Goal: Task Accomplishment & Management: Use online tool/utility

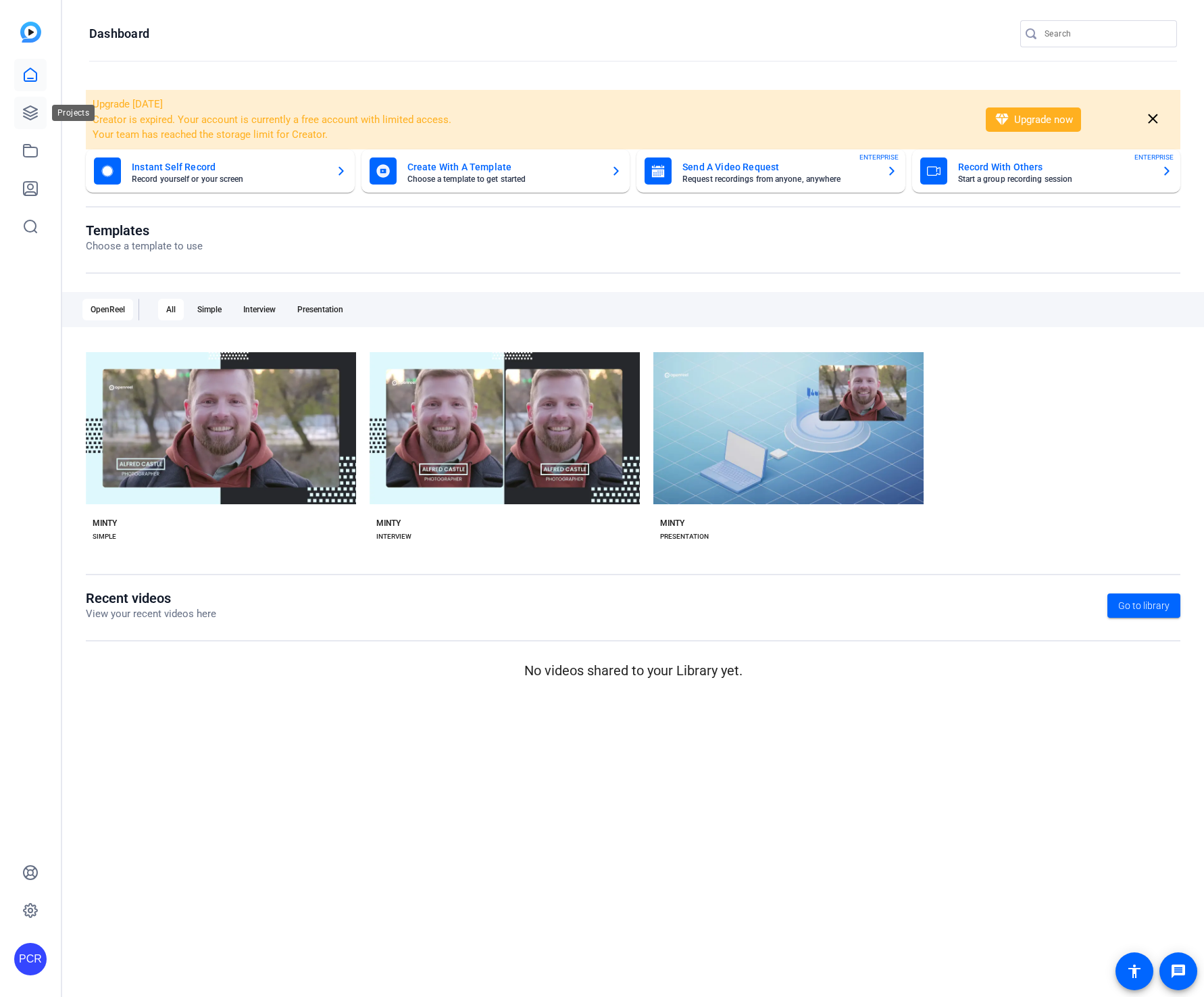
click at [34, 114] on icon at bounding box center [30, 113] width 14 height 14
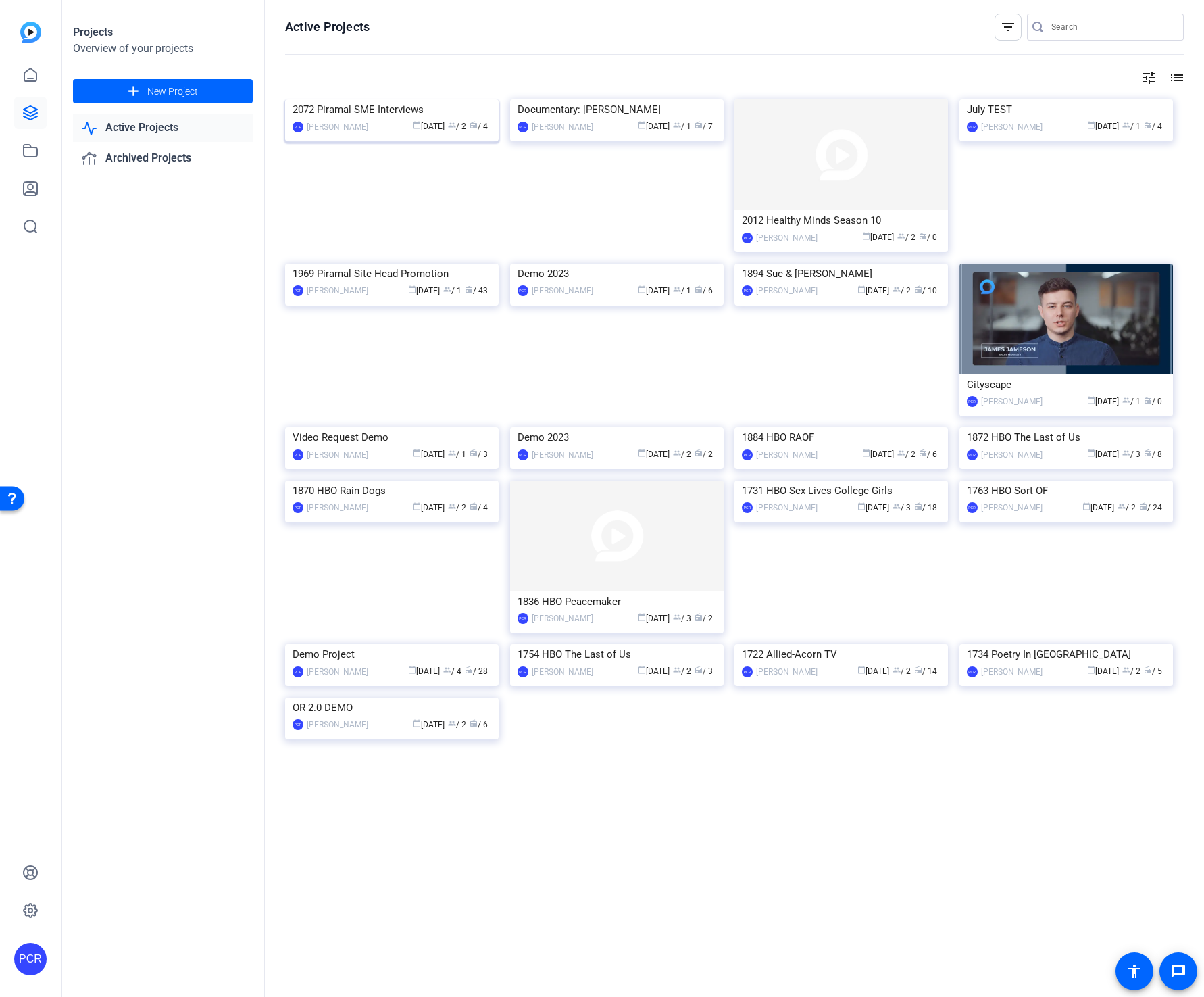
click at [397, 99] on img at bounding box center [392, 99] width 213 height 0
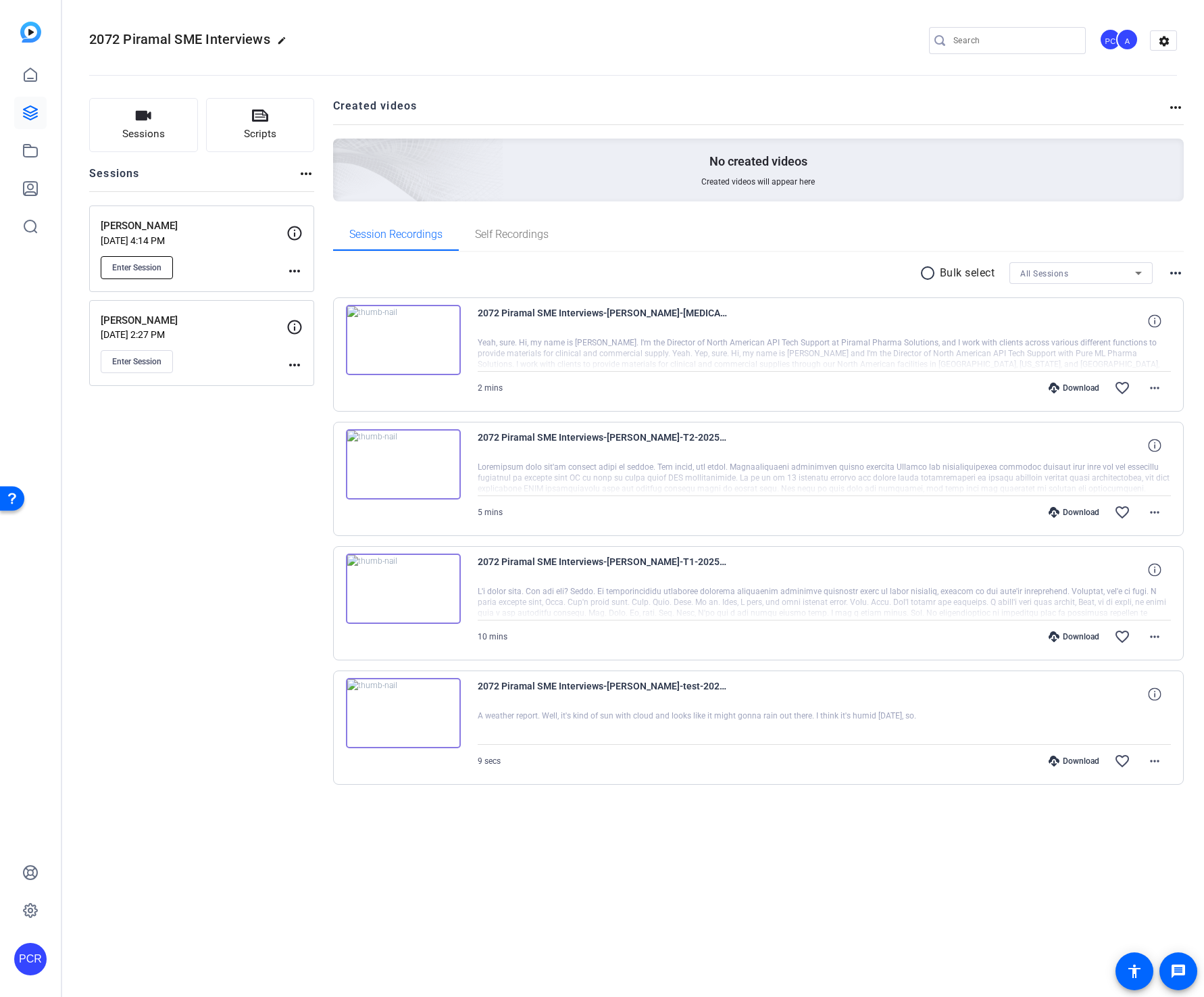
click at [124, 263] on span "Enter Session" at bounding box center [137, 267] width 49 height 11
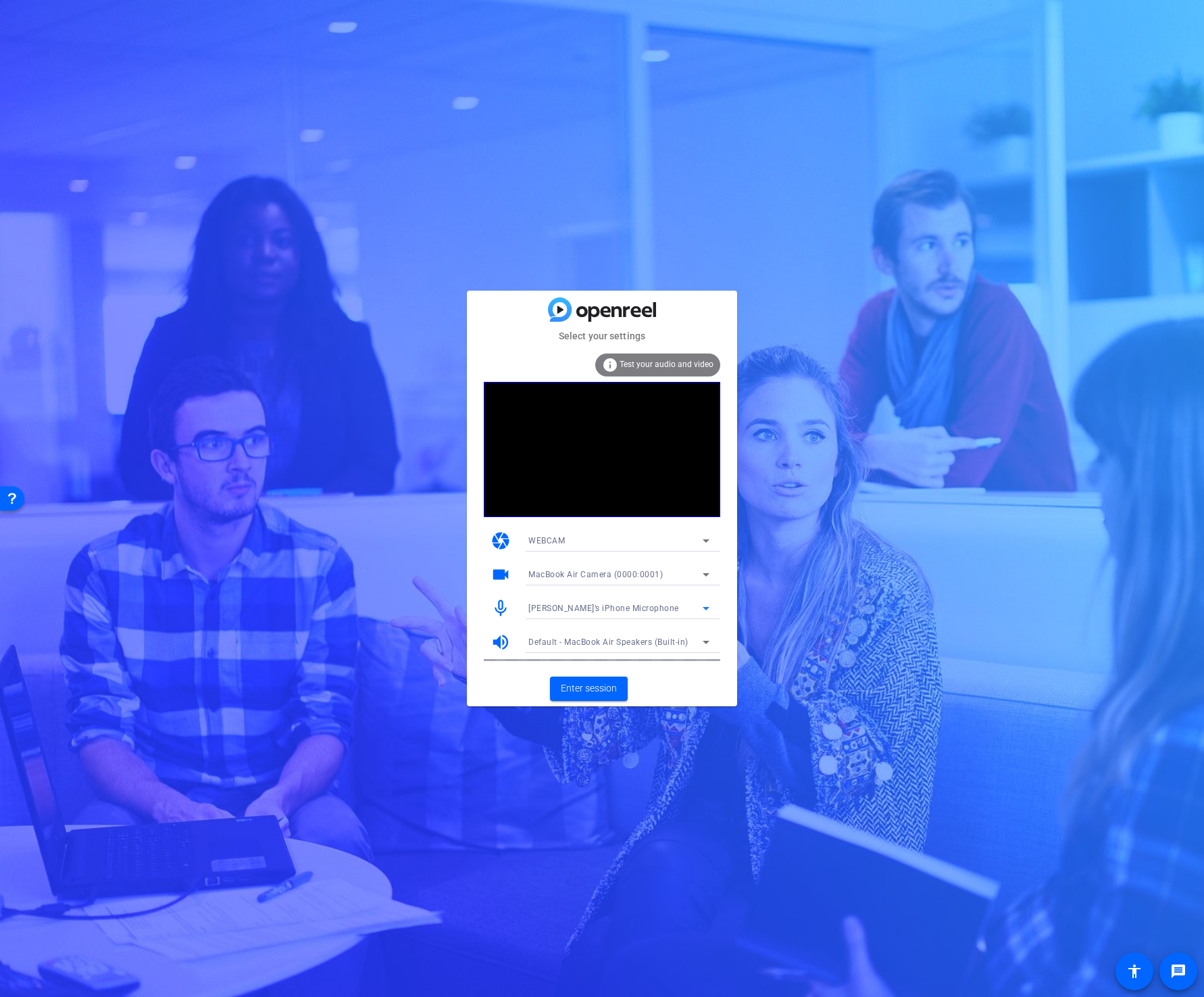
click at [629, 609] on span "Paul’s iPhone Microphone" at bounding box center [604, 608] width 151 height 9
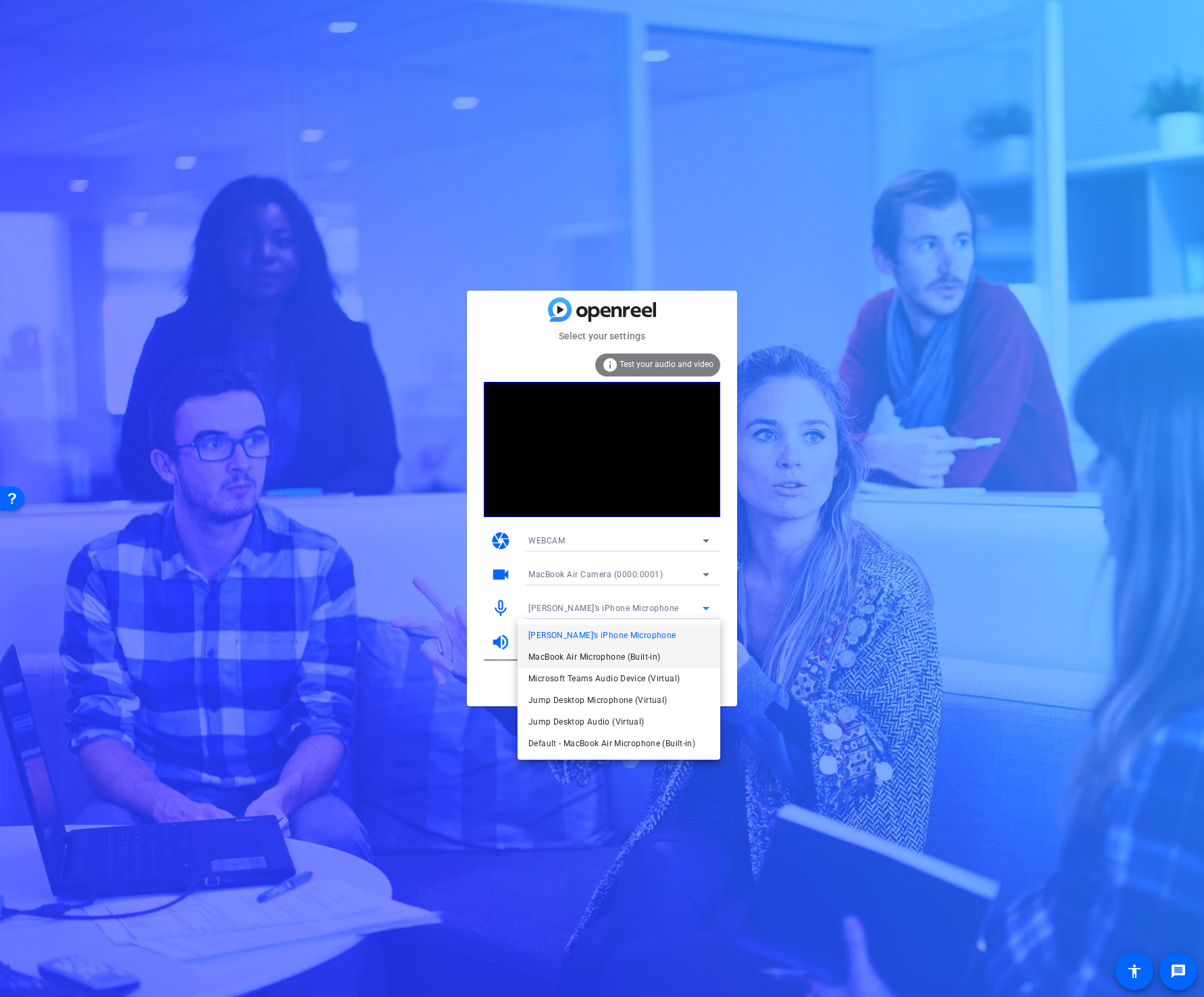
click at [638, 656] on span "MacBook Air Microphone (Built-in)" at bounding box center [595, 657] width 132 height 16
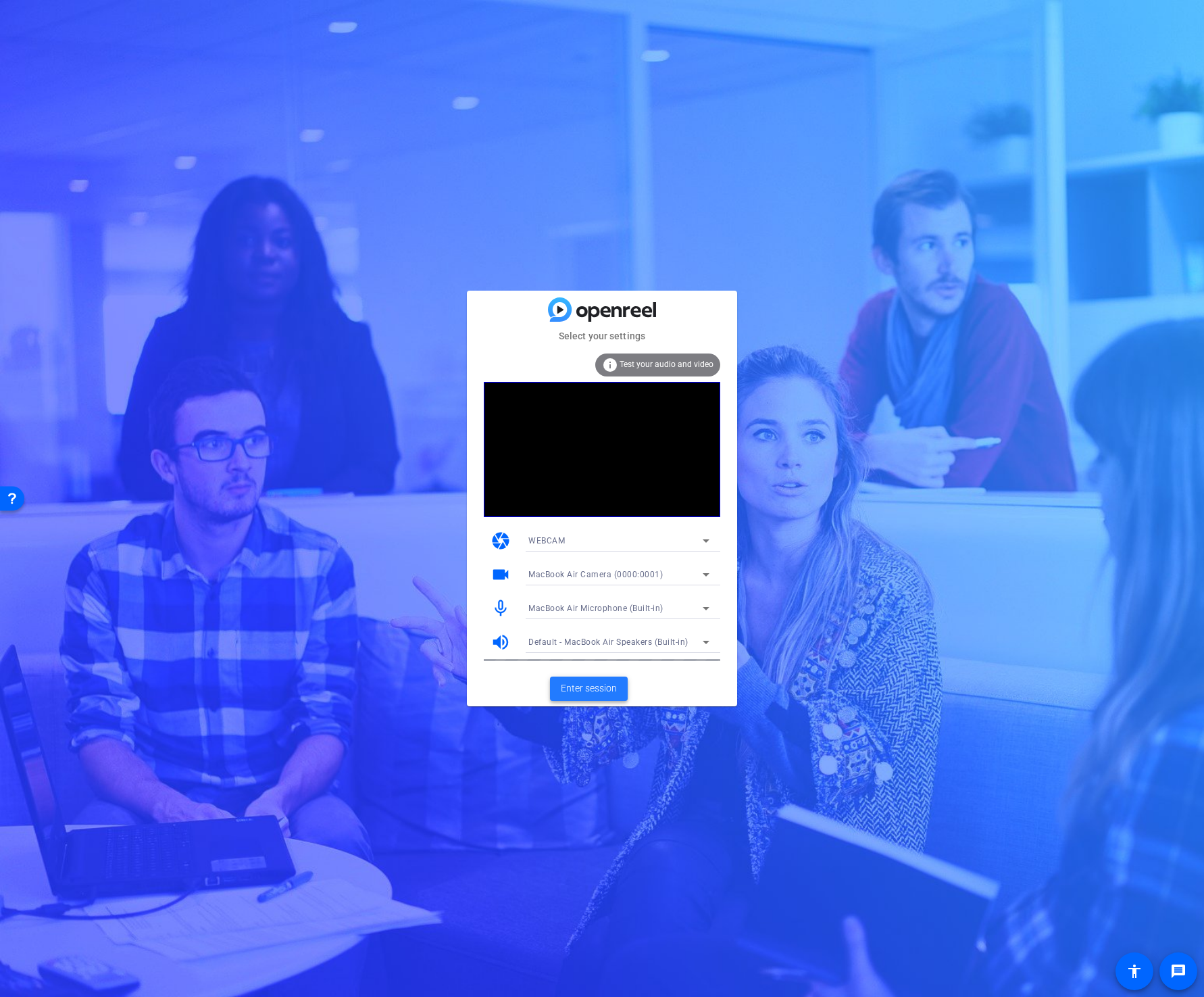
click at [585, 693] on span "Enter session" at bounding box center [589, 688] width 56 height 14
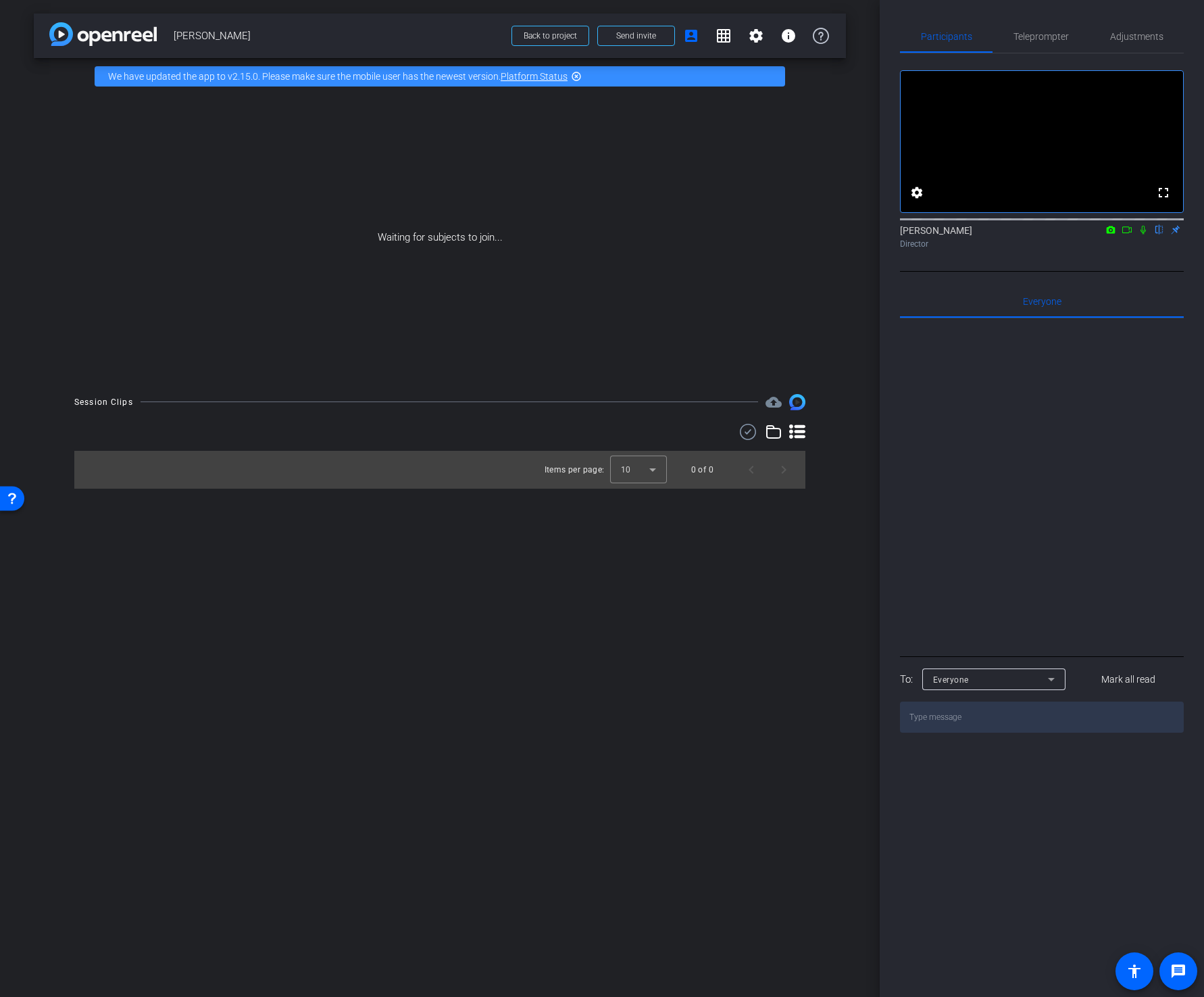
click at [1140, 234] on icon at bounding box center [1143, 229] width 11 height 9
click at [640, 27] on span at bounding box center [636, 36] width 76 height 32
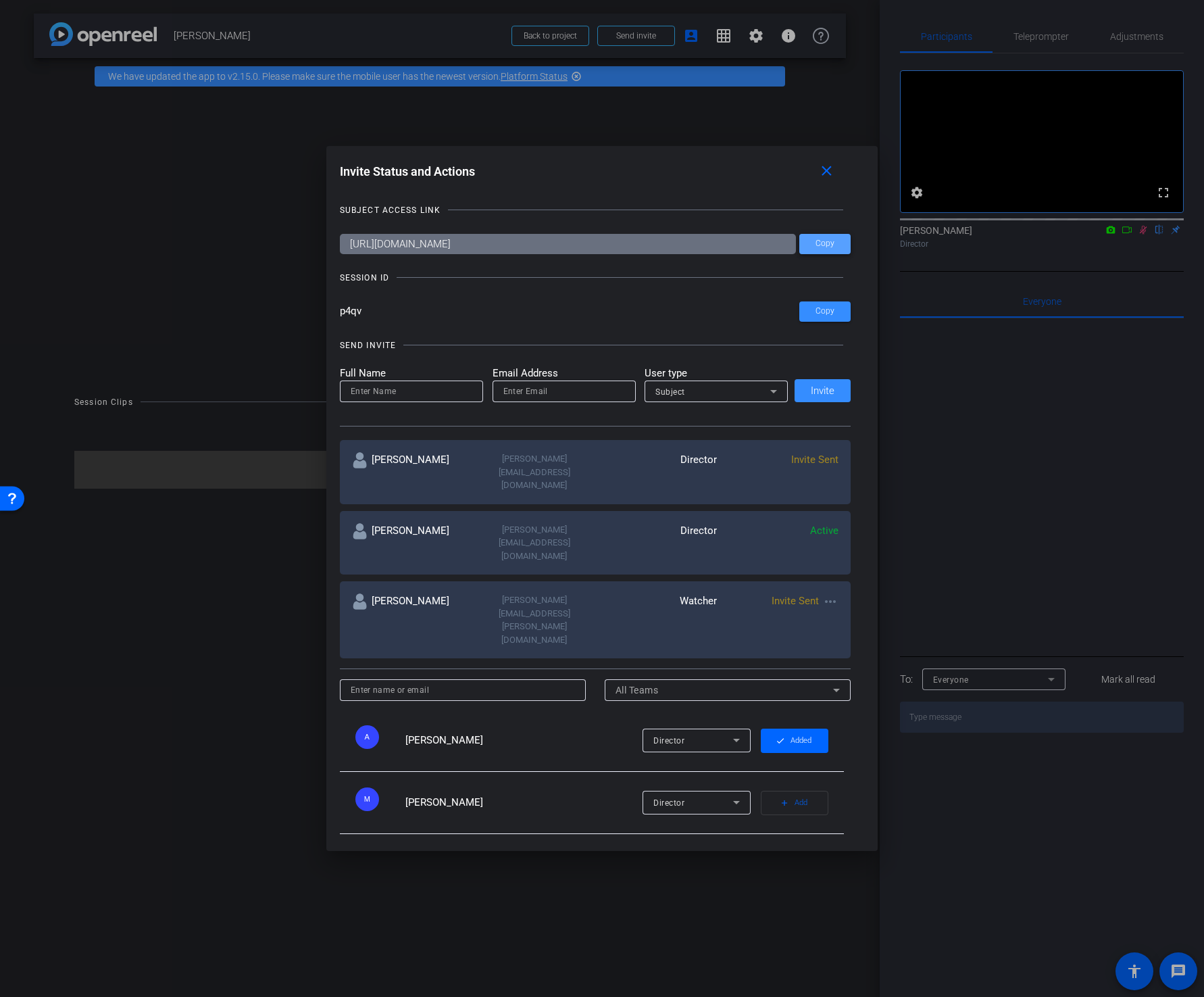
click at [823, 237] on span at bounding box center [825, 244] width 52 height 32
click at [820, 168] on span at bounding box center [828, 172] width 43 height 32
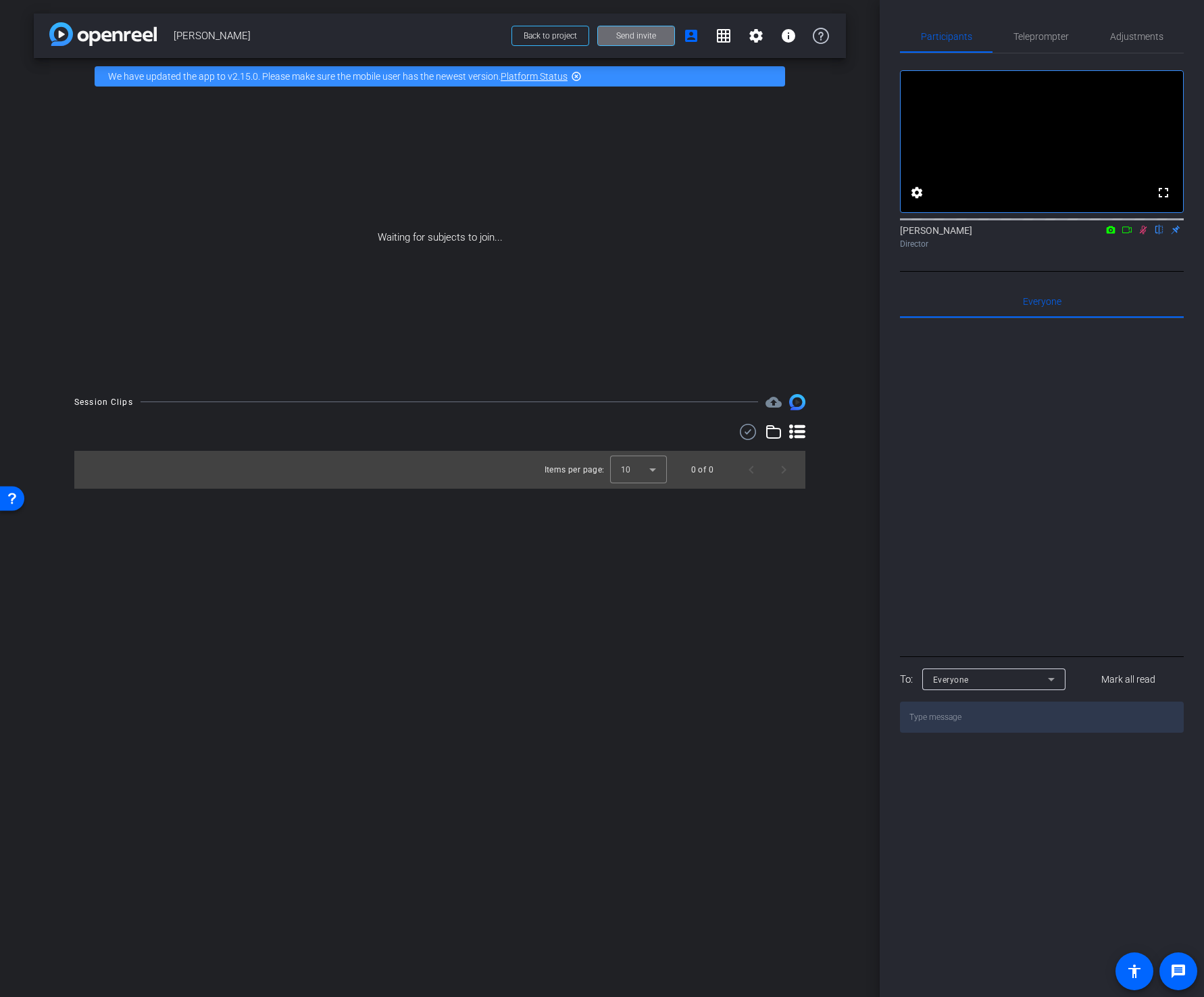
click at [636, 29] on span at bounding box center [636, 36] width 76 height 32
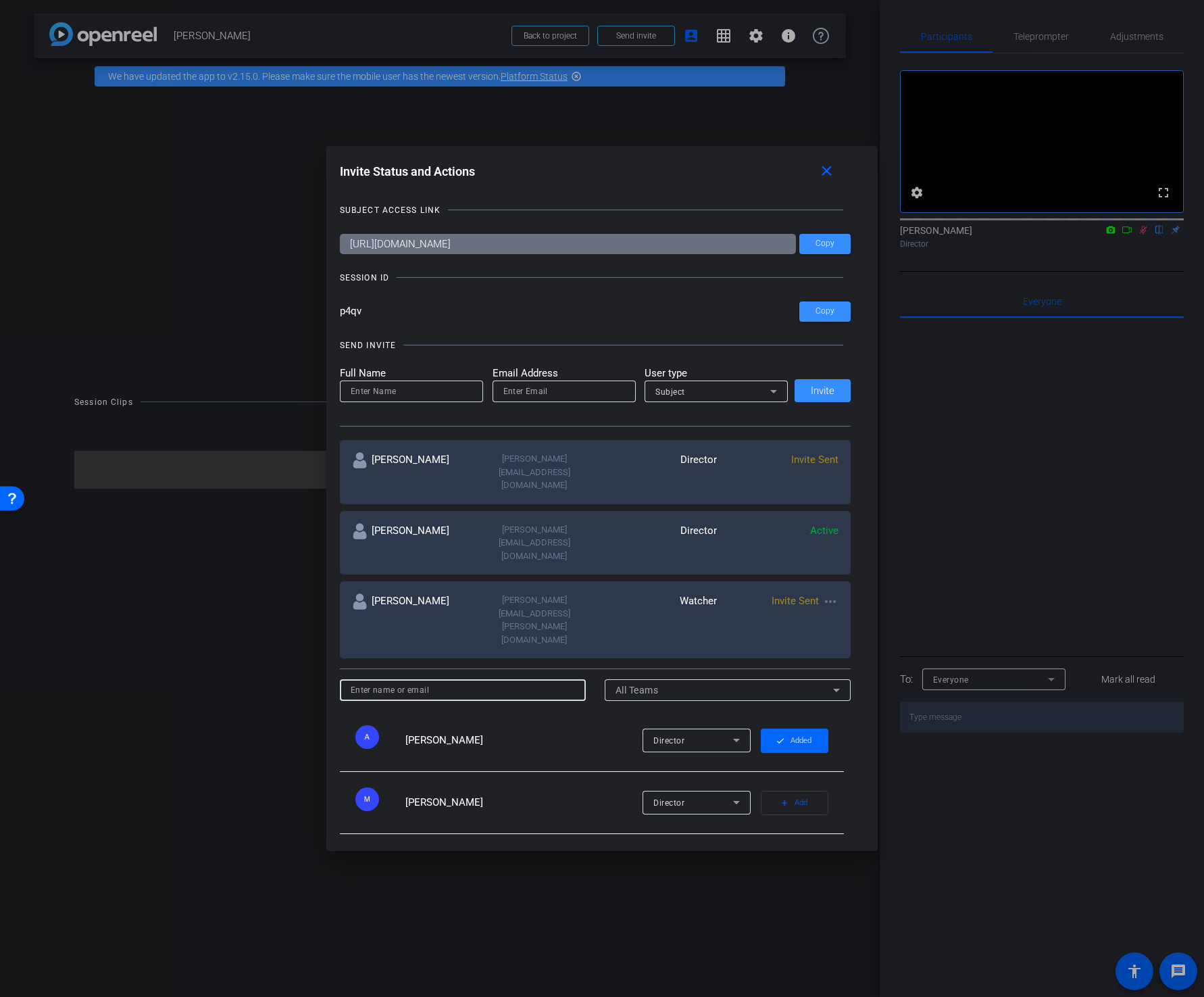
click at [452, 682] on input at bounding box center [464, 690] width 225 height 16
click at [438, 682] on input at bounding box center [464, 690] width 225 height 16
paste input "edith.bert@piramal.com"
type input "edith.bert@piramal.com"
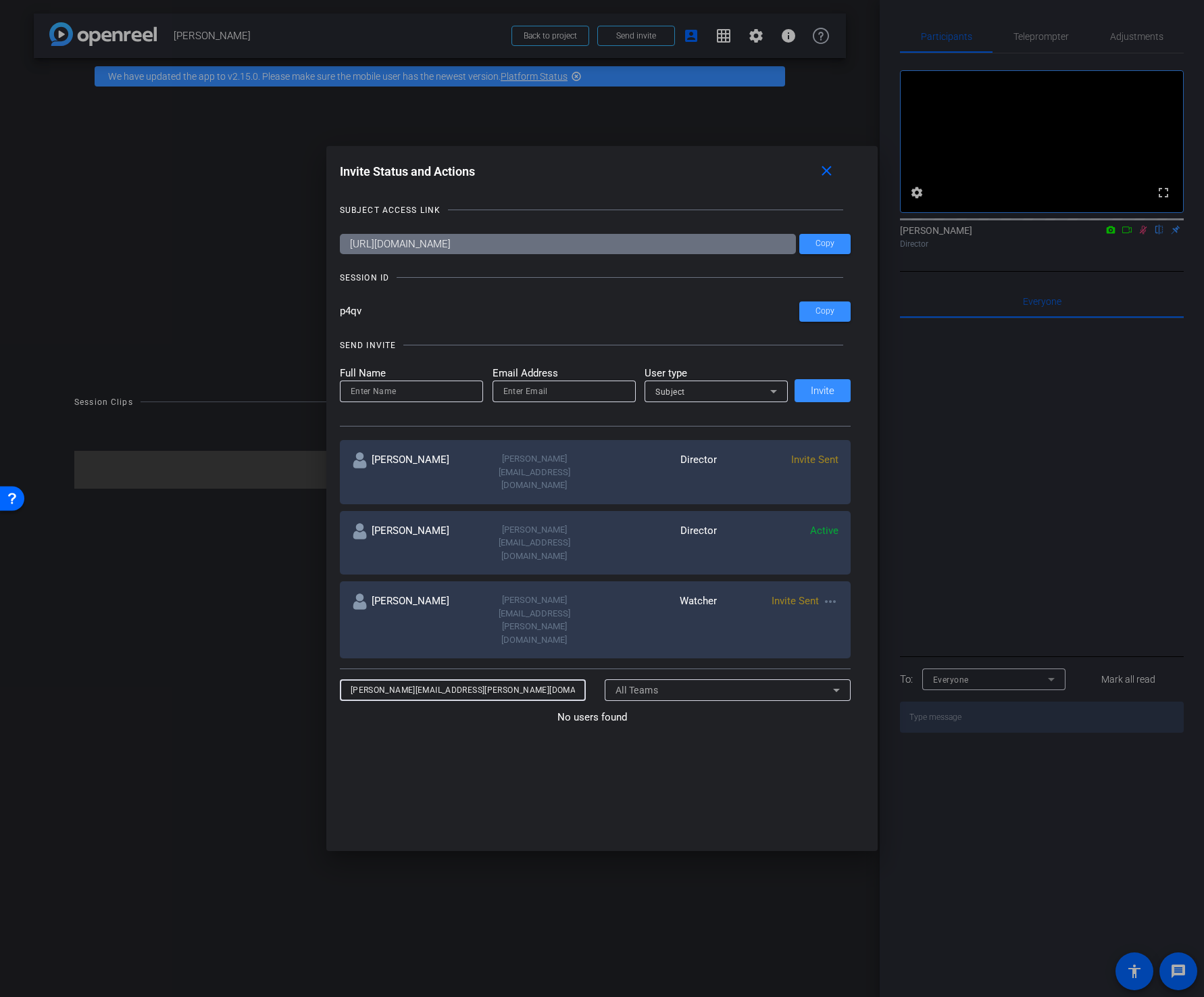
drag, startPoint x: 471, startPoint y: 607, endPoint x: 294, endPoint y: 608, distance: 177.0
click at [294, 608] on div "Invite Status and Actions close SUBJECT ACCESS LINK https://capture.openreel.co…" at bounding box center [602, 499] width 1204 height 997
click at [514, 394] on input "email" at bounding box center [564, 391] width 122 height 16
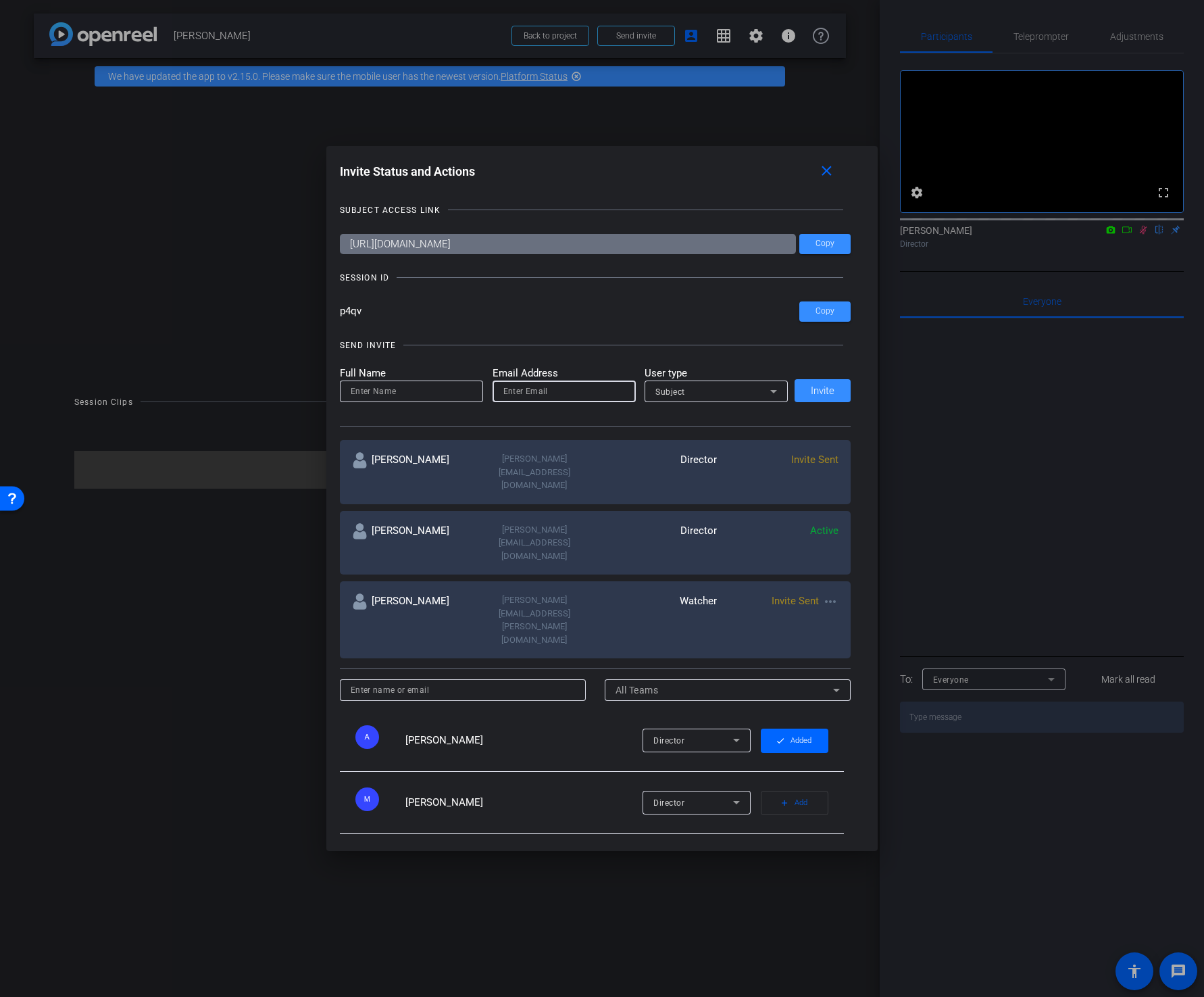
paste input "edith.bert@piramal.com"
type input "edith.bert@piramal.com"
click at [415, 398] on input at bounding box center [412, 391] width 122 height 16
type input "Edith Bert"
click at [701, 394] on div "Subject" at bounding box center [713, 392] width 115 height 17
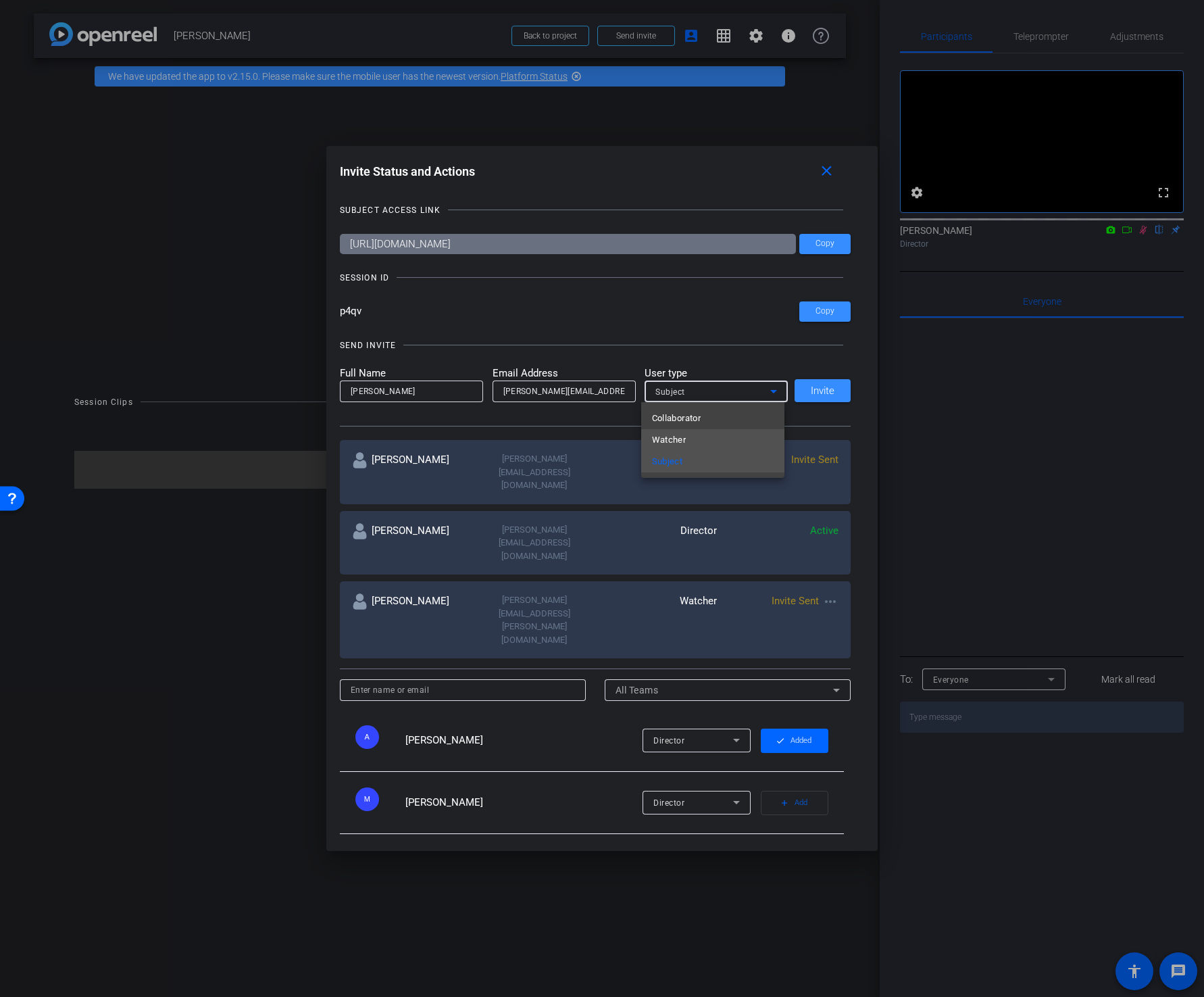
click at [677, 434] on span "Watcher" at bounding box center [669, 439] width 35 height 16
click at [822, 387] on span "Invite" at bounding box center [822, 391] width 24 height 10
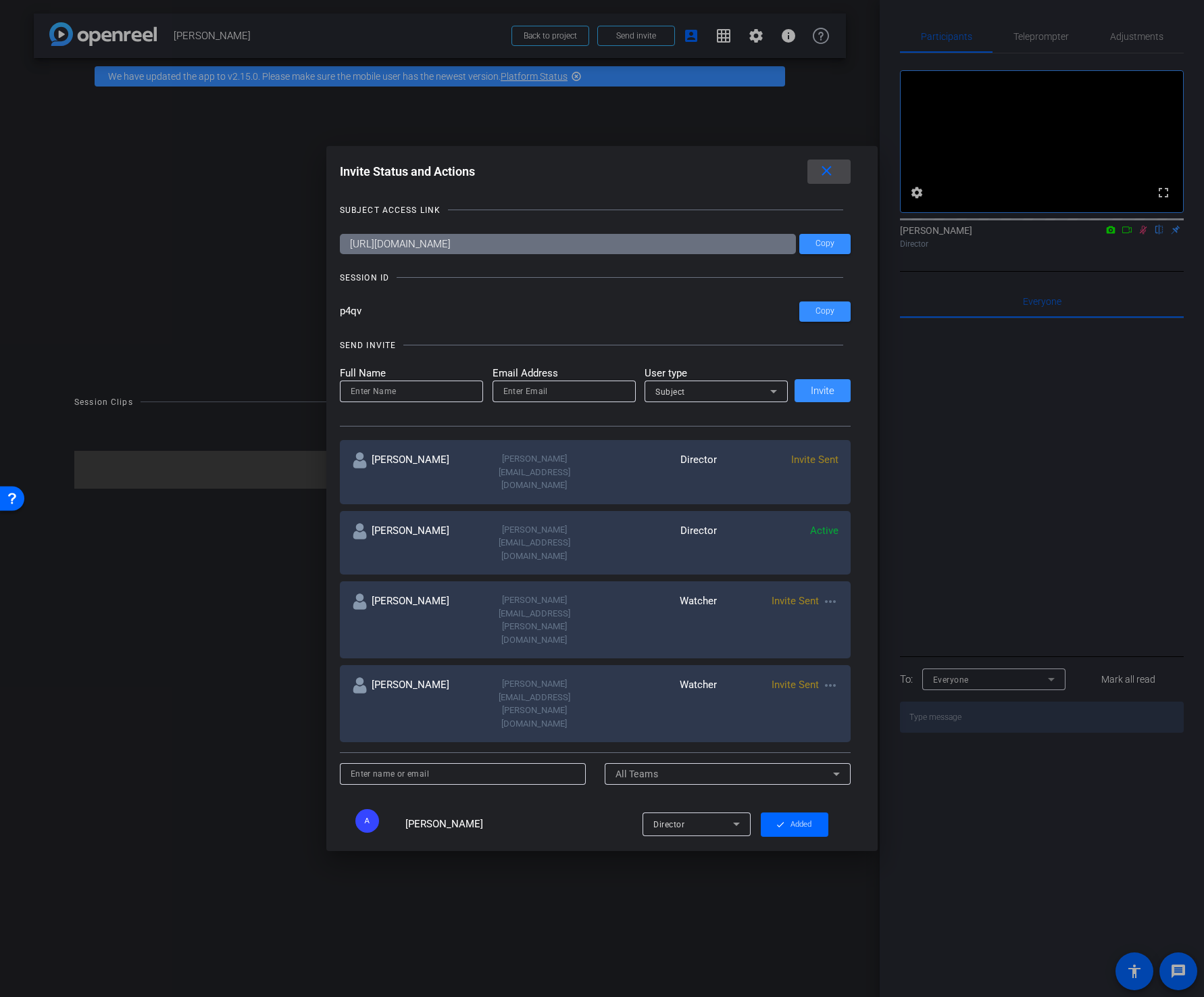
click at [828, 172] on mat-icon "close" at bounding box center [827, 171] width 17 height 17
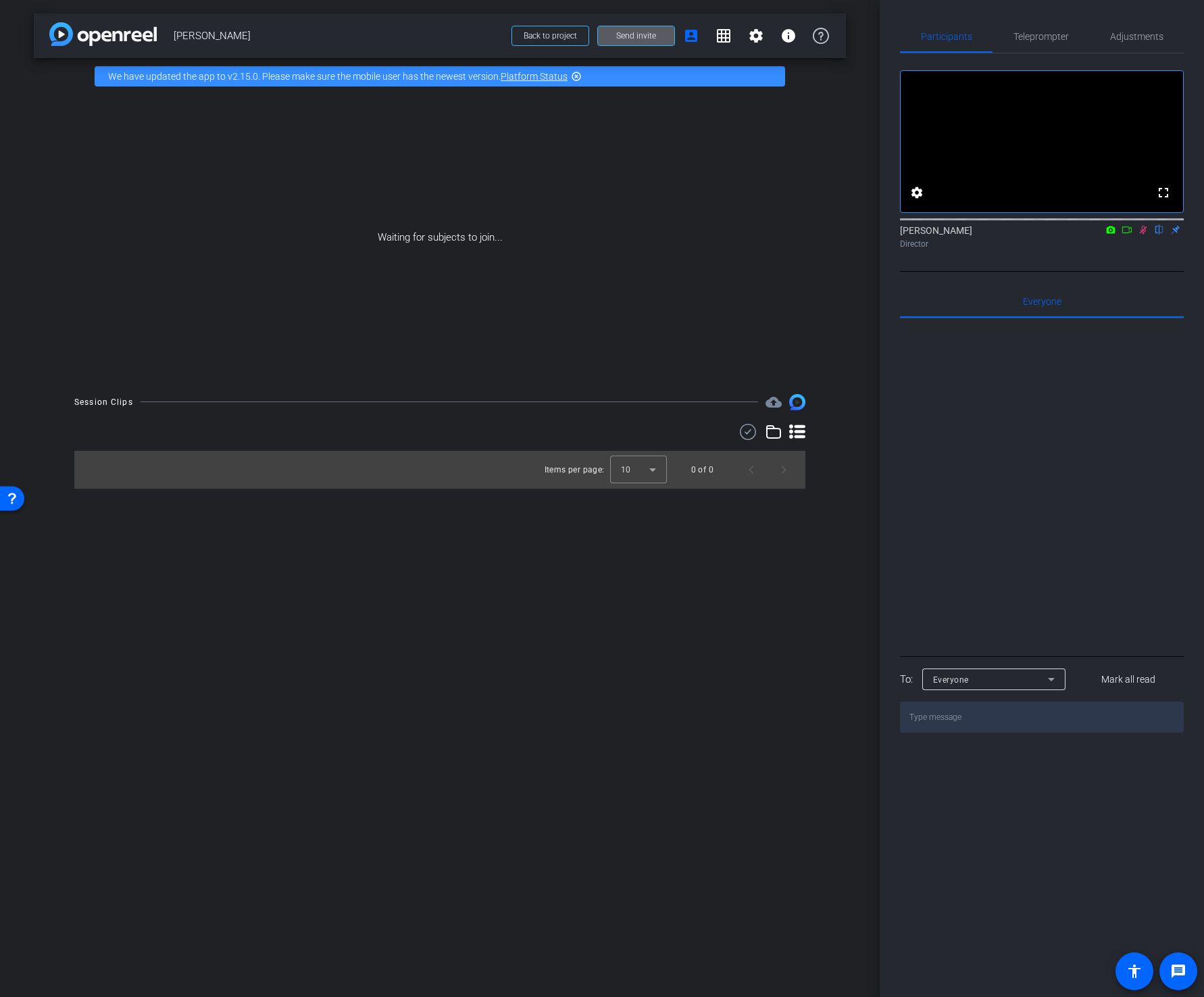
click at [1002, 468] on div at bounding box center [1042, 485] width 283 height 334
click at [634, 38] on span "Send invite" at bounding box center [635, 36] width 40 height 11
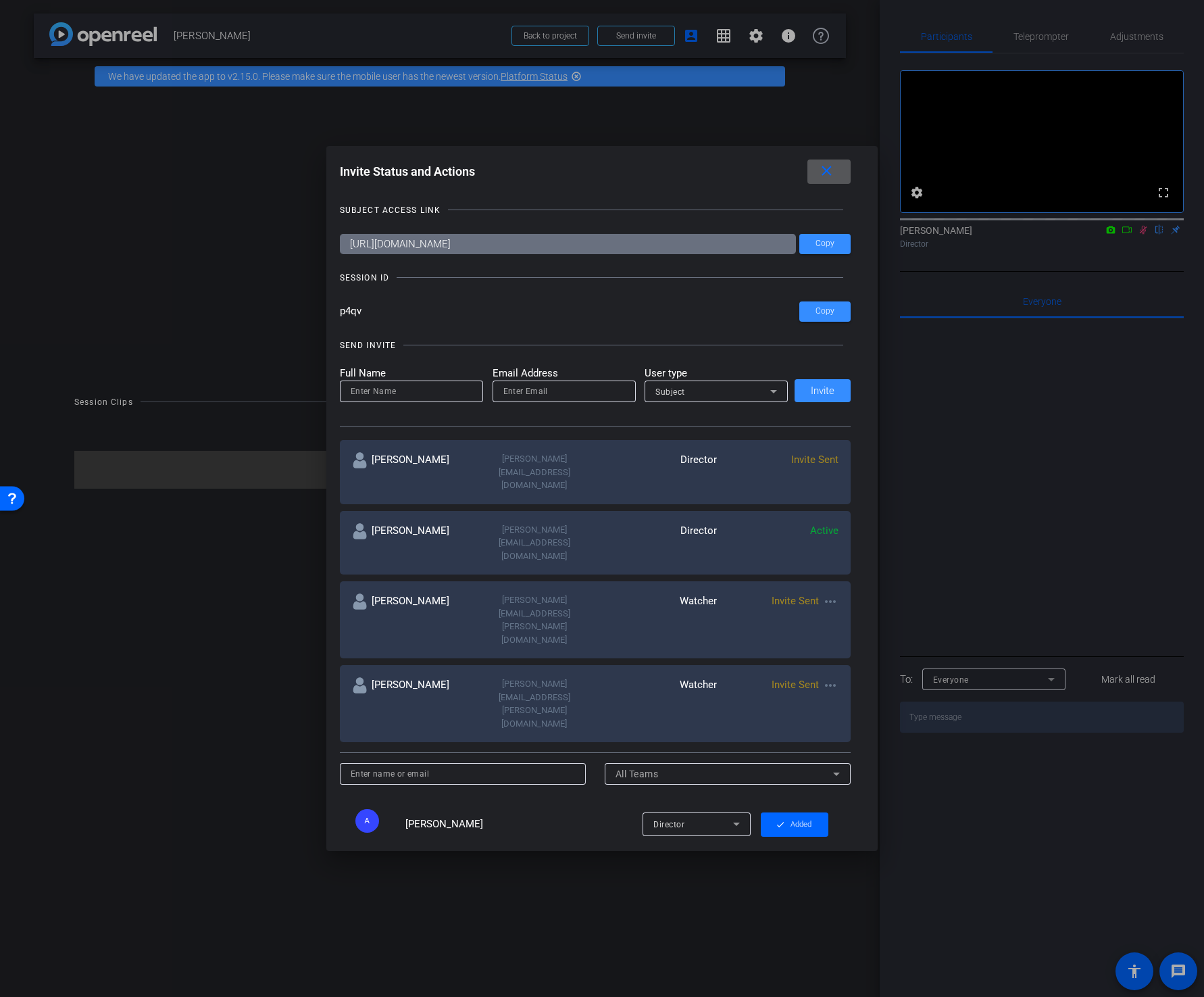
click at [822, 593] on mat-icon "more_horiz" at bounding box center [830, 601] width 16 height 16
click at [1002, 563] on div at bounding box center [602, 499] width 1204 height 997
click at [827, 168] on mat-icon "close" at bounding box center [827, 171] width 17 height 17
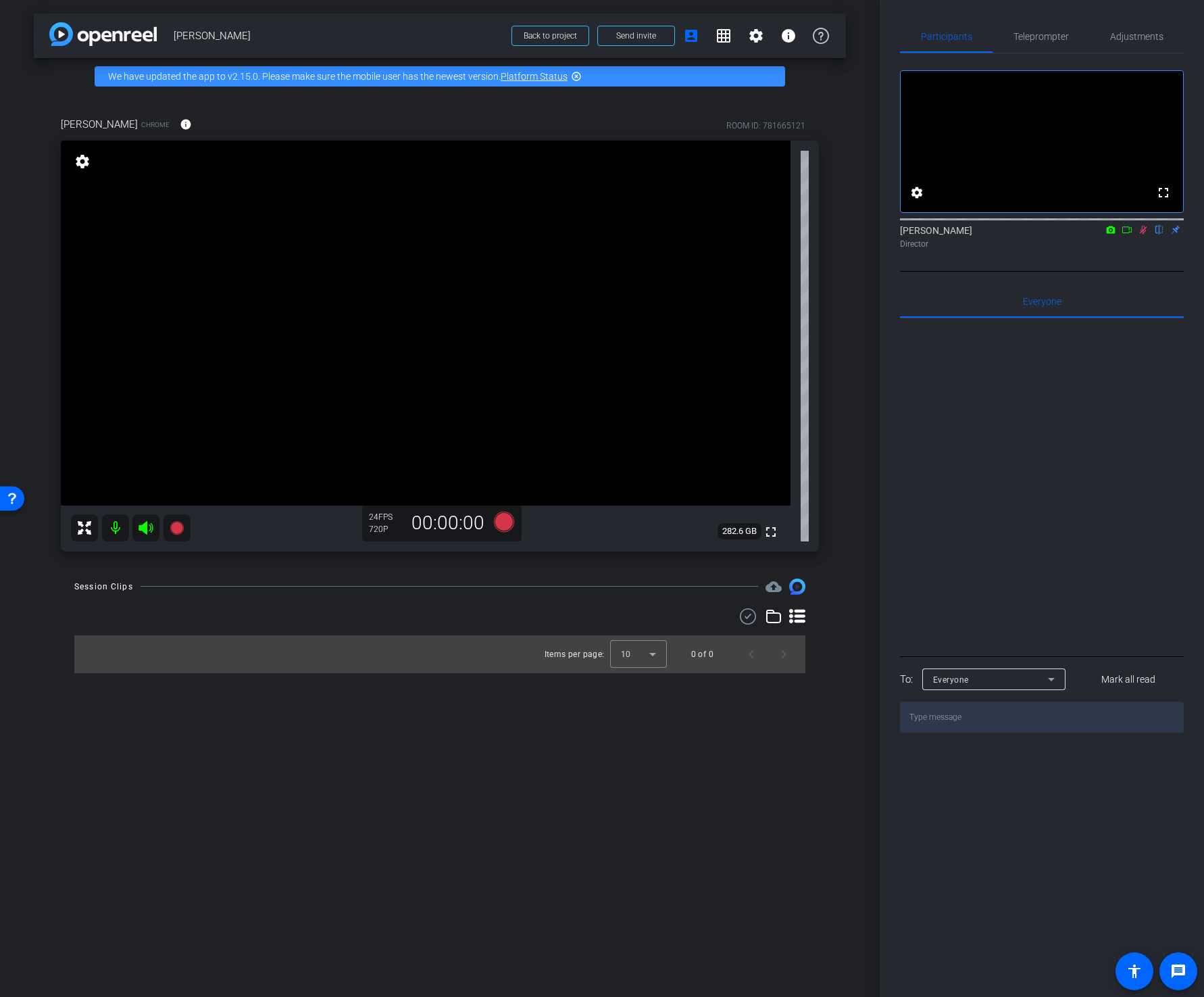
drag, startPoint x: 990, startPoint y: 398, endPoint x: 995, endPoint y: 391, distance: 8.6
click at [991, 397] on div at bounding box center [1042, 485] width 283 height 334
click at [1143, 234] on icon at bounding box center [1143, 229] width 11 height 9
click at [1136, 34] on span "Adjustments" at bounding box center [1136, 36] width 53 height 9
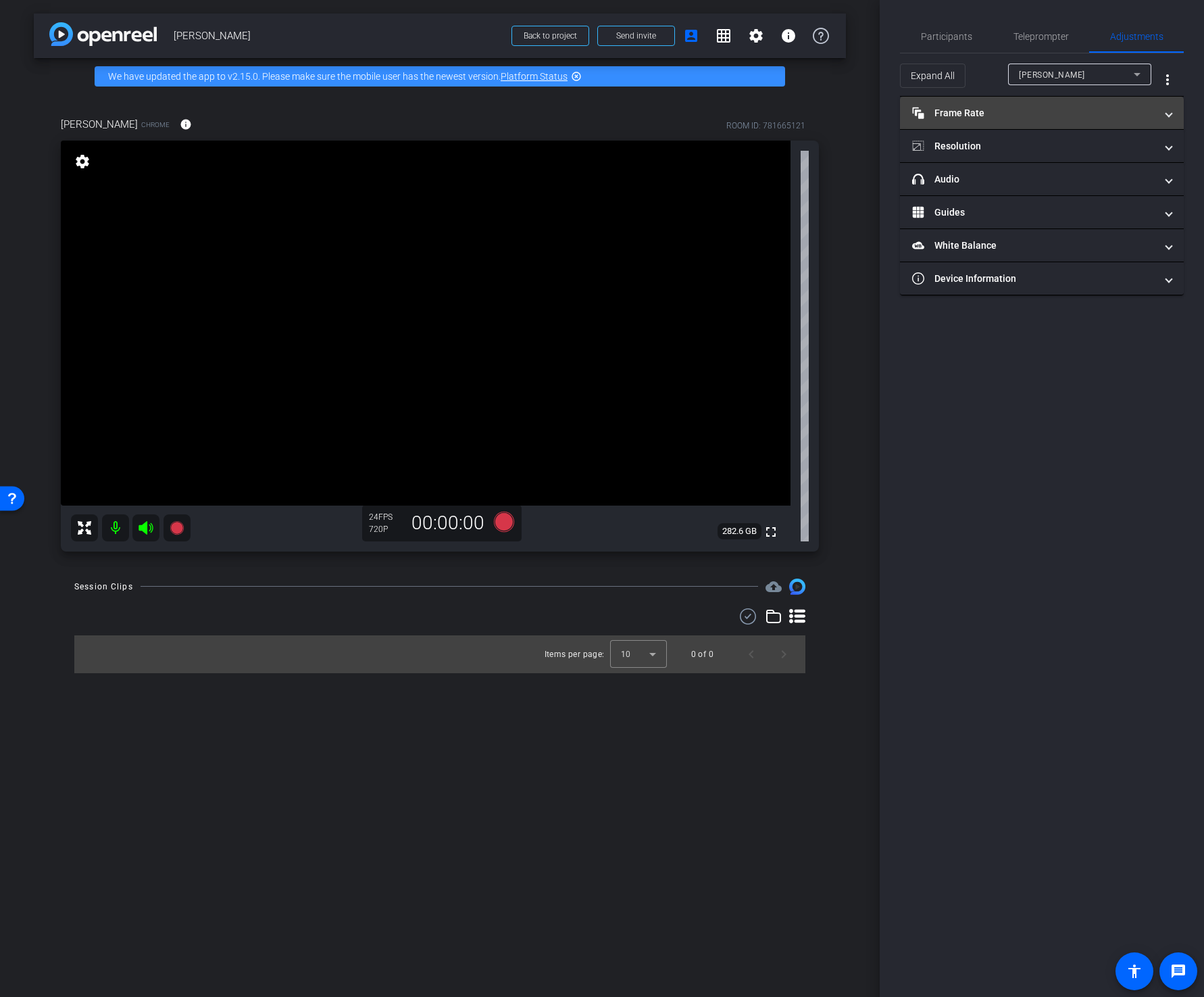
click at [962, 109] on mat-panel-title "Frame Rate Frame Rate" at bounding box center [1034, 113] width 244 height 14
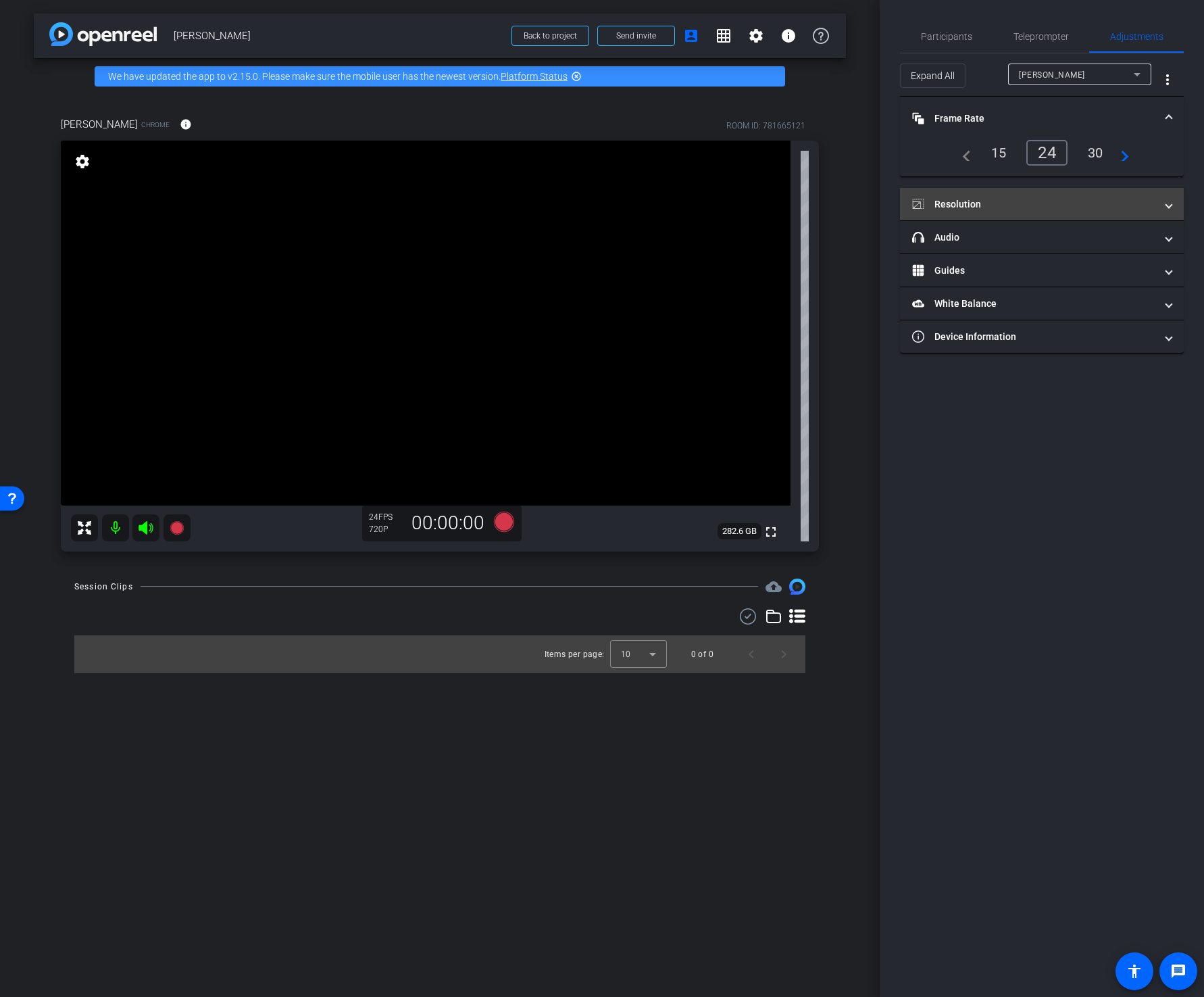
click at [988, 201] on mat-panel-title "Resolution" at bounding box center [1034, 204] width 244 height 14
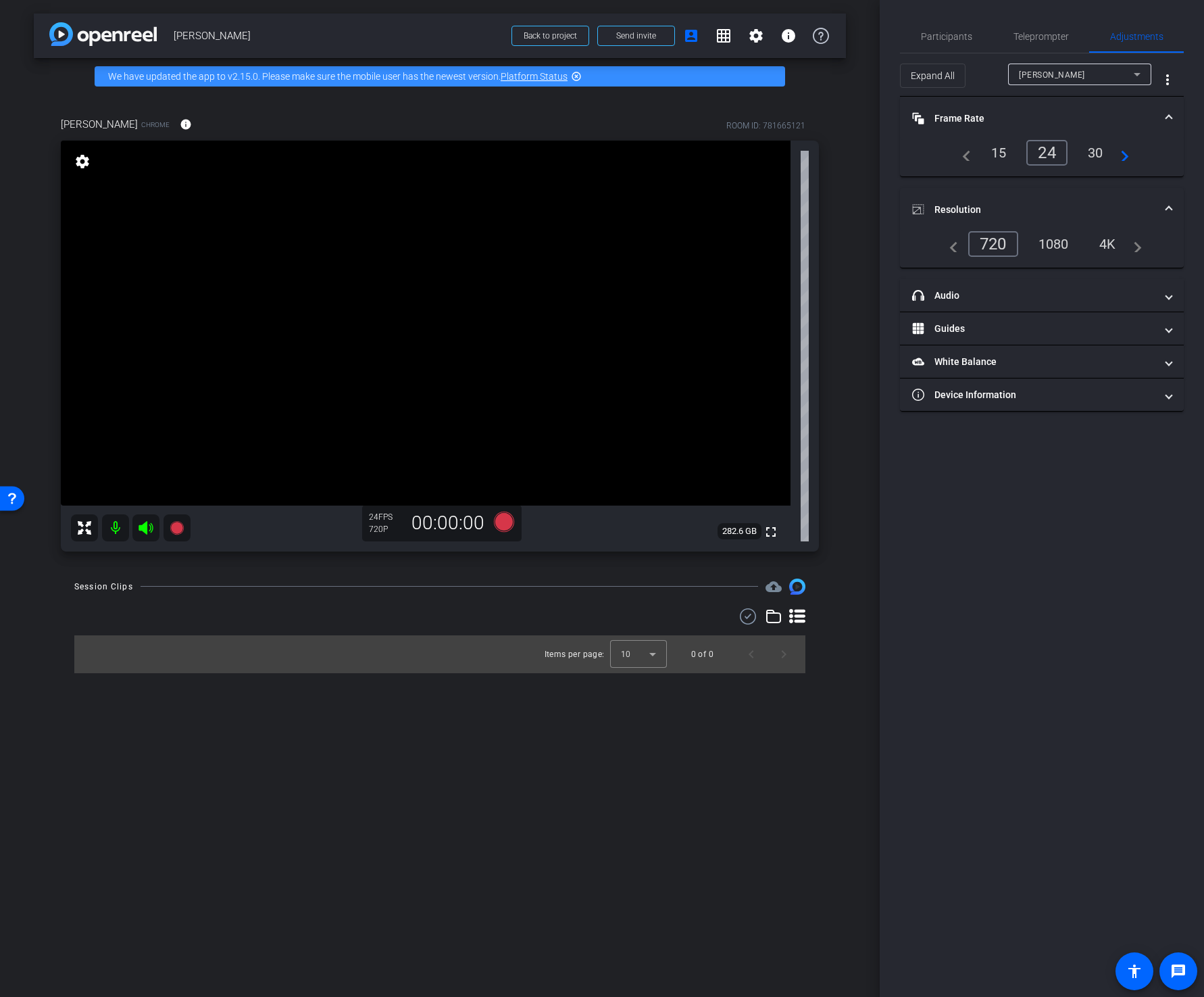
click at [1110, 240] on div "4K" at bounding box center [1108, 244] width 37 height 23
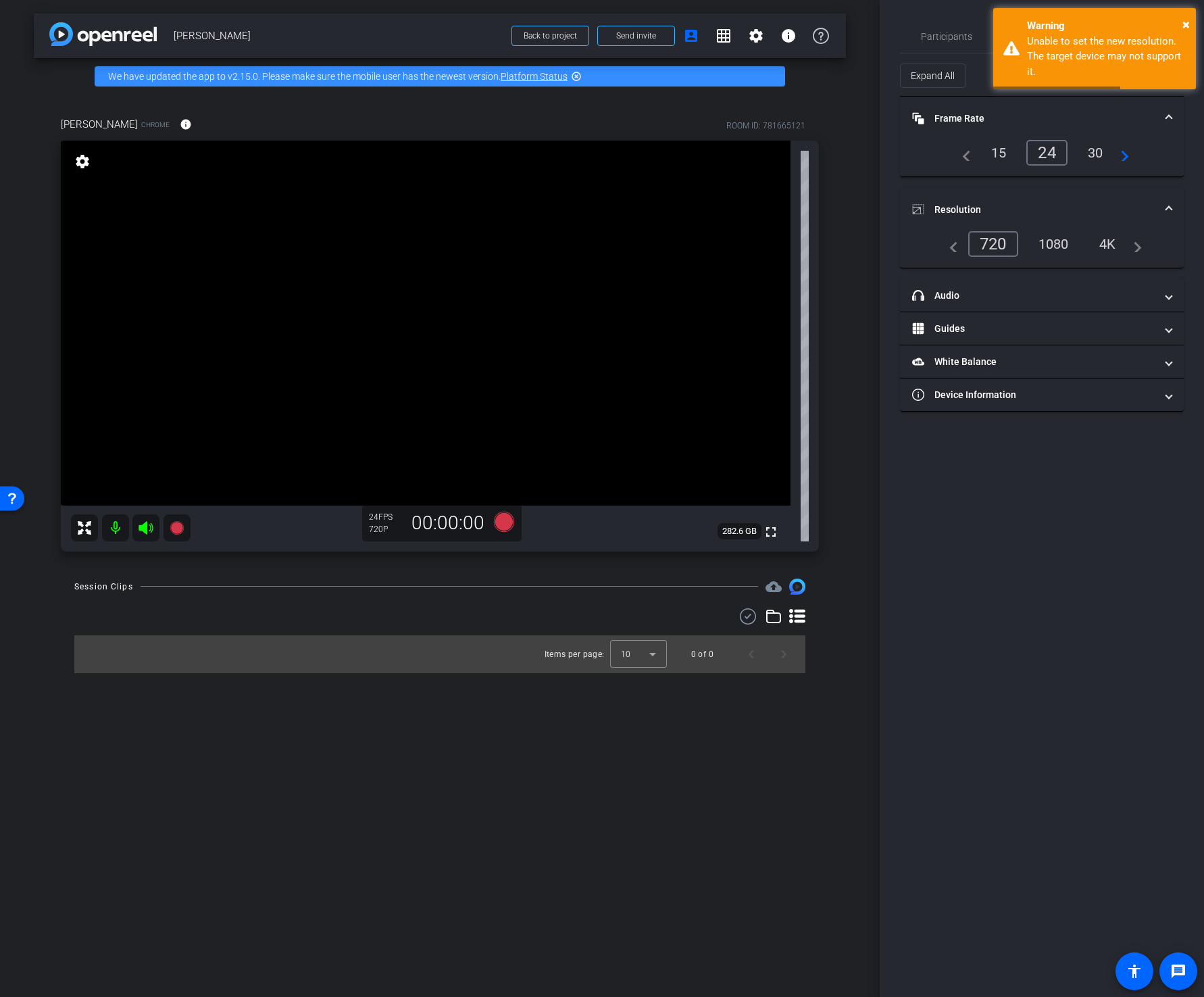
click at [1047, 238] on div "1080" at bounding box center [1054, 244] width 51 height 23
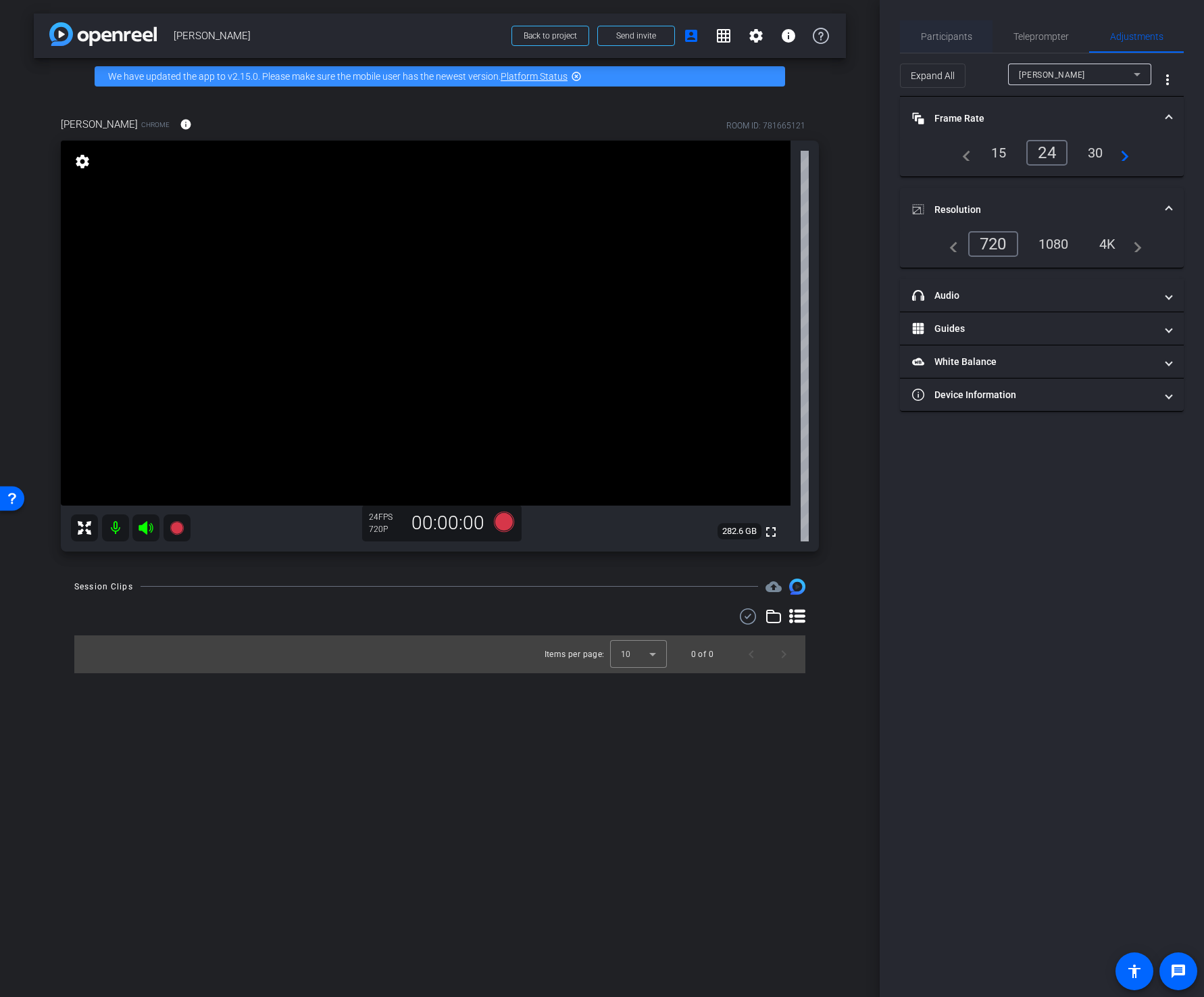
click at [946, 36] on span "Participants" at bounding box center [947, 36] width 52 height 9
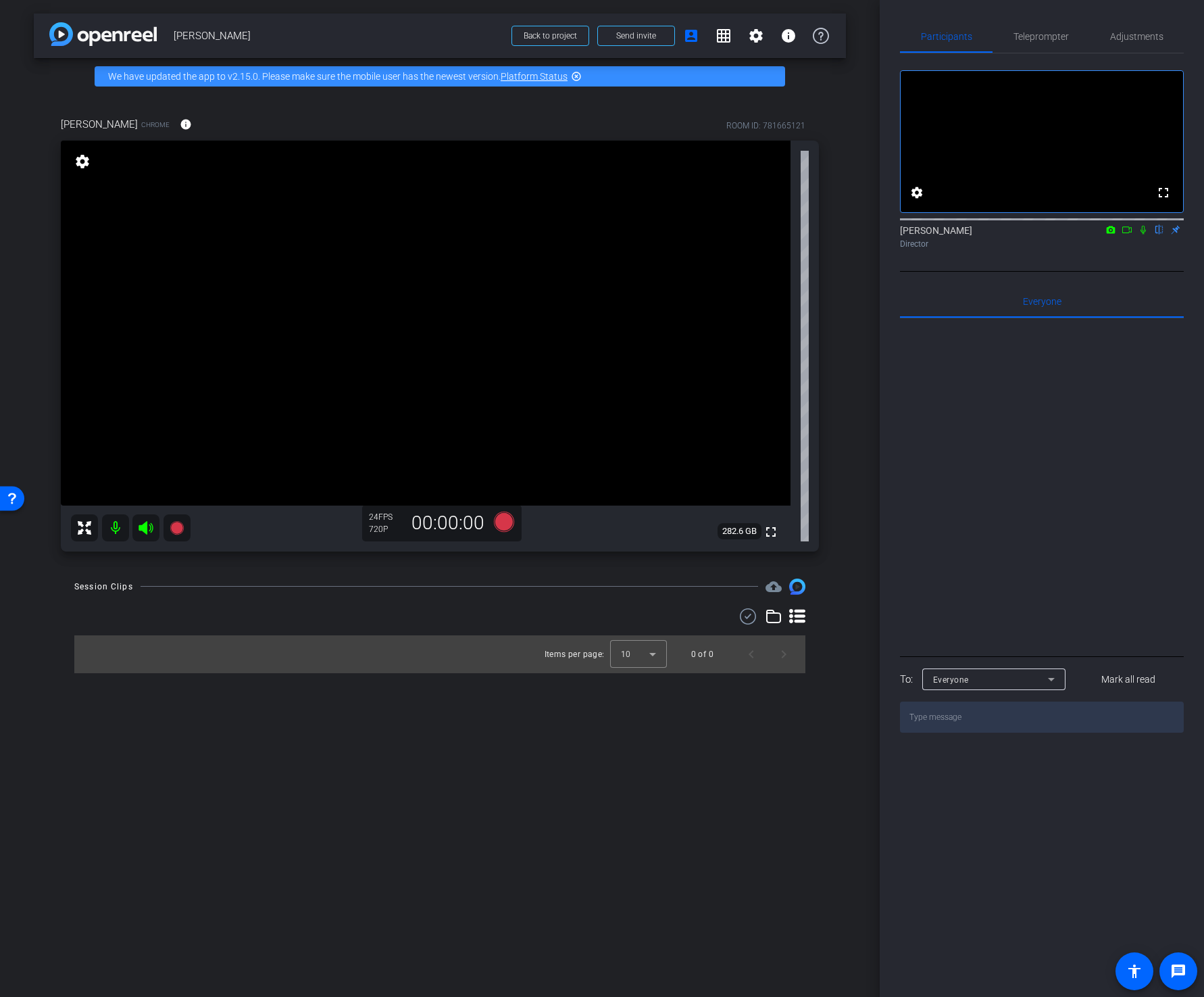
click at [1042, 436] on div at bounding box center [1042, 485] width 283 height 334
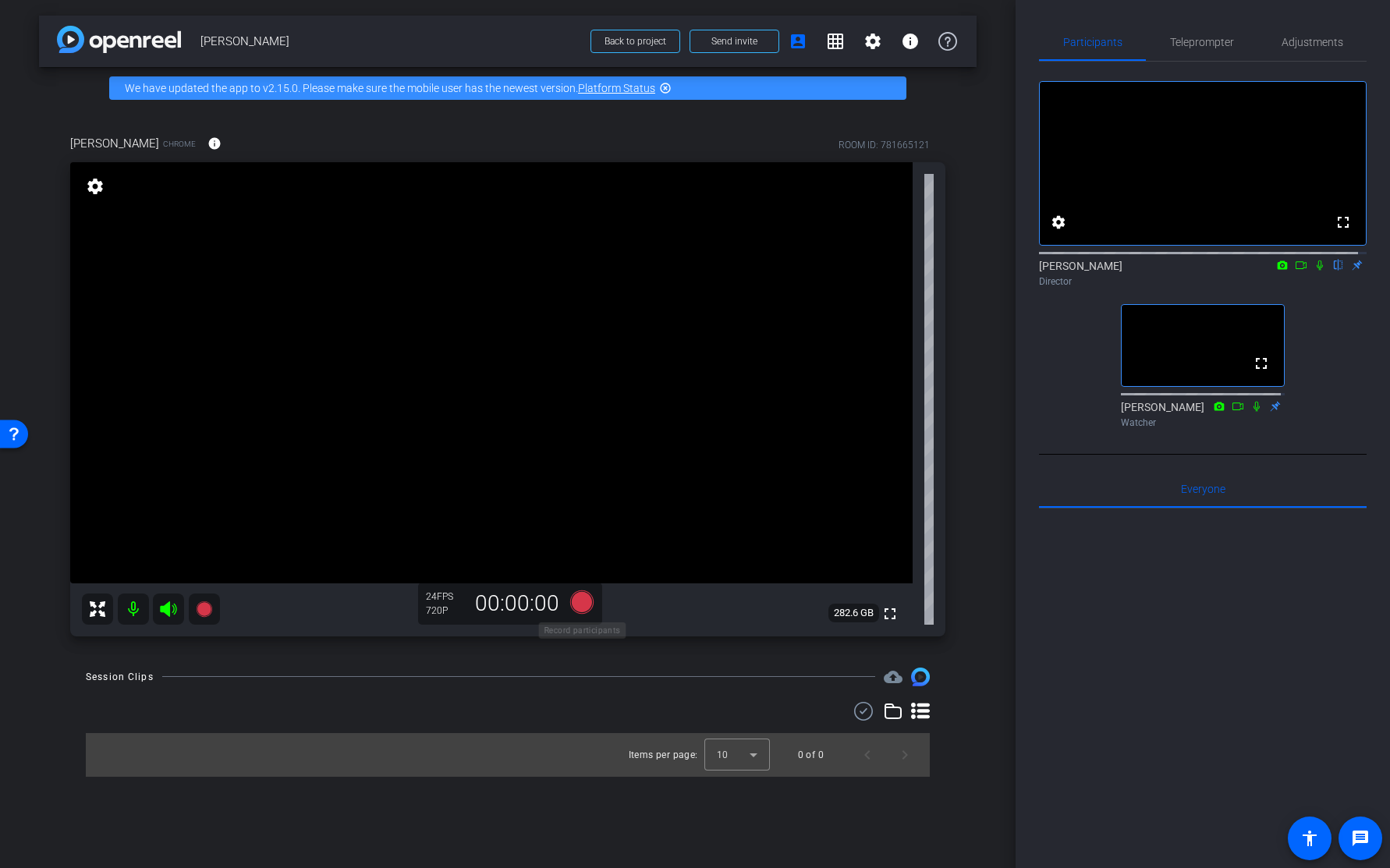
click at [579, 599] on icon at bounding box center [582, 601] width 23 height 23
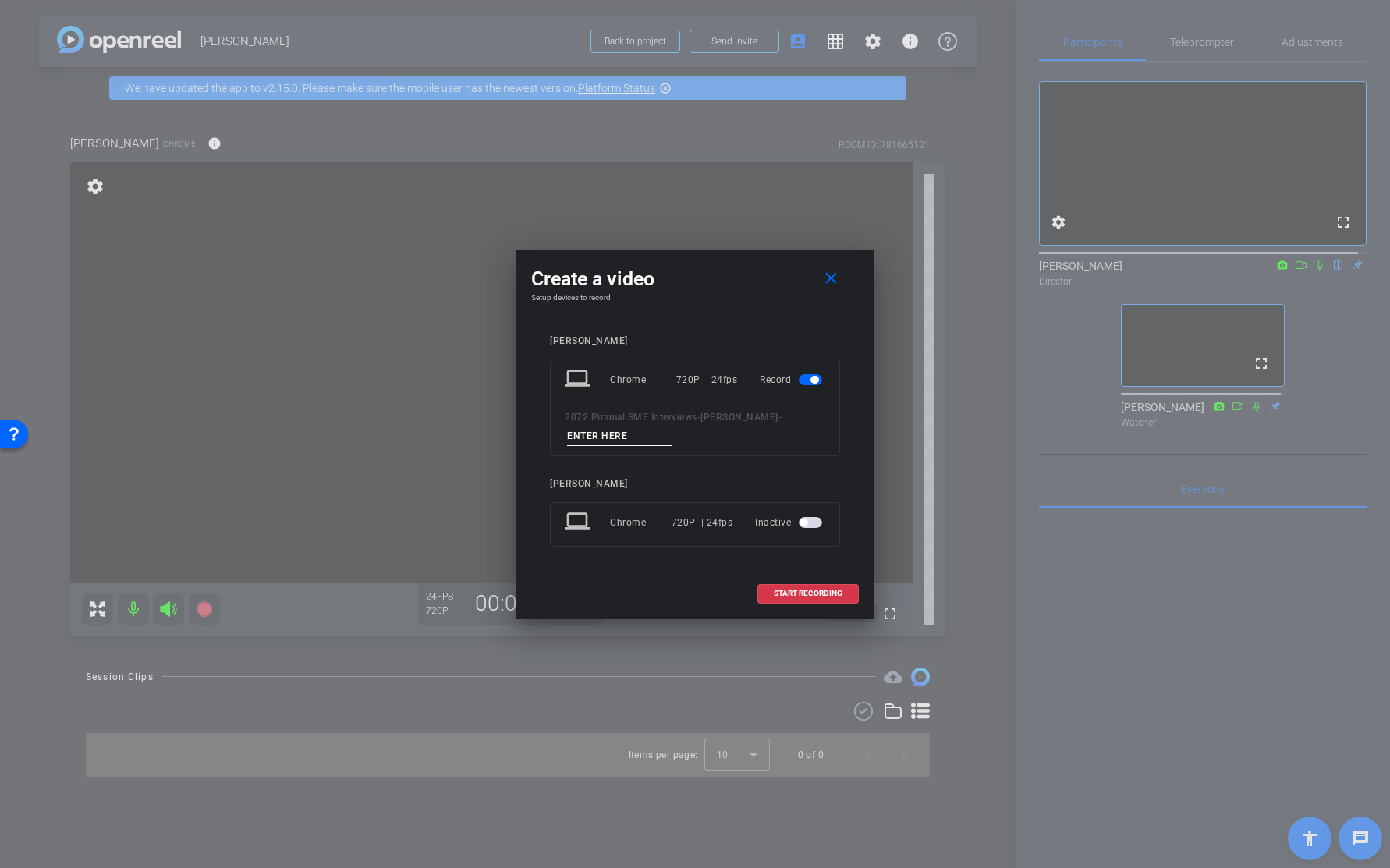
click at [615, 432] on input at bounding box center [619, 436] width 105 height 20
type input "TEST"
click at [784, 593] on span "START RECORDING" at bounding box center [808, 594] width 68 height 8
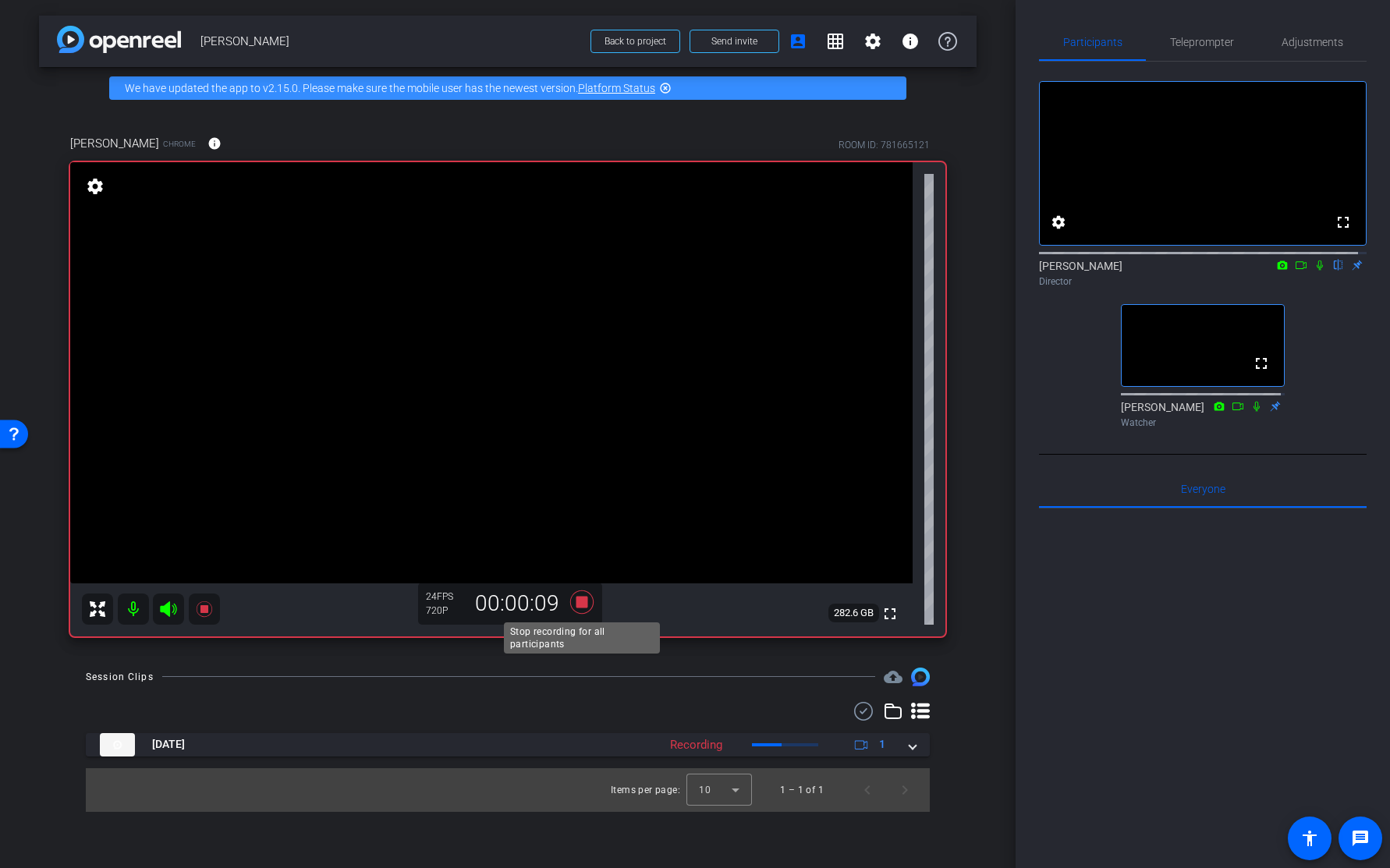
click at [579, 599] on icon at bounding box center [582, 601] width 23 height 23
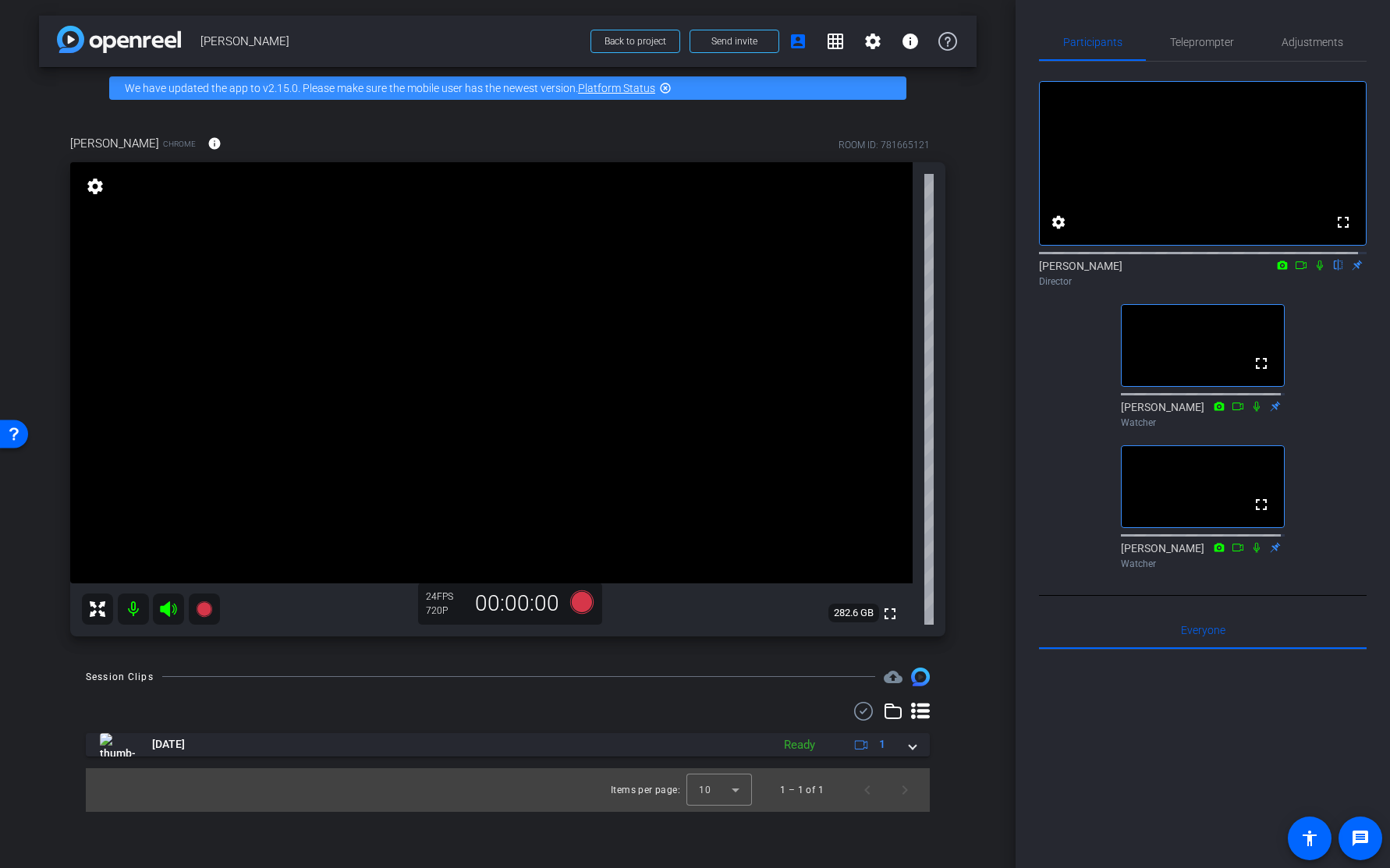
click at [1317, 270] on icon at bounding box center [1320, 266] width 6 height 10
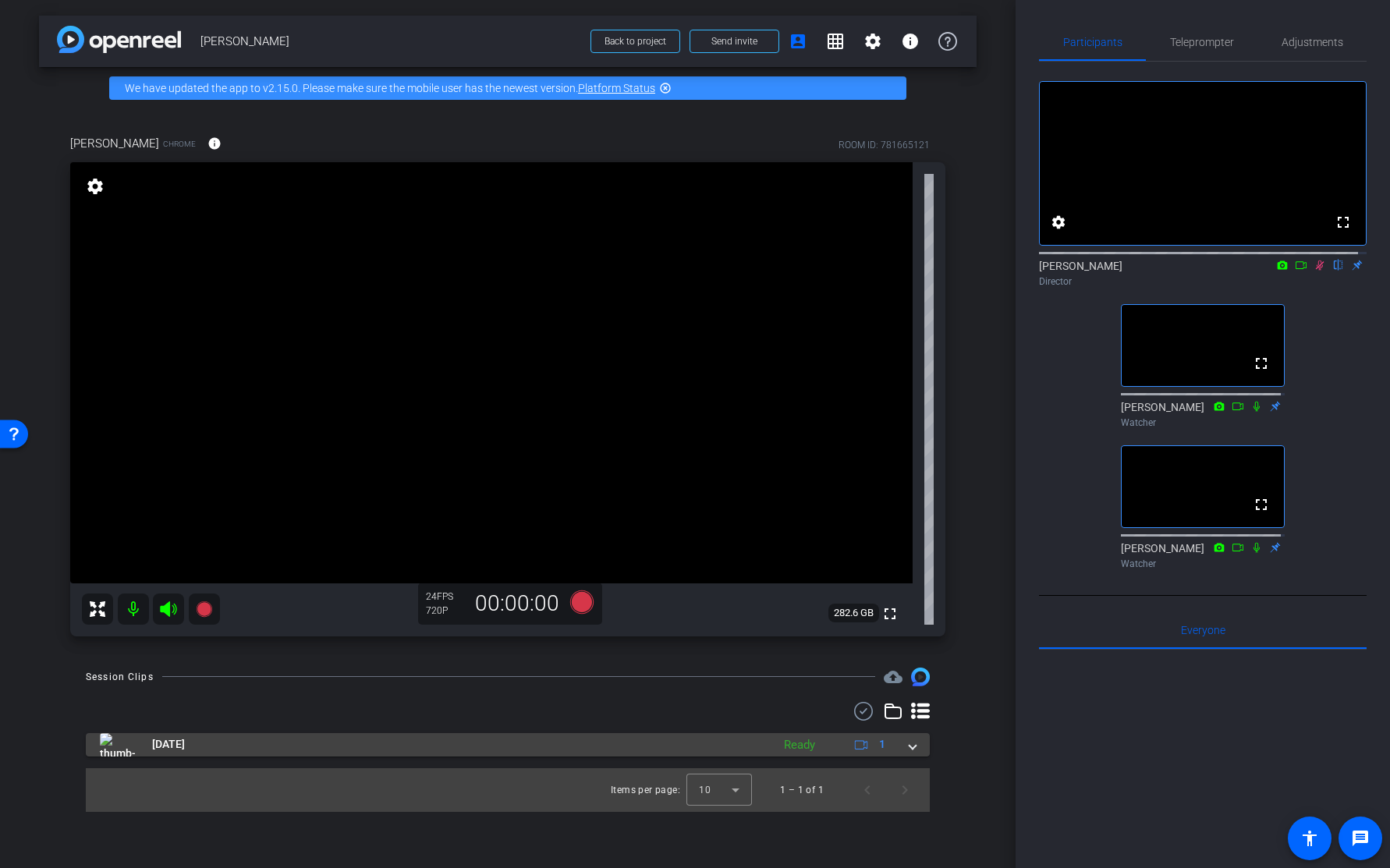
click at [910, 744] on span at bounding box center [912, 744] width 6 height 17
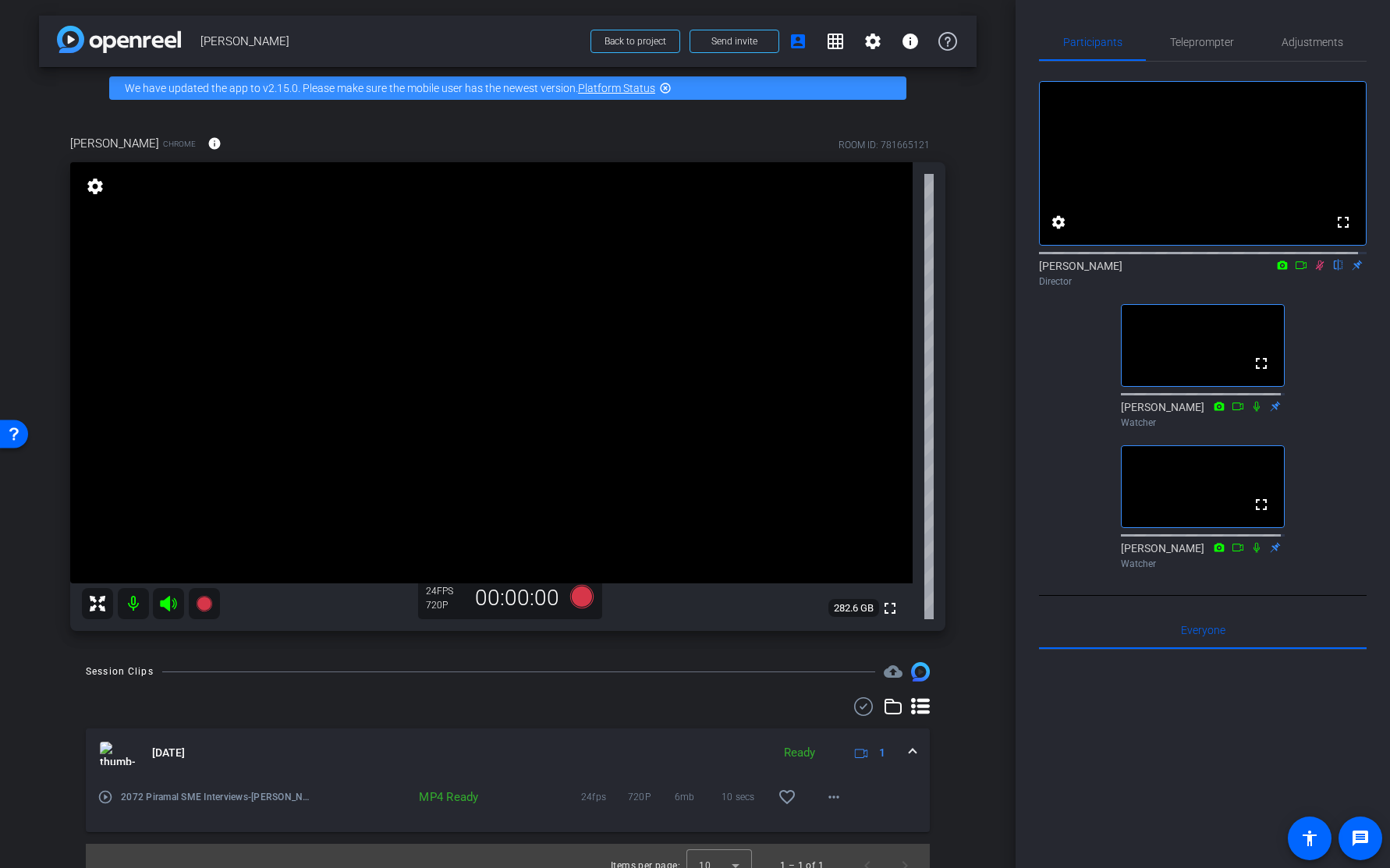
scroll to position [20, 0]
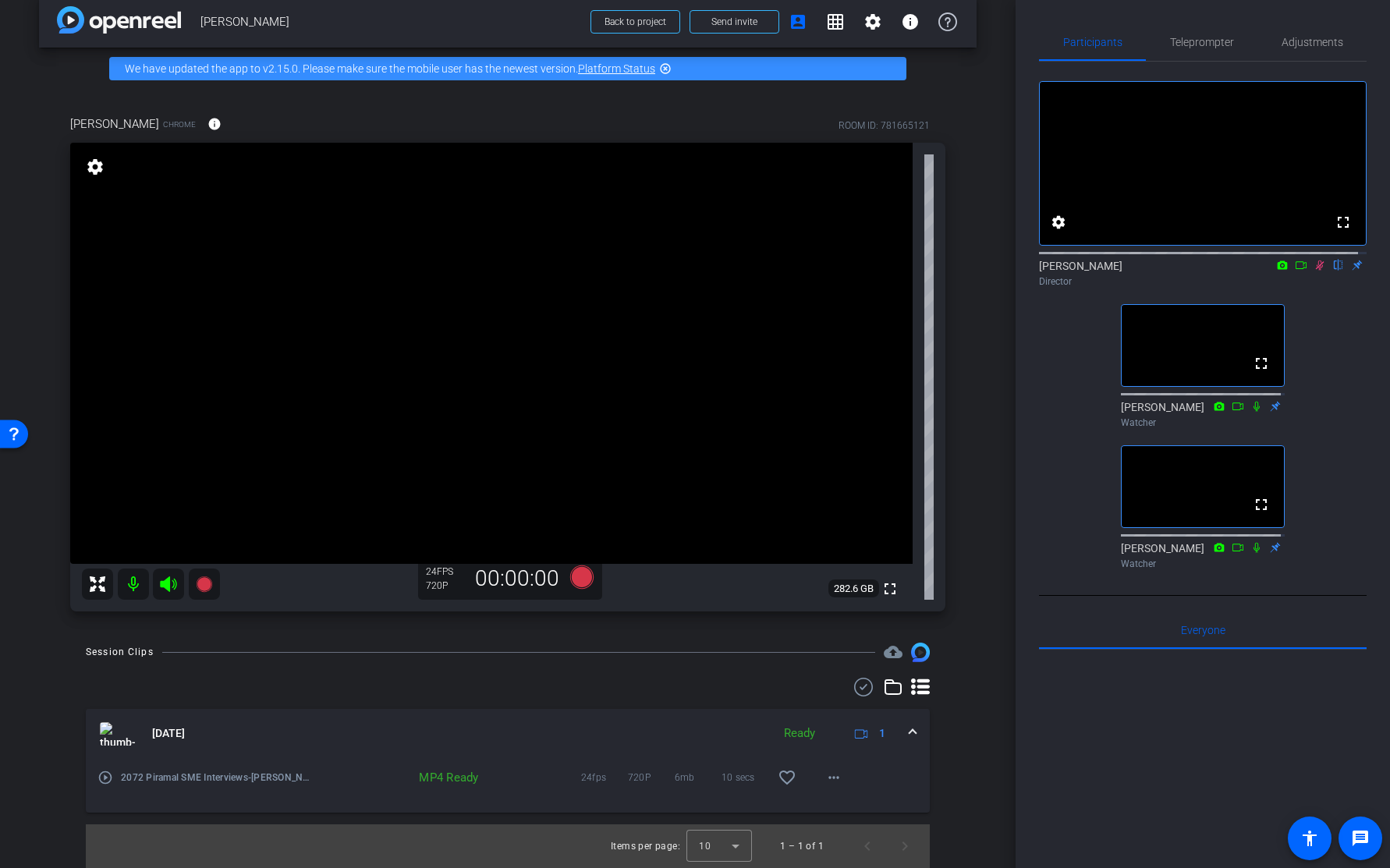
click at [100, 776] on mat-icon "play_circle_outline" at bounding box center [105, 777] width 16 height 16
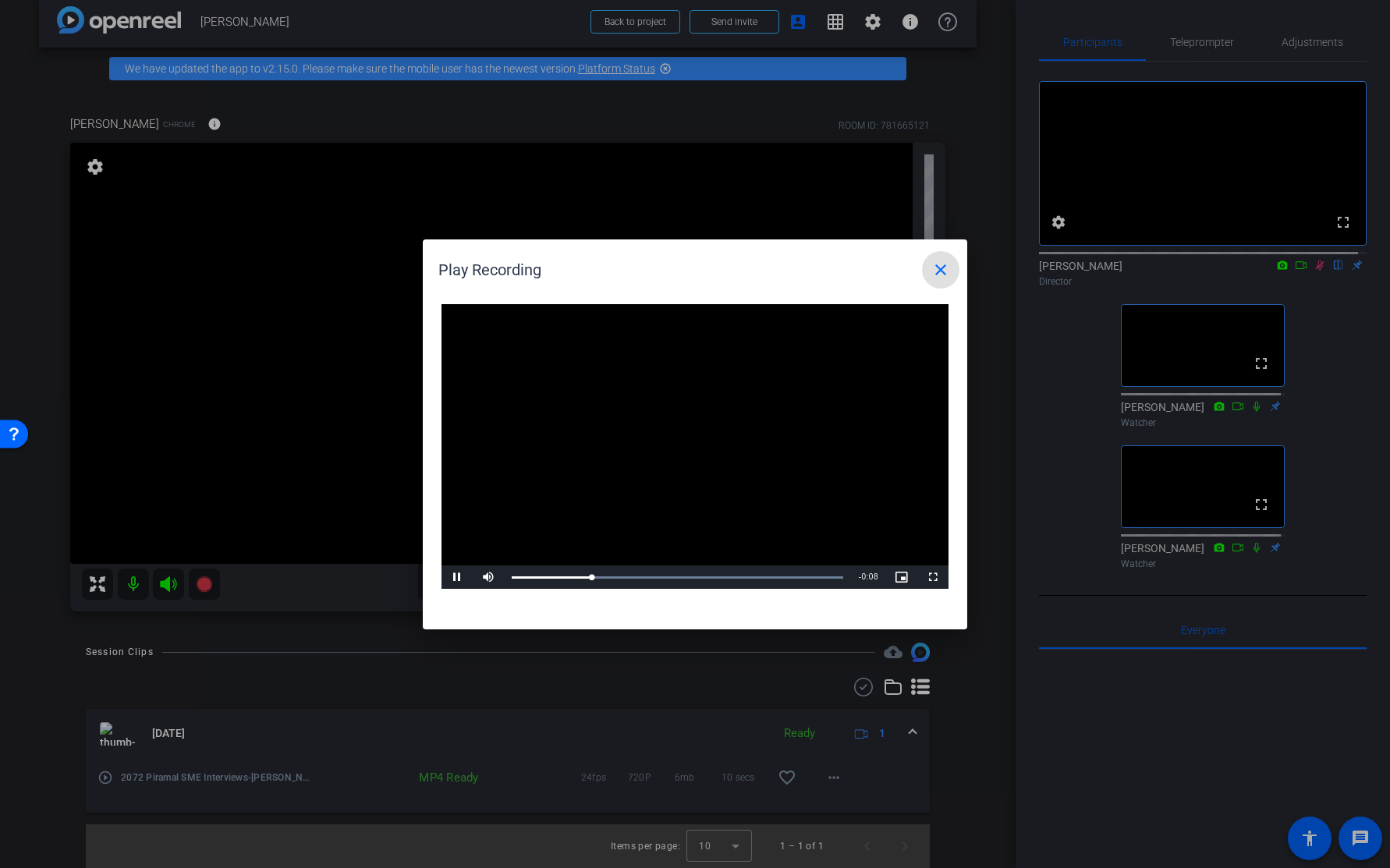
click at [944, 263] on mat-icon "close" at bounding box center [941, 269] width 19 height 19
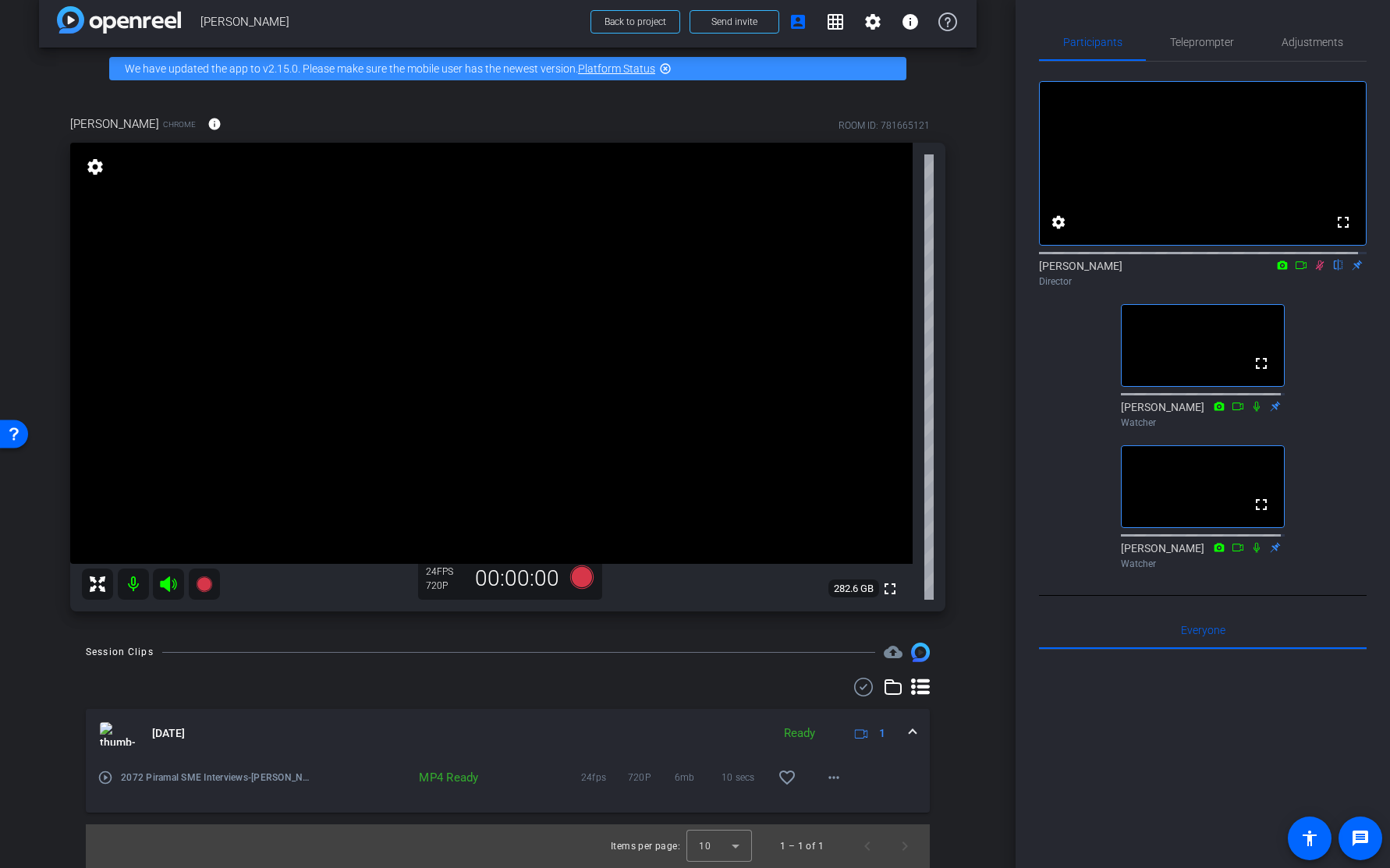
drag, startPoint x: 1312, startPoint y: 280, endPoint x: 1308, endPoint y: 289, distance: 9.8
click at [1316, 270] on icon at bounding box center [1320, 266] width 9 height 10
click at [833, 775] on mat-icon "more_horiz" at bounding box center [833, 777] width 19 height 19
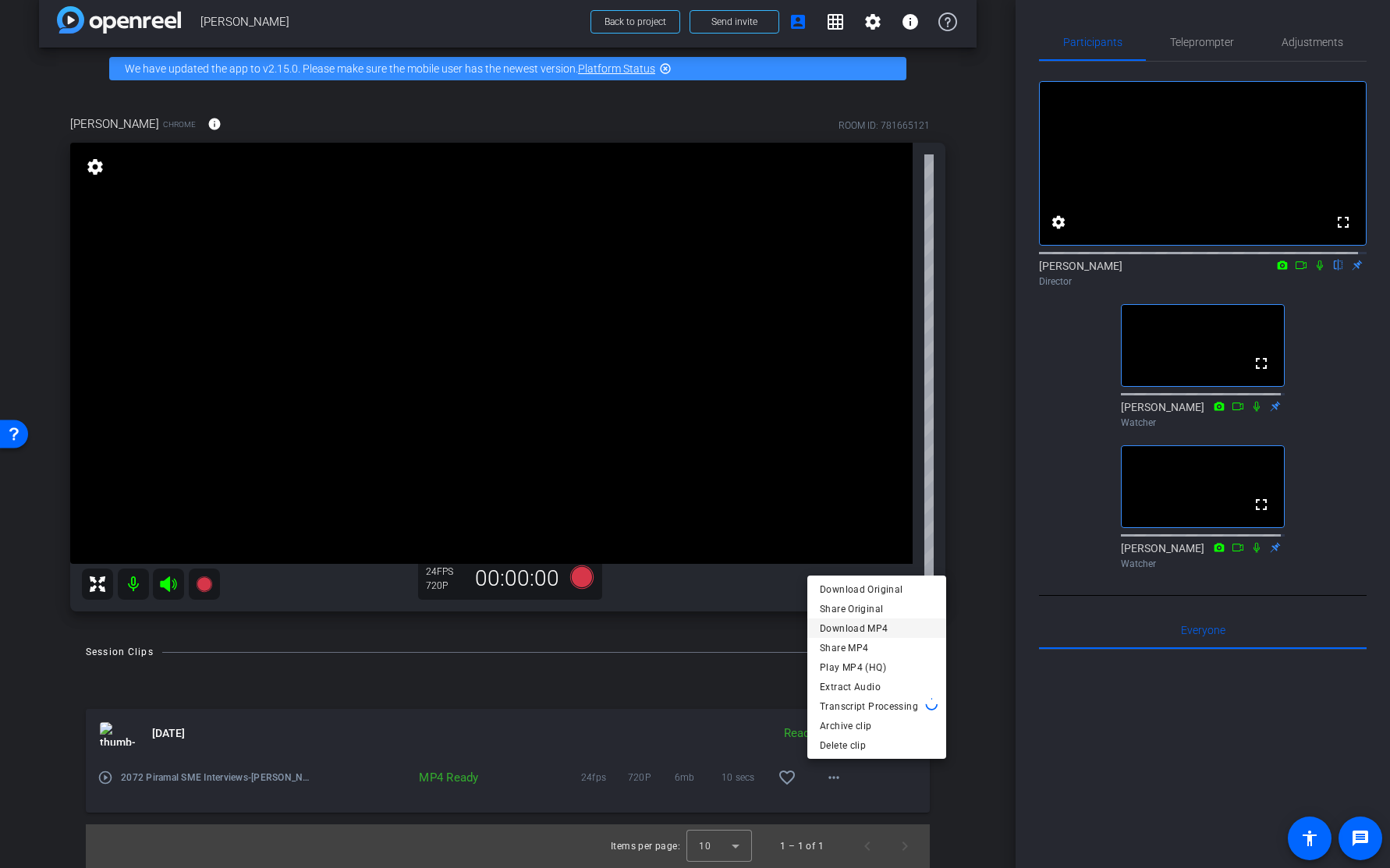
click at [866, 628] on span "Download MP4" at bounding box center [876, 627] width 114 height 19
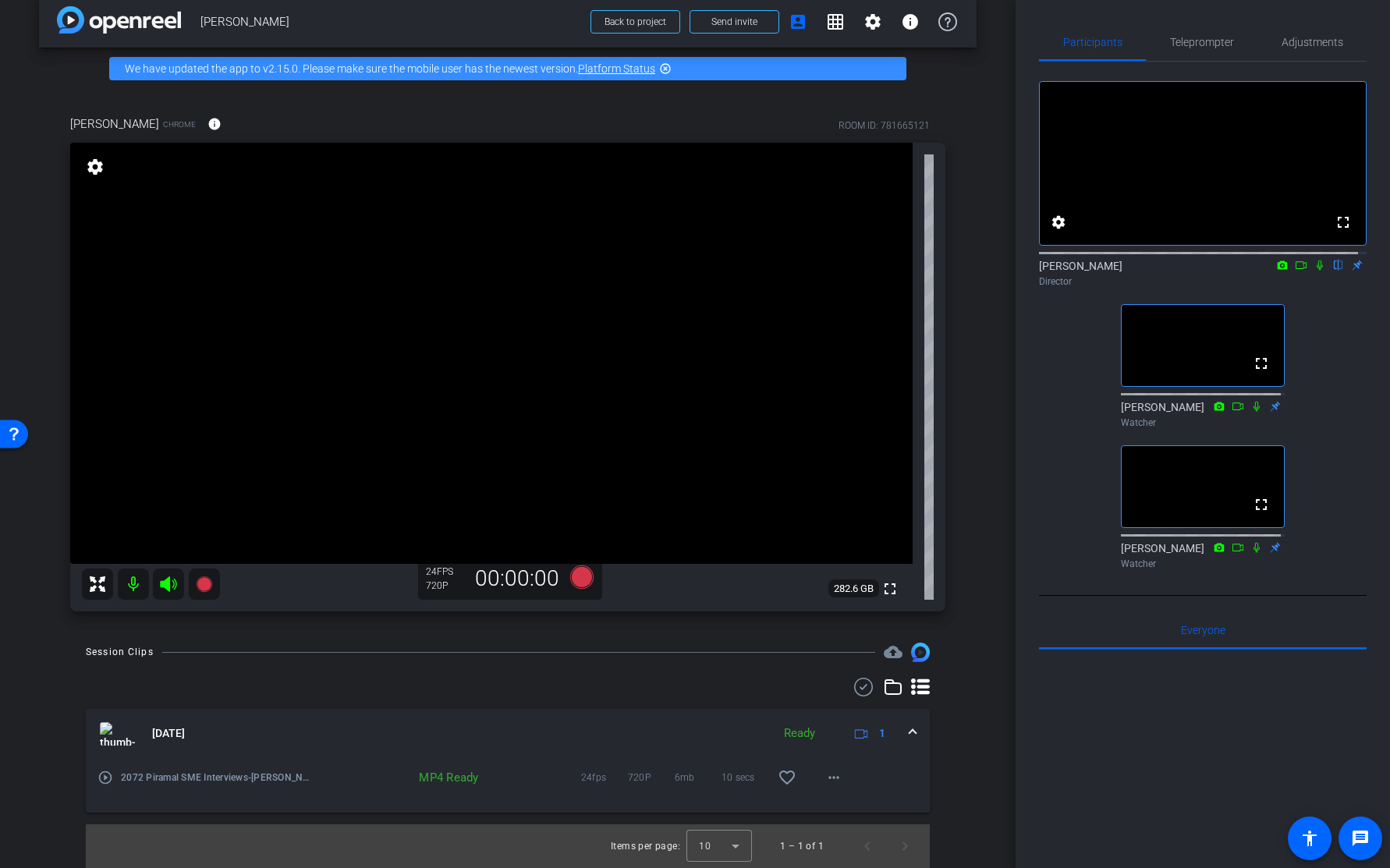
click at [1317, 270] on icon at bounding box center [1320, 266] width 6 height 10
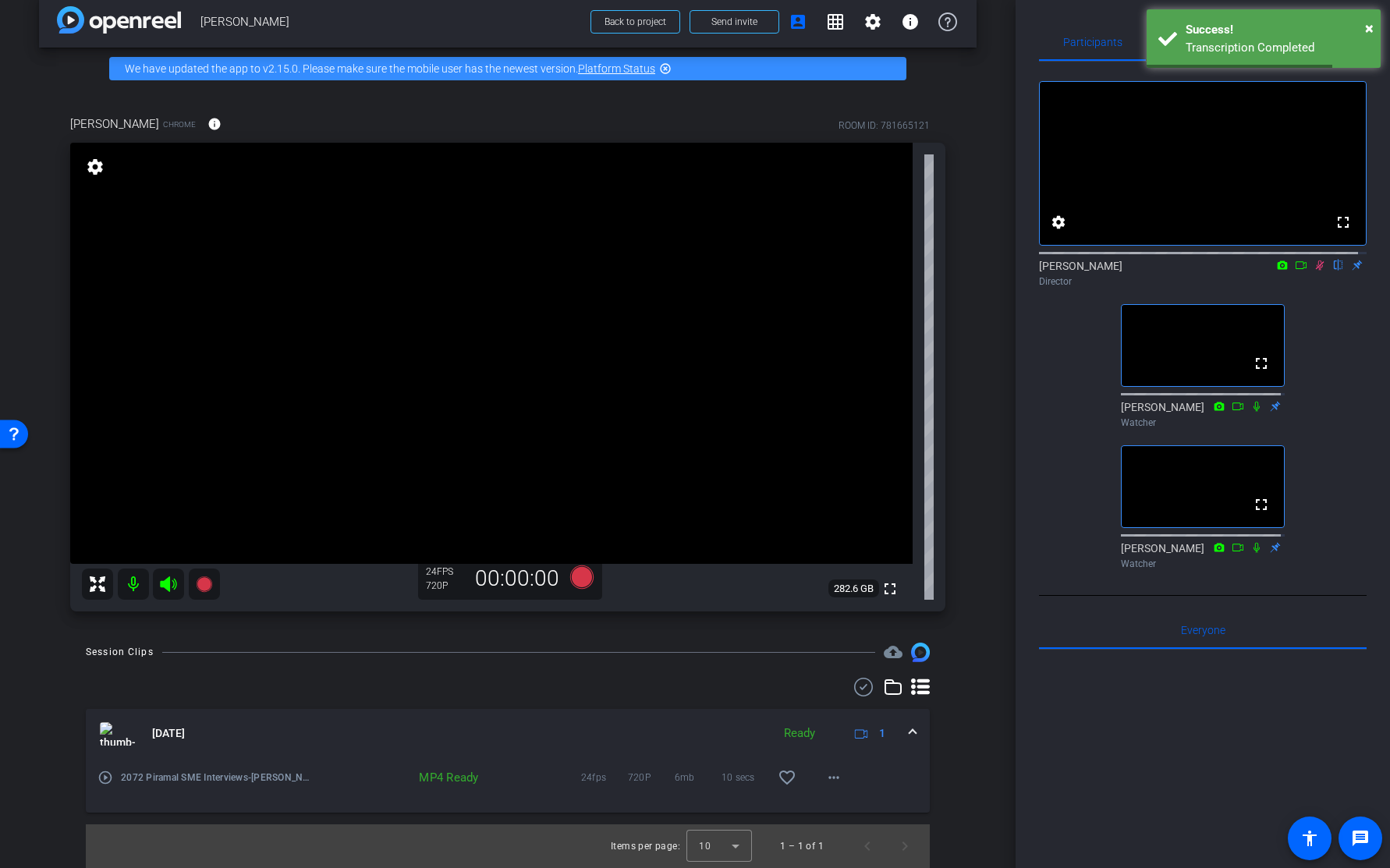
click at [1315, 270] on icon at bounding box center [1320, 265] width 13 height 11
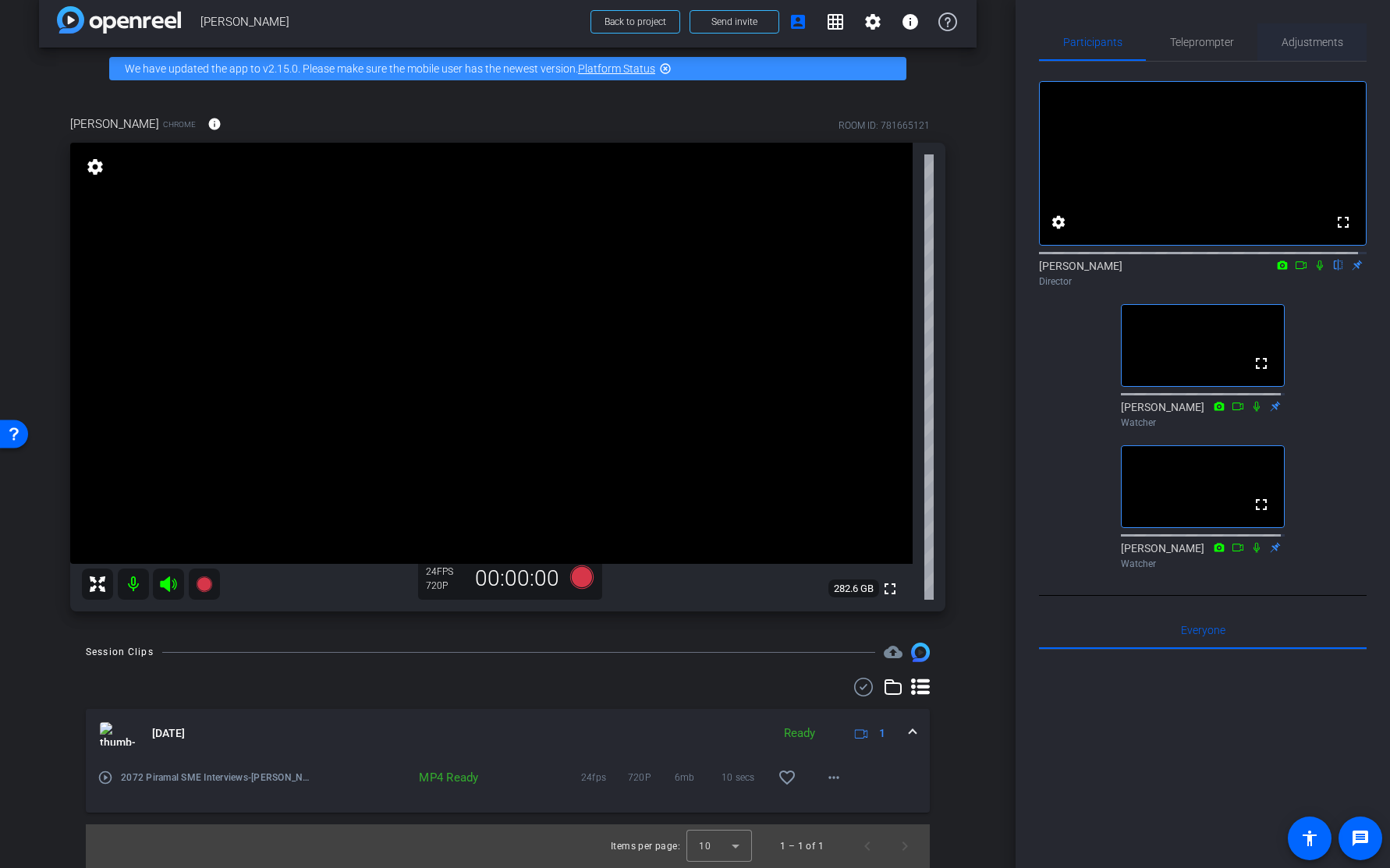
click at [1296, 37] on span "Adjustments" at bounding box center [1312, 42] width 62 height 11
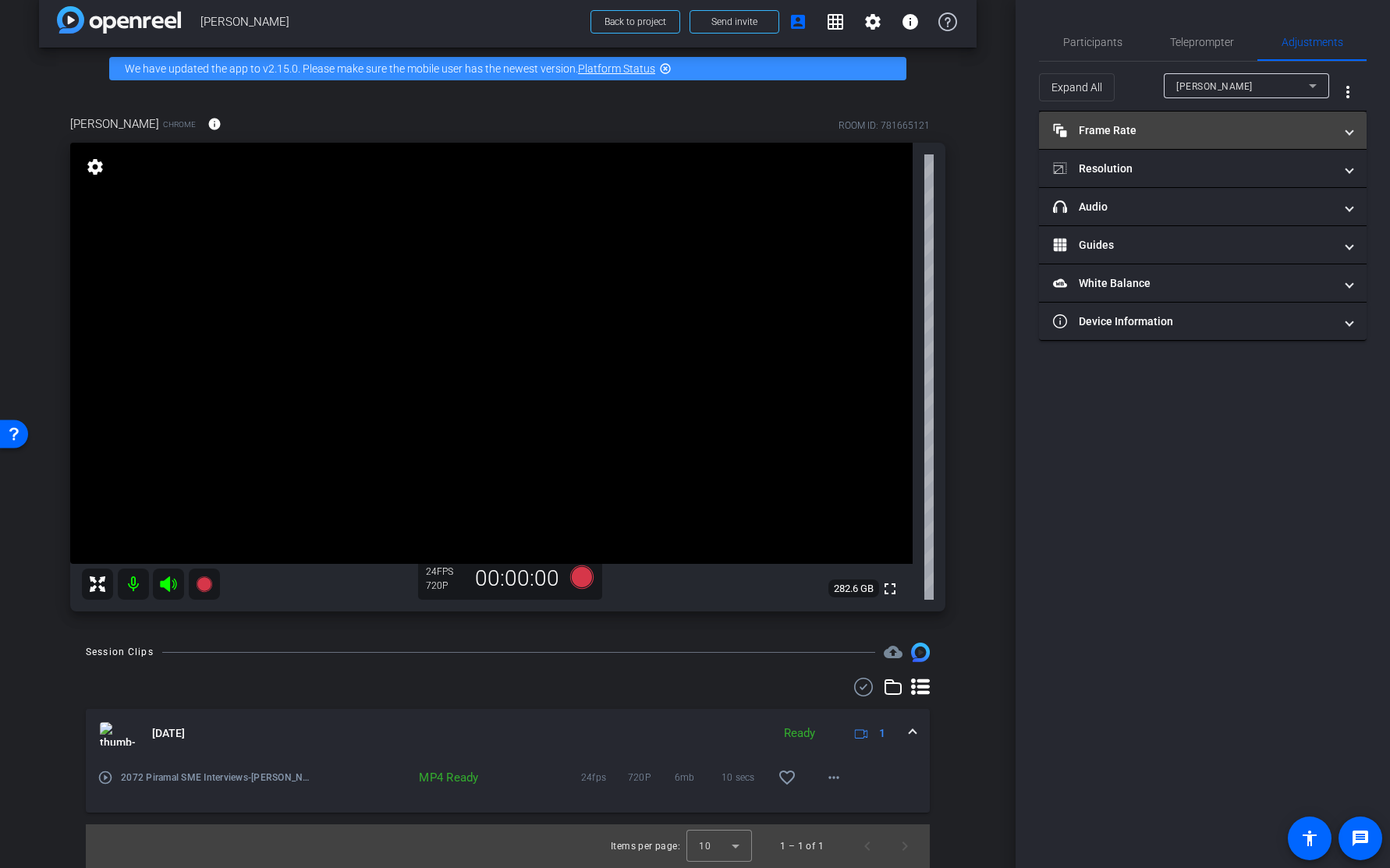
click at [1138, 134] on mat-panel-title "Frame Rate Frame Rate" at bounding box center [1194, 130] width 281 height 17
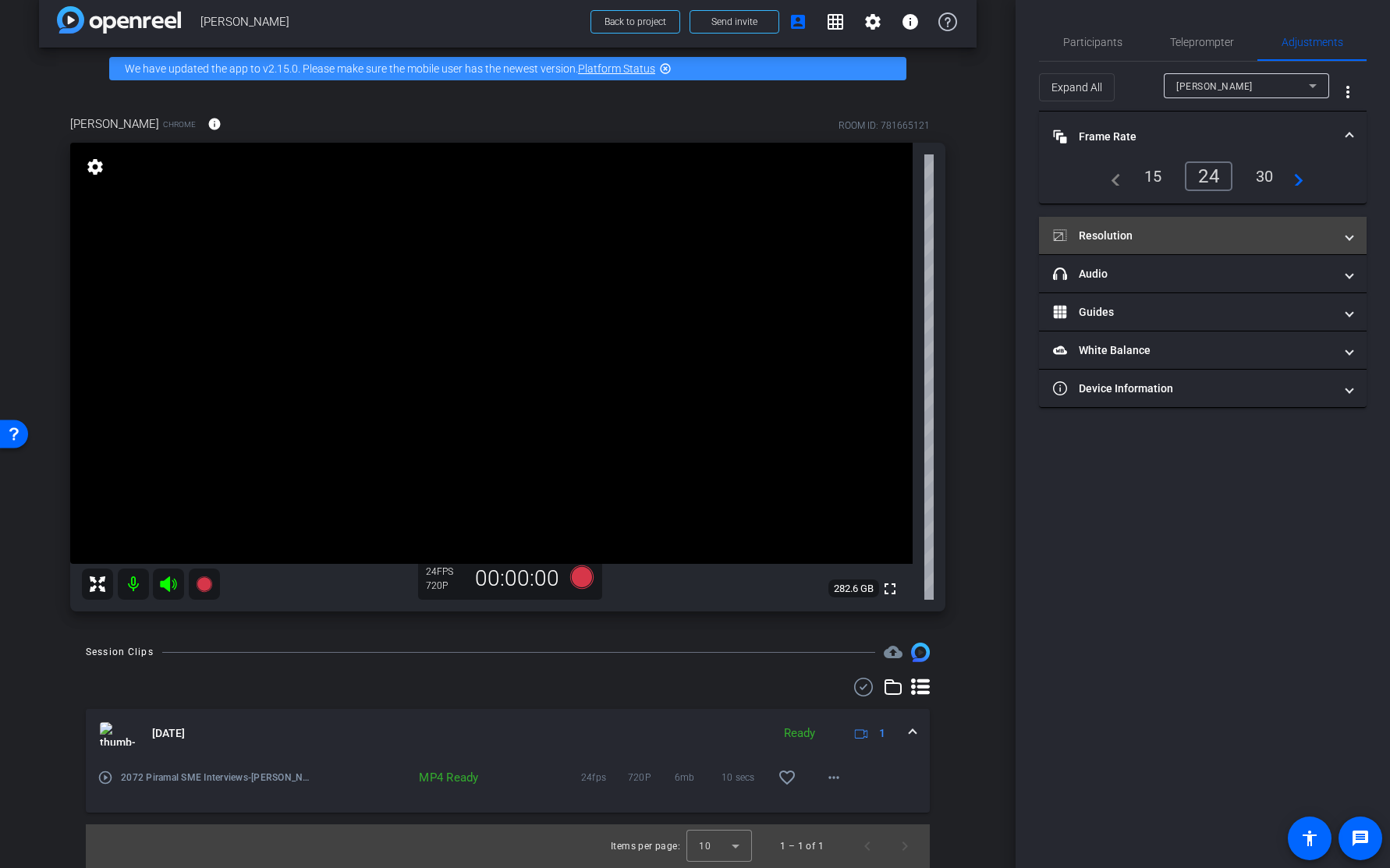
click at [1134, 232] on mat-panel-title "Resolution" at bounding box center [1194, 235] width 281 height 17
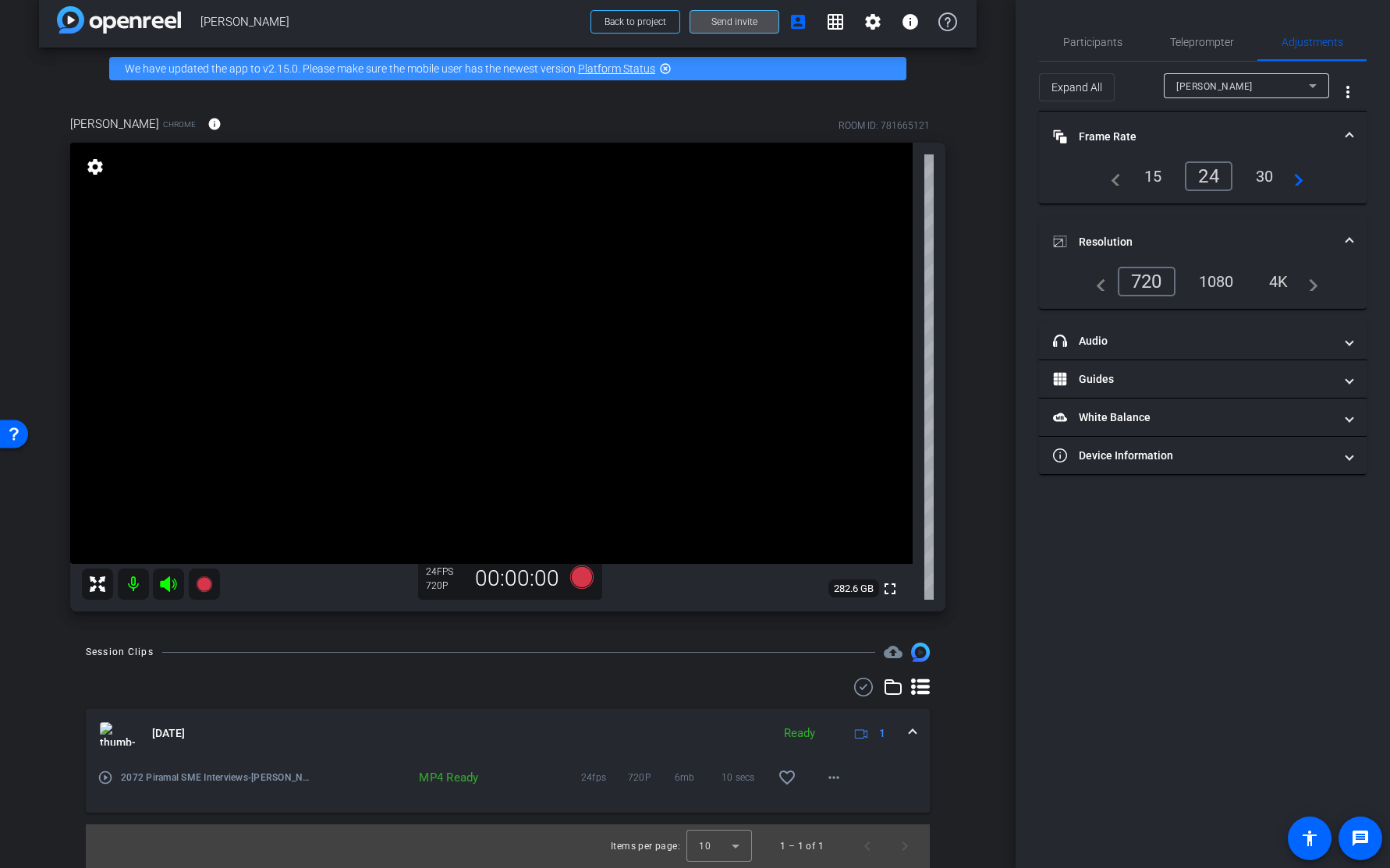
click at [721, 21] on span "Send invite" at bounding box center [734, 21] width 46 height 13
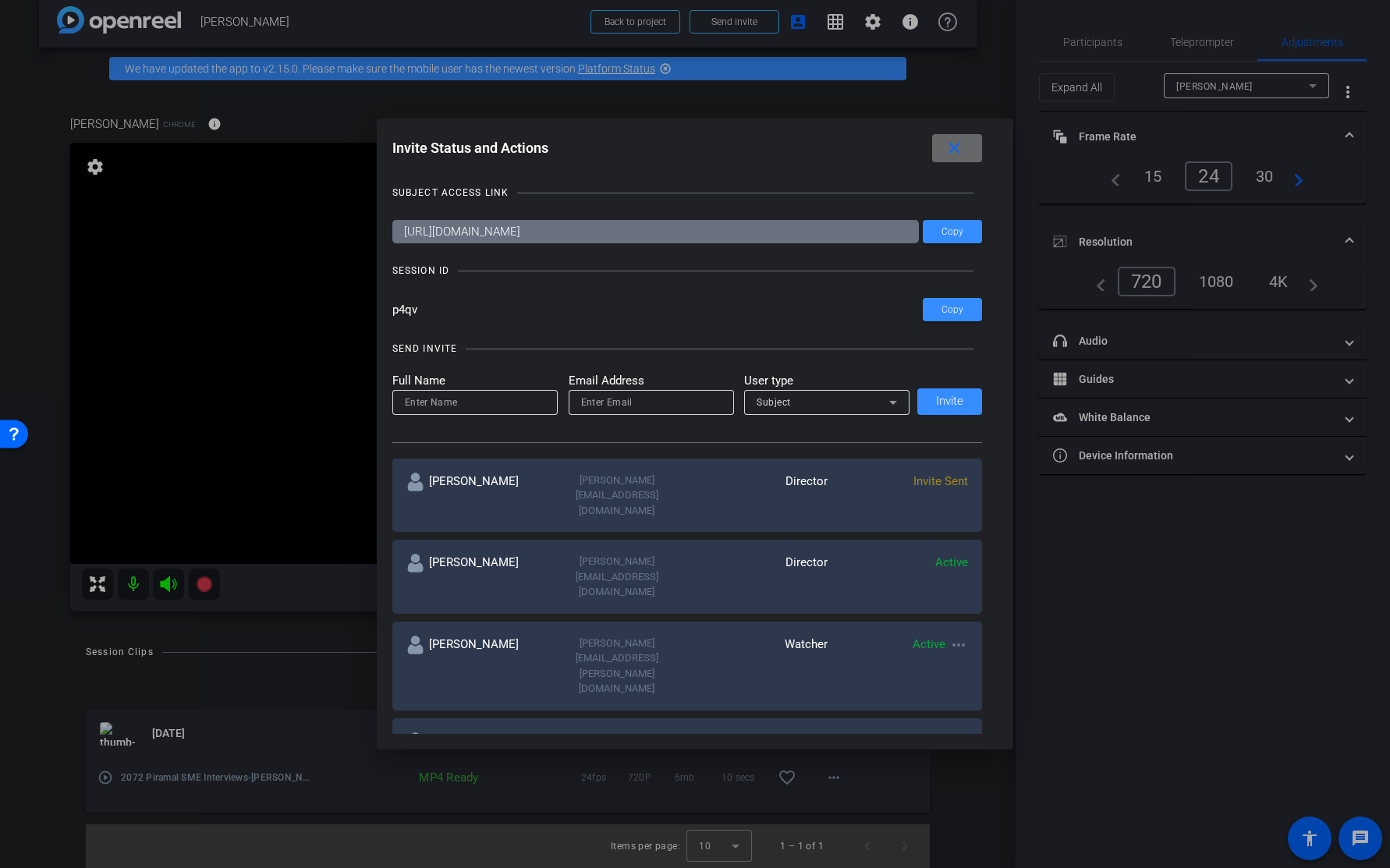
click at [959, 144] on mat-icon "close" at bounding box center [954, 148] width 20 height 20
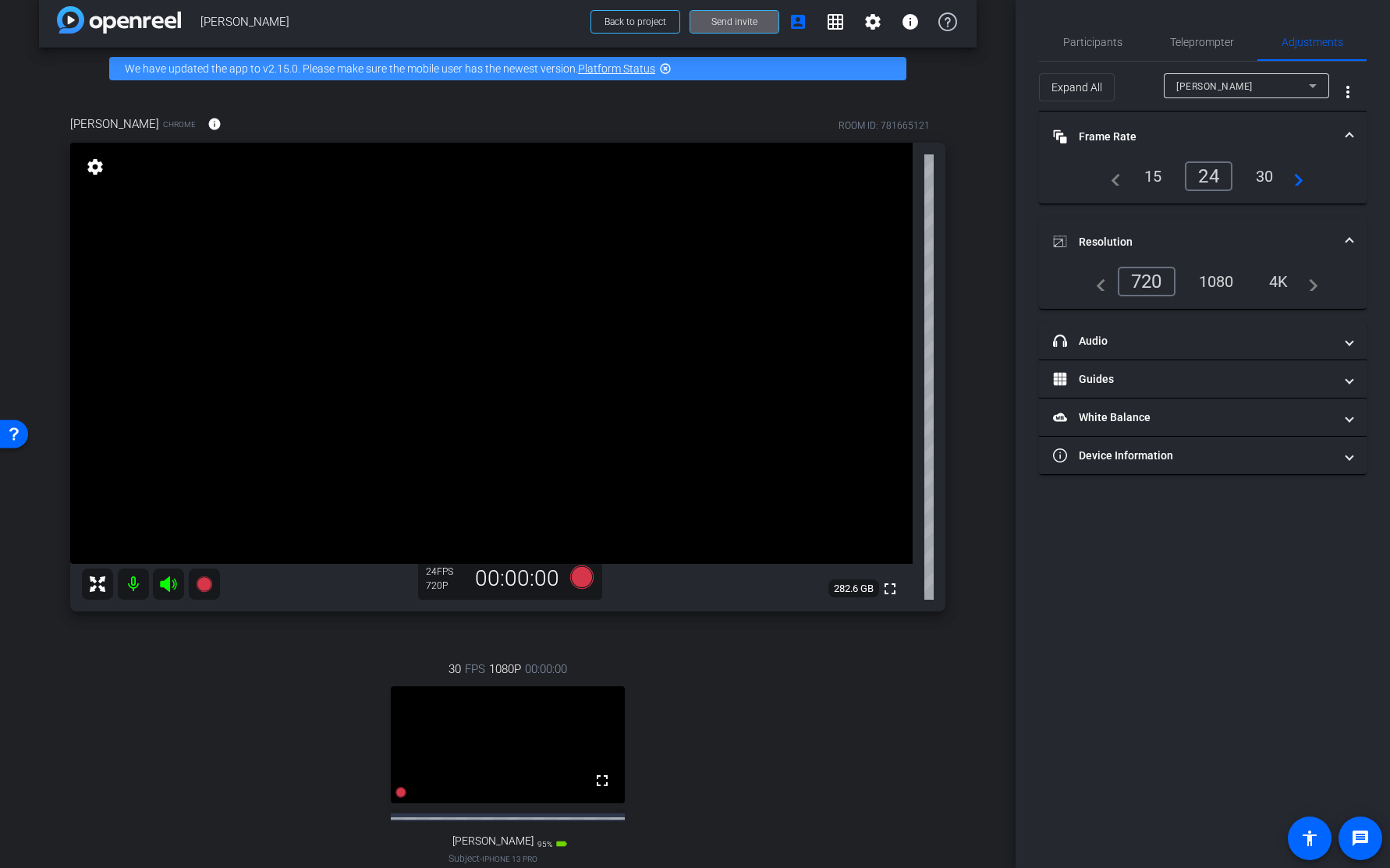
click at [132, 579] on mat-icon at bounding box center [134, 584] width 31 height 31
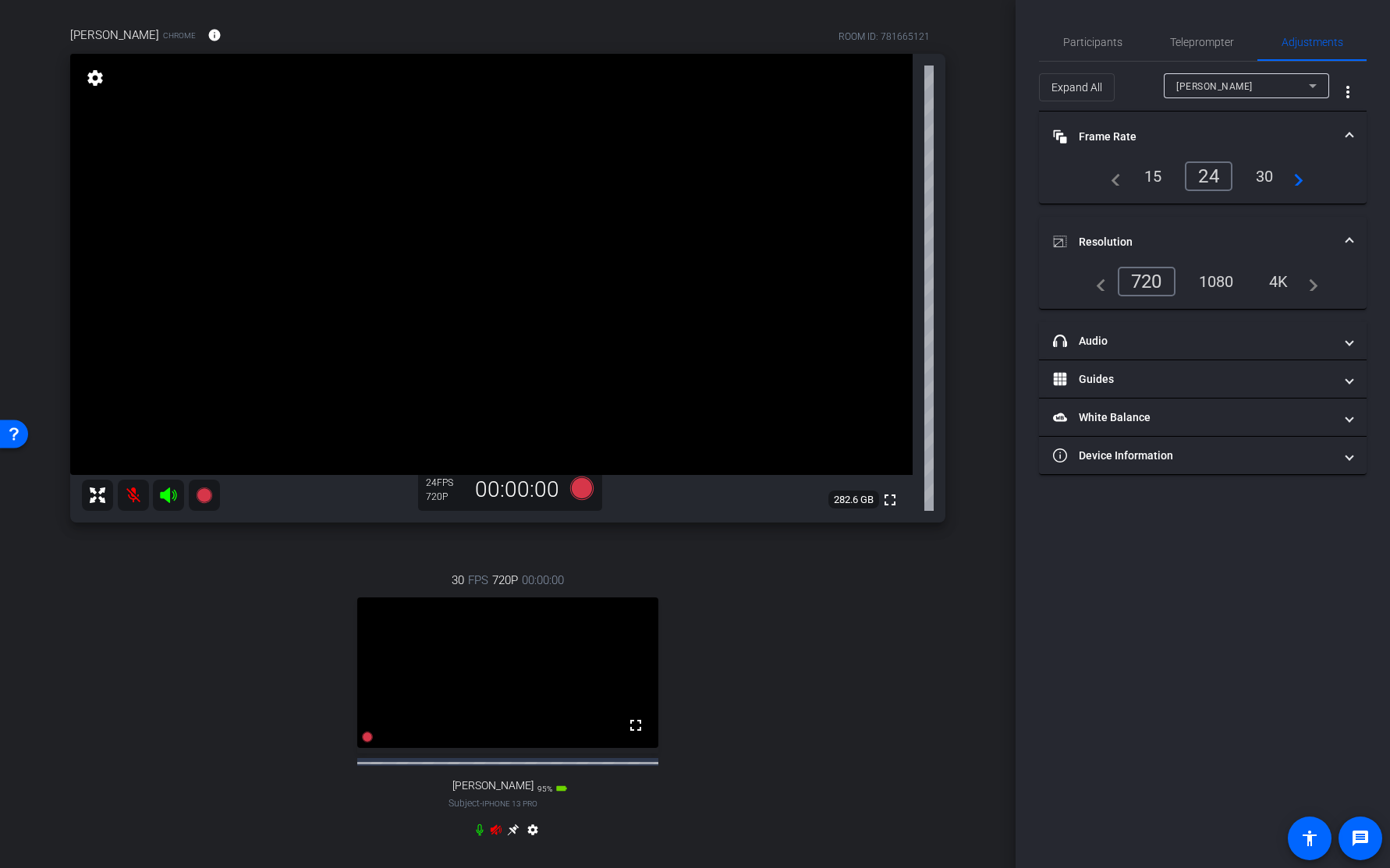
scroll to position [109, 0]
click at [510, 835] on icon at bounding box center [513, 829] width 12 height 12
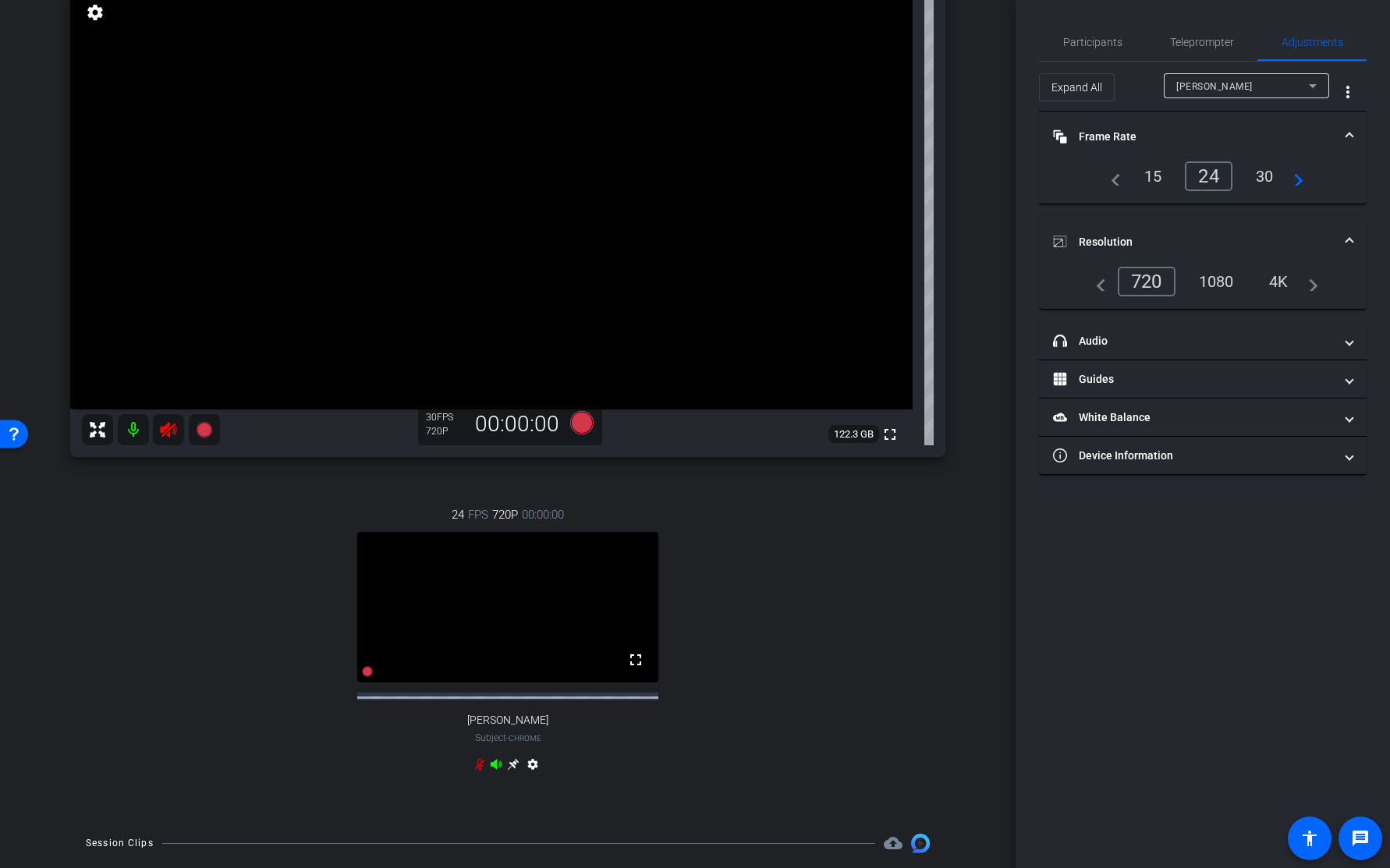
scroll to position [174, 0]
click at [524, 774] on mat-icon "settings" at bounding box center [532, 766] width 19 height 19
click at [532, 776] on mat-icon "settings" at bounding box center [532, 766] width 19 height 19
click at [779, 715] on div "24 FPS 720P 00:00:00 fullscreen NARENDRA AMBHAIKAR Subject - Chrome settings" at bounding box center [508, 641] width 875 height 322
click at [1243, 85] on span "NARENDRA AMBHAIKAR" at bounding box center [1214, 86] width 76 height 11
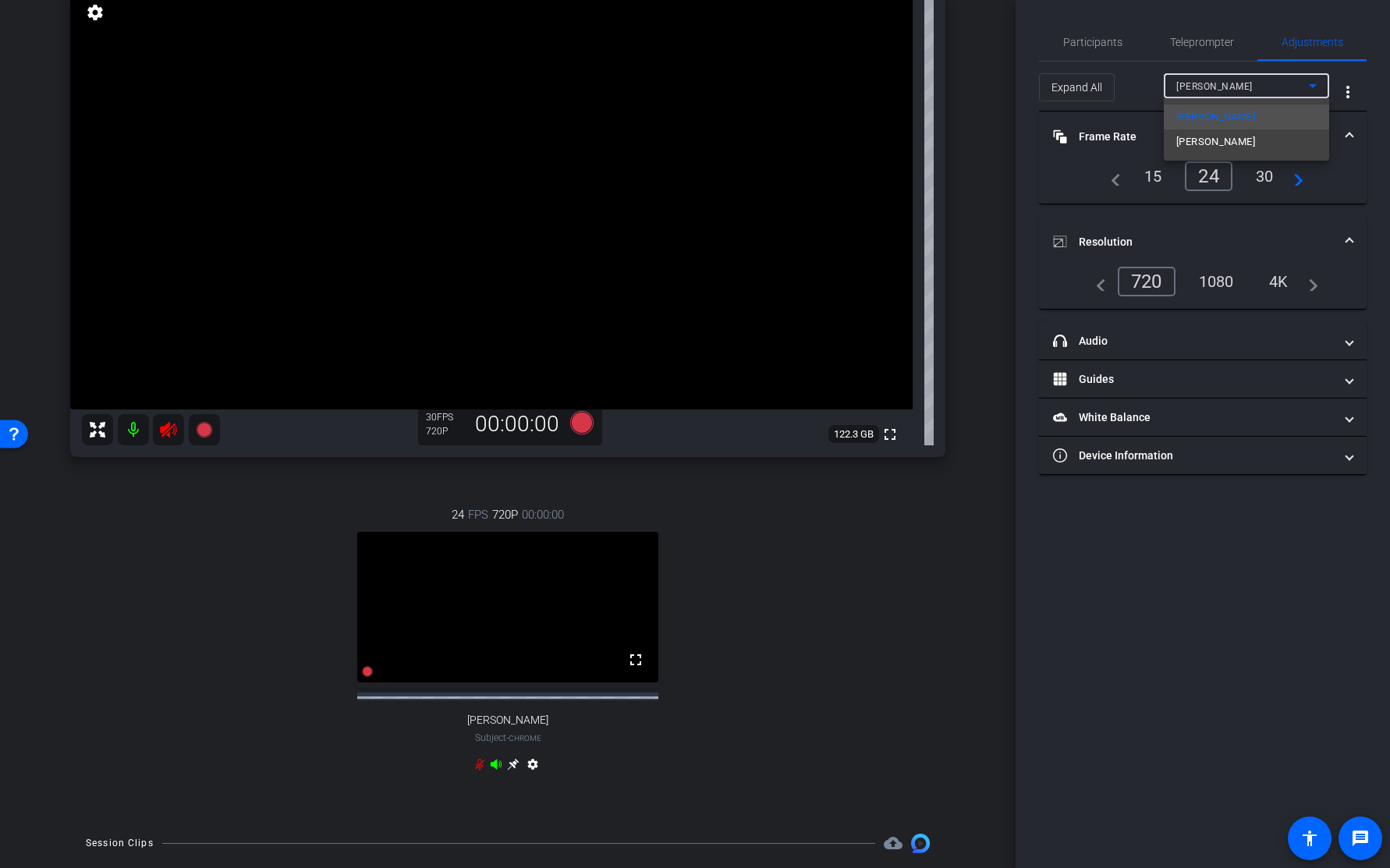
click at [961, 572] on div at bounding box center [695, 434] width 1390 height 868
click at [169, 424] on icon at bounding box center [168, 430] width 17 height 16
type input "1000"
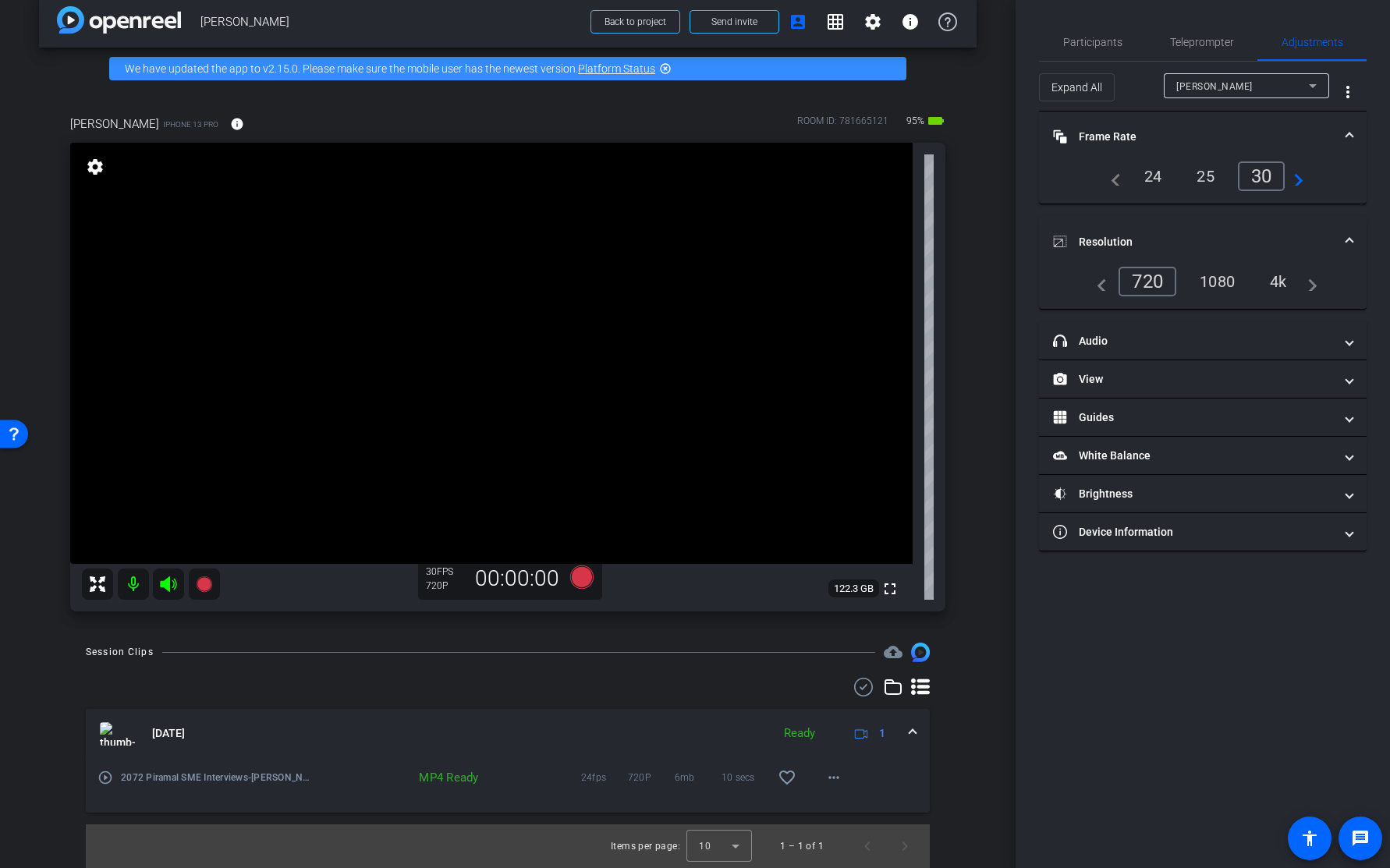
scroll to position [20, 0]
click at [1152, 181] on div "24" at bounding box center [1154, 176] width 41 height 26
click at [1281, 278] on div "4k" at bounding box center [1279, 281] width 41 height 26
click at [1088, 40] on span "Participants" at bounding box center [1093, 42] width 60 height 11
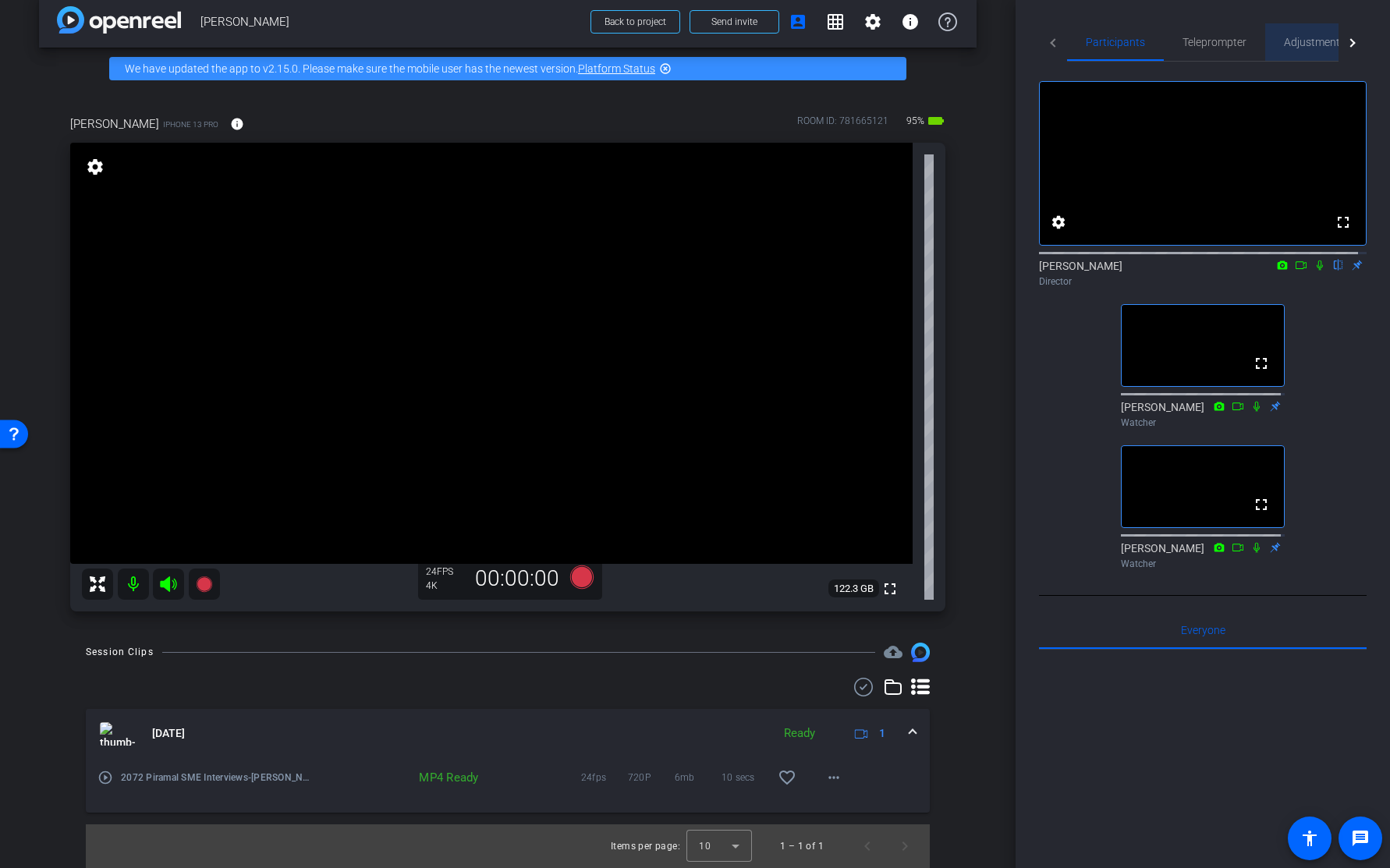
click at [1301, 44] on span "Adjustments" at bounding box center [1315, 42] width 62 height 11
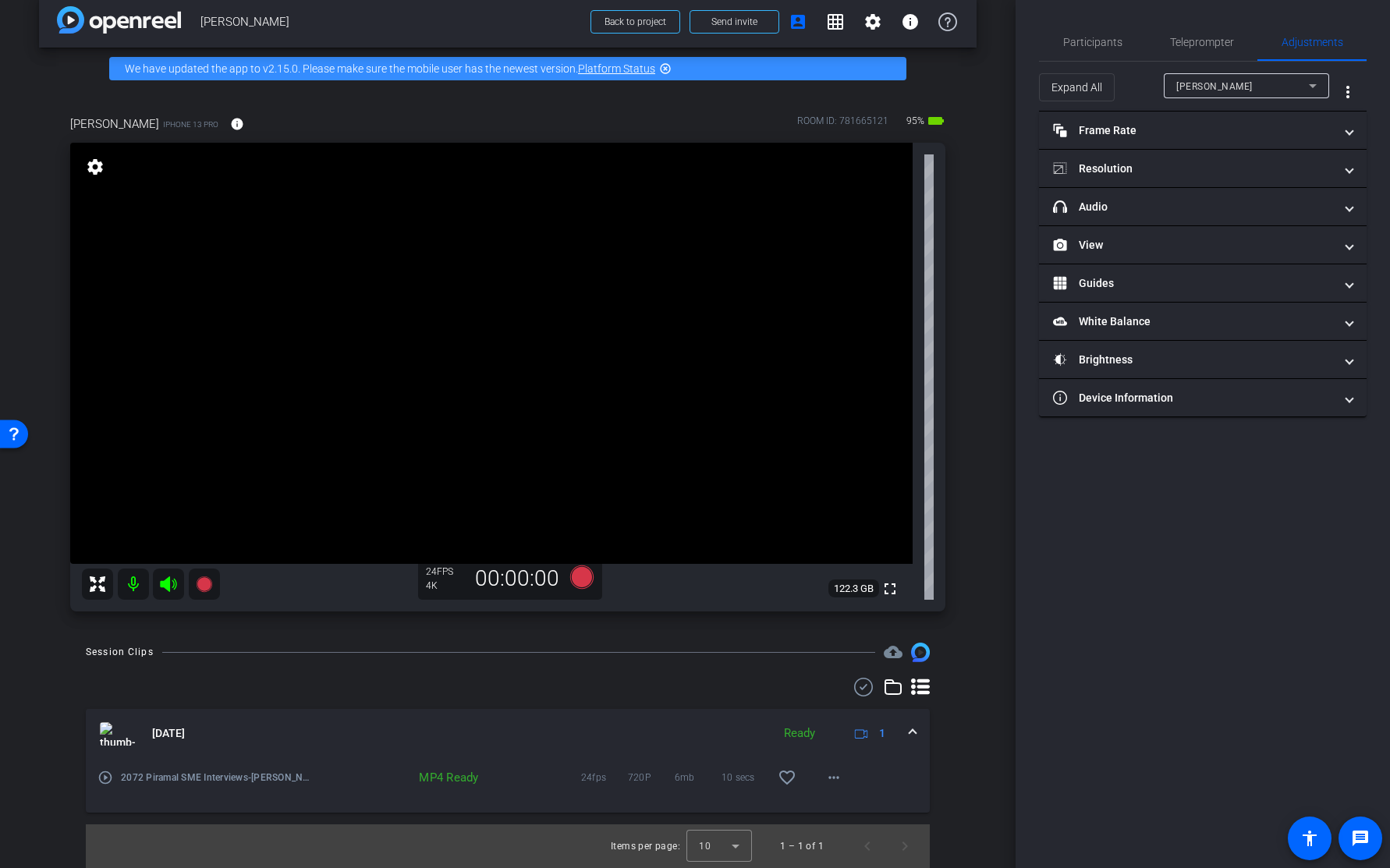
click at [978, 283] on div "arrow_back Narendra Ambhaikar Back to project Send invite account_box grid_on s…" at bounding box center [508, 414] width 1016 height 868
click at [244, 123] on mat-icon "info" at bounding box center [237, 124] width 14 height 14
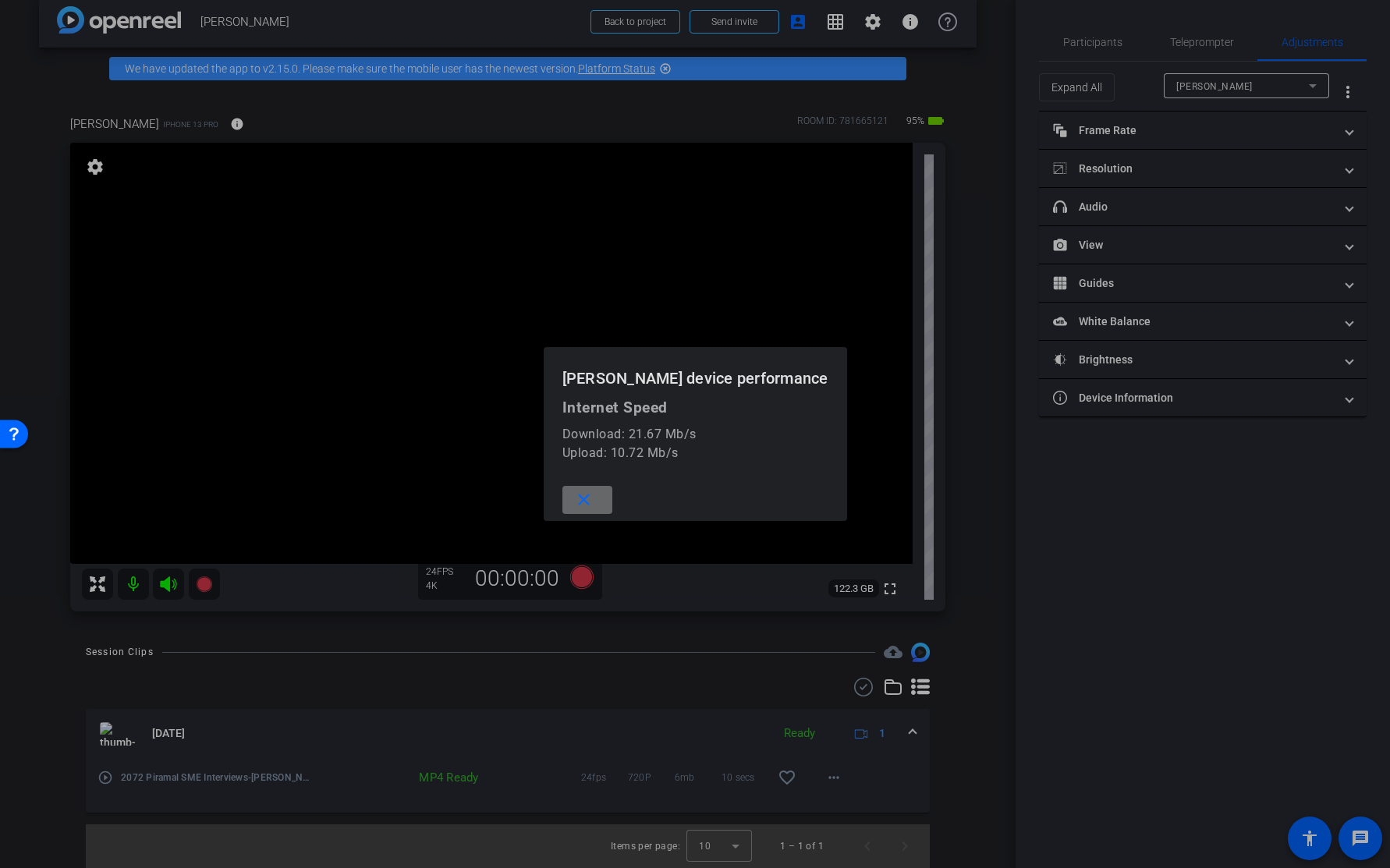
click at [574, 495] on mat-icon "close" at bounding box center [584, 500] width 20 height 20
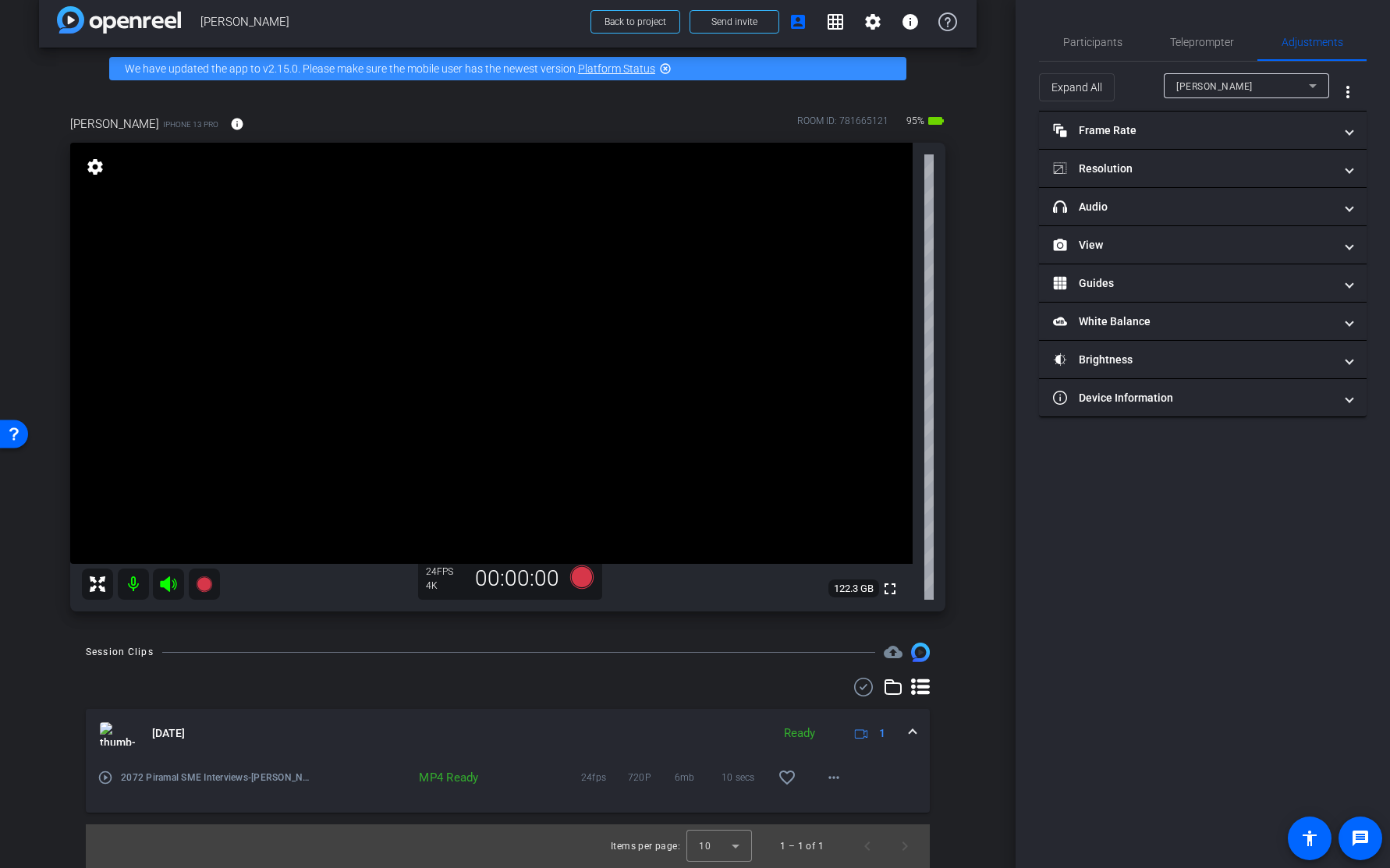
click at [989, 323] on div "arrow_back Narendra Ambhaikar Back to project Send invite account_box grid_on s…" at bounding box center [508, 414] width 1016 height 868
click at [824, 778] on mat-icon "more_horiz" at bounding box center [833, 777] width 19 height 19
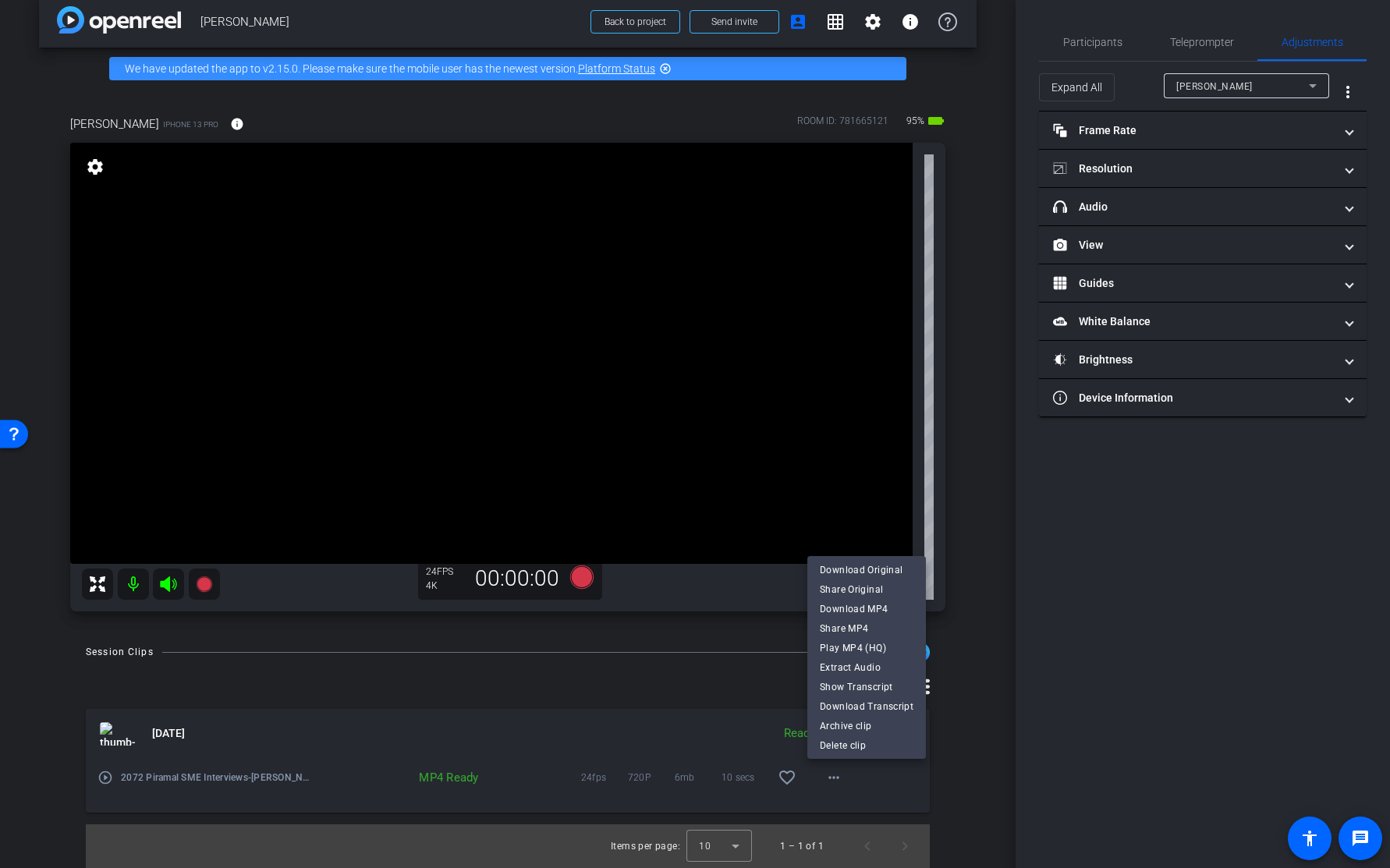
click at [983, 750] on div at bounding box center [695, 434] width 1390 height 868
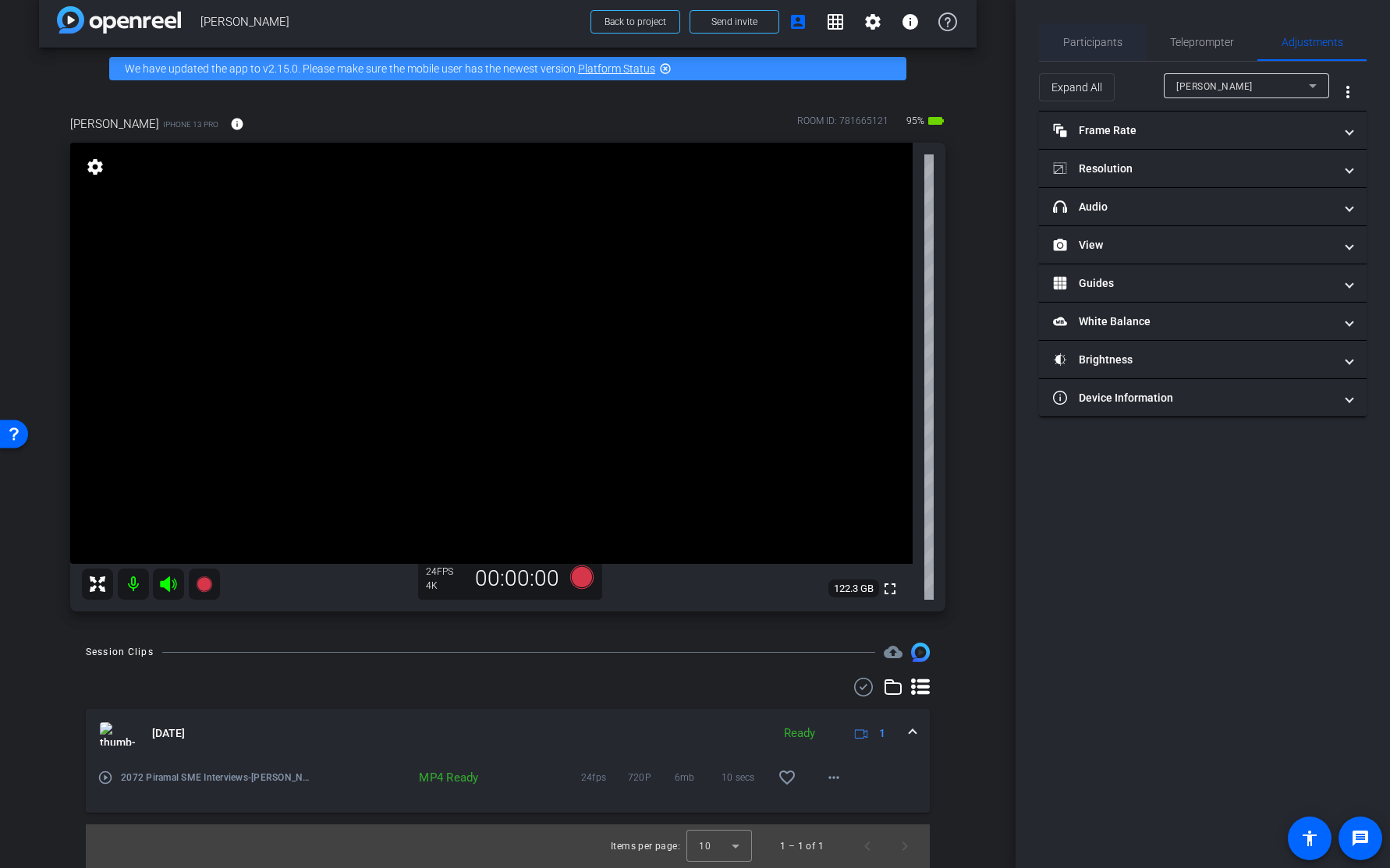
click at [1090, 41] on span "Participants" at bounding box center [1093, 42] width 60 height 11
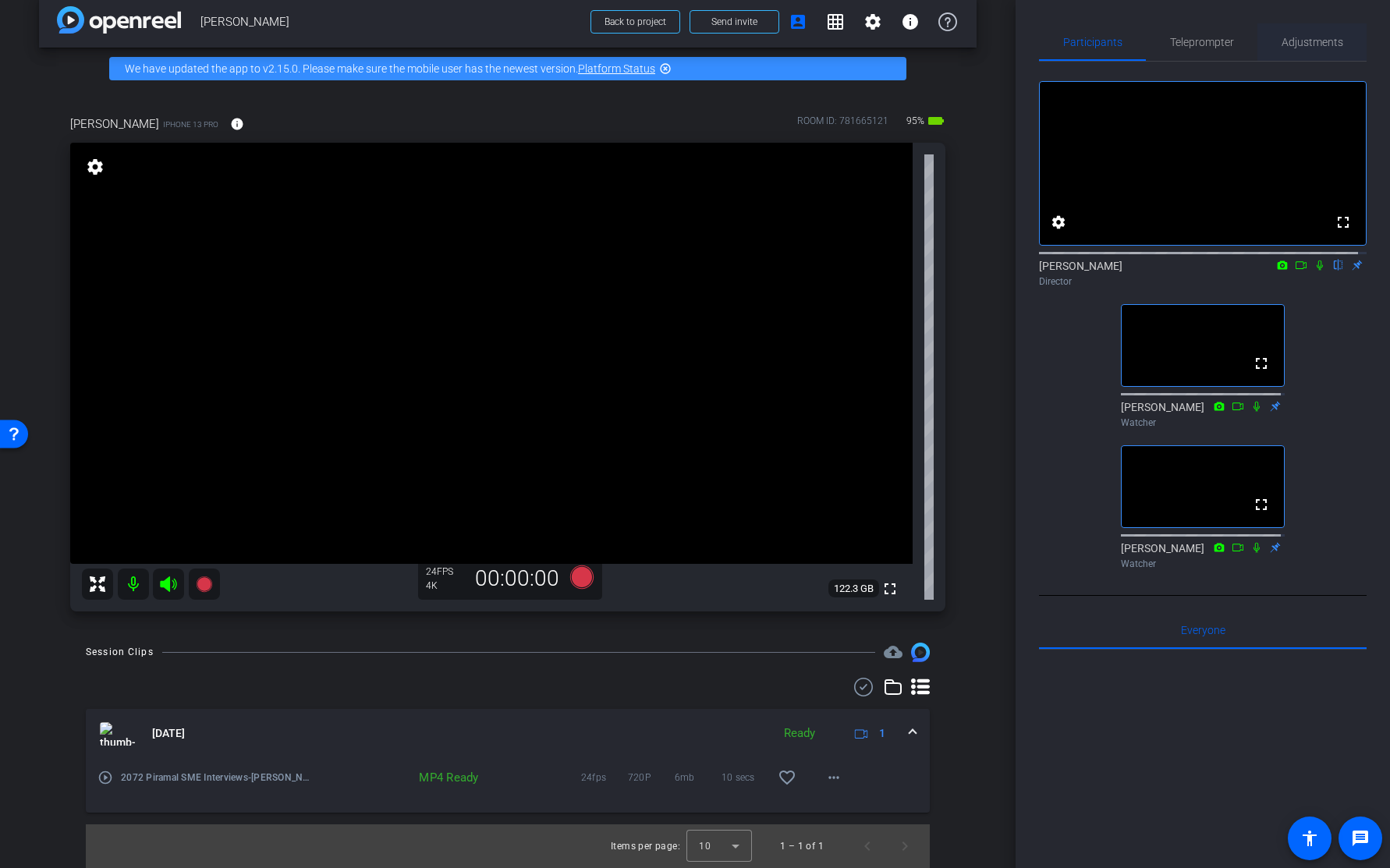
click at [1300, 42] on span "Adjustments" at bounding box center [1312, 42] width 62 height 11
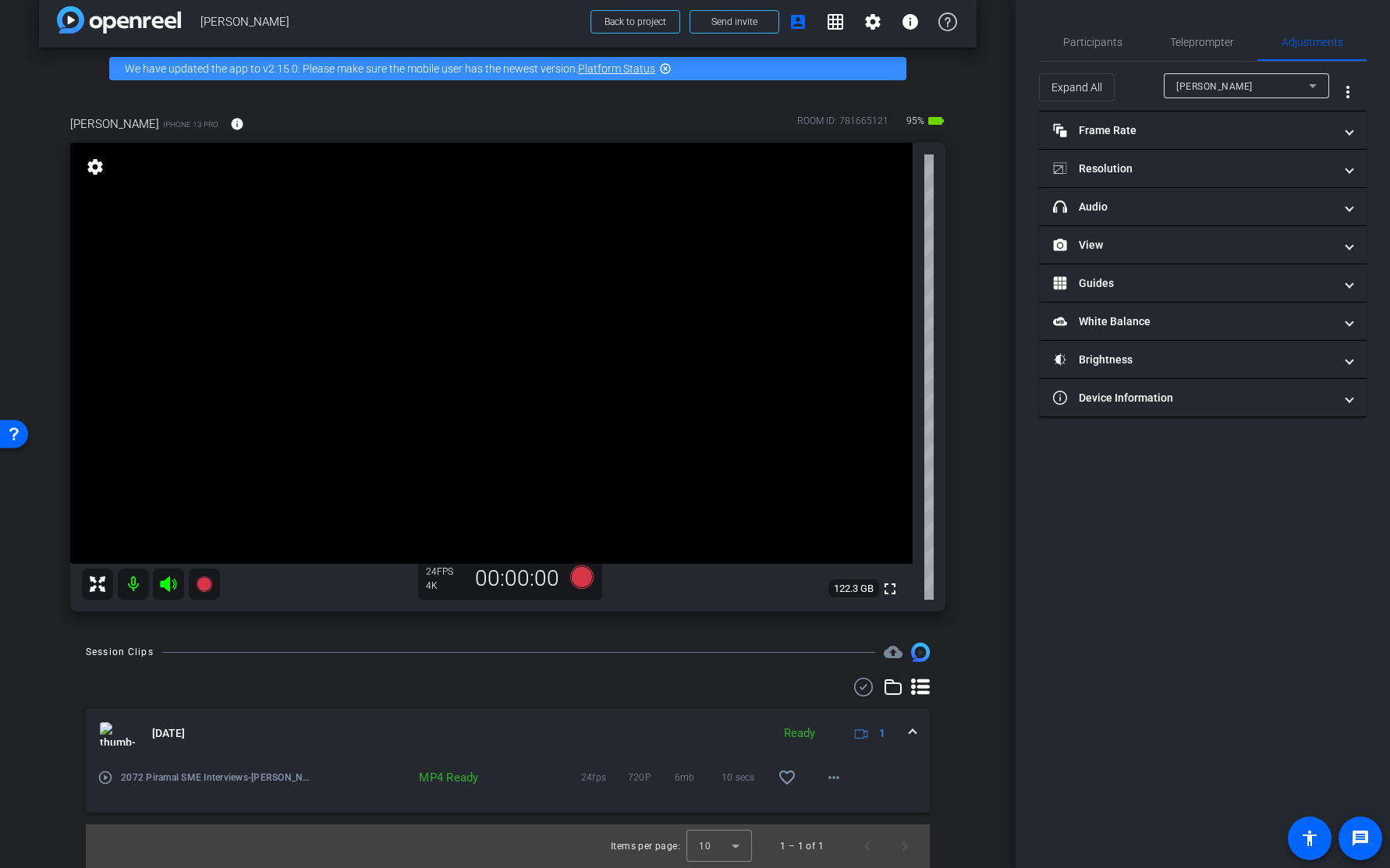
click at [1222, 525] on div "Participants Teleprompter Adjustments settings Paul C. Rosen flip Director Edit…" at bounding box center [1202, 434] width 374 height 868
click at [1089, 45] on span "Participants" at bounding box center [1093, 42] width 60 height 11
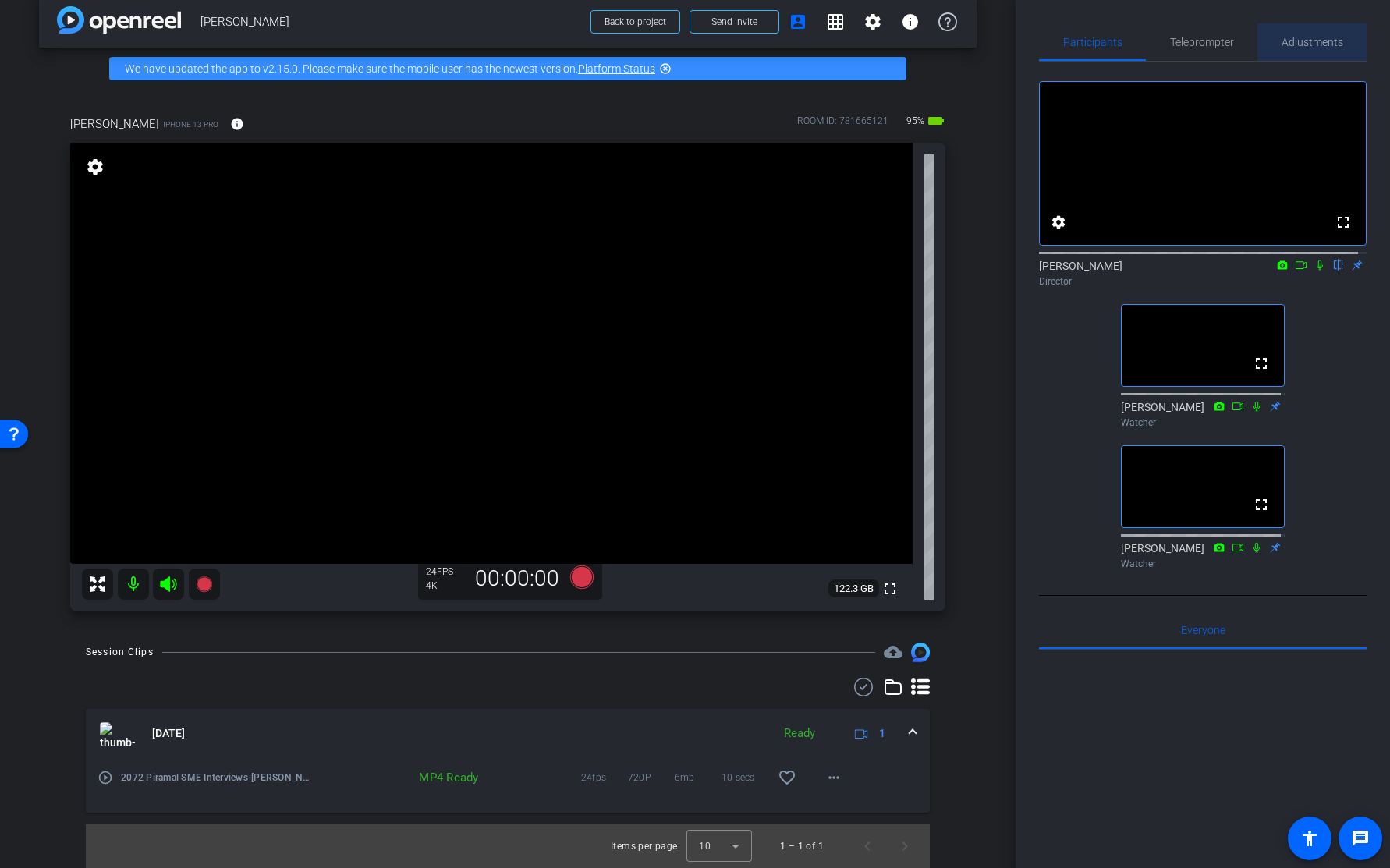
click at [1306, 37] on span "Adjustments" at bounding box center [1312, 42] width 62 height 11
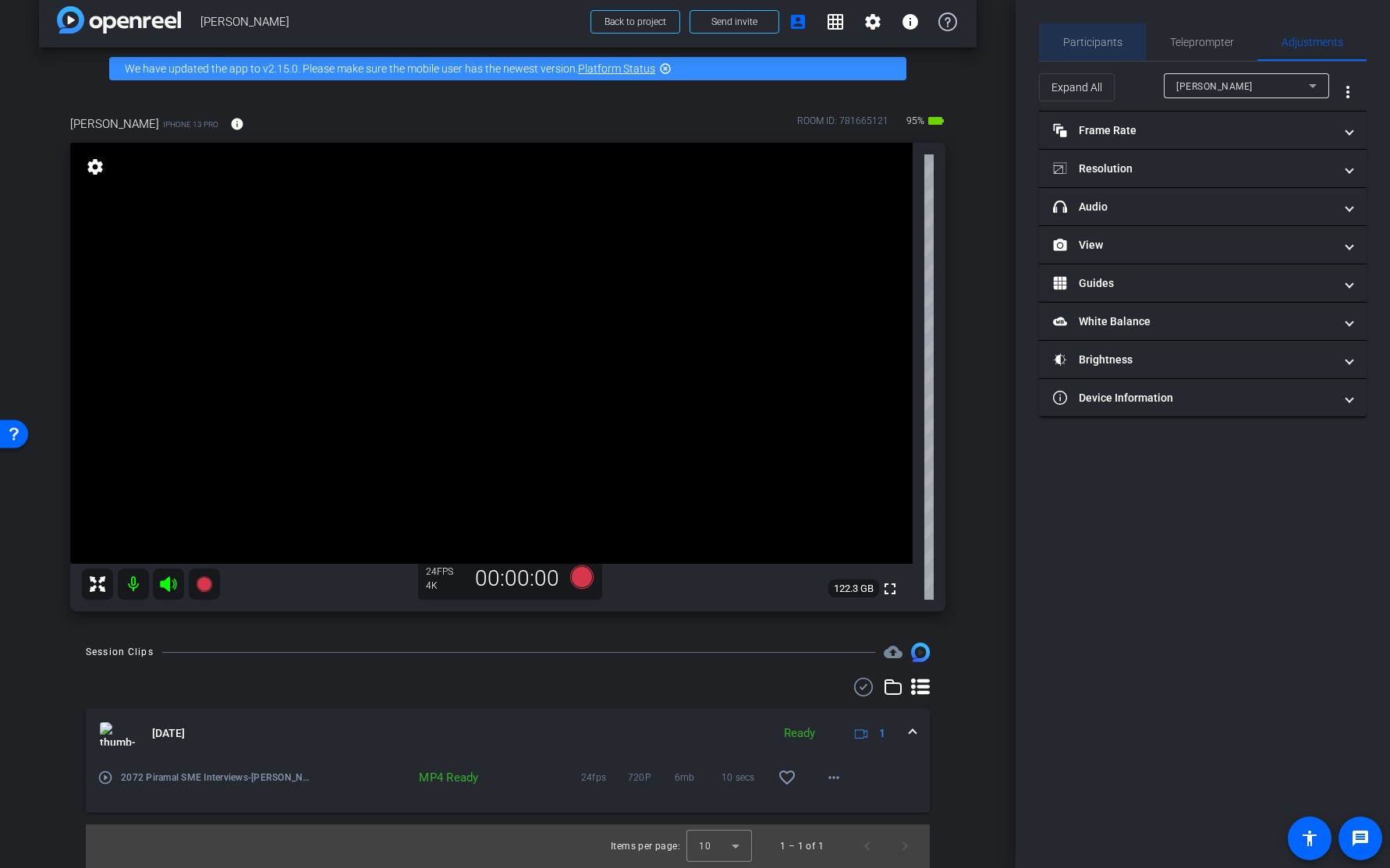
click at [1115, 45] on span "Participants" at bounding box center [1093, 42] width 60 height 11
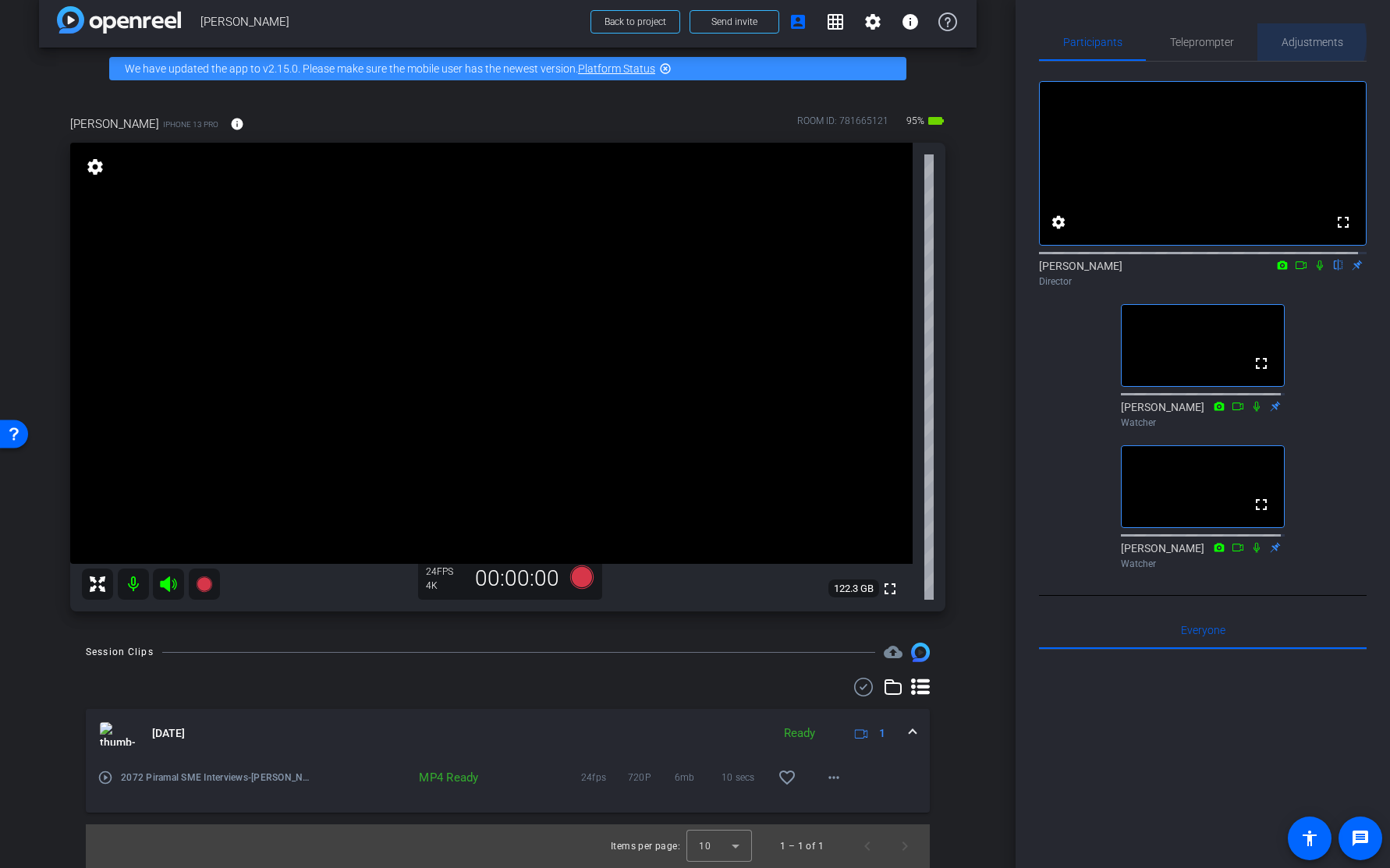
click at [1291, 41] on span "Adjustments" at bounding box center [1312, 42] width 62 height 11
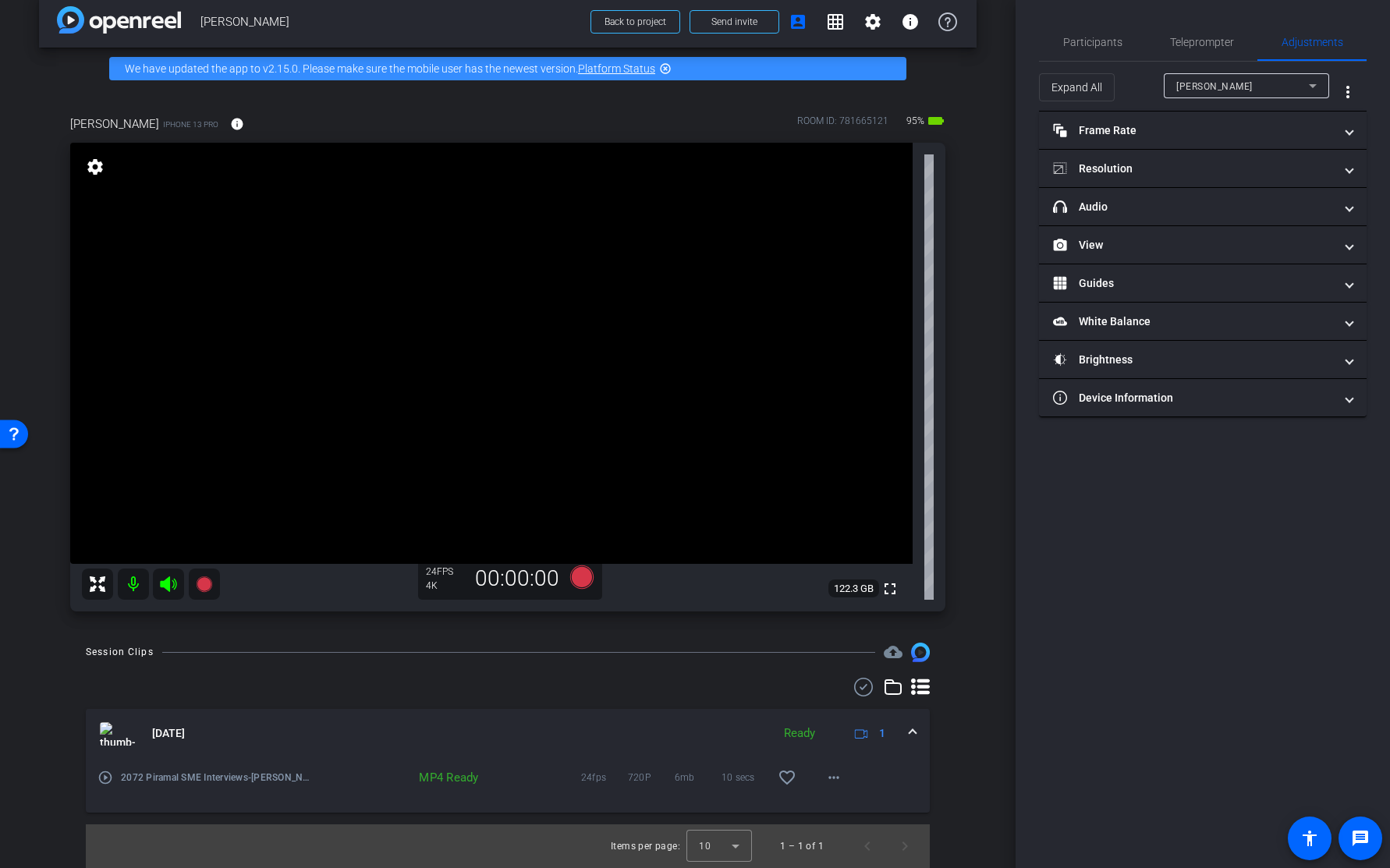
click at [1069, 498] on div "Participants Teleprompter Adjustments settings Paul C. Rosen flip Director Edit…" at bounding box center [1202, 434] width 374 height 868
click at [1120, 249] on mat-panel-title "View" at bounding box center [1194, 245] width 281 height 17
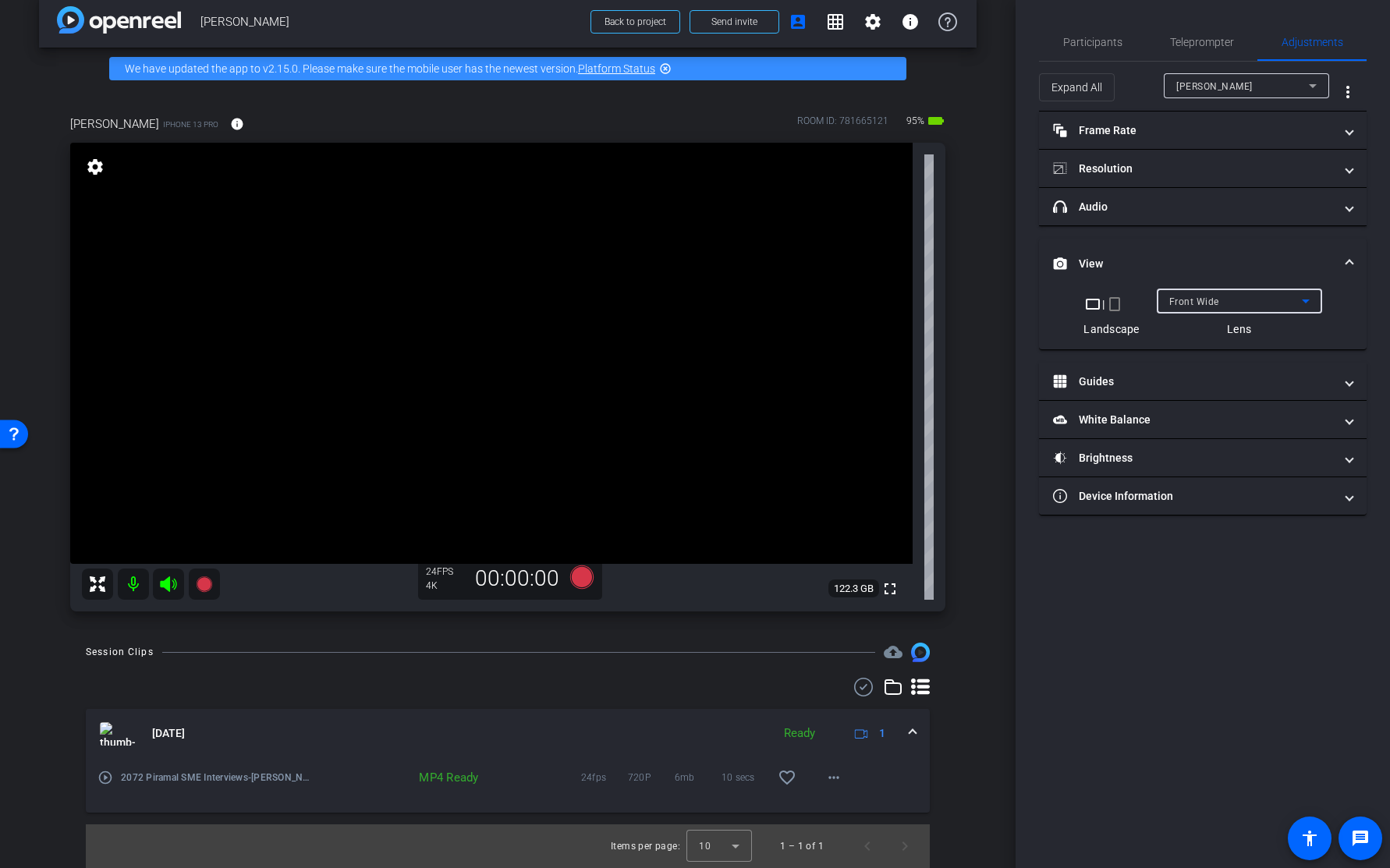
click at [1239, 297] on div "Front Wide" at bounding box center [1236, 302] width 133 height 20
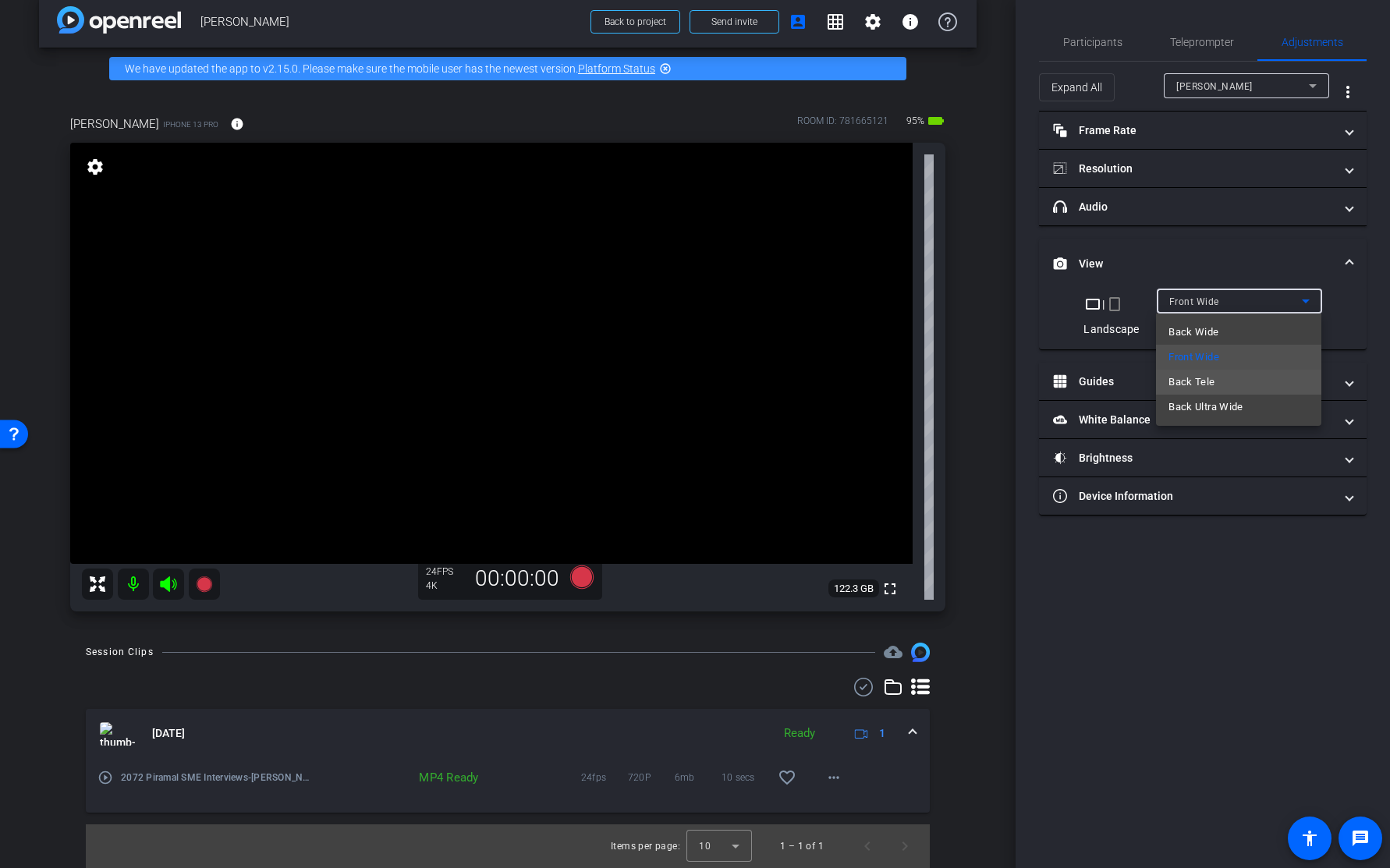
click at [1230, 385] on mat-option "Back Tele" at bounding box center [1239, 383] width 165 height 25
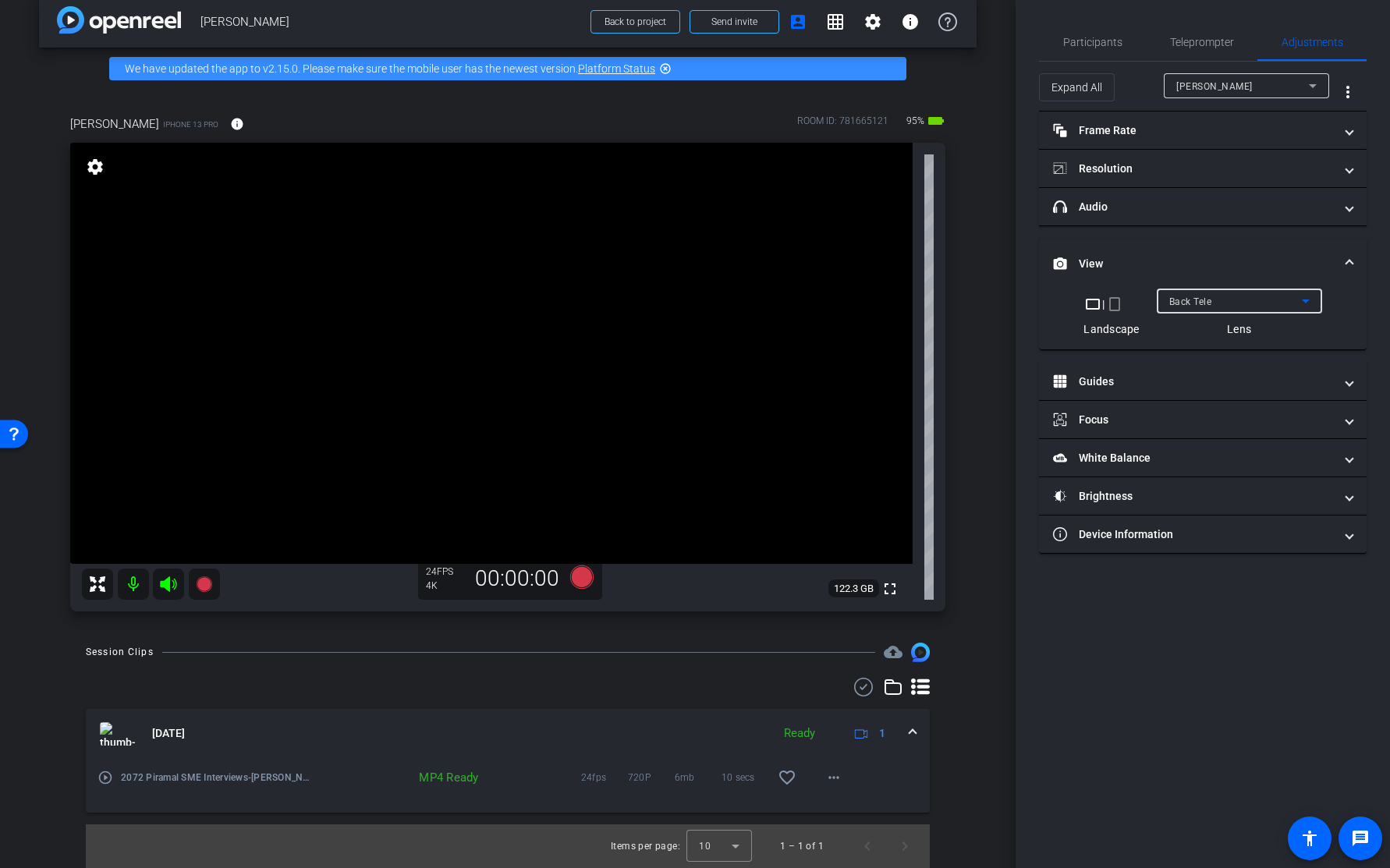
click at [1228, 299] on div "Back Tele" at bounding box center [1236, 302] width 133 height 20
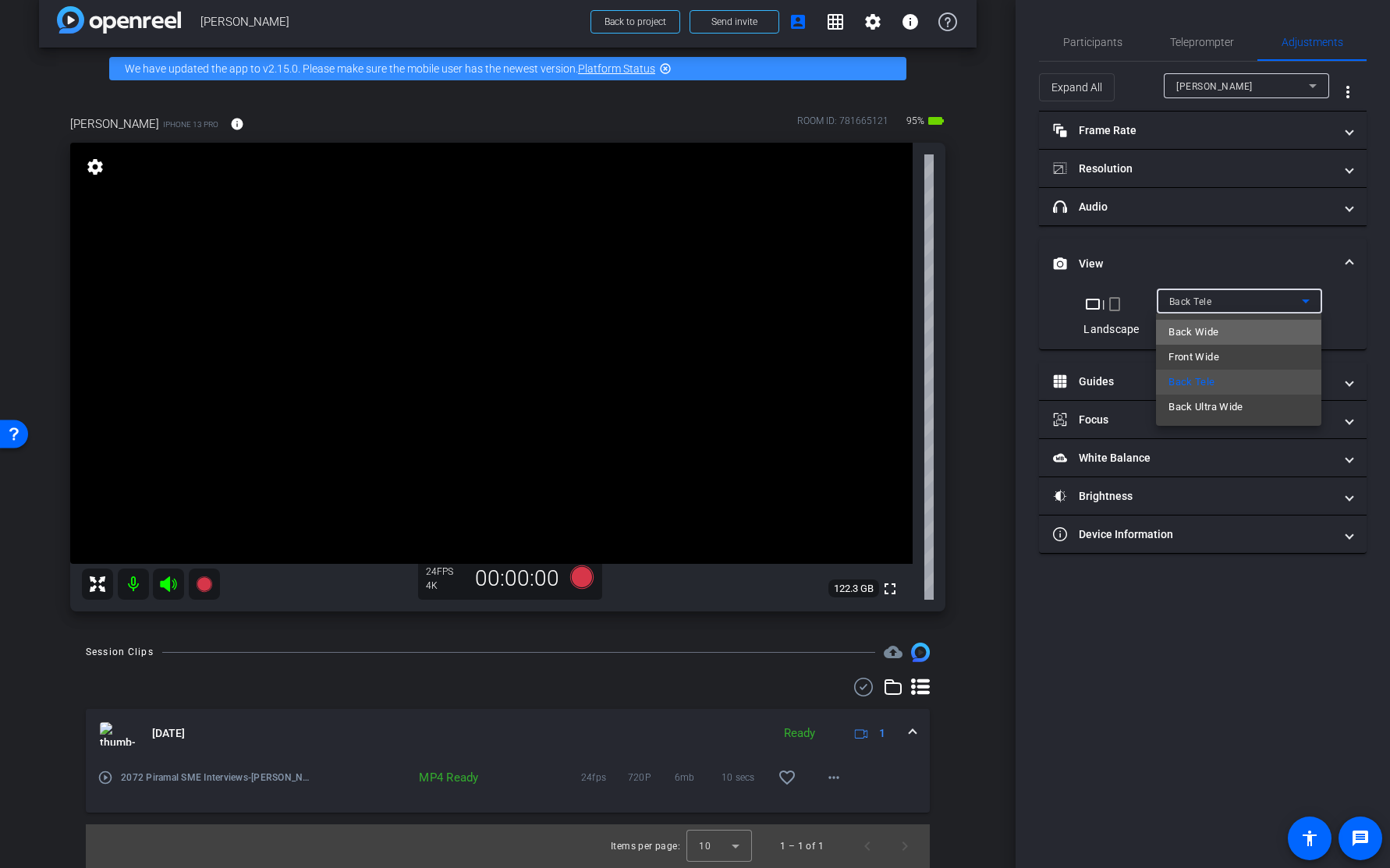
click at [1225, 329] on mat-option "Back Wide" at bounding box center [1239, 332] width 165 height 25
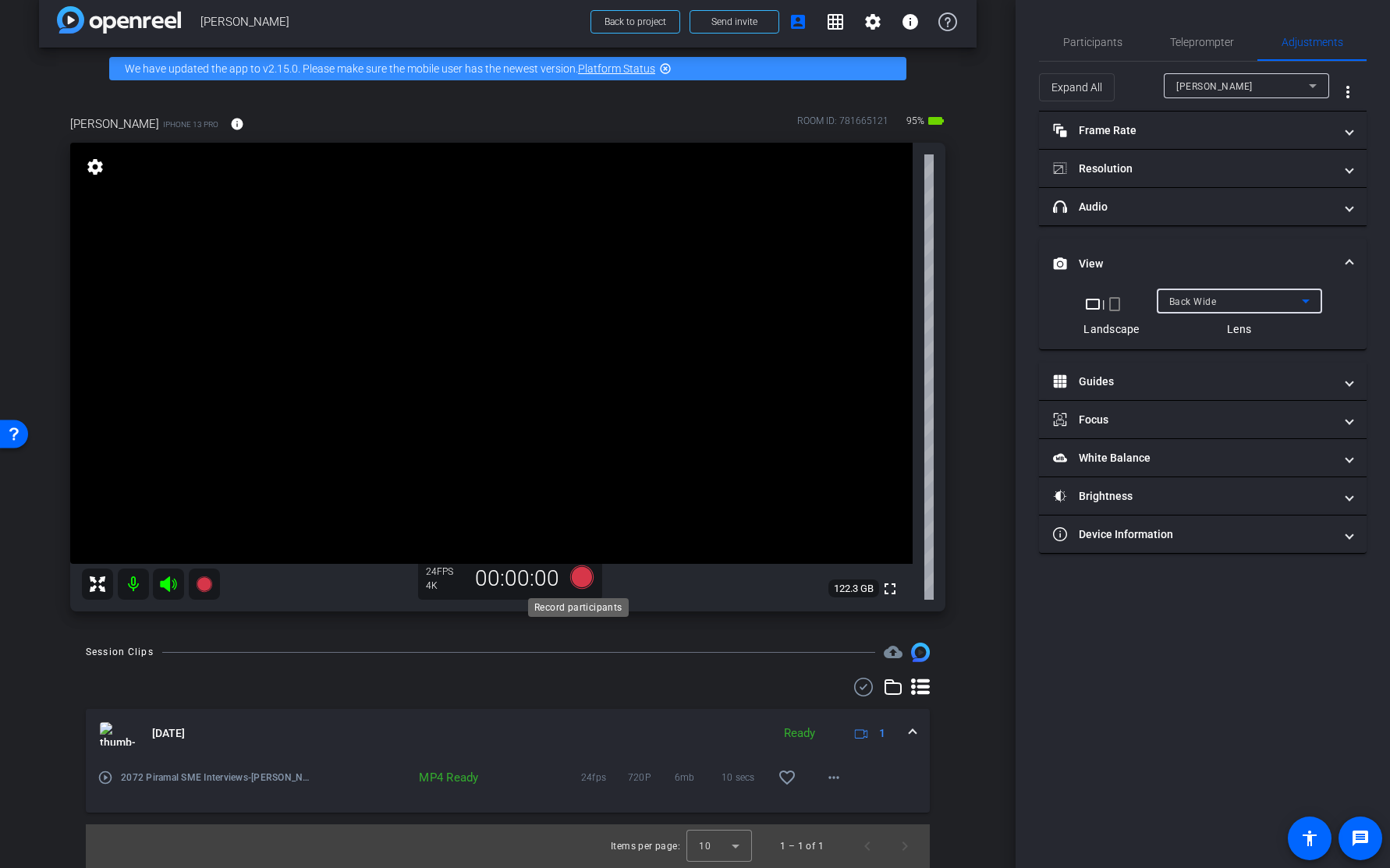
click at [577, 575] on icon at bounding box center [582, 577] width 23 height 23
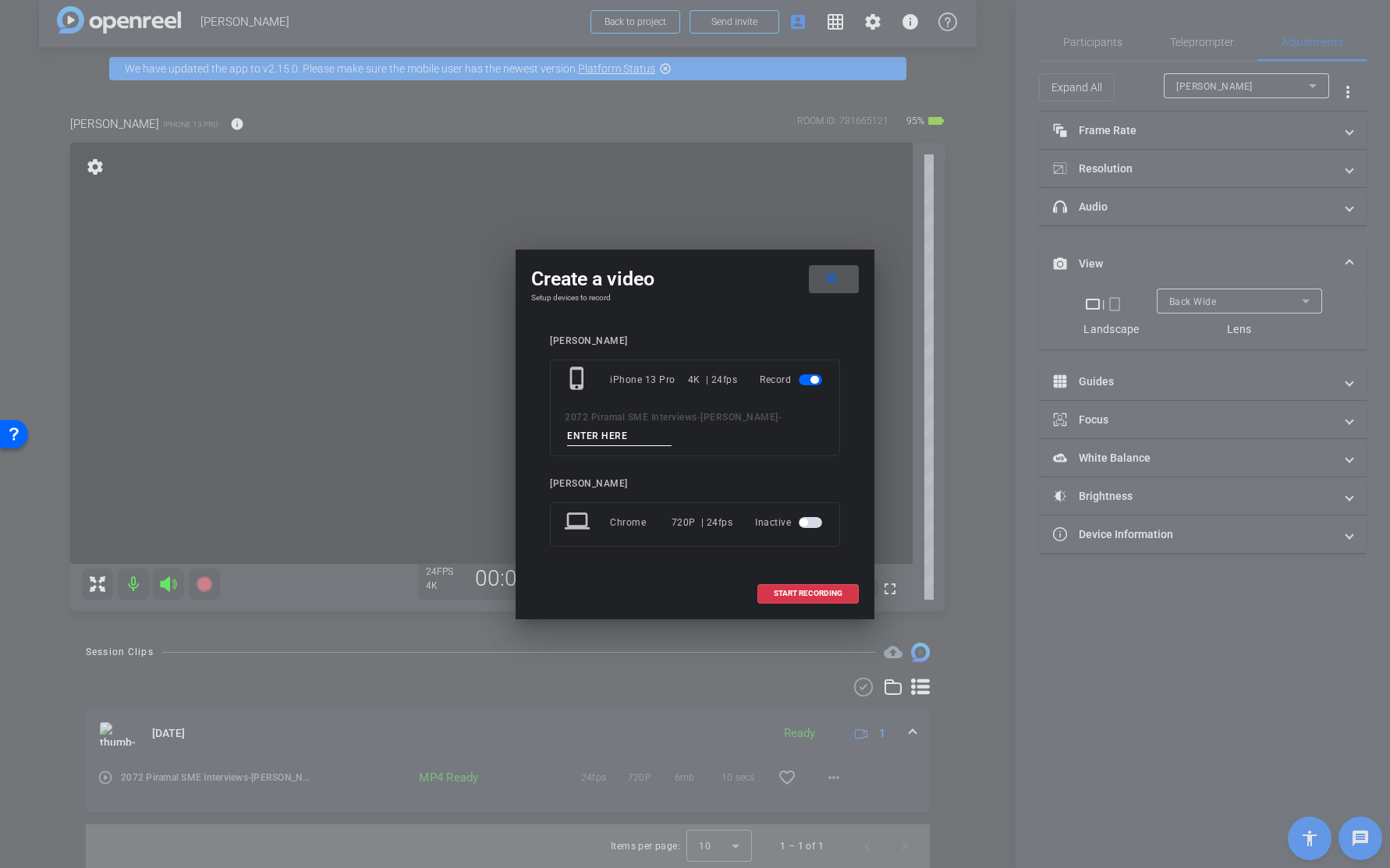
click at [622, 438] on input at bounding box center [619, 436] width 105 height 20
type input "test 2"
click at [813, 592] on span "START RECORDING" at bounding box center [808, 594] width 68 height 8
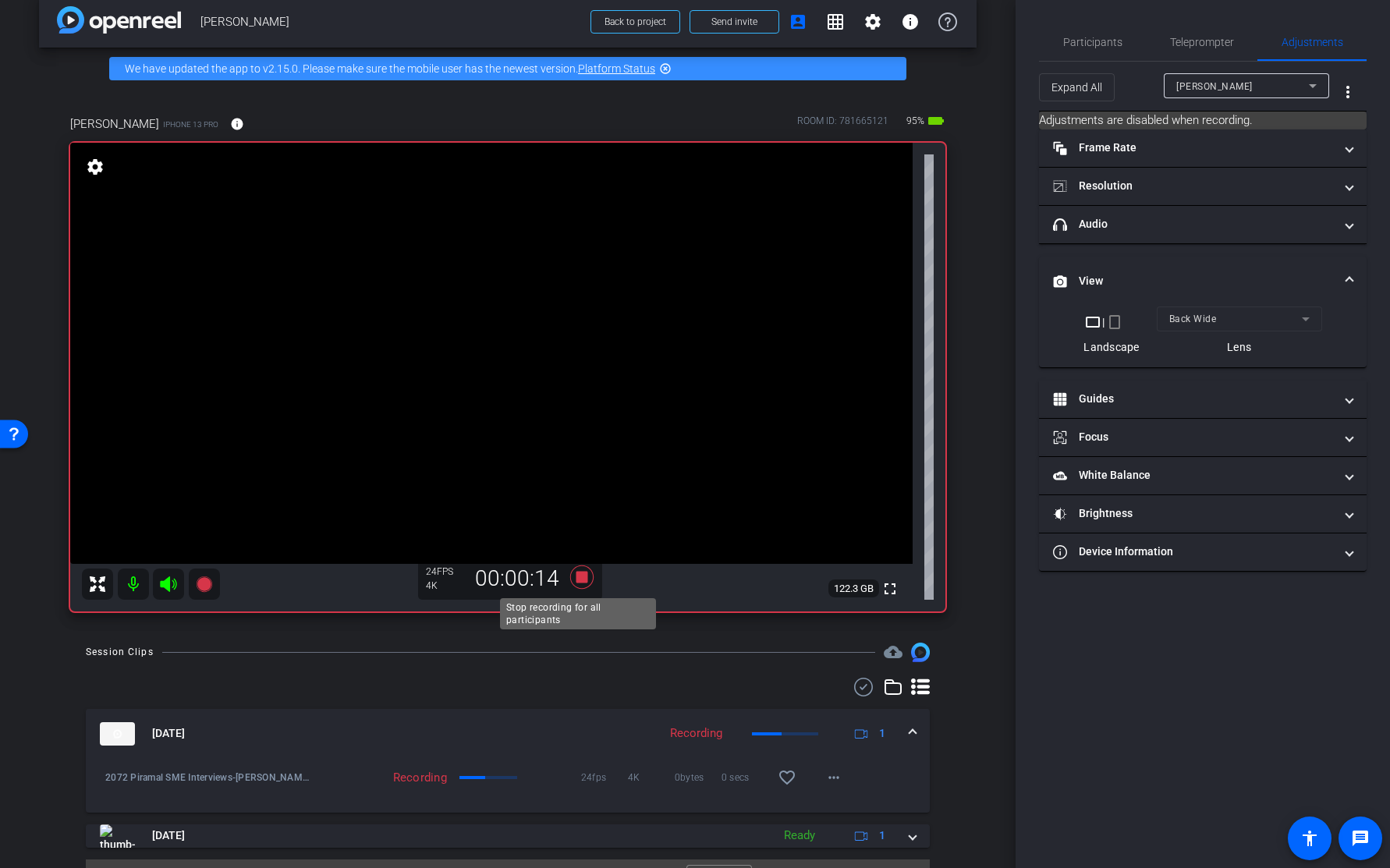
click at [576, 578] on icon at bounding box center [582, 577] width 23 height 23
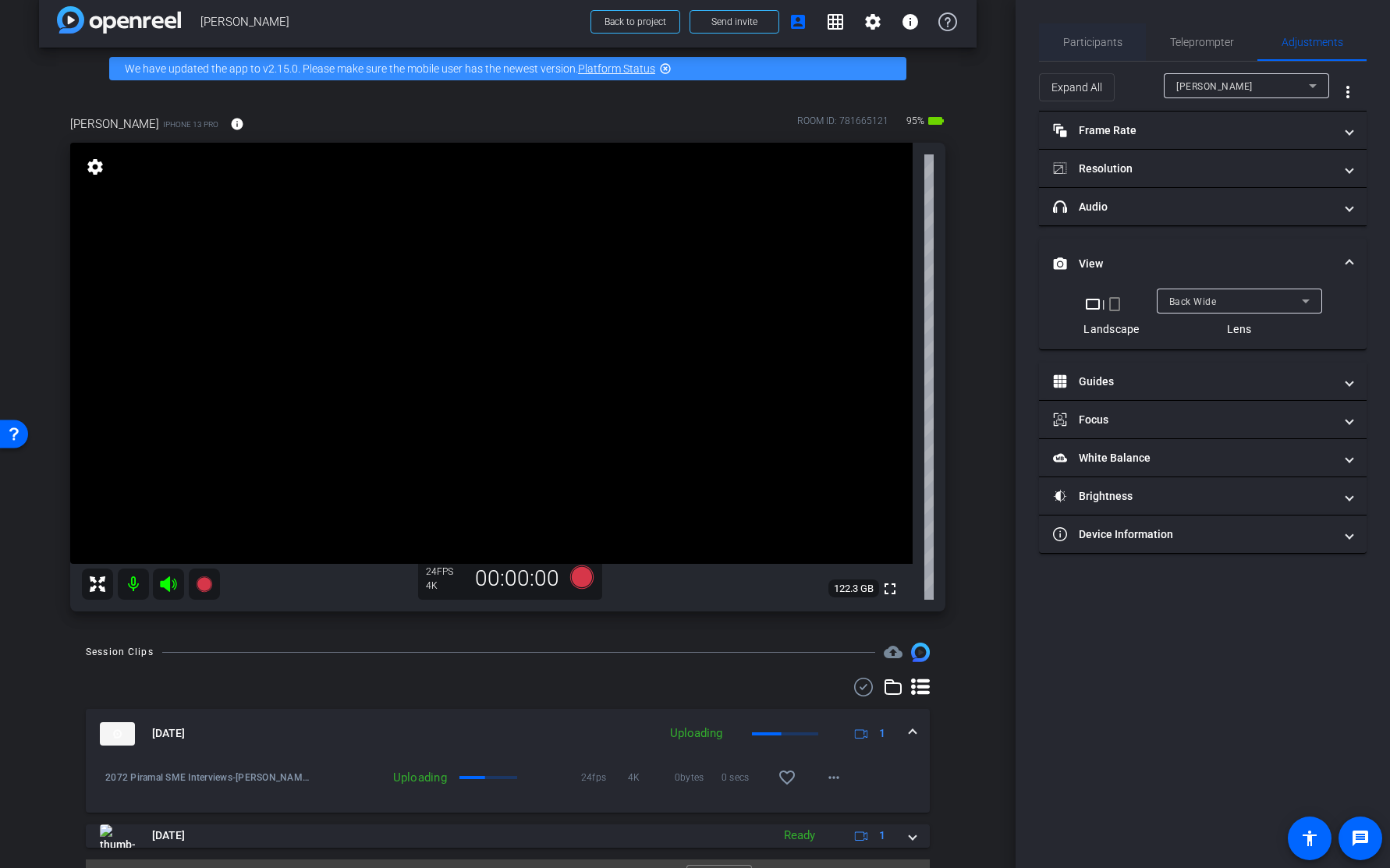
click at [1097, 44] on span "Participants" at bounding box center [1093, 42] width 60 height 11
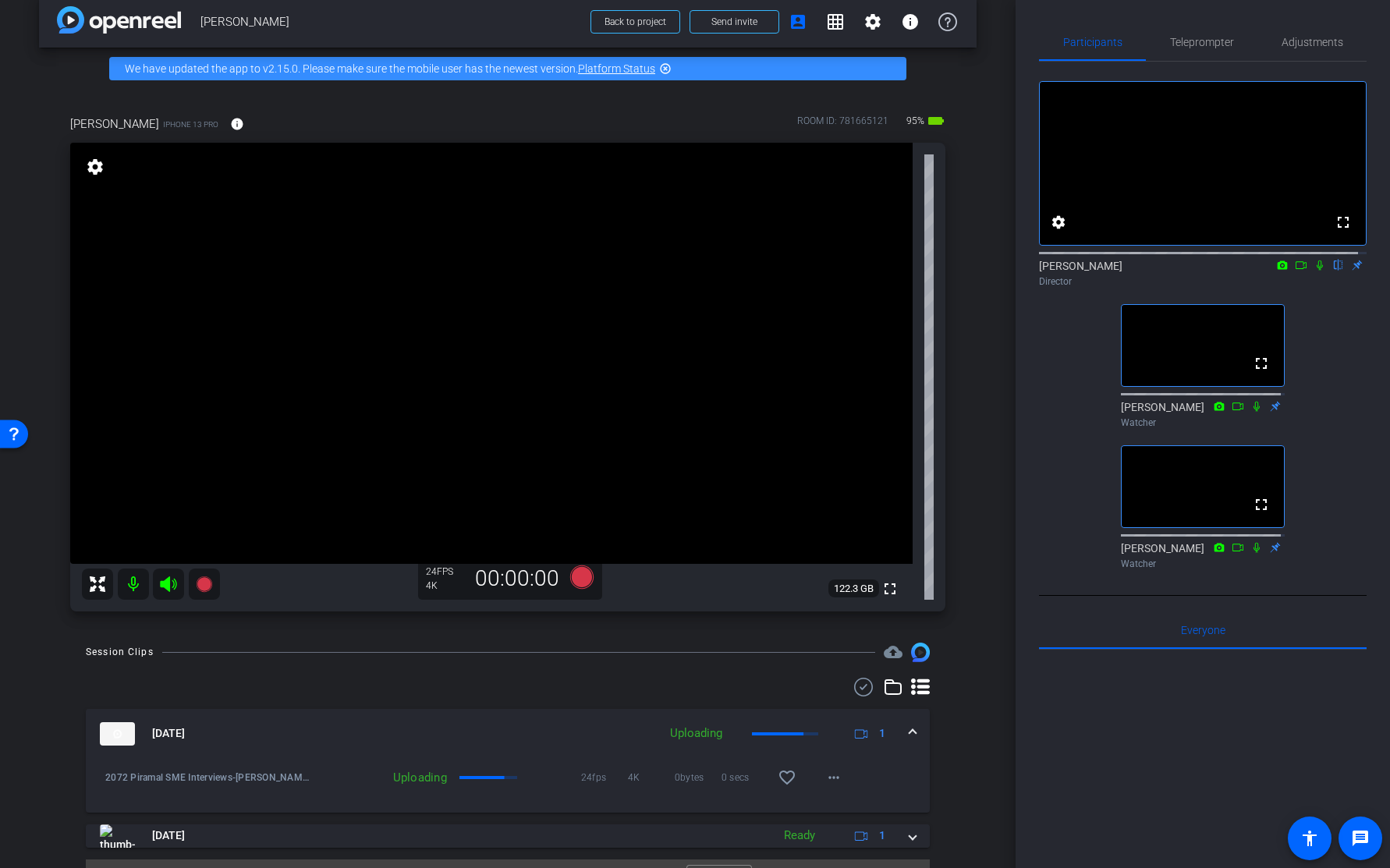
click at [1314, 270] on icon at bounding box center [1320, 265] width 13 height 11
click at [243, 123] on span at bounding box center [237, 124] width 37 height 37
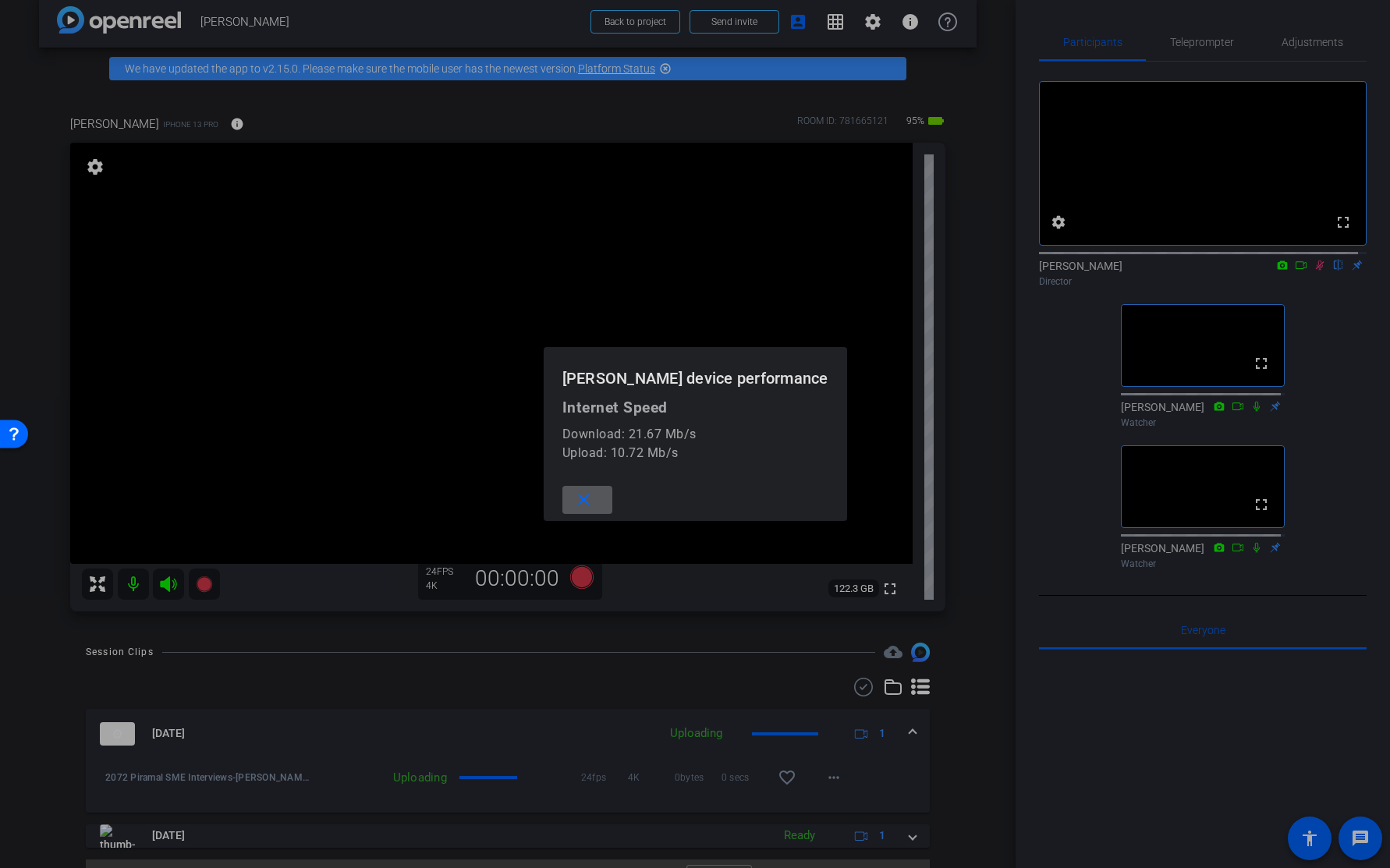
click at [574, 502] on mat-icon "close" at bounding box center [584, 500] width 20 height 20
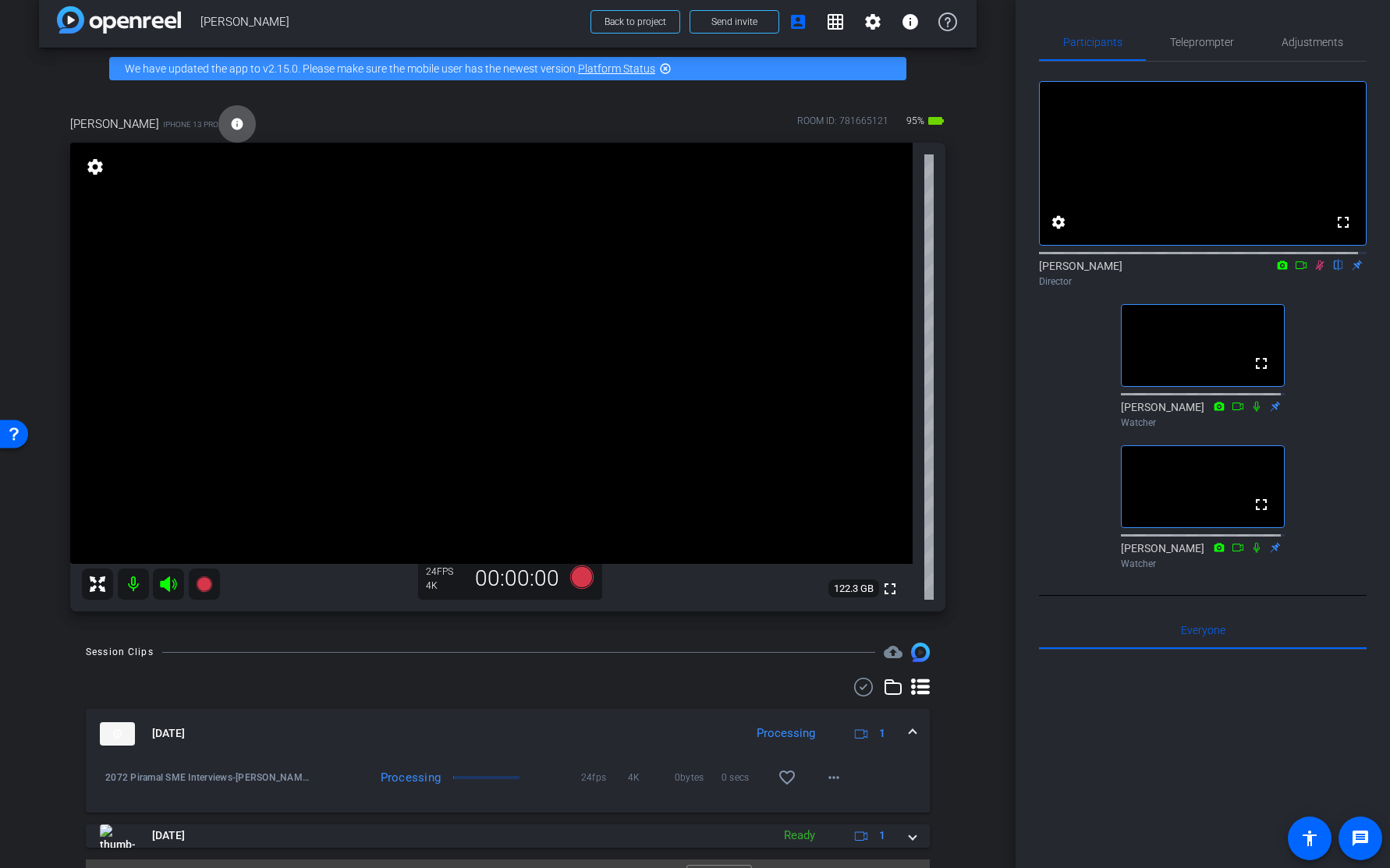
click at [1316, 270] on icon at bounding box center [1320, 266] width 9 height 10
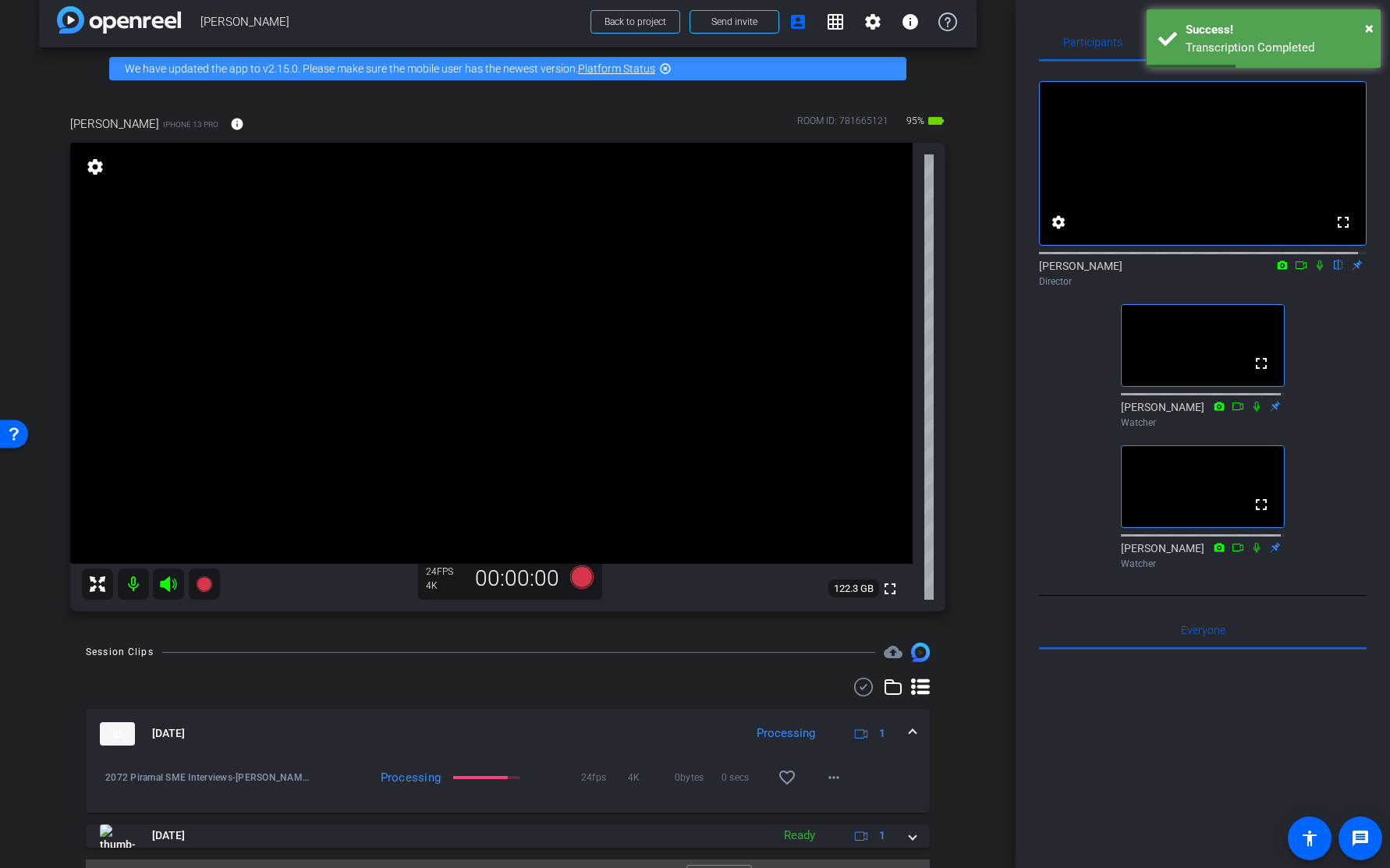
click at [1317, 270] on icon at bounding box center [1320, 266] width 6 height 10
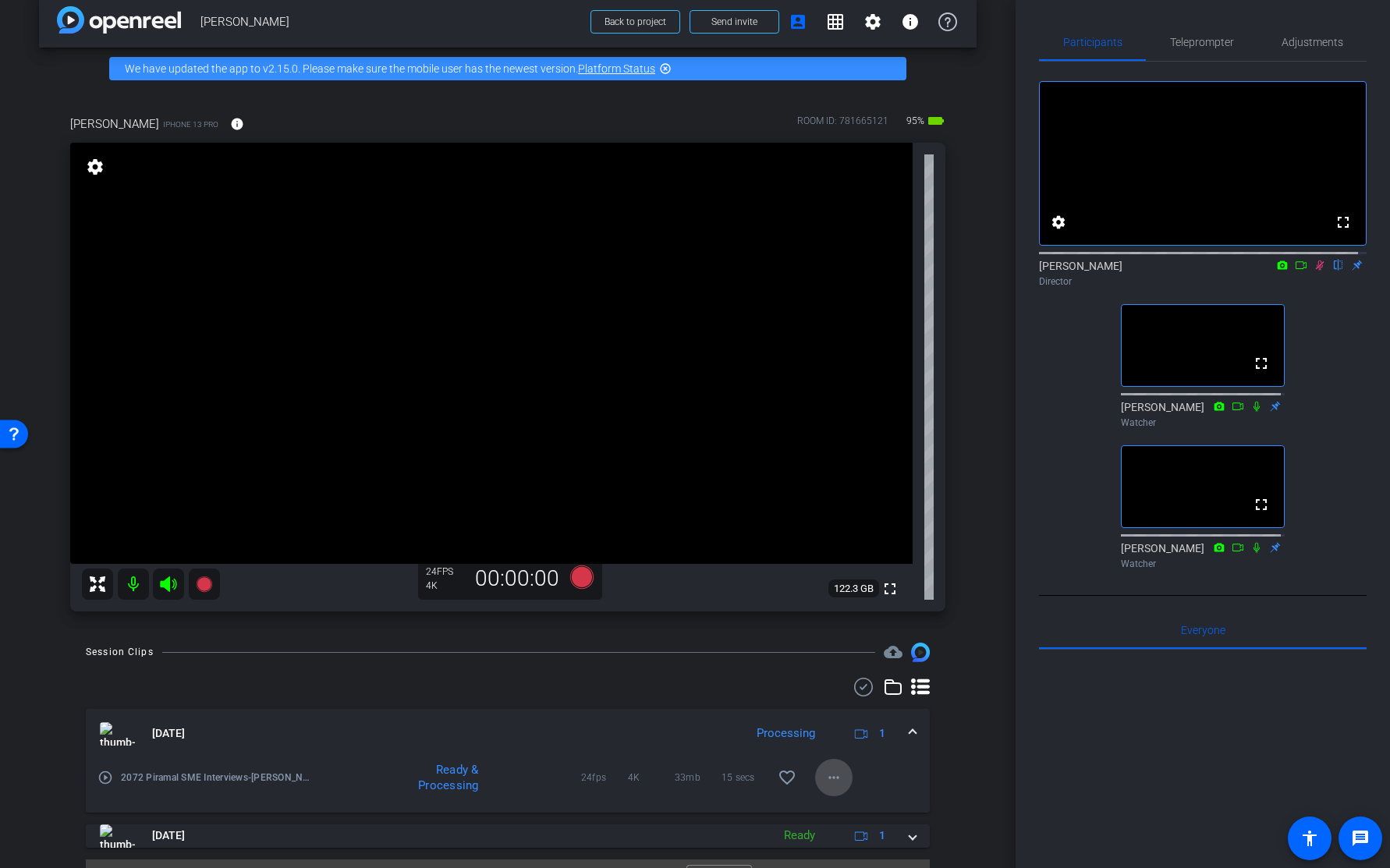
click at [824, 776] on mat-icon "more_horiz" at bounding box center [833, 777] width 19 height 19
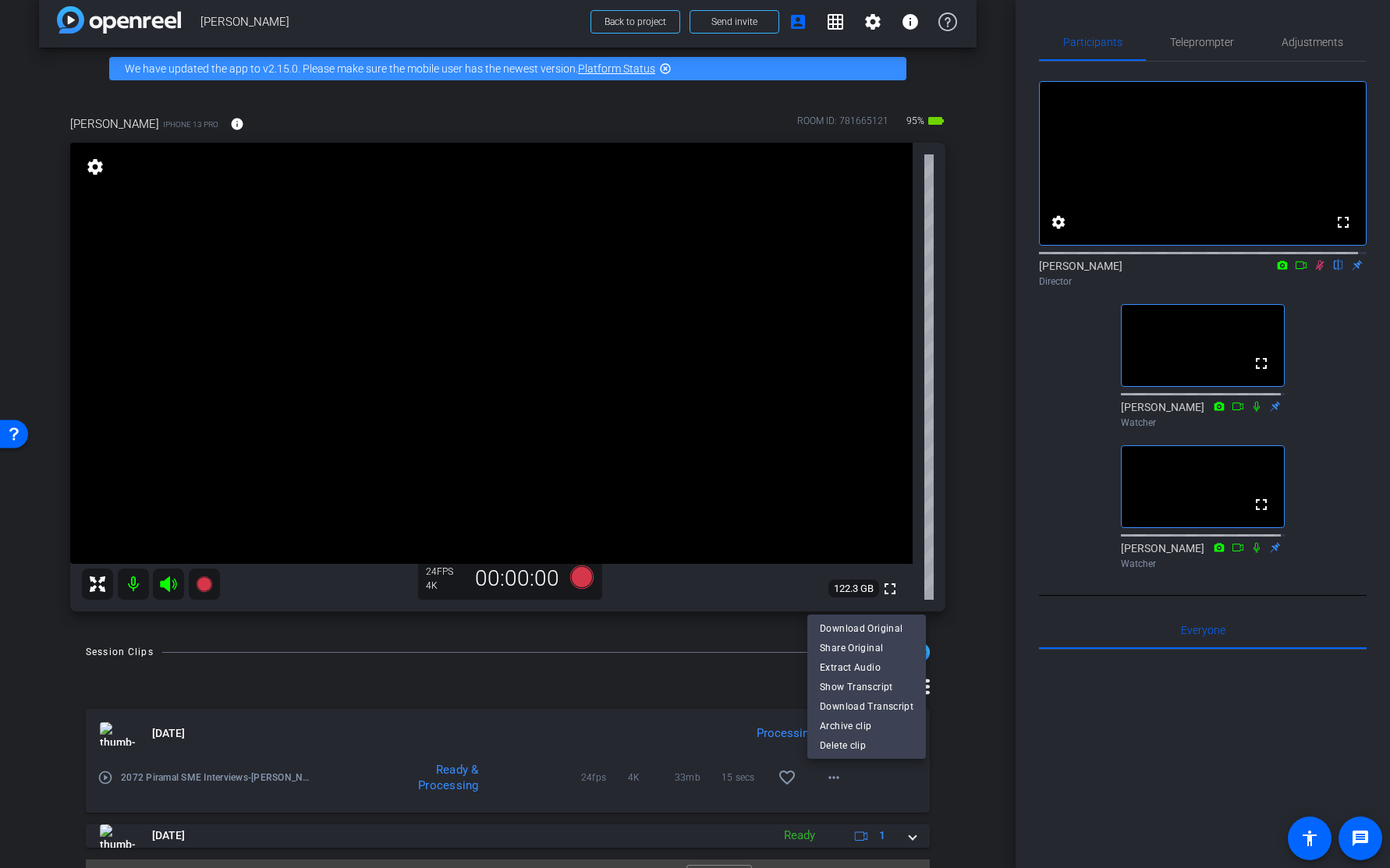
click at [988, 736] on div at bounding box center [695, 434] width 1390 height 868
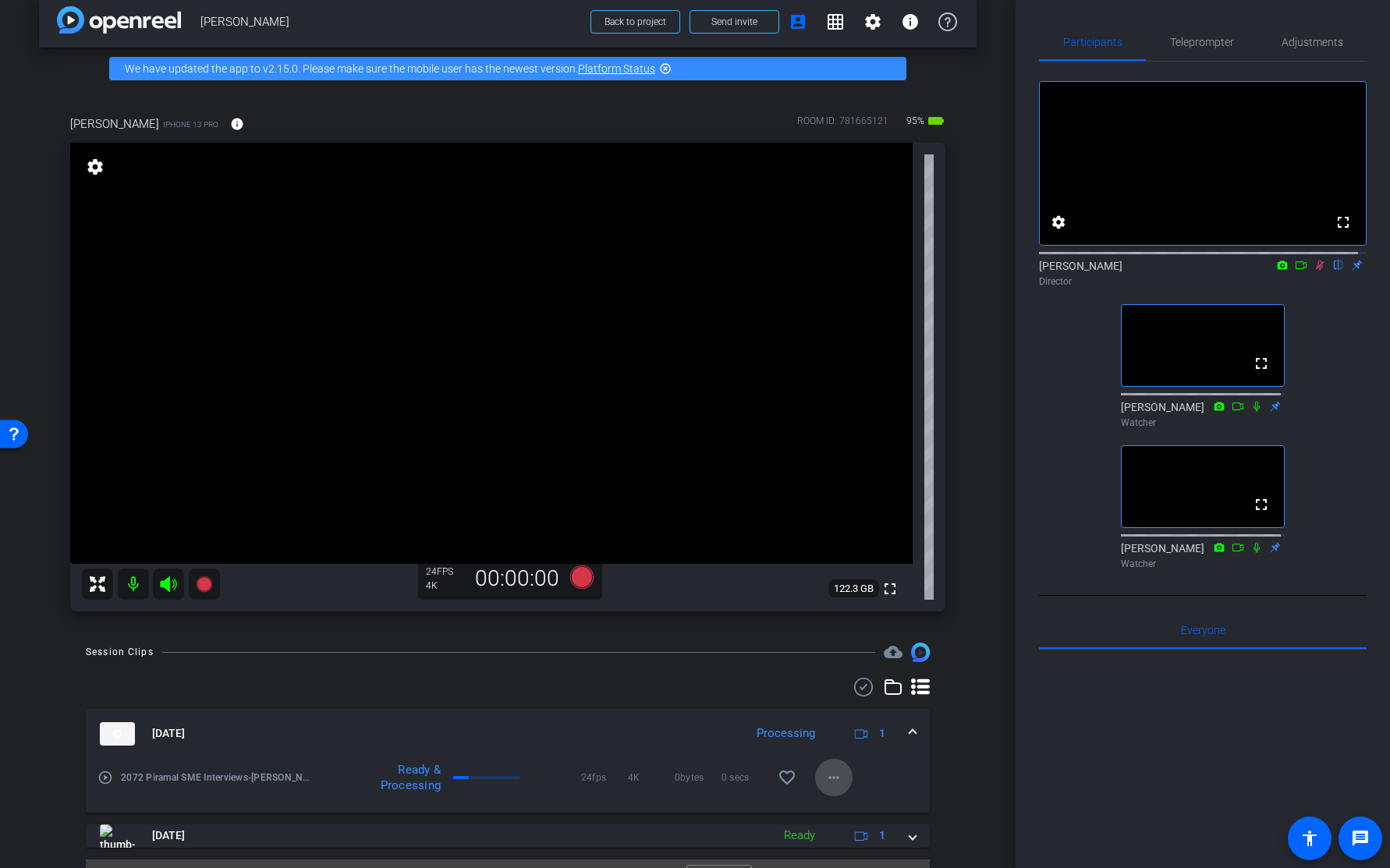
click at [827, 772] on mat-icon "more_horiz" at bounding box center [833, 777] width 19 height 19
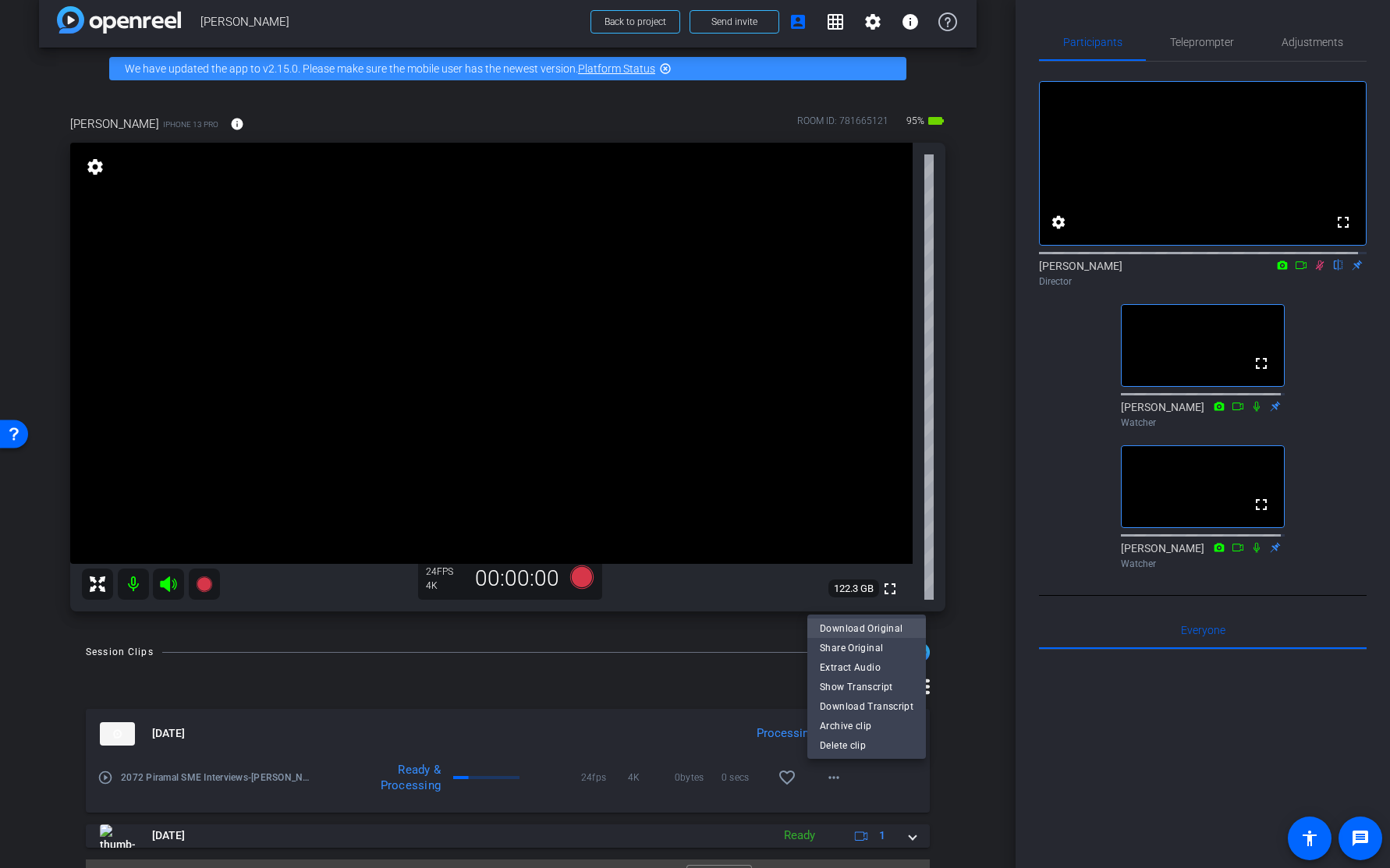
click at [843, 628] on span "Download Original" at bounding box center [866, 627] width 94 height 19
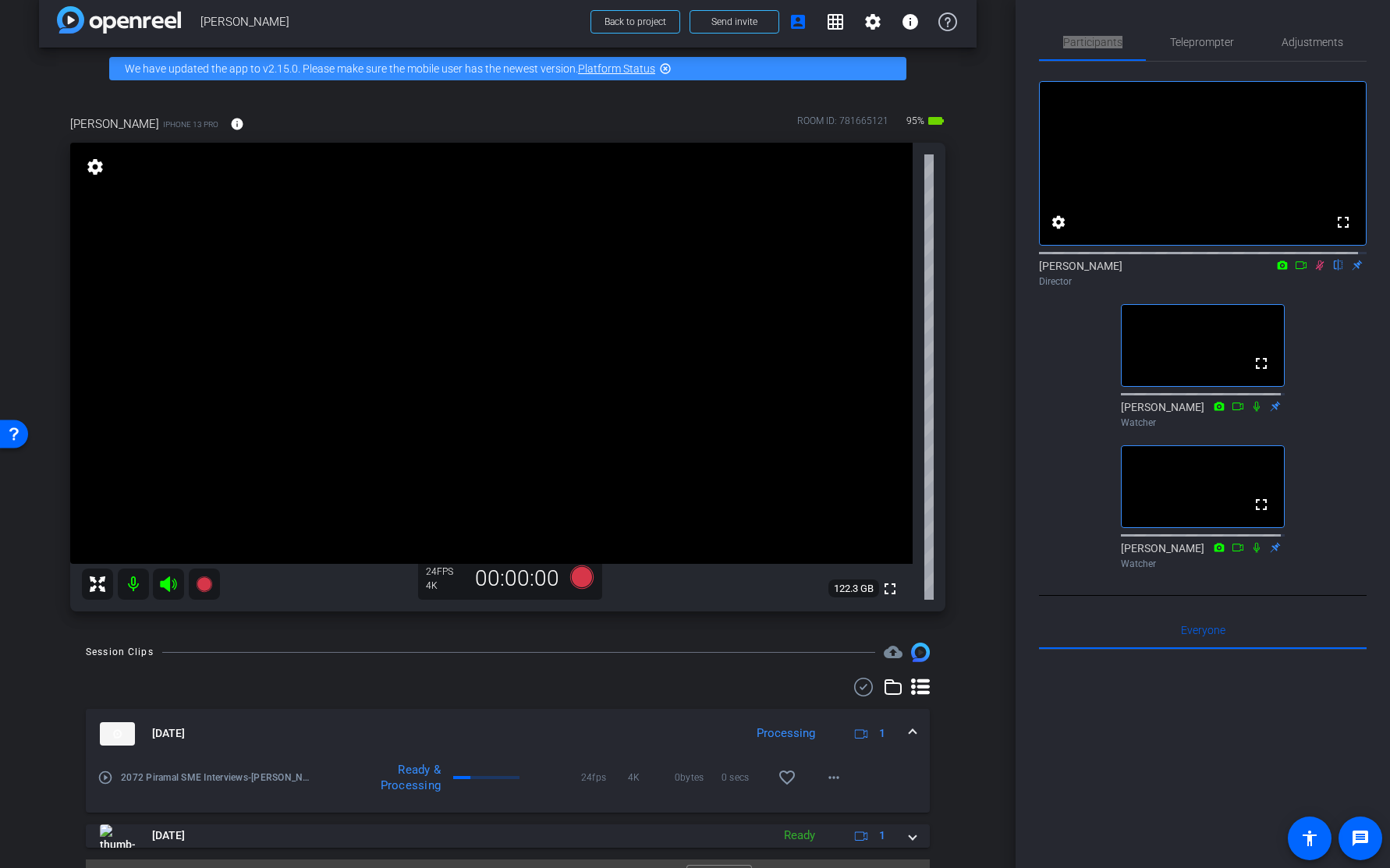
click at [1118, 19] on div "Participants Teleprompter Adjustments fullscreen settings Paul C. Rosen flip Di…" at bounding box center [1202, 434] width 374 height 868
click at [1316, 270] on icon at bounding box center [1320, 266] width 9 height 10
click at [955, 573] on div "Narendra Ambhaikar iPhone 13 Pro info ROOM ID: 781665121 90% battery_std fullsc…" at bounding box center [508, 358] width 938 height 537
click at [582, 578] on icon at bounding box center [582, 577] width 23 height 23
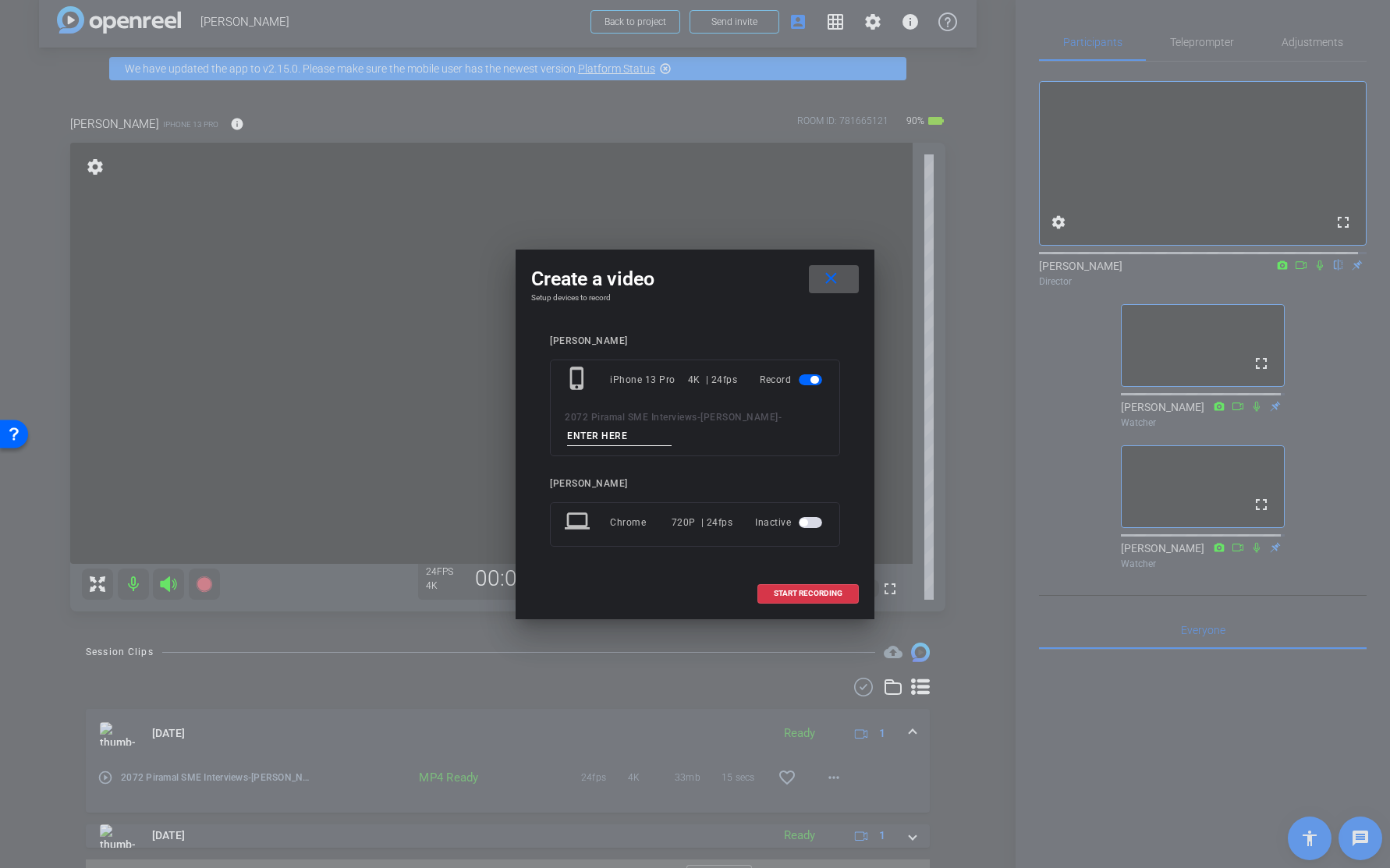
click at [641, 429] on input at bounding box center [619, 436] width 105 height 20
type input "T1"
click at [821, 596] on span "START RECORDING" at bounding box center [808, 594] width 68 height 8
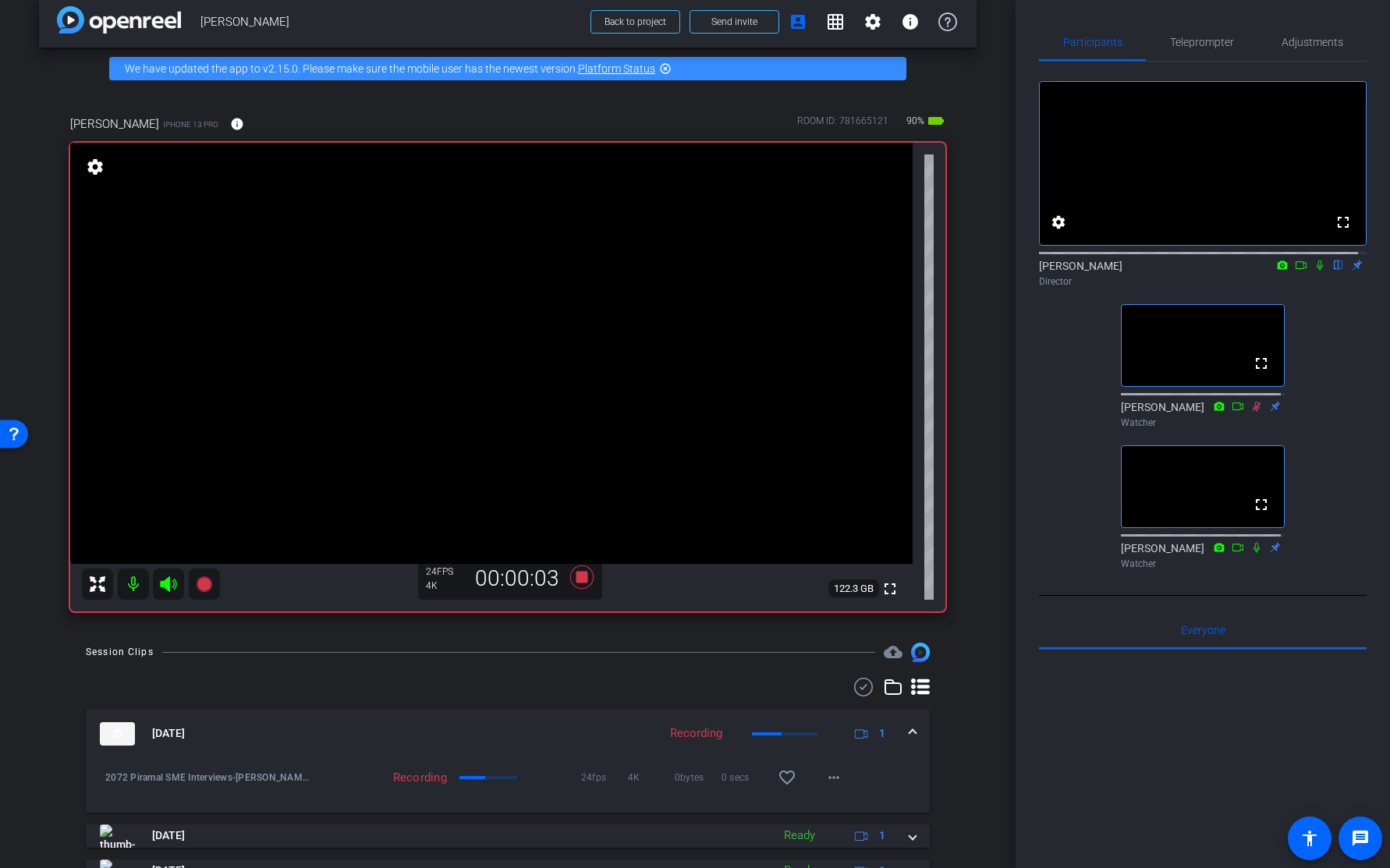
click at [1314, 270] on icon at bounding box center [1320, 265] width 13 height 11
click at [1315, 325] on div "fullscreen settings Paul C. Rosen flip Director fullscreen Edith Bert Watcher f…" at bounding box center [1202, 318] width 327 height 514
click at [496, 319] on video at bounding box center [491, 352] width 843 height 421
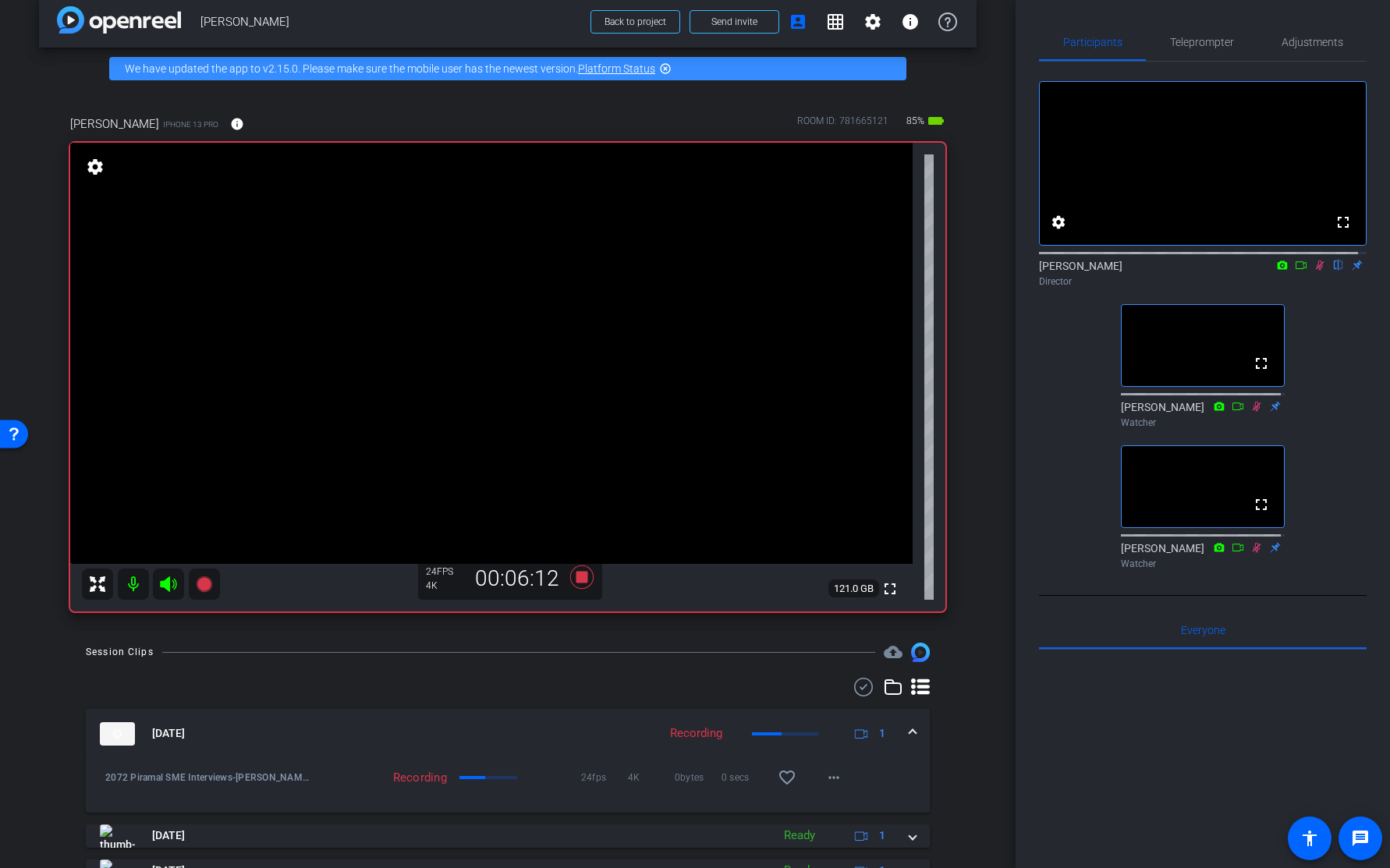
click at [1314, 270] on icon at bounding box center [1320, 265] width 13 height 11
click at [1316, 270] on icon at bounding box center [1320, 266] width 9 height 10
click at [1314, 270] on icon at bounding box center [1320, 265] width 13 height 11
click at [991, 382] on div "arrow_back Narendra Ambhaikar Back to project Send invite account_box grid_on s…" at bounding box center [508, 414] width 1016 height 868
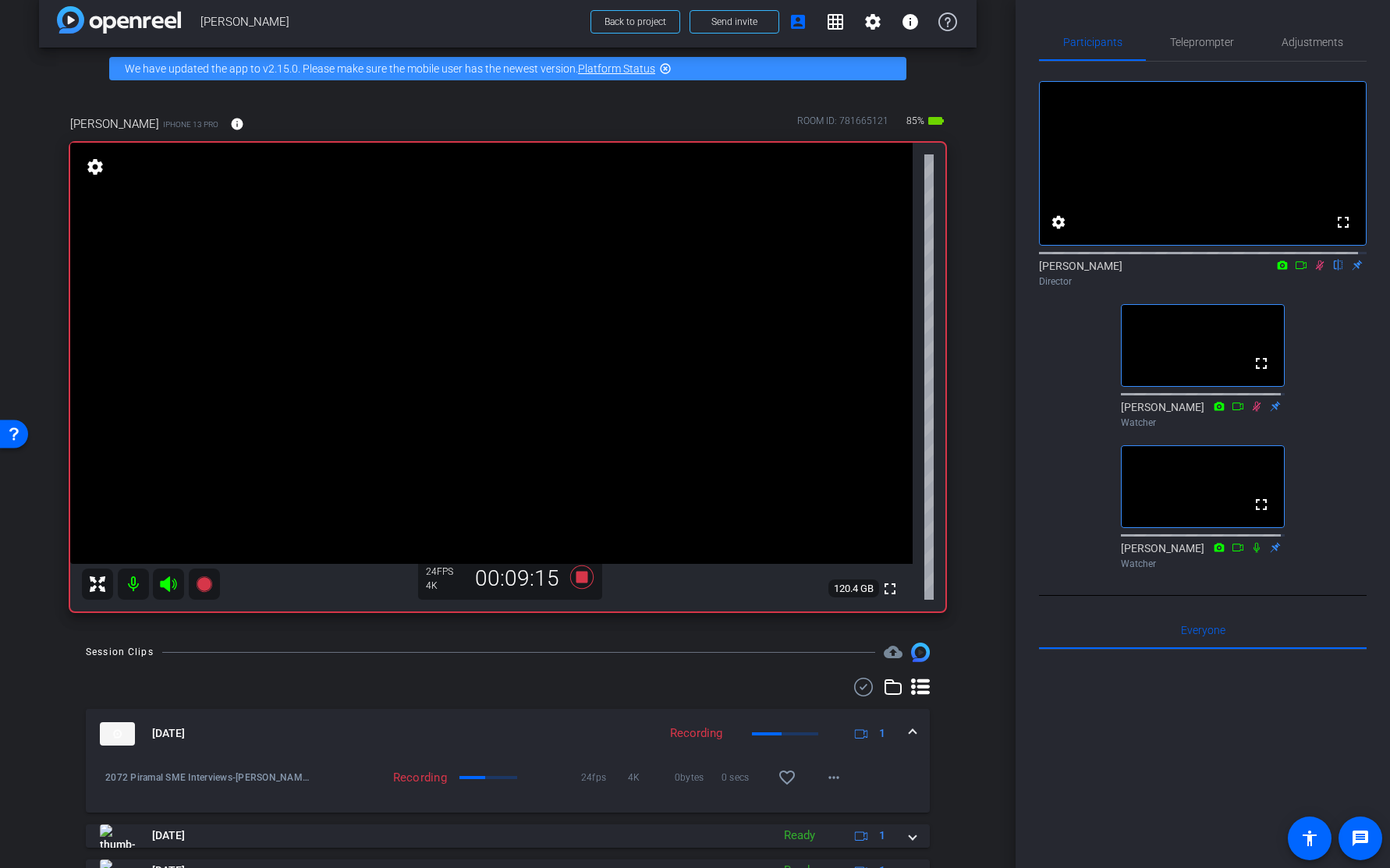
click at [985, 357] on div "arrow_back Narendra Ambhaikar Back to project Send invite account_box grid_on s…" at bounding box center [508, 414] width 1016 height 868
click at [1314, 270] on icon at bounding box center [1320, 265] width 13 height 11
click at [577, 577] on icon at bounding box center [582, 577] width 23 height 23
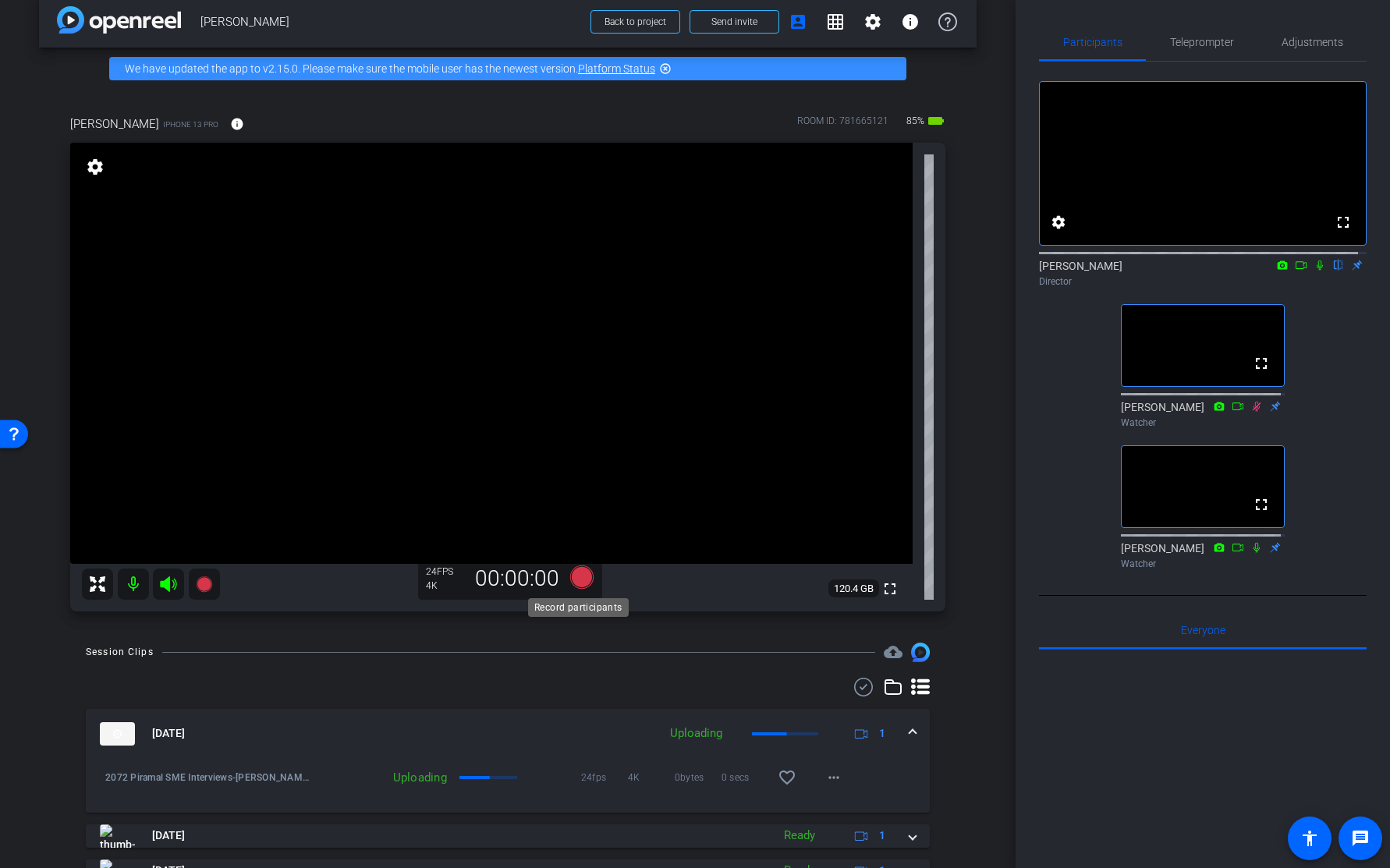
click at [575, 575] on icon at bounding box center [582, 577] width 23 height 23
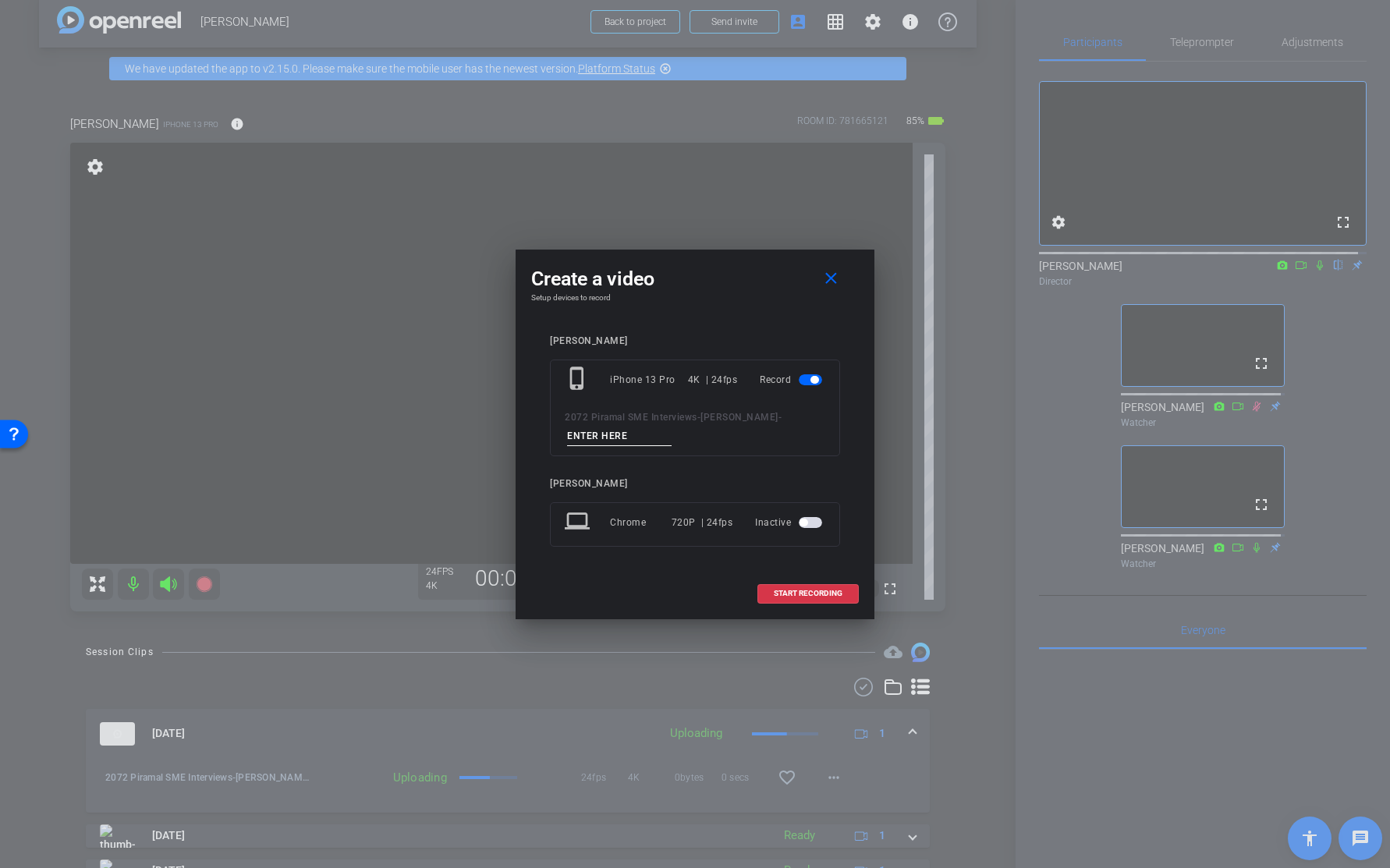
click at [608, 437] on input at bounding box center [619, 436] width 105 height 20
type input "T2"
click at [788, 590] on span "START RECORDING" at bounding box center [808, 594] width 68 height 8
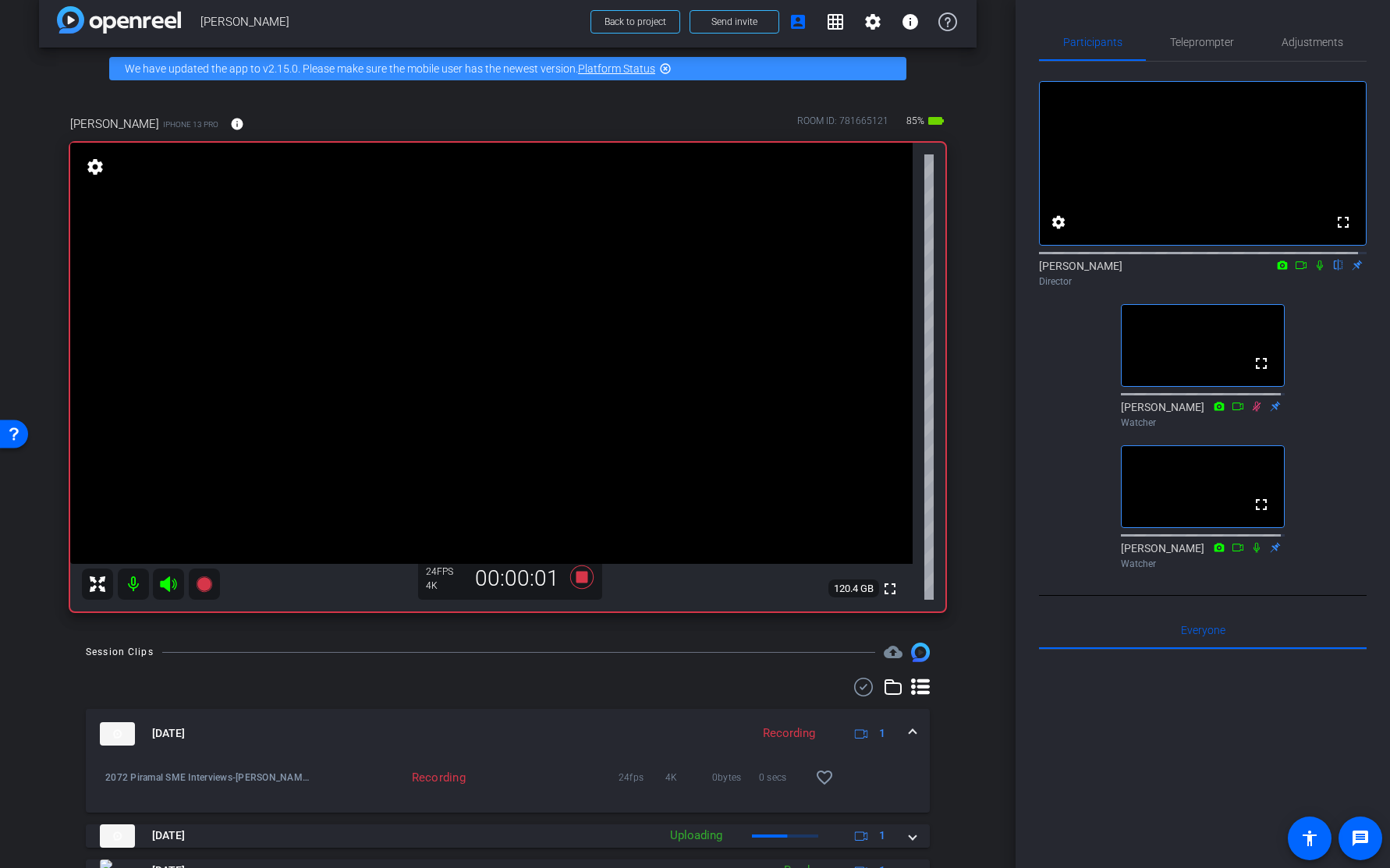
click at [1314, 270] on icon at bounding box center [1320, 265] width 13 height 11
click at [1313, 293] on div "Paul C. Rosen flip Director" at bounding box center [1202, 269] width 327 height 48
click at [1314, 270] on icon at bounding box center [1320, 265] width 13 height 11
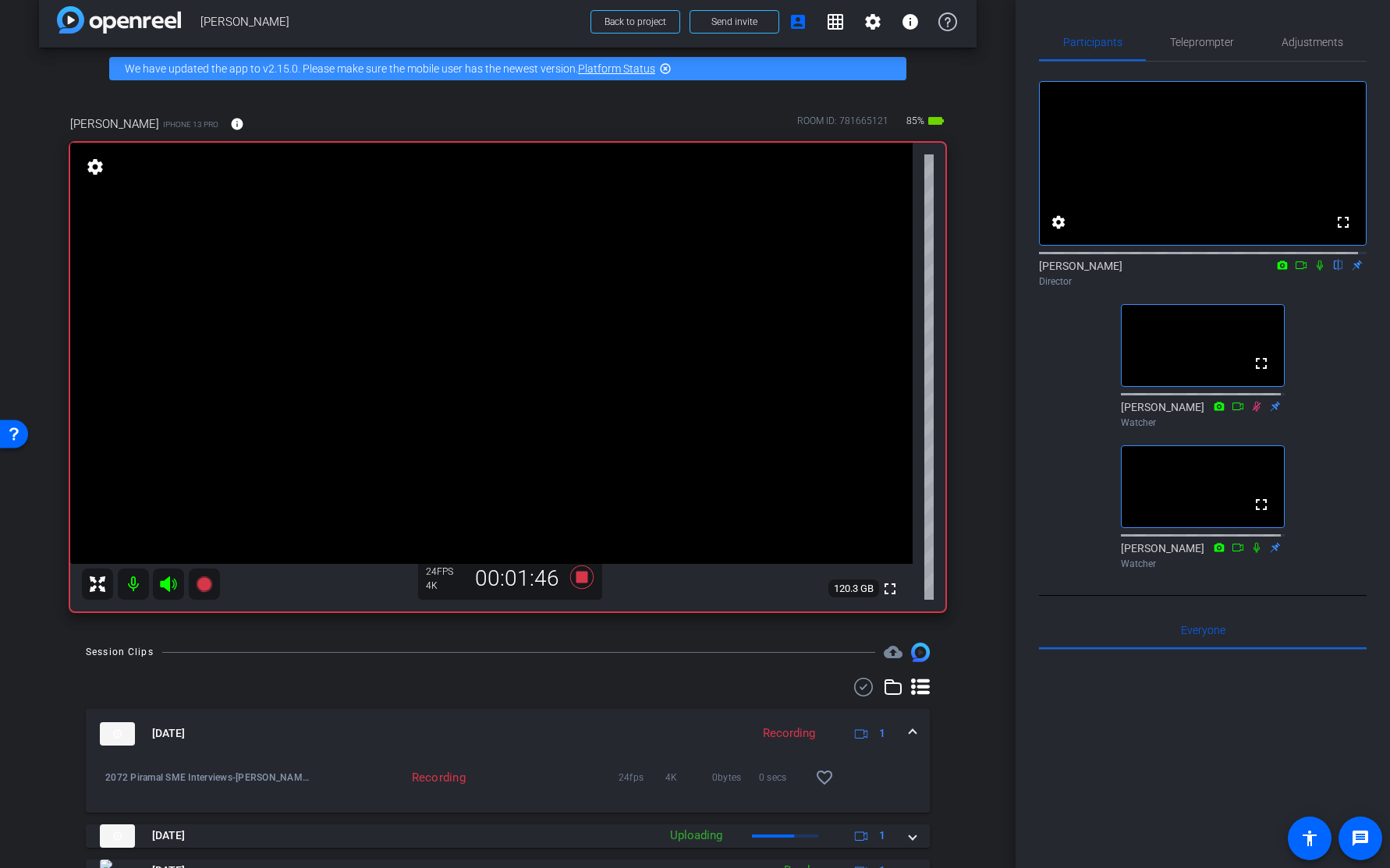
click at [1314, 270] on icon at bounding box center [1320, 265] width 13 height 11
click at [576, 576] on icon at bounding box center [582, 577] width 23 height 23
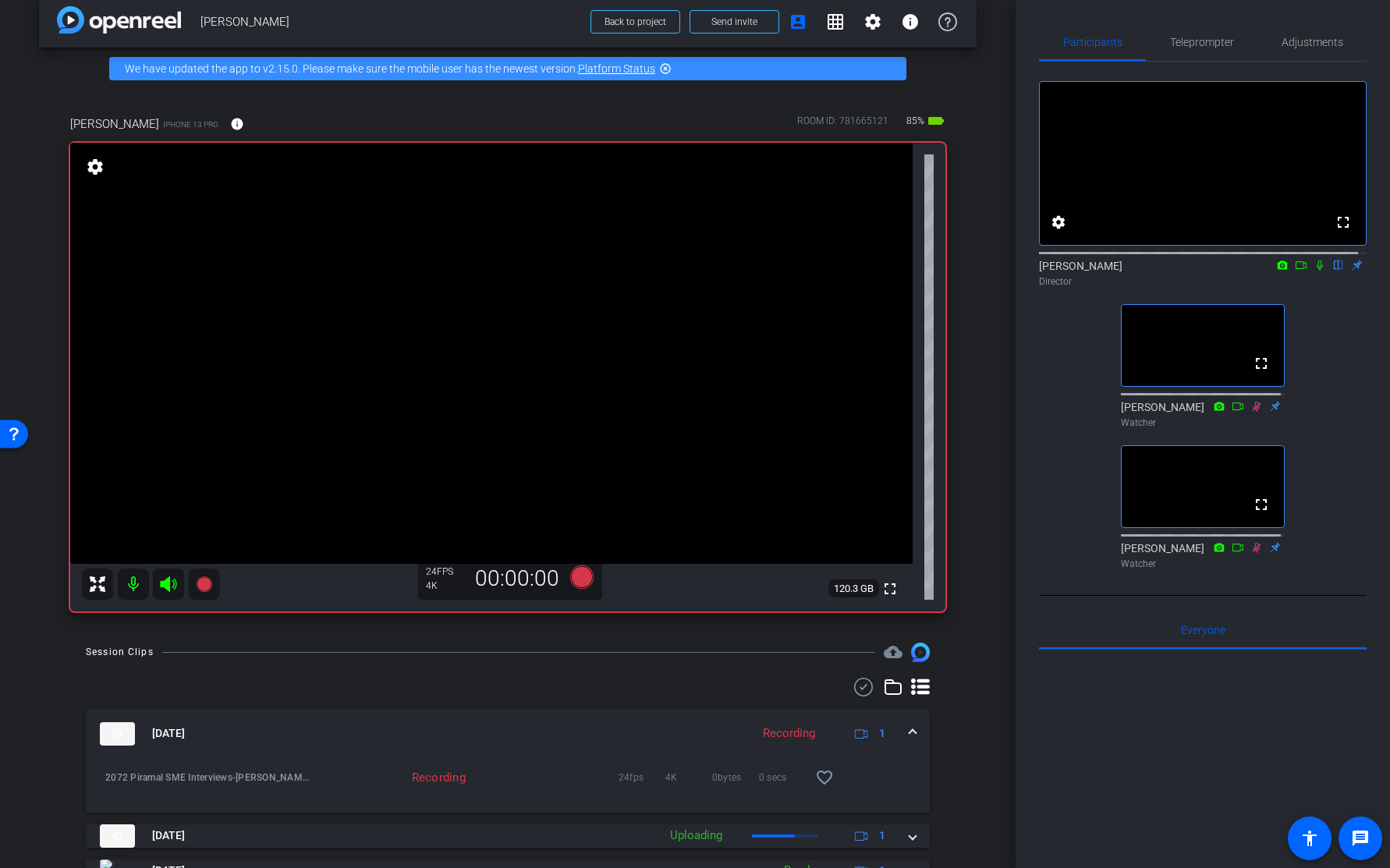
click at [961, 207] on div "Narendra Ambhaikar iPhone 13 Pro info ROOM ID: 781665121 85% battery_std fullsc…" at bounding box center [508, 358] width 938 height 537
click at [1343, 344] on div "fullscreen settings Paul C. Rosen flip Director fullscreen Edith Bert Watcher f…" at bounding box center [1202, 318] width 327 height 514
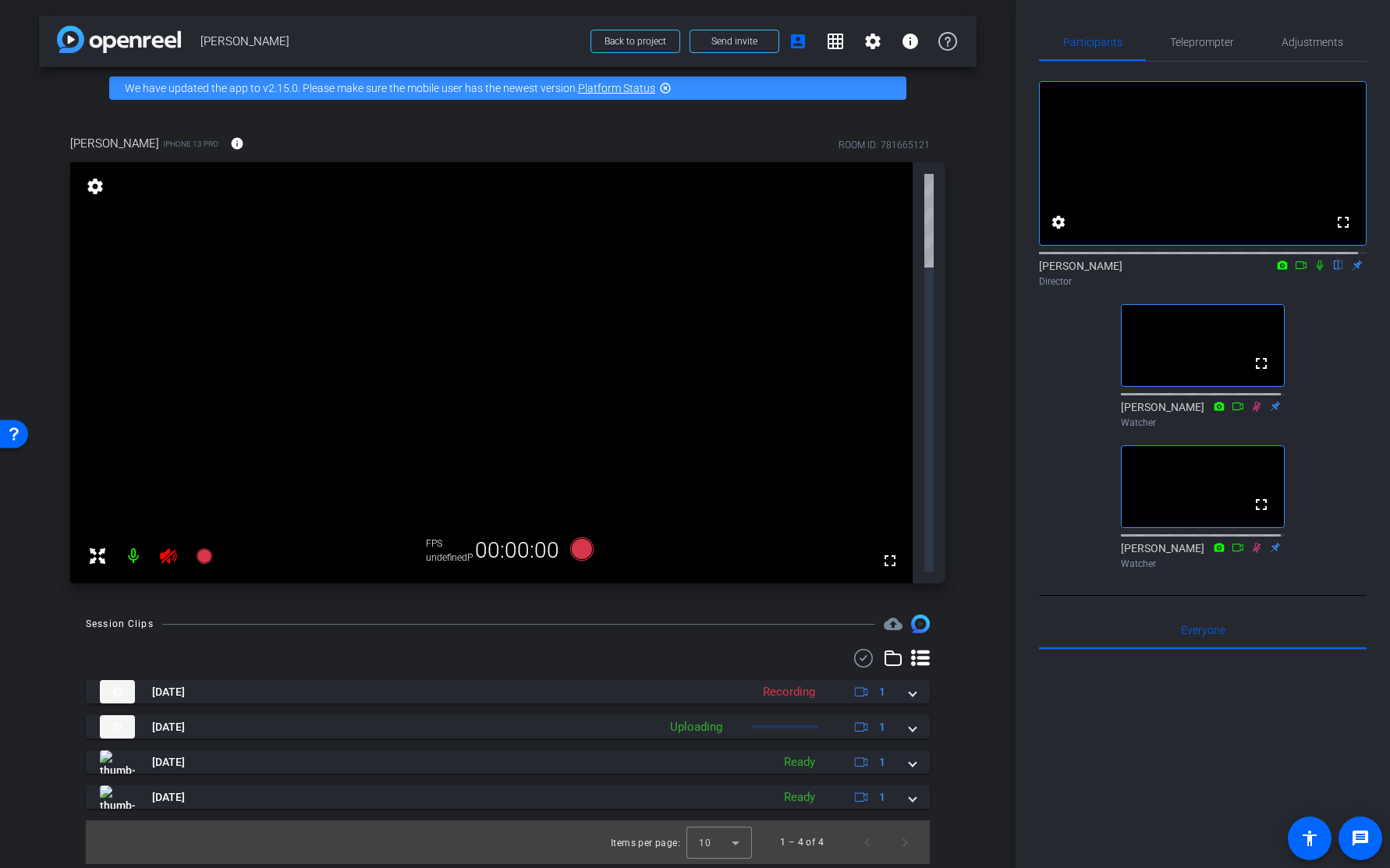
click at [1314, 270] on icon at bounding box center [1320, 265] width 13 height 11
click at [1316, 270] on icon at bounding box center [1320, 266] width 9 height 10
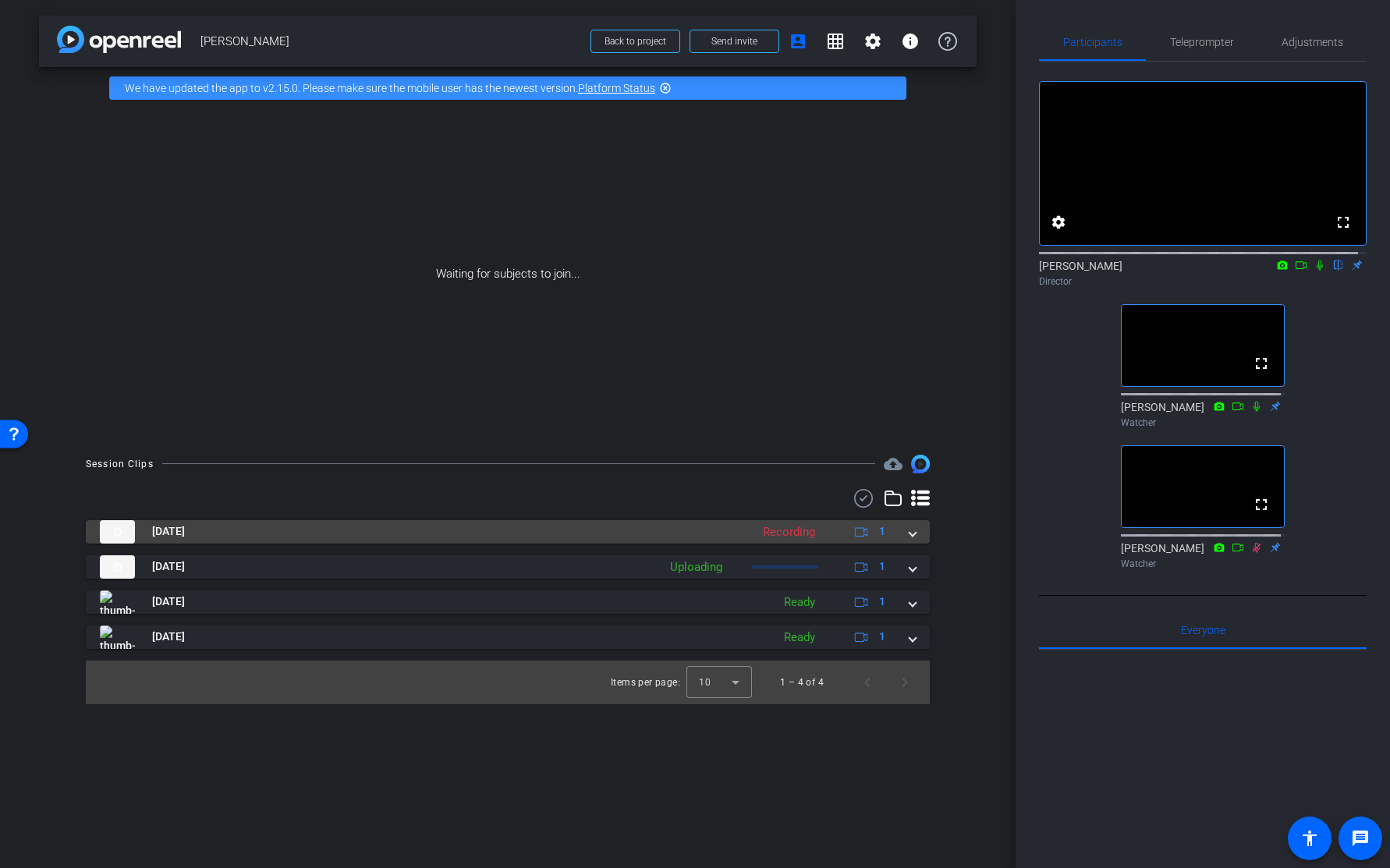
click at [911, 533] on span at bounding box center [912, 531] width 6 height 17
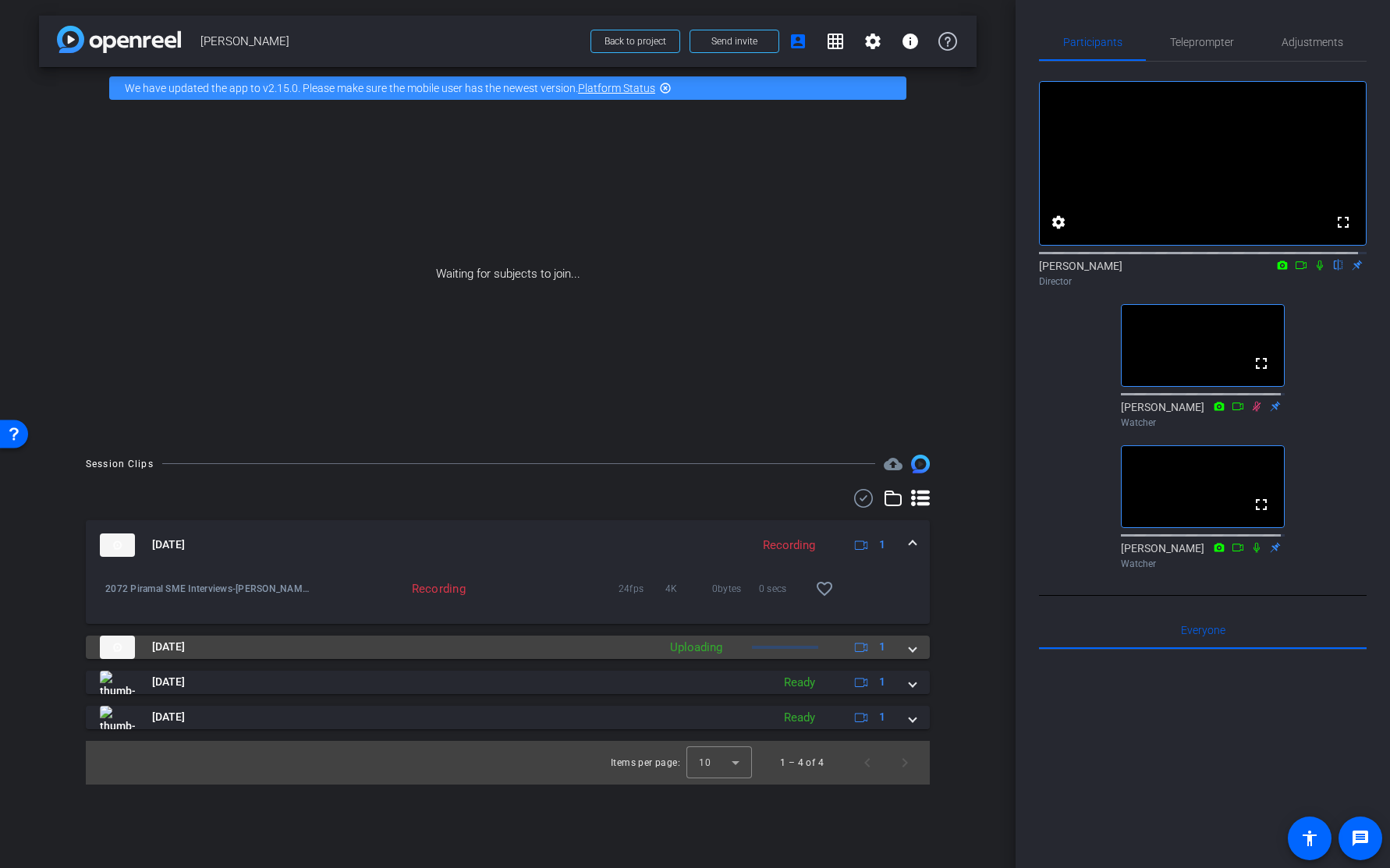
click at [908, 645] on div "Oct 7, 2025 Uploading 1" at bounding box center [504, 647] width 810 height 23
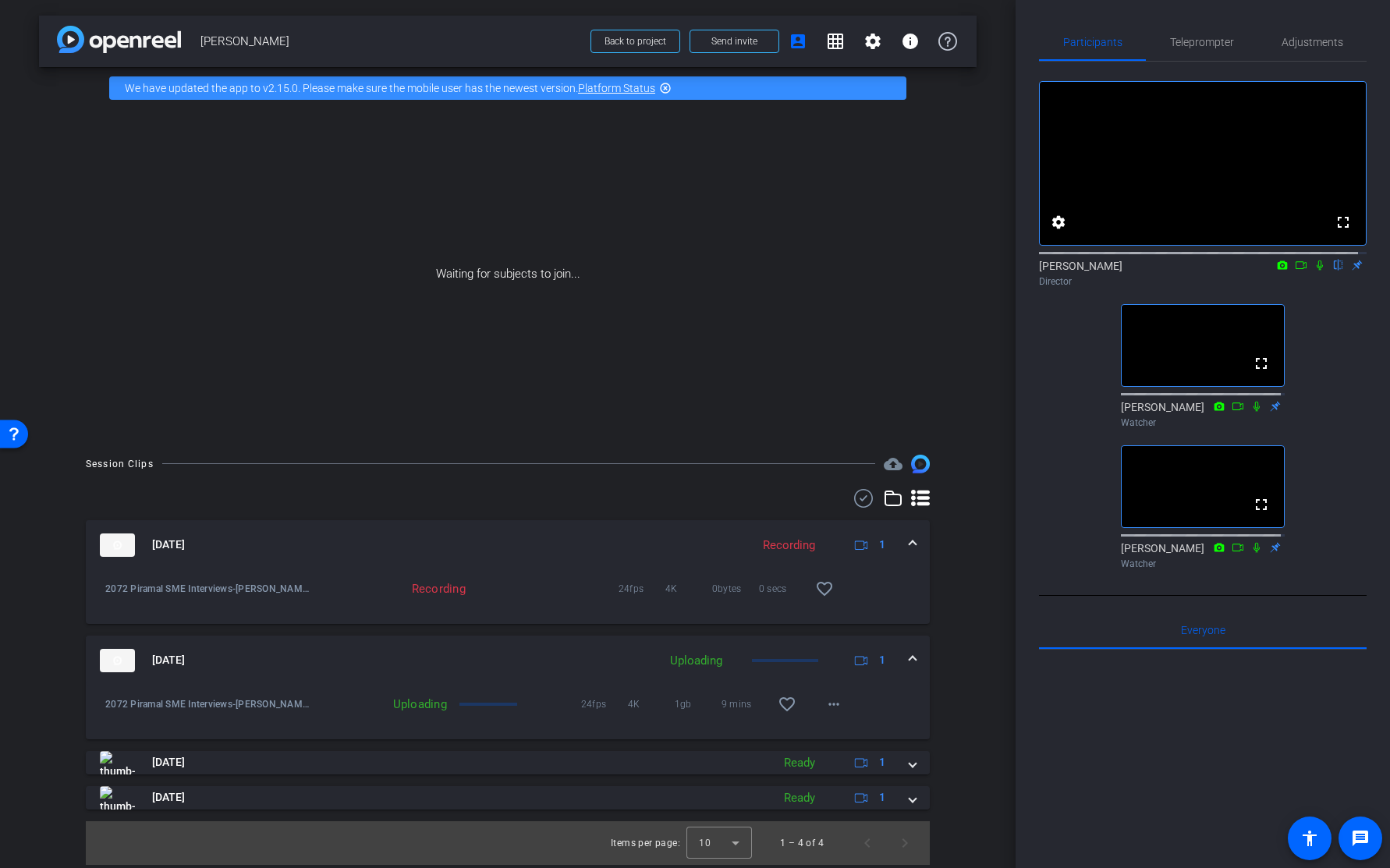
click at [990, 365] on div "arrow_back Narendra Ambhaikar Back to project Send invite account_box grid_on s…" at bounding box center [508, 434] width 1016 height 868
drag, startPoint x: 724, startPoint y: 181, endPoint x: 737, endPoint y: 62, distance: 119.7
click at [724, 181] on div "Waiting for subjects to join..." at bounding box center [508, 274] width 938 height 330
click at [945, 570] on div "Session Clips cloud_upload Oct 7, 2025 Recording 1 2072 Piramal SME Interviews-…" at bounding box center [508, 660] width 938 height 410
click at [508, 543] on mat-panel-title "Oct 7, 2025" at bounding box center [421, 545] width 643 height 23
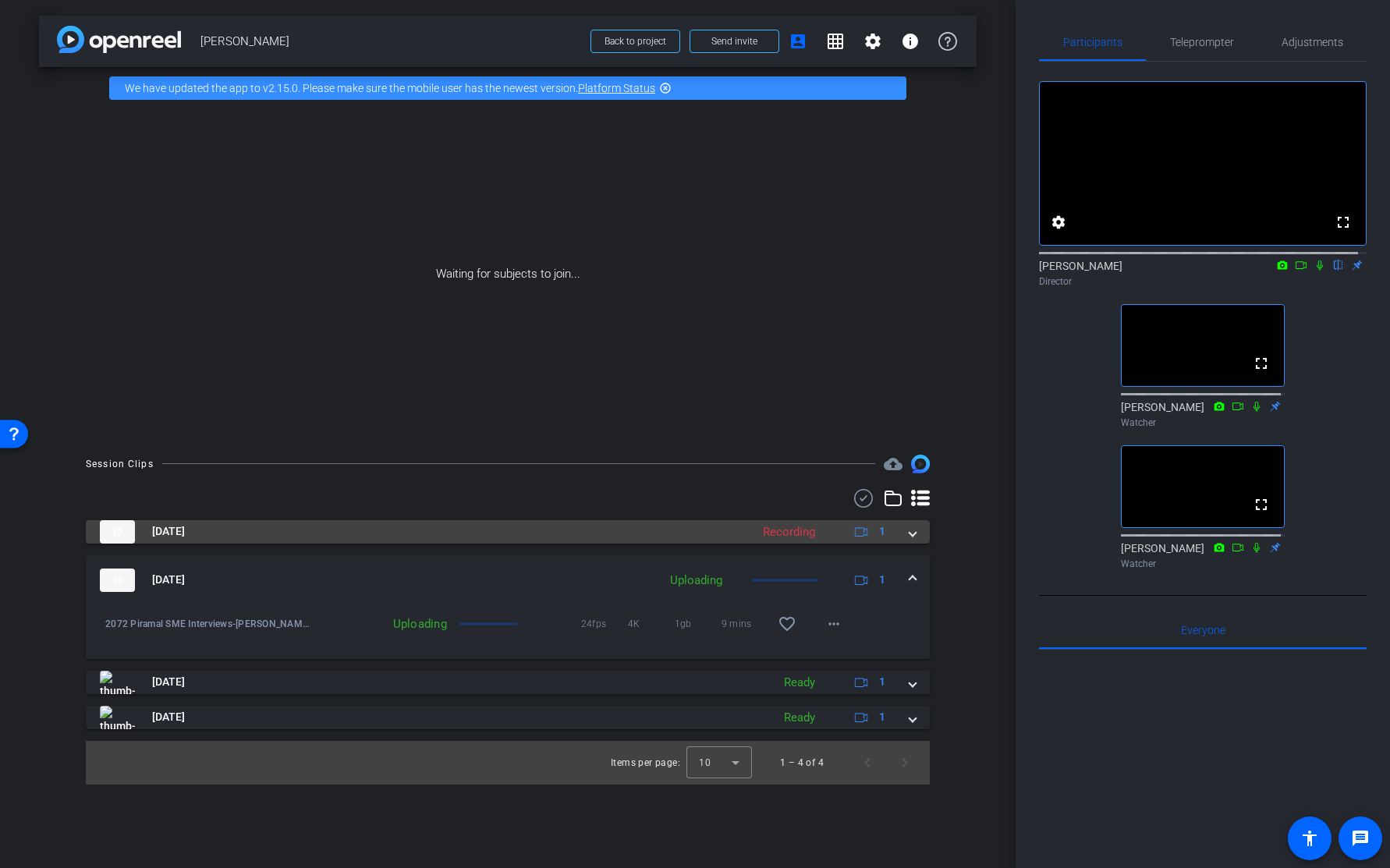
click at [508, 543] on mat-panel-title "Oct 7, 2025" at bounding box center [421, 532] width 643 height 23
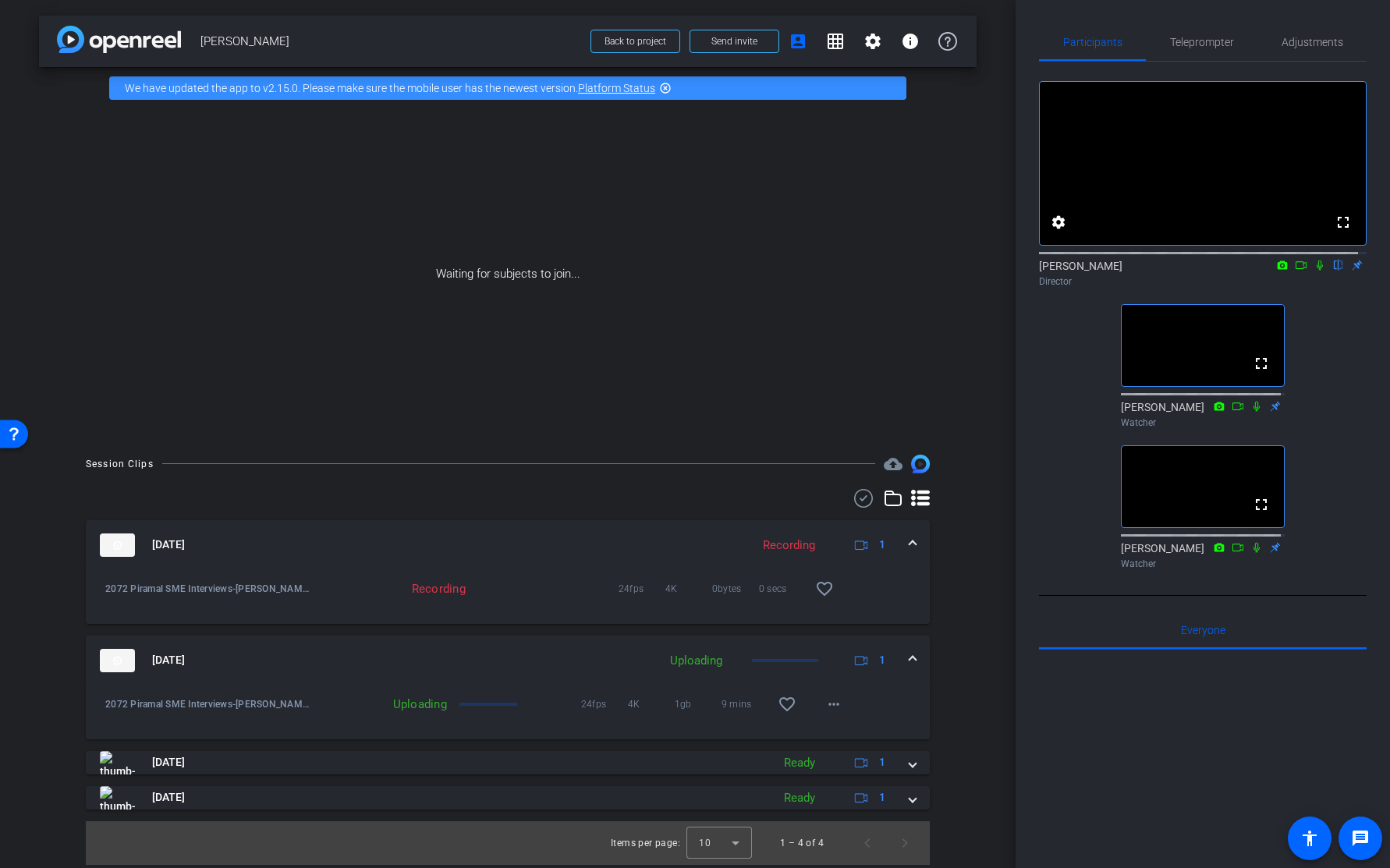
click at [965, 587] on div "Session Clips cloud_upload Oct 7, 2025 Recording 1 2072 Piramal SME Interviews-…" at bounding box center [508, 660] width 938 height 410
click at [731, 40] on span "Send invite" at bounding box center [734, 41] width 46 height 13
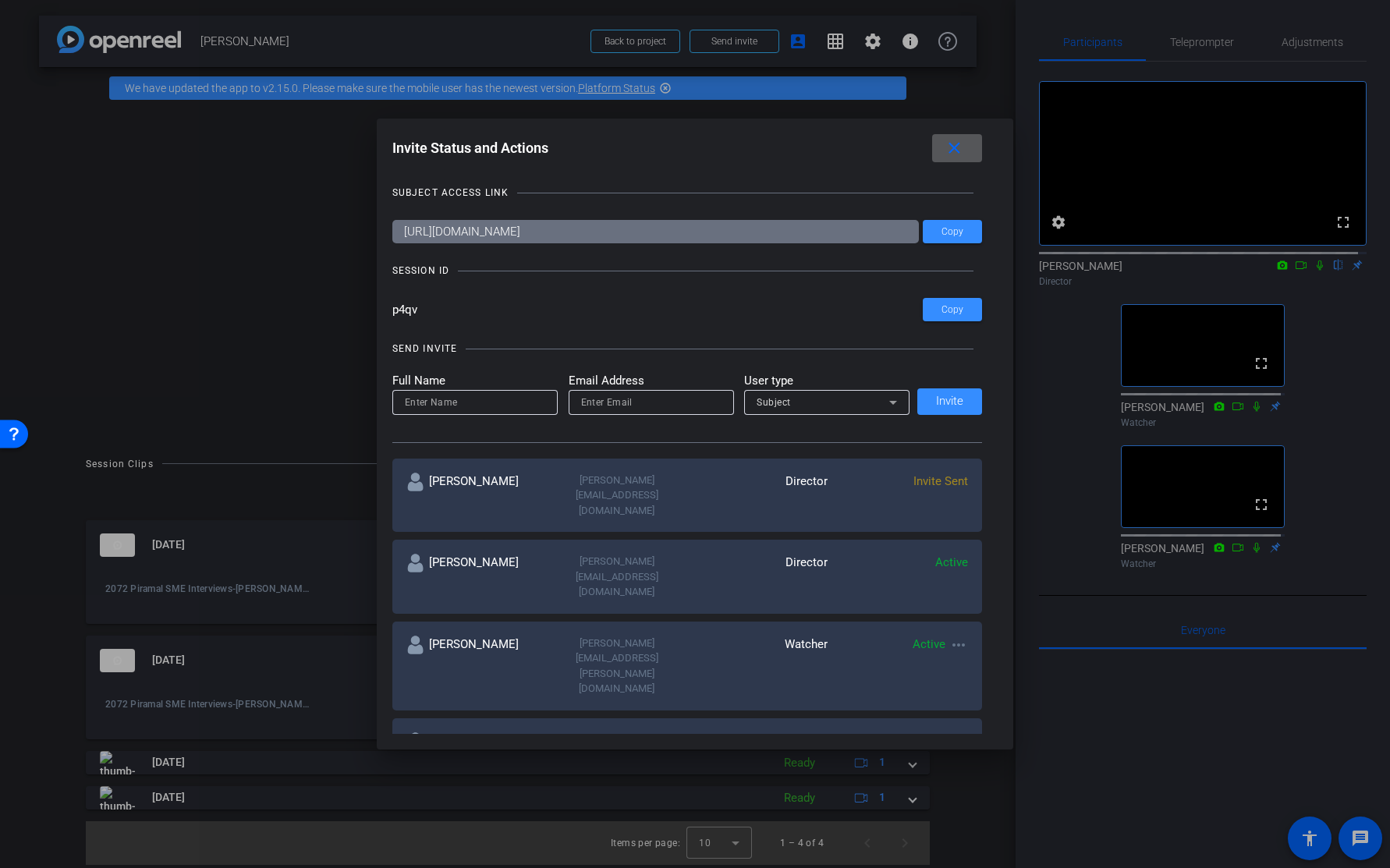
click at [955, 145] on mat-icon "close" at bounding box center [954, 148] width 20 height 20
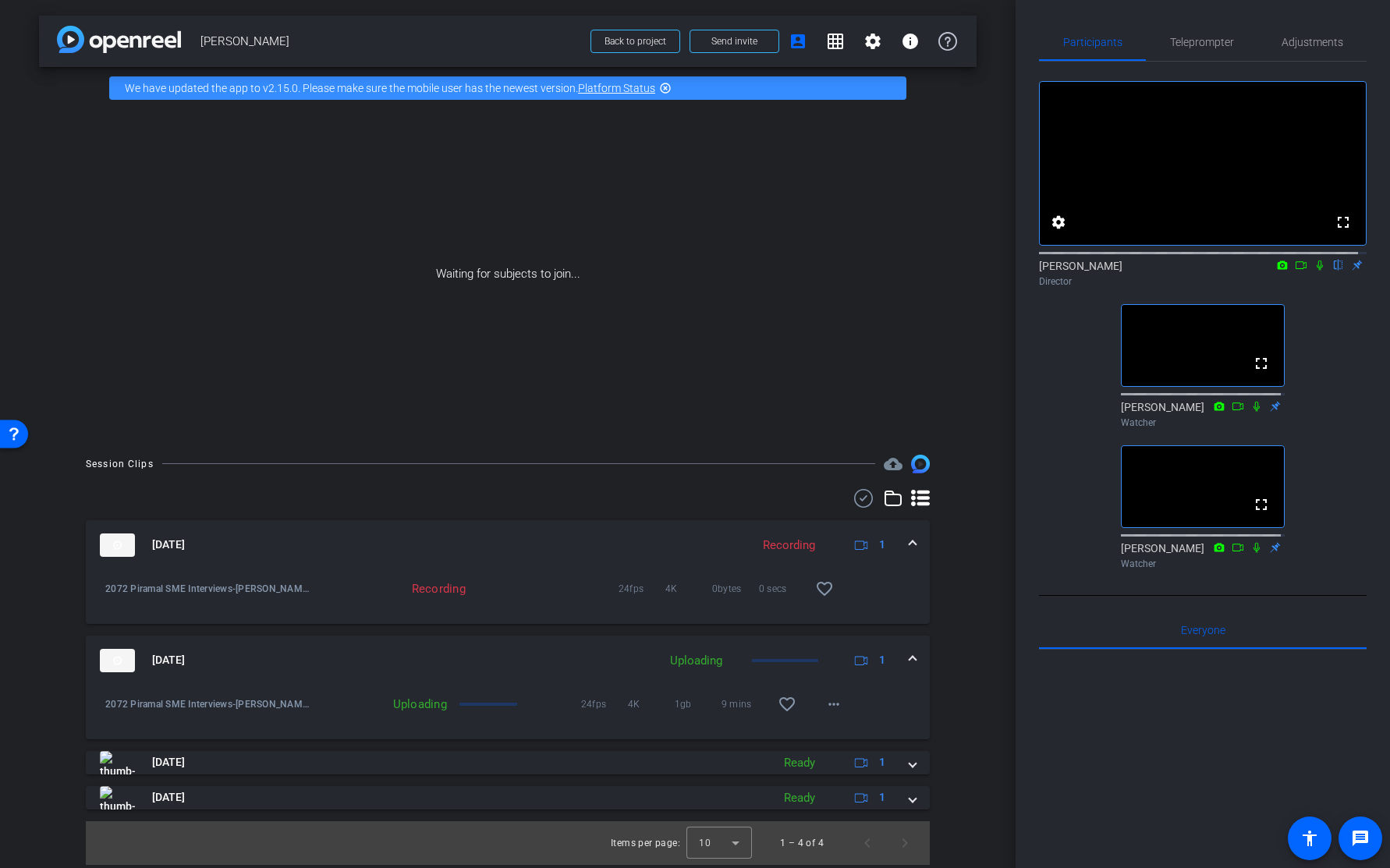
click at [968, 525] on div "Session Clips cloud_upload Oct 7, 2025 Recording 1 2072 Piramal SME Interviews-…" at bounding box center [508, 660] width 938 height 410
click at [967, 351] on div "Waiting for subjects to join..." at bounding box center [508, 274] width 938 height 330
click at [767, 310] on div "Waiting for subjects to join..." at bounding box center [508, 274] width 938 height 330
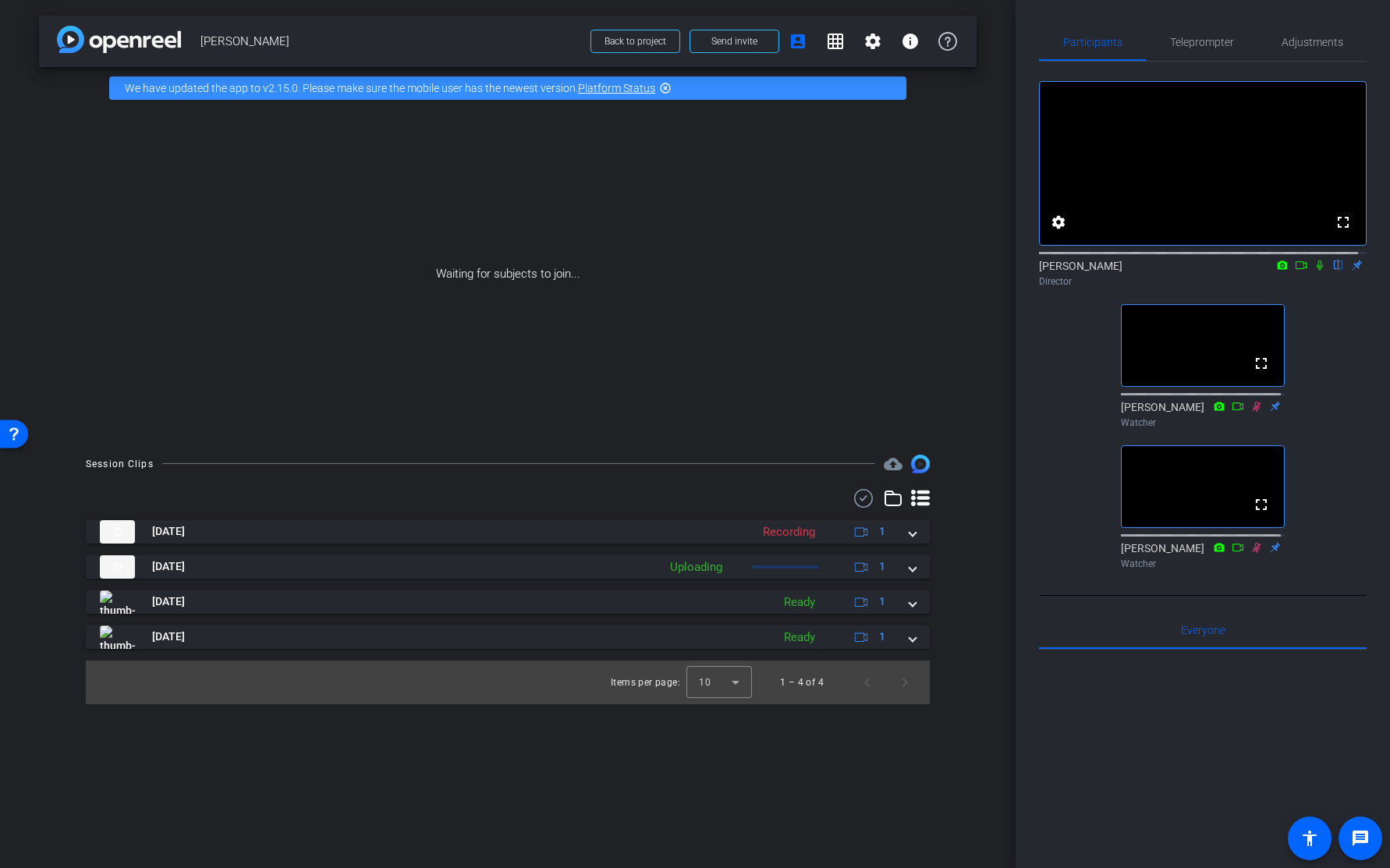
click at [1005, 435] on div "arrow_back Narendra Ambhaikar Back to project Send invite account_box grid_on s…" at bounding box center [508, 434] width 1016 height 868
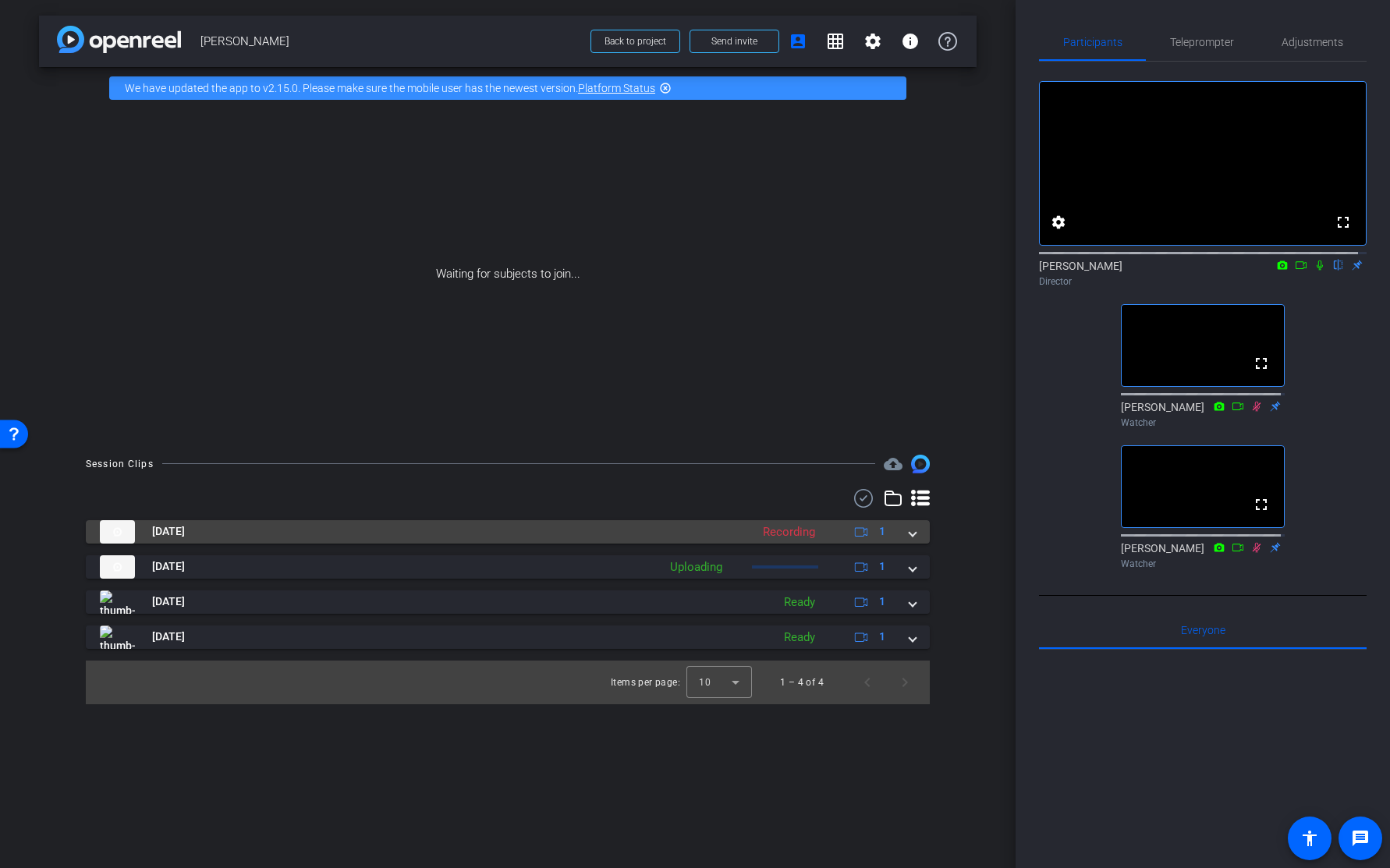
click at [909, 536] on span at bounding box center [912, 531] width 6 height 17
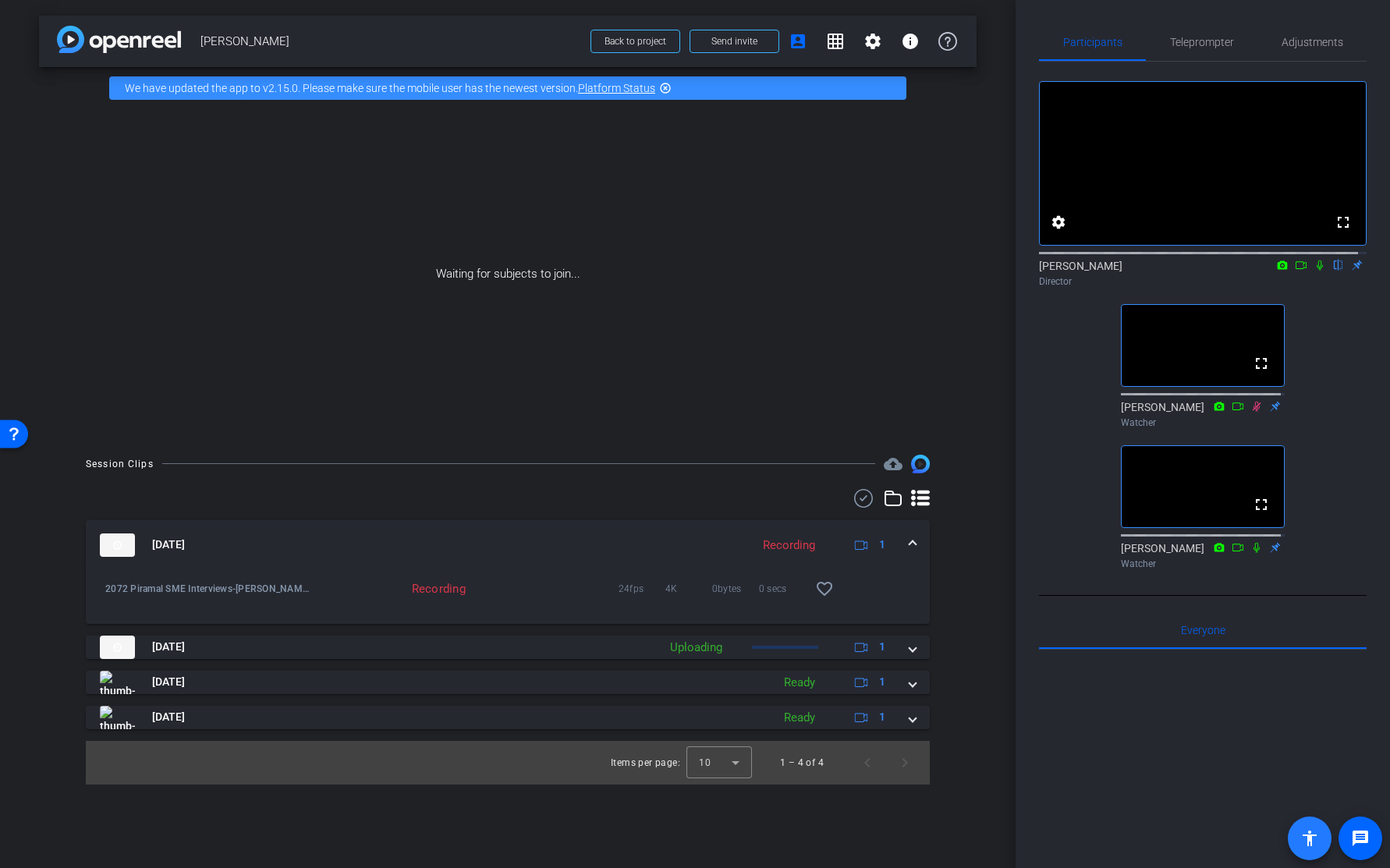
click at [1302, 835] on mat-icon "accessibility" at bounding box center [1309, 838] width 19 height 19
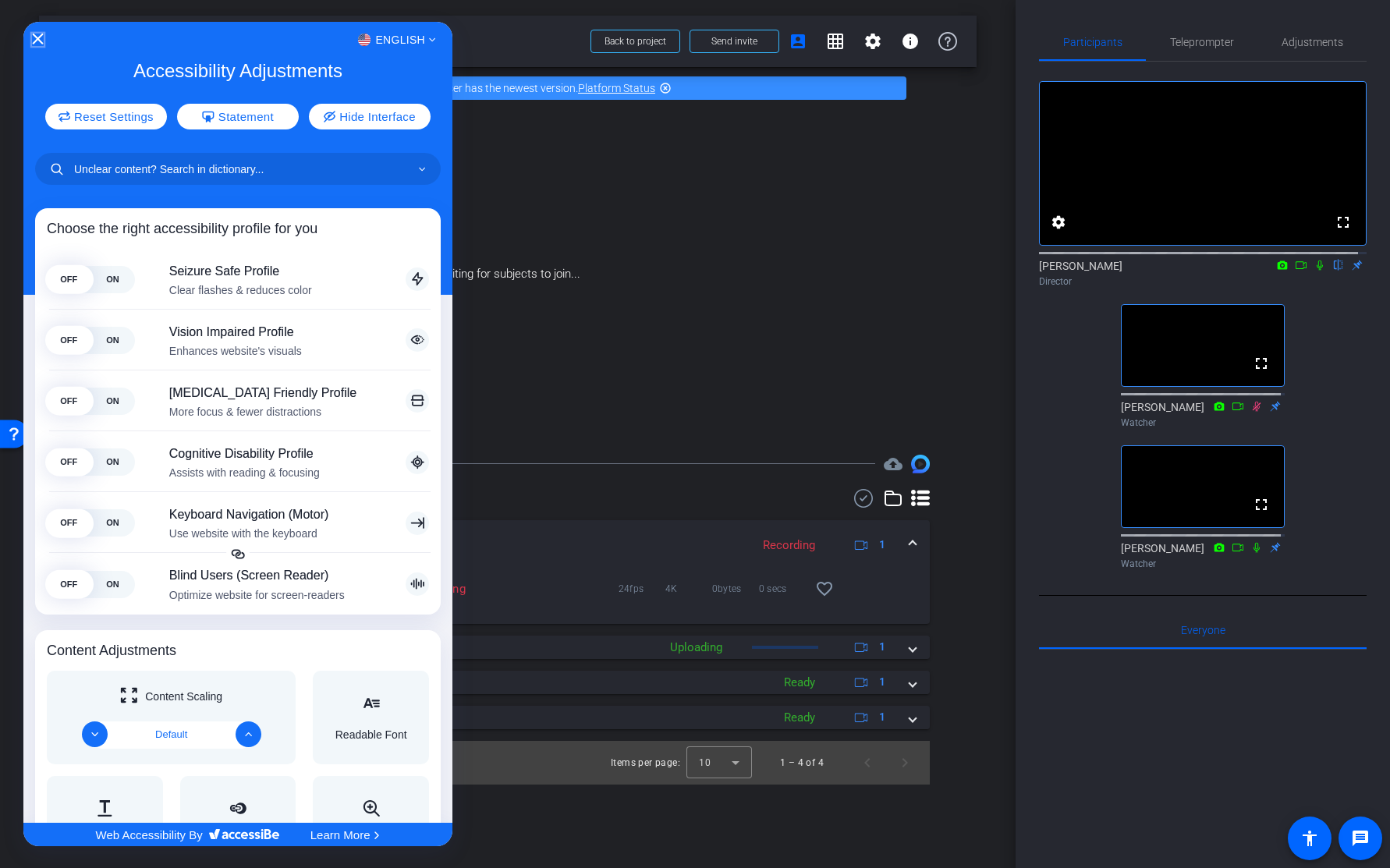
click at [37, 41] on icon "Close Accessibility Interface" at bounding box center [37, 38] width 11 height 11
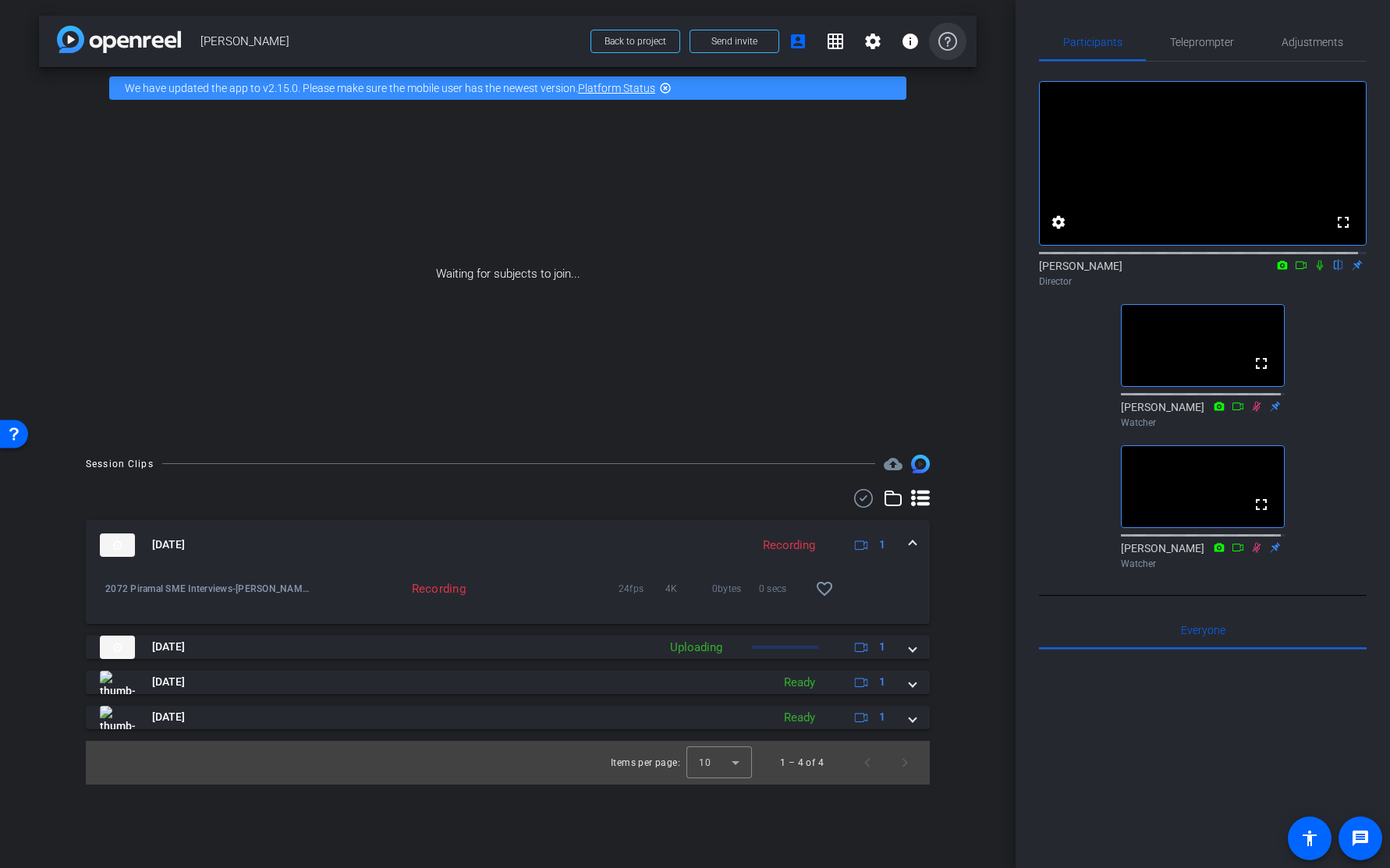
click at [948, 39] on icon at bounding box center [948, 41] width 19 height 19
click at [906, 43] on mat-icon "info" at bounding box center [909, 41] width 19 height 19
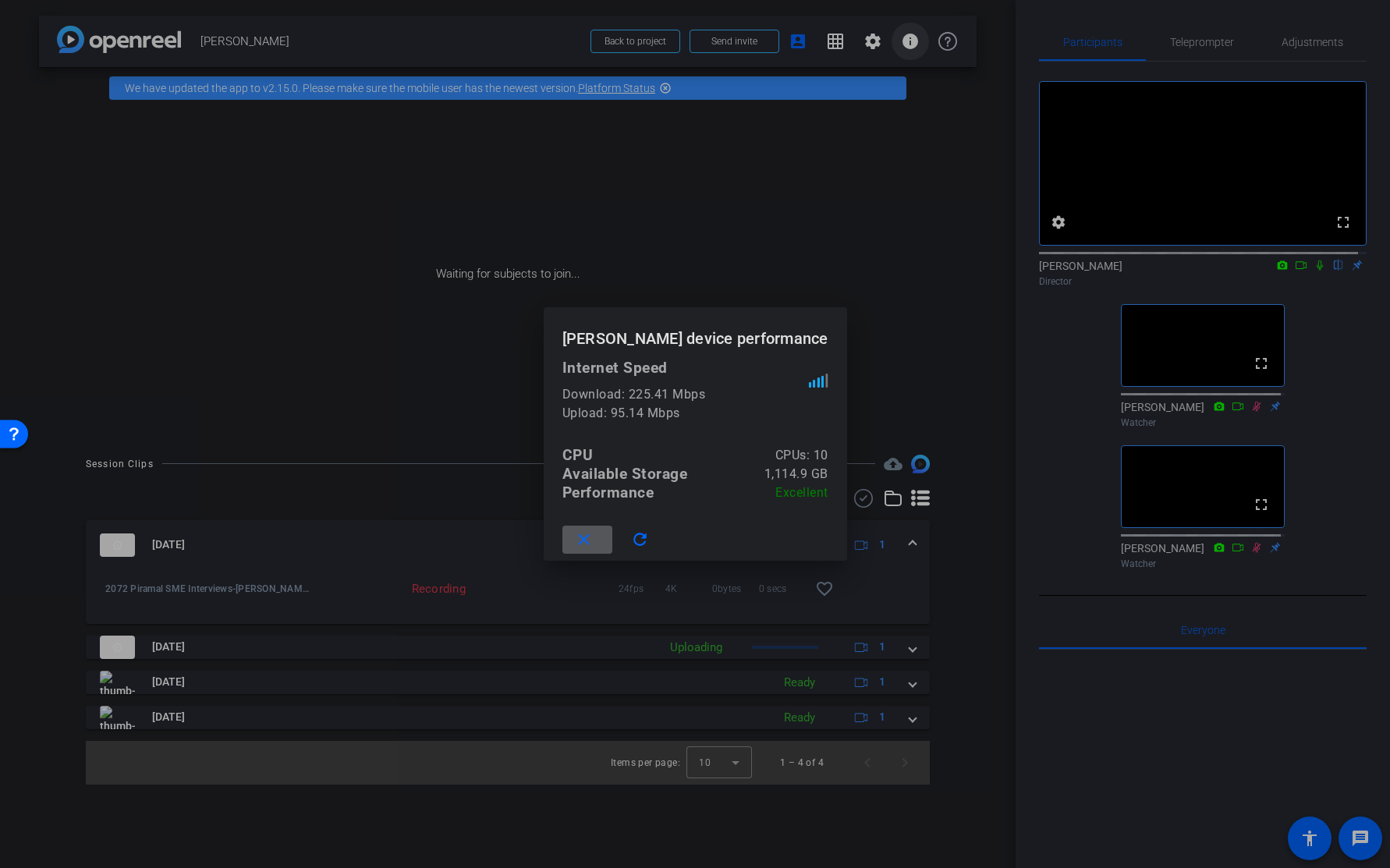
click at [906, 43] on div at bounding box center [695, 434] width 1390 height 868
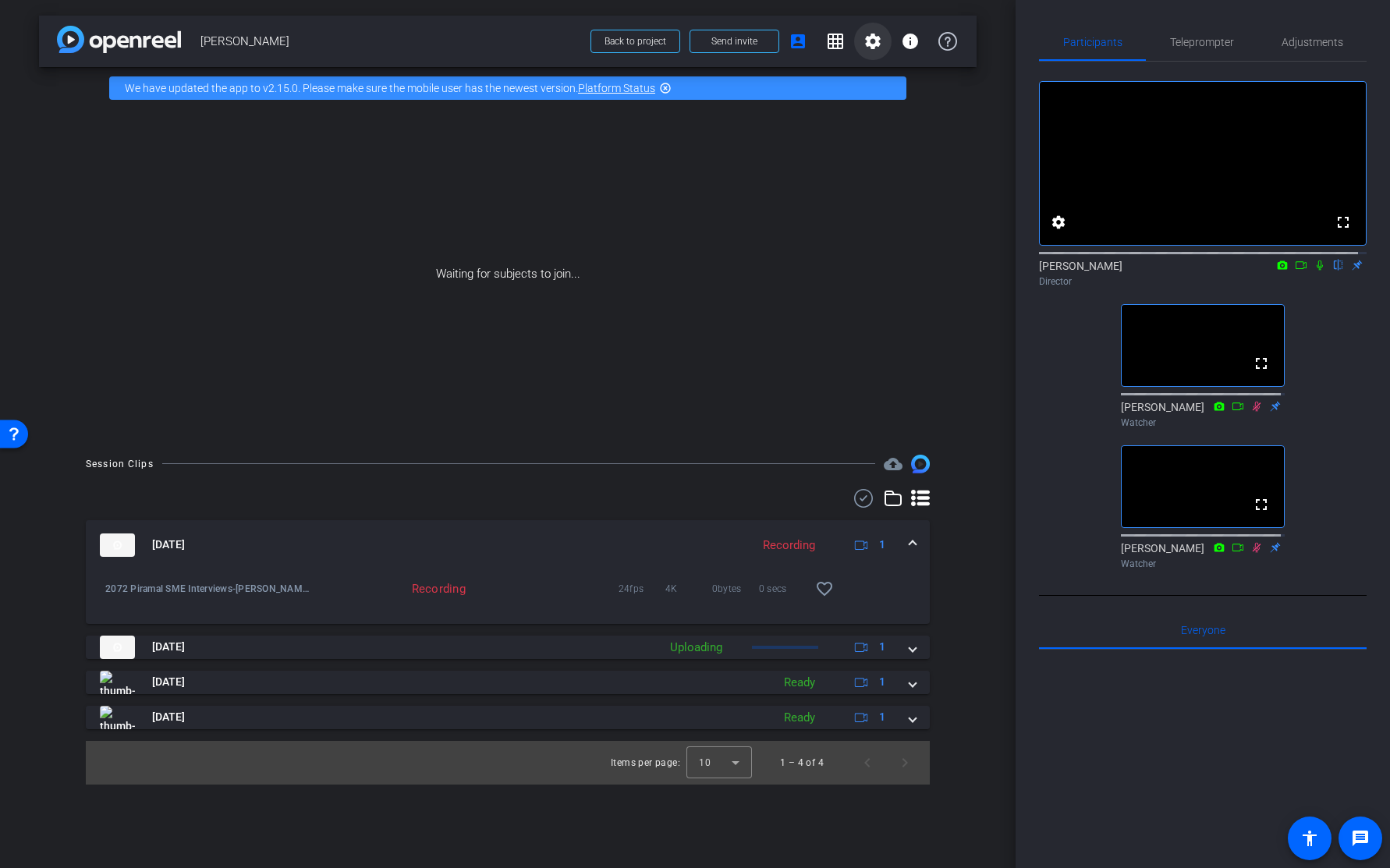
click at [869, 37] on mat-icon "settings" at bounding box center [872, 41] width 19 height 19
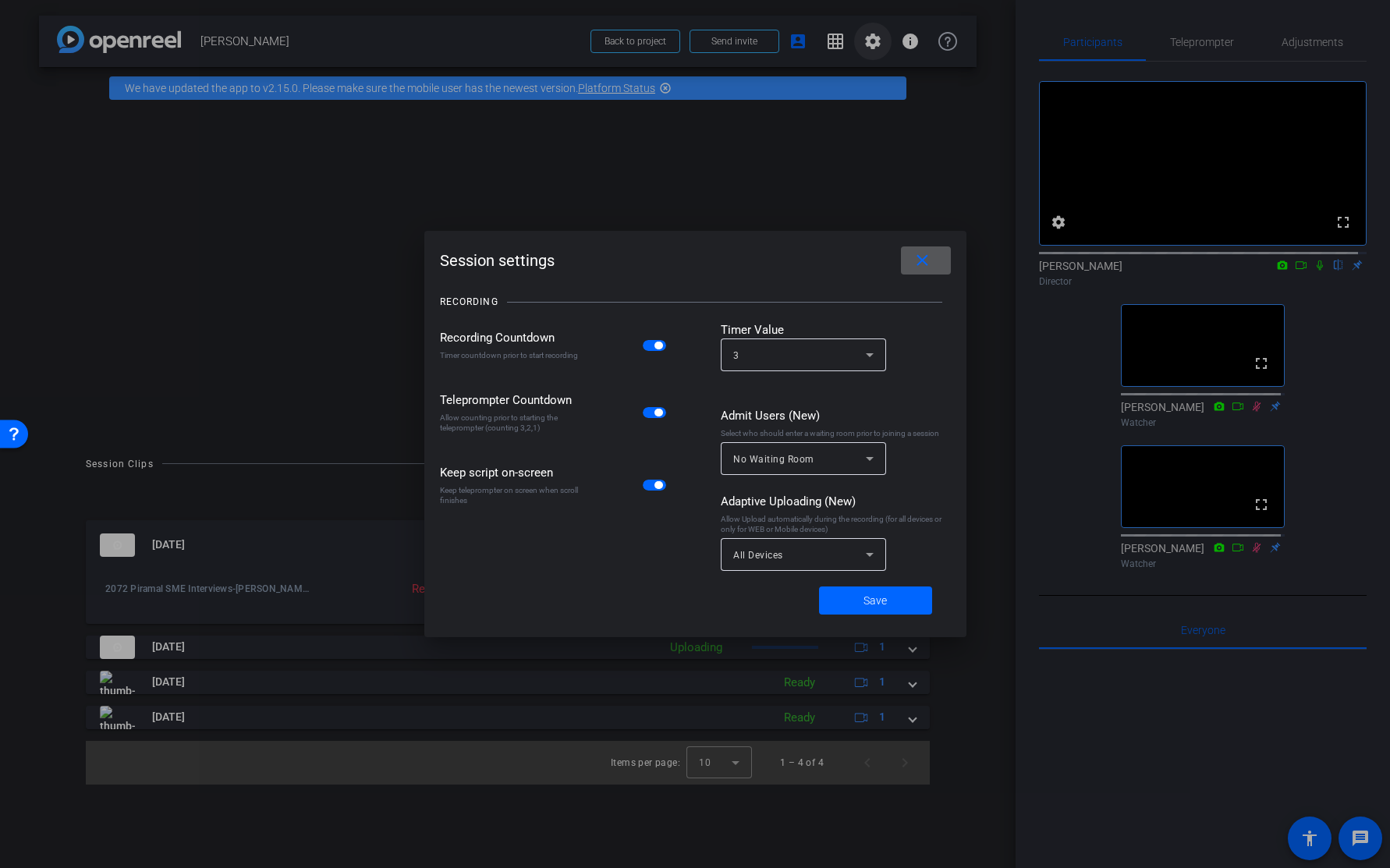
click at [869, 37] on div at bounding box center [695, 434] width 1390 height 868
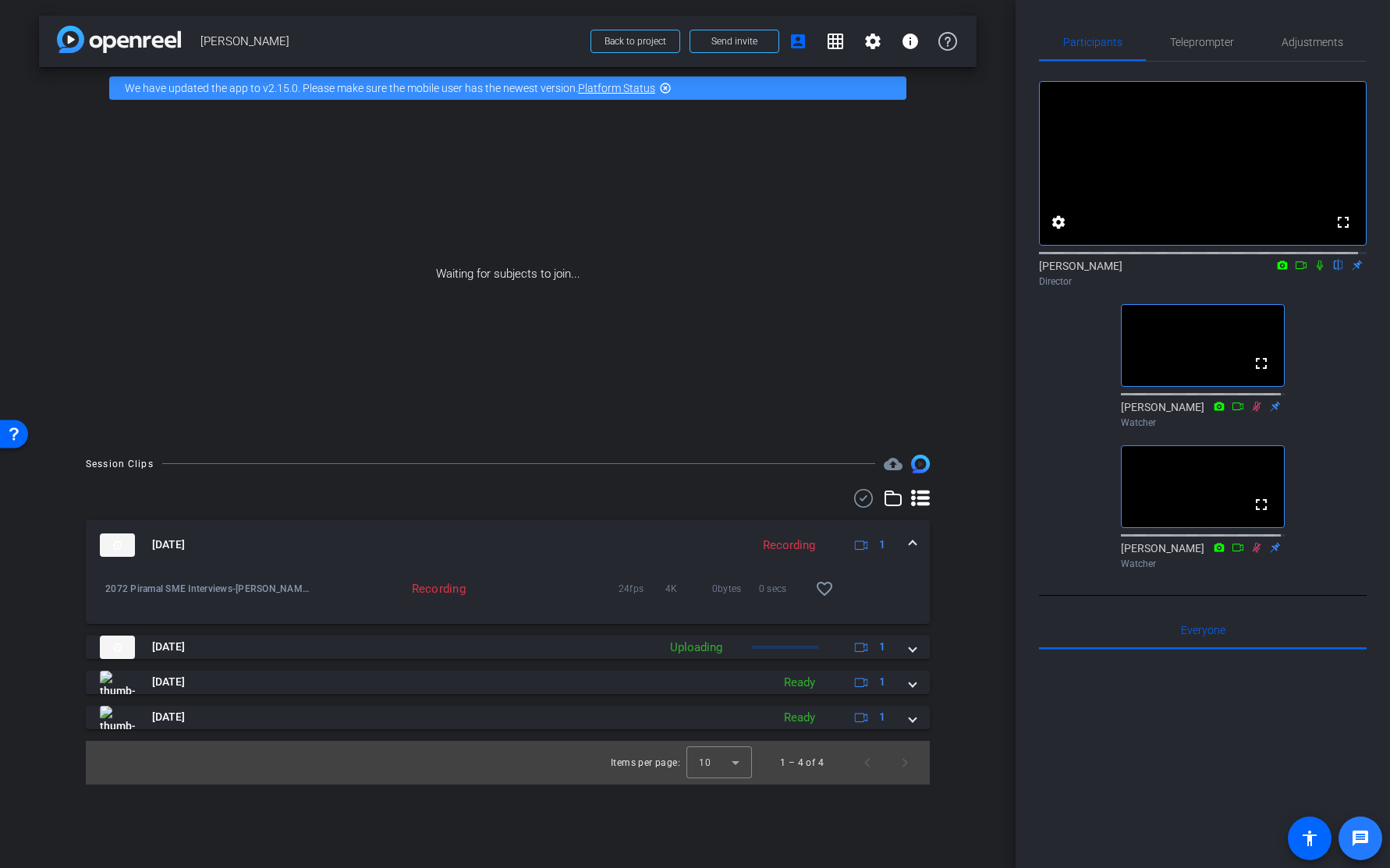
click at [1361, 839] on mat-icon "message" at bounding box center [1360, 838] width 19 height 19
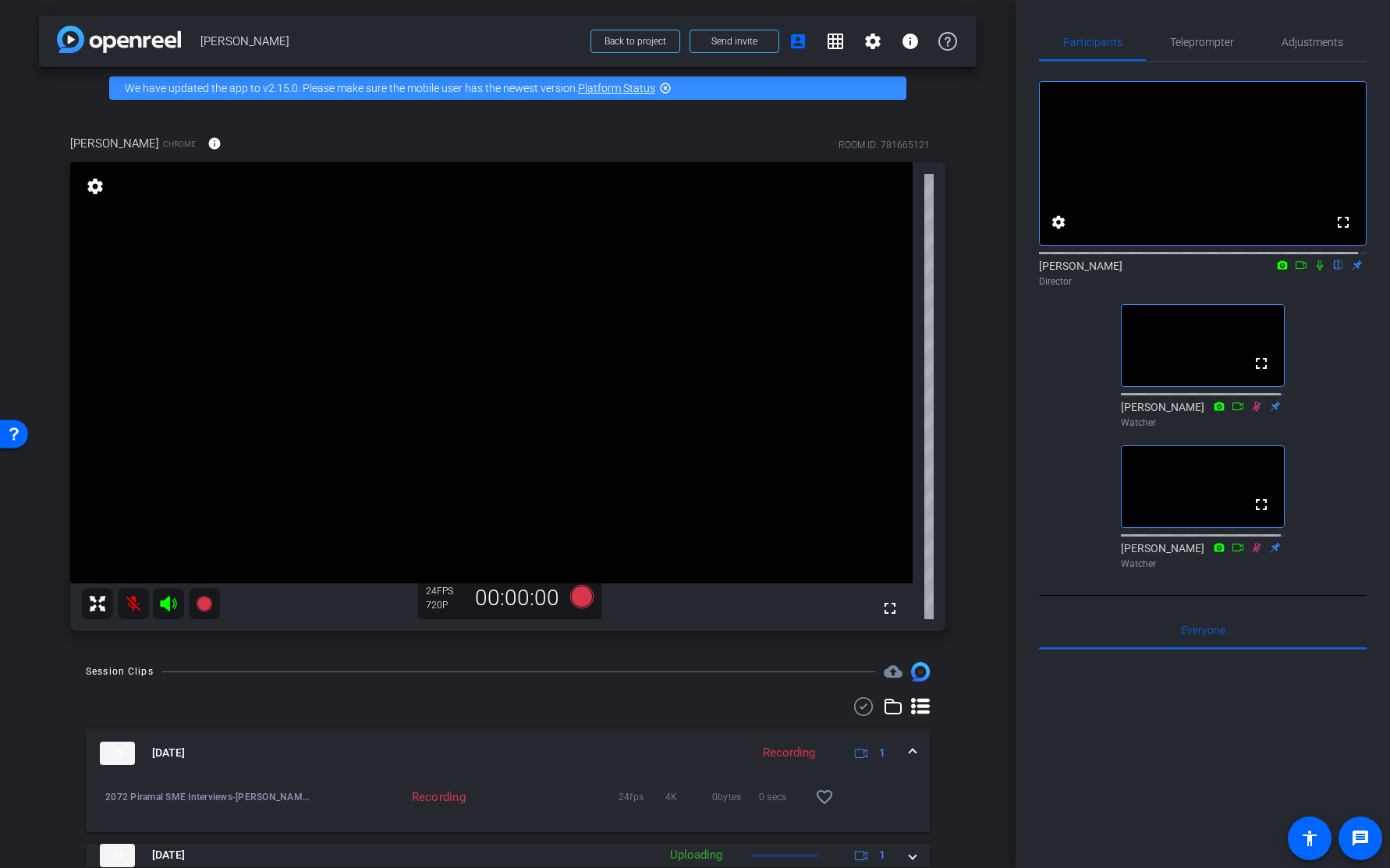
click at [979, 571] on div "arrow_back Narendra Ambhaikar Back to project Send invite account_box grid_on s…" at bounding box center [508, 434] width 1016 height 868
click at [134, 603] on mat-icon at bounding box center [134, 603] width 31 height 31
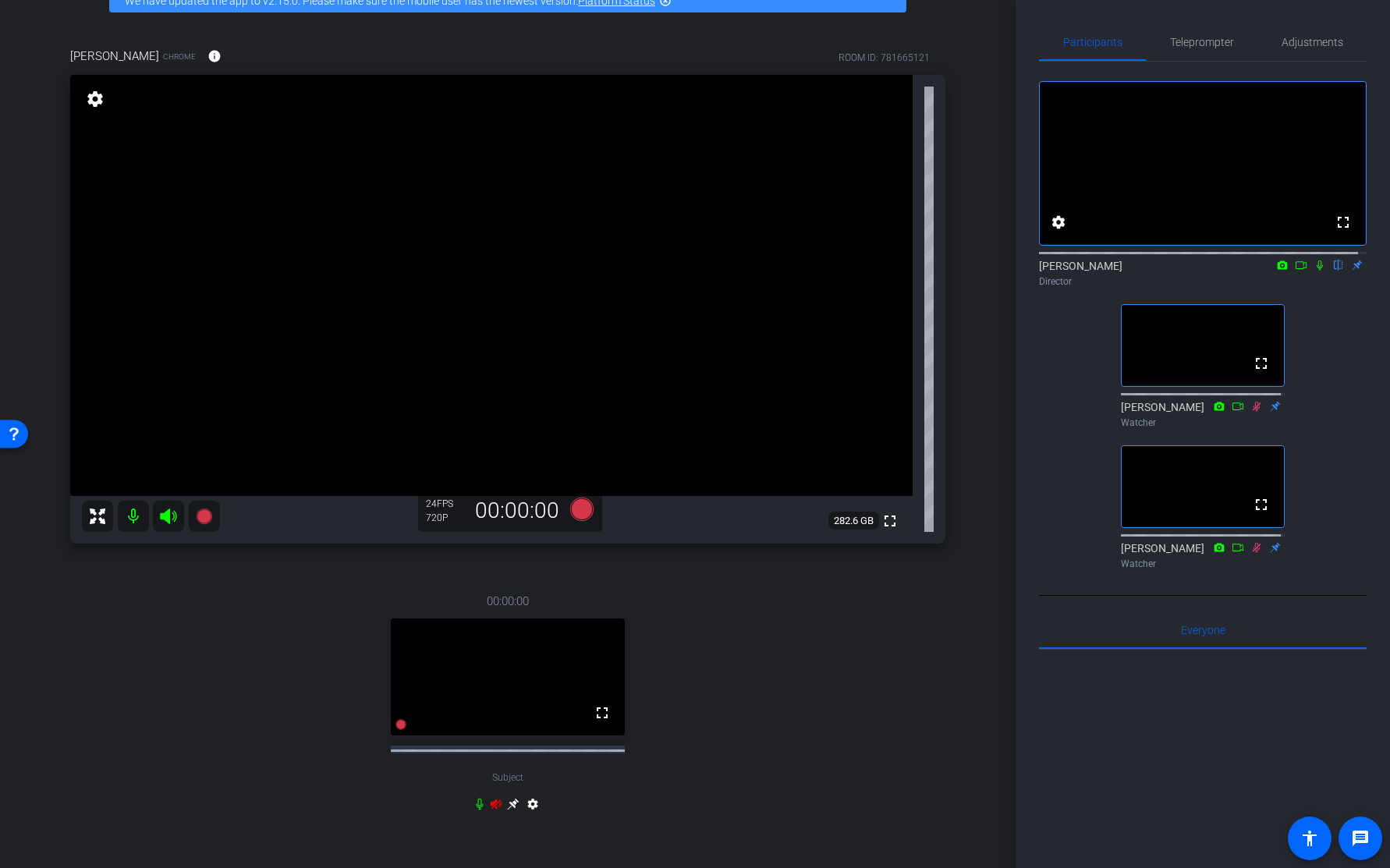
scroll to position [125, 0]
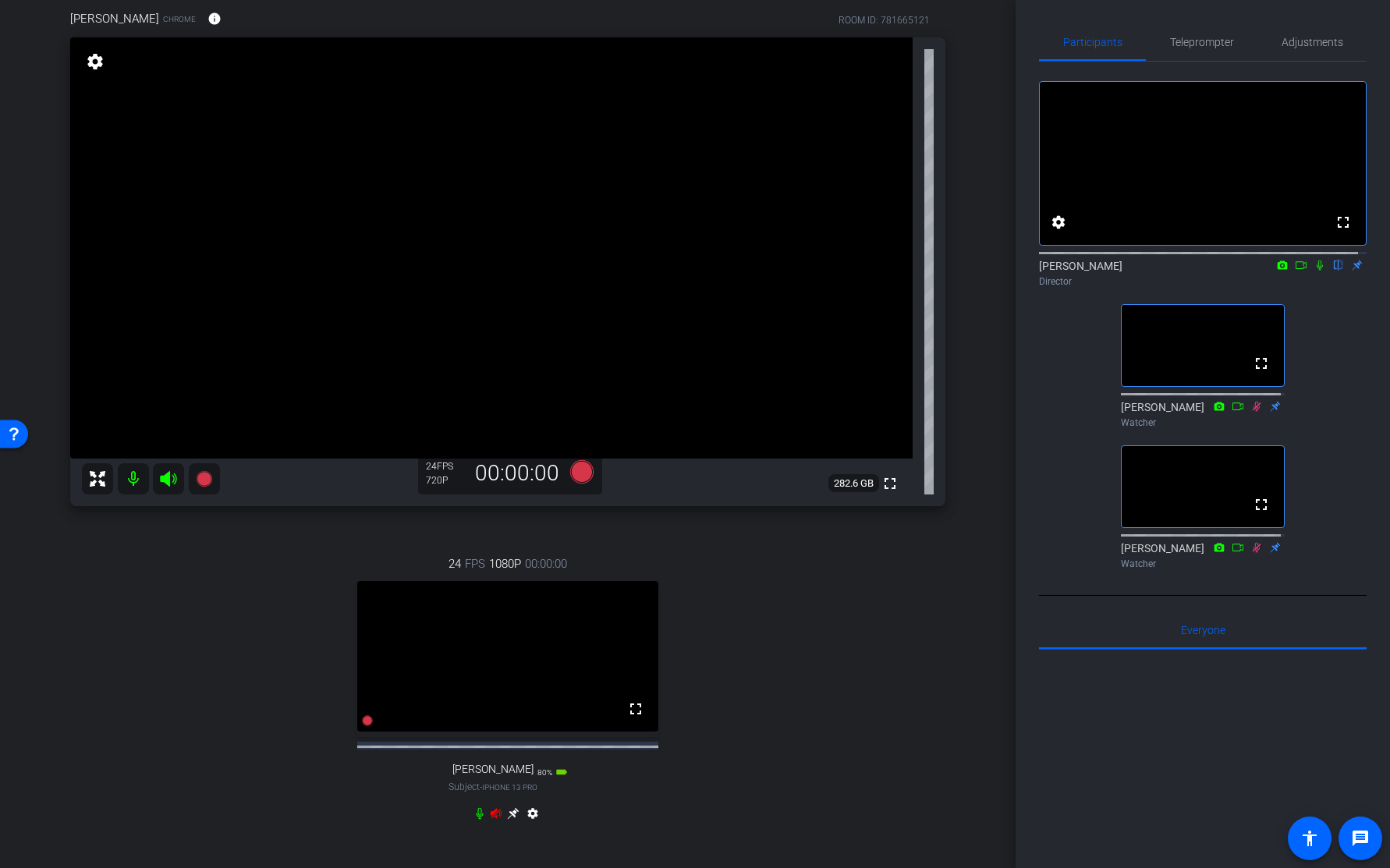
click at [165, 482] on icon at bounding box center [168, 478] width 17 height 16
click at [490, 819] on icon at bounding box center [495, 813] width 11 height 10
click at [134, 486] on mat-icon at bounding box center [134, 478] width 31 height 31
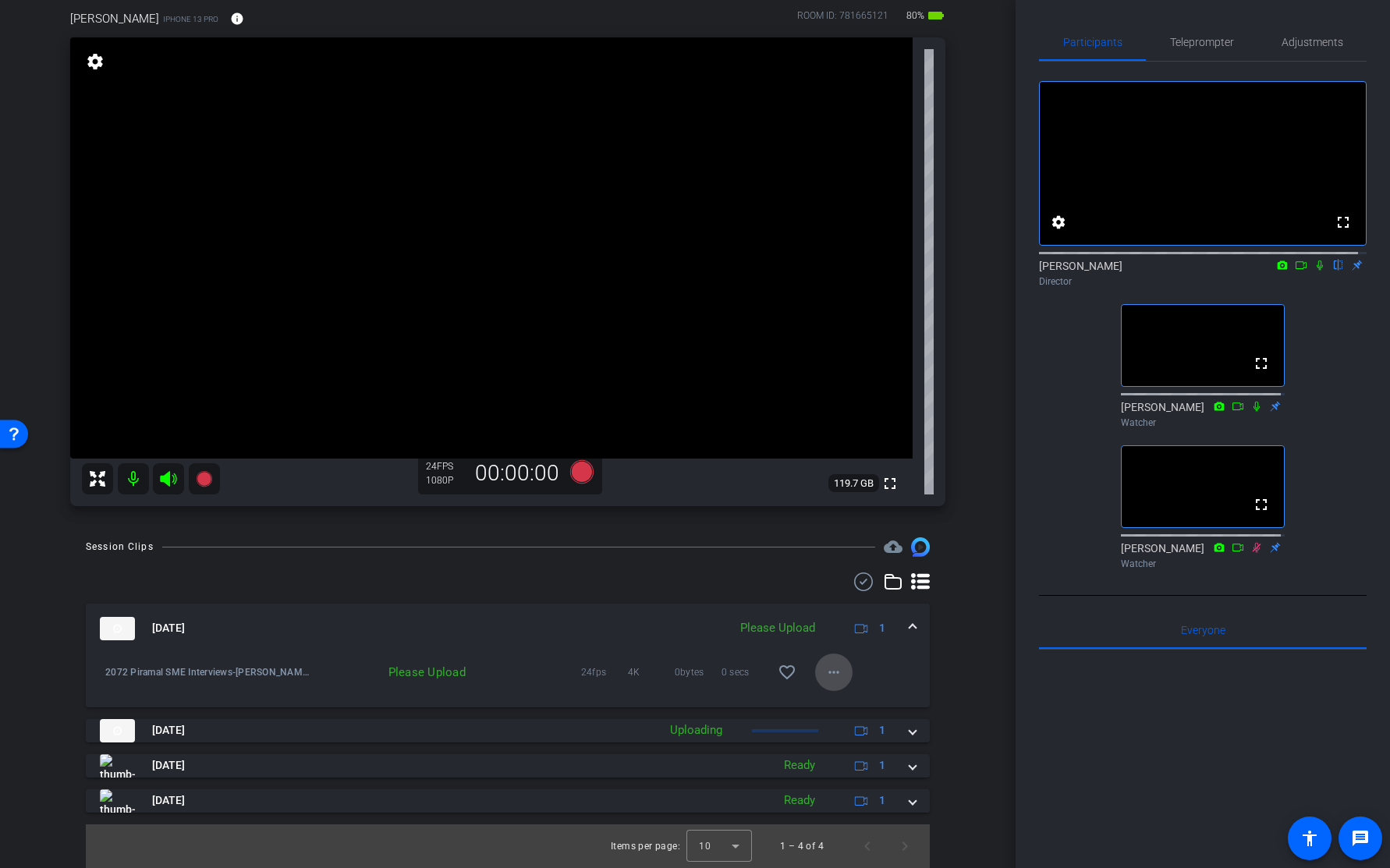
click at [825, 669] on mat-icon "more_horiz" at bounding box center [833, 672] width 19 height 19
click at [846, 704] on span "Upload" at bounding box center [851, 704] width 63 height 19
click at [1311, 39] on span "Adjustments" at bounding box center [1312, 42] width 62 height 11
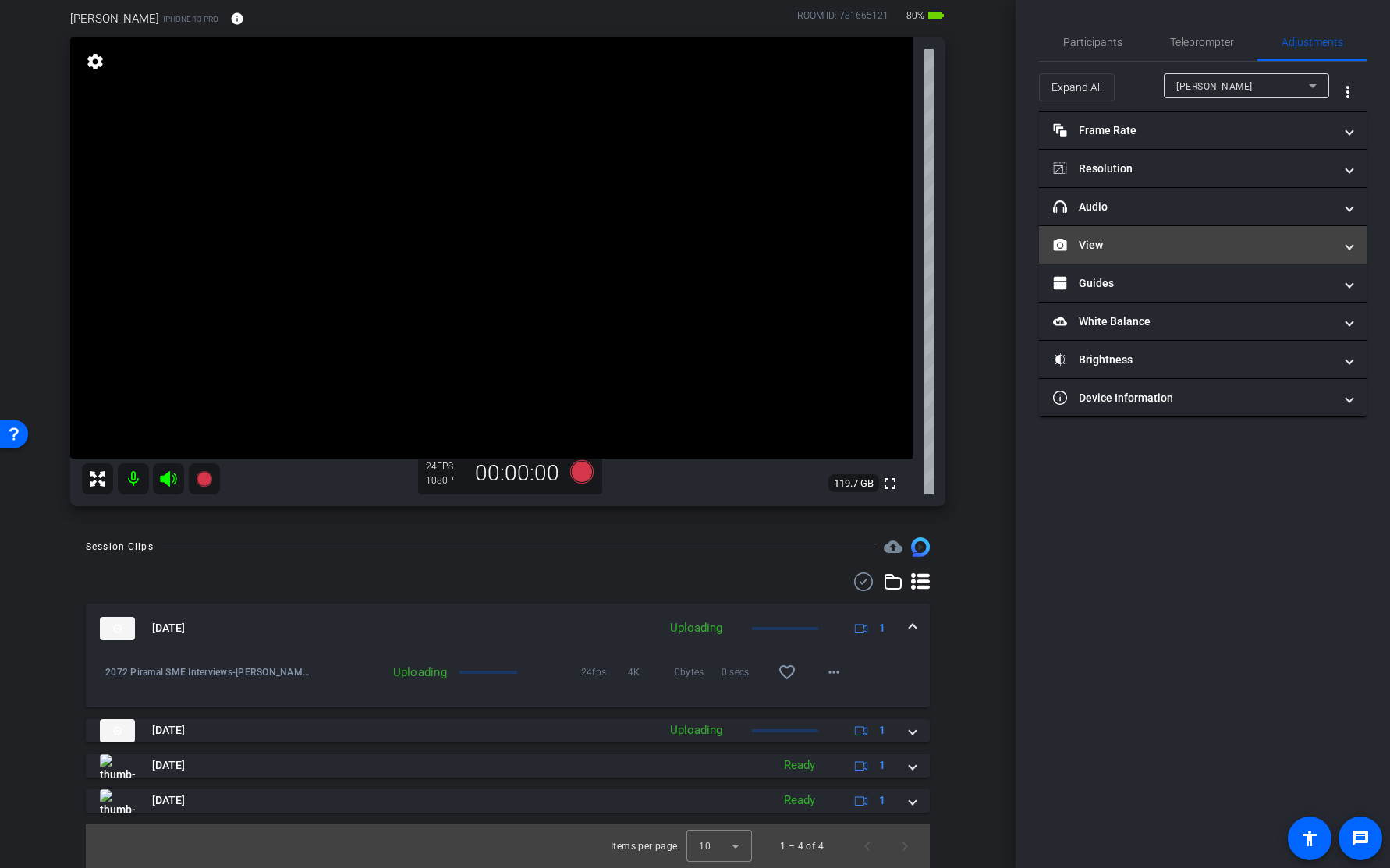
click at [1122, 255] on mat-expansion-panel-header "View" at bounding box center [1202, 245] width 327 height 37
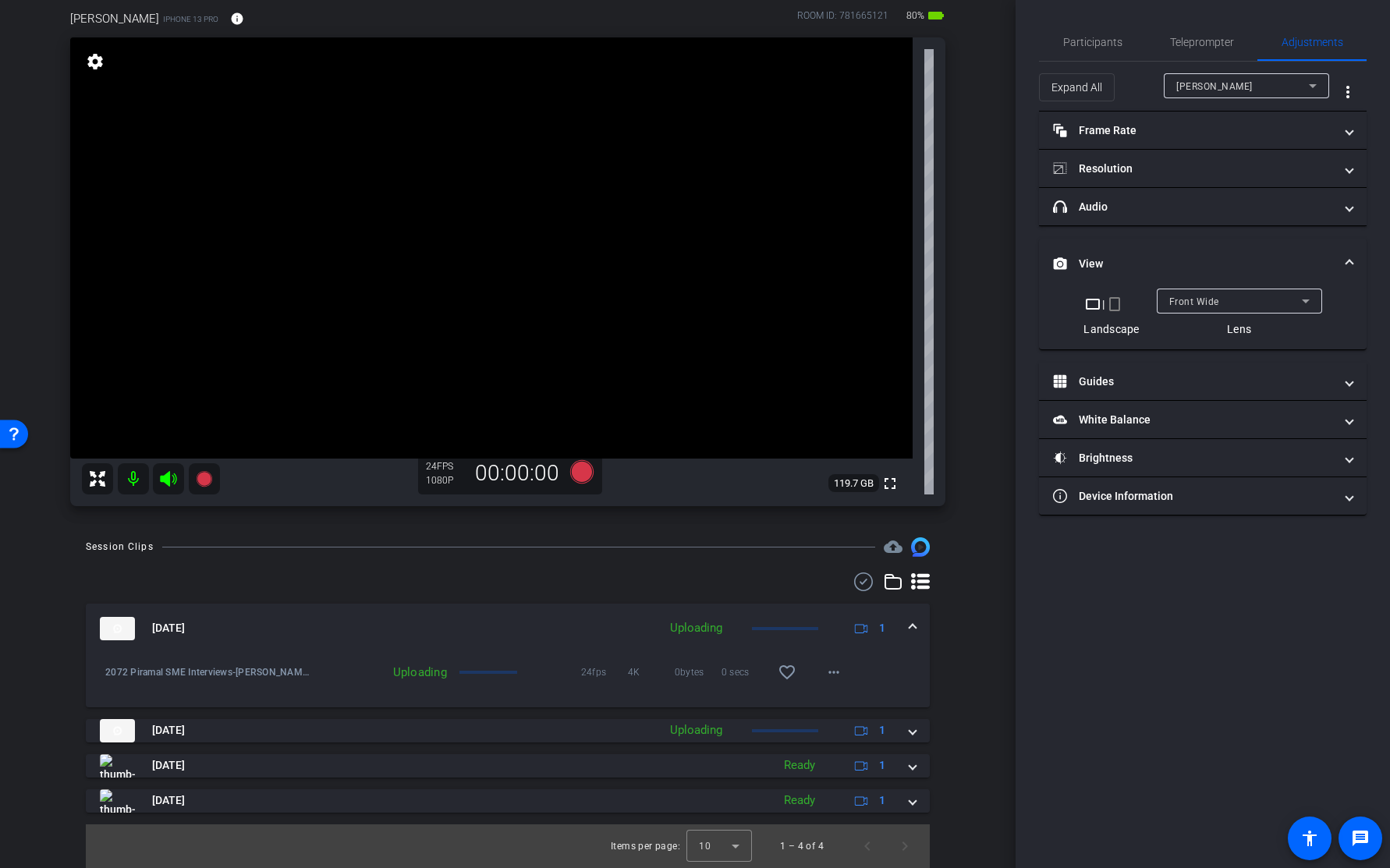
click at [1202, 287] on mat-expansion-panel-header "View" at bounding box center [1202, 263] width 327 height 50
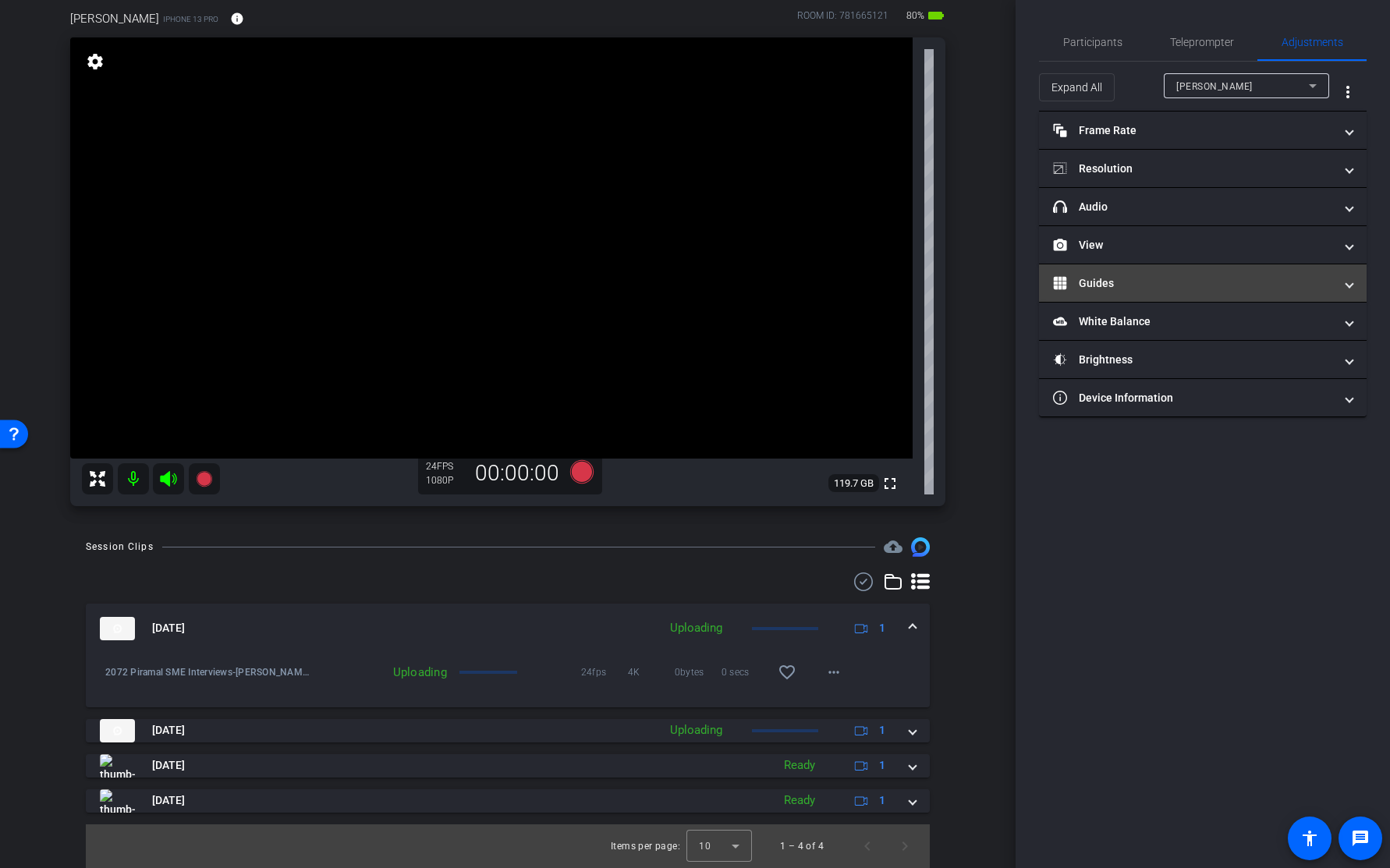
click at [1206, 277] on mat-panel-title "Guides" at bounding box center [1194, 283] width 281 height 17
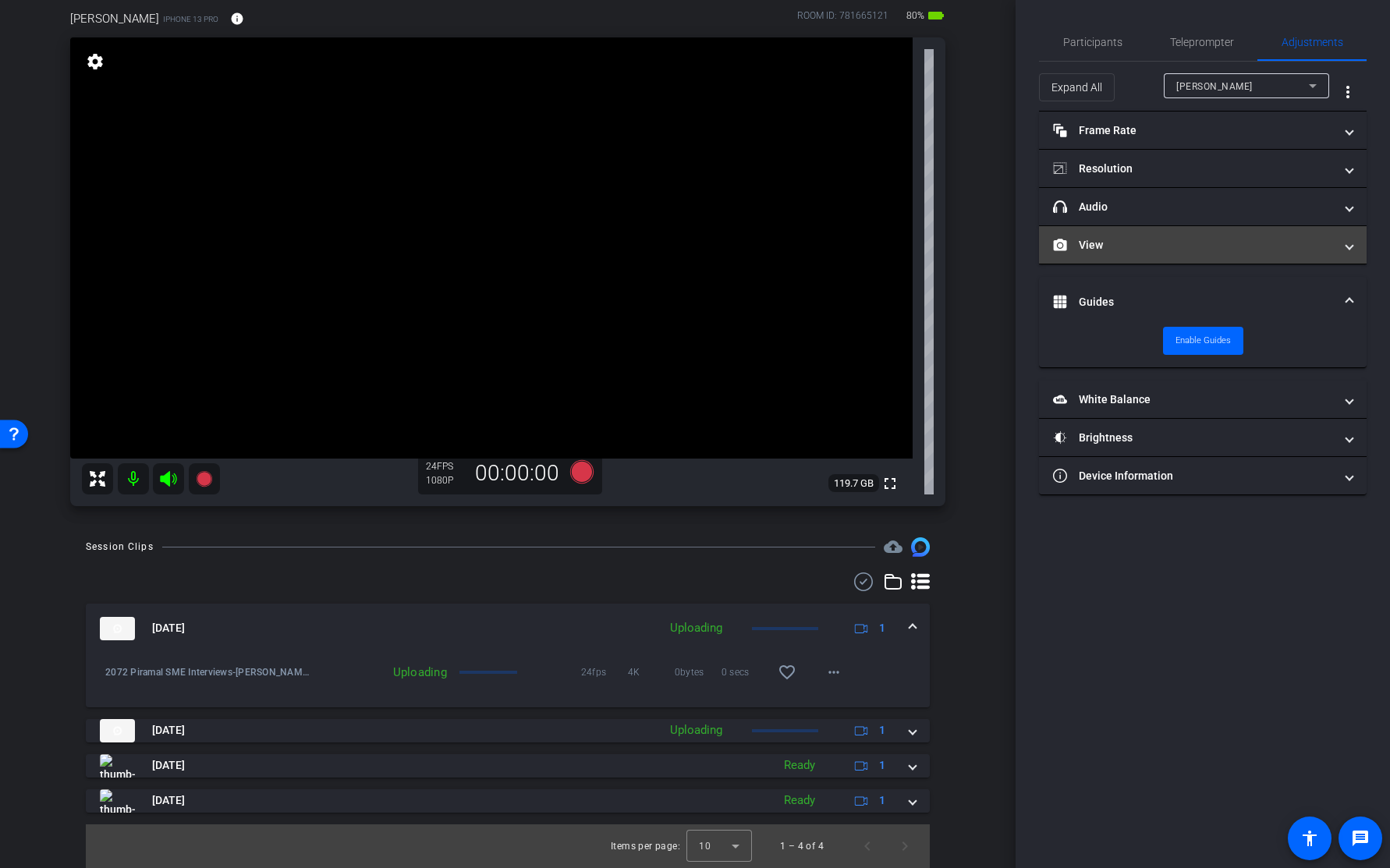
click at [1200, 256] on mat-expansion-panel-header "View" at bounding box center [1202, 245] width 327 height 37
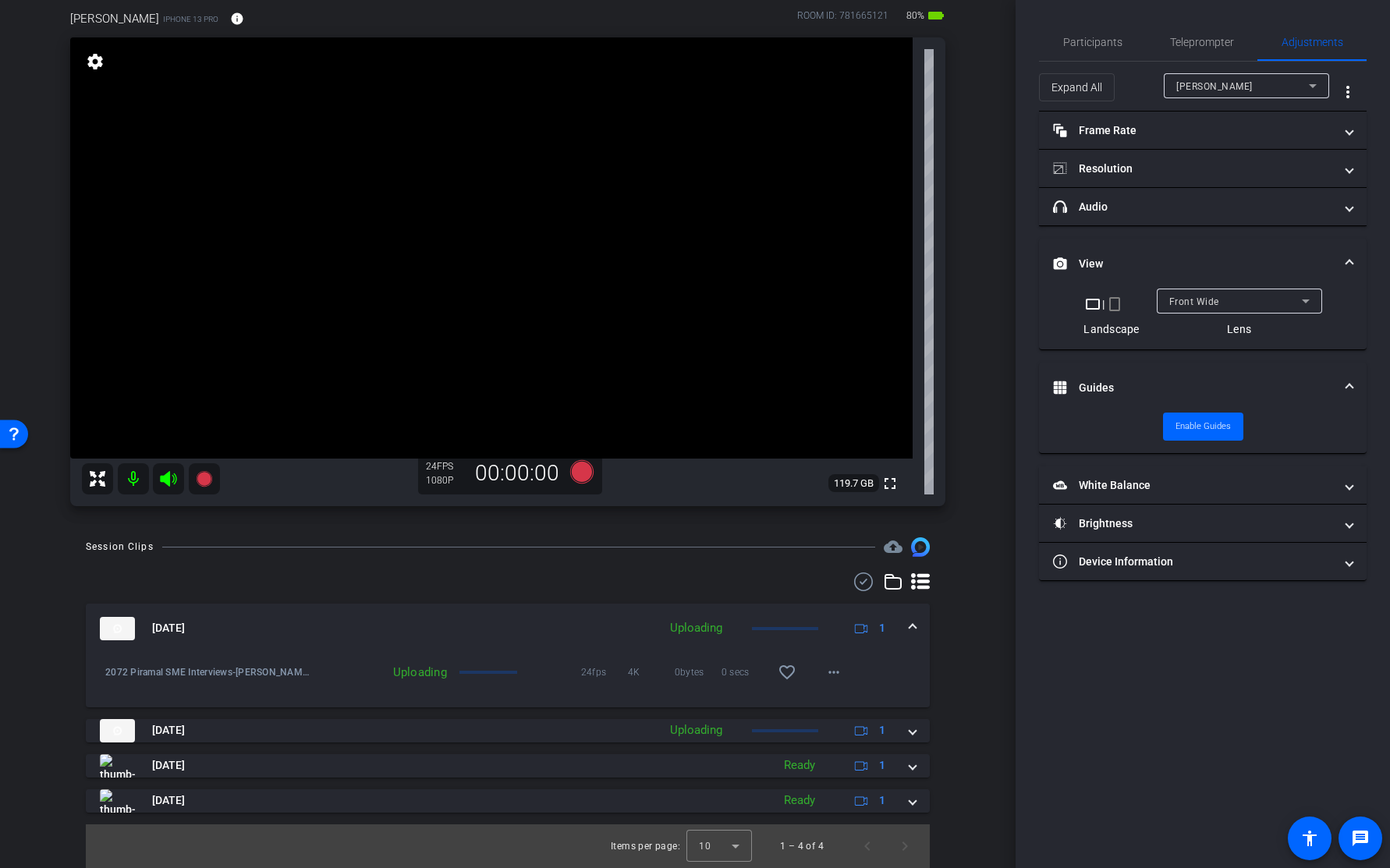
click at [1211, 302] on span "Front Wide" at bounding box center [1194, 302] width 50 height 11
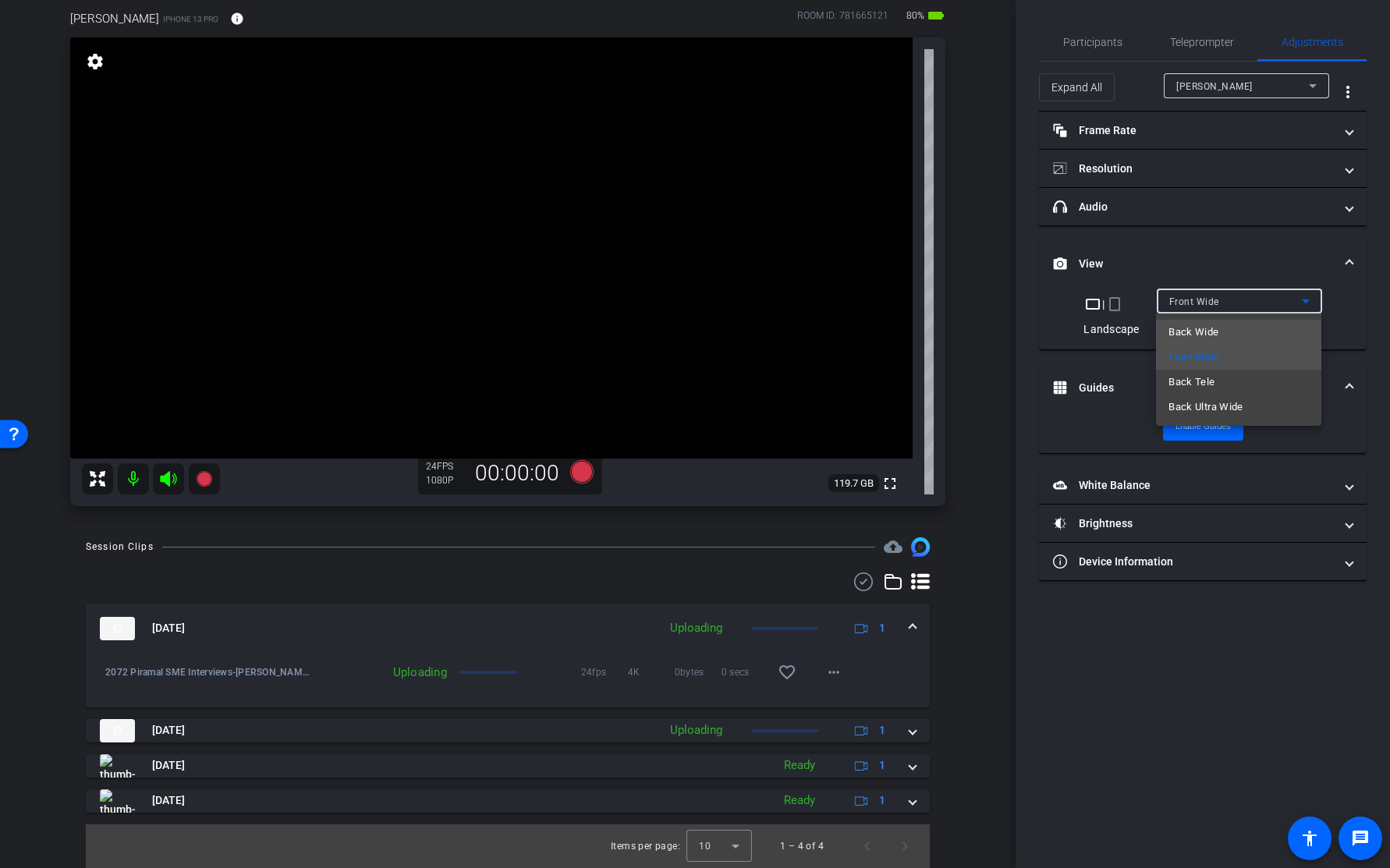
click at [1207, 328] on span "Back Wide" at bounding box center [1193, 332] width 50 height 19
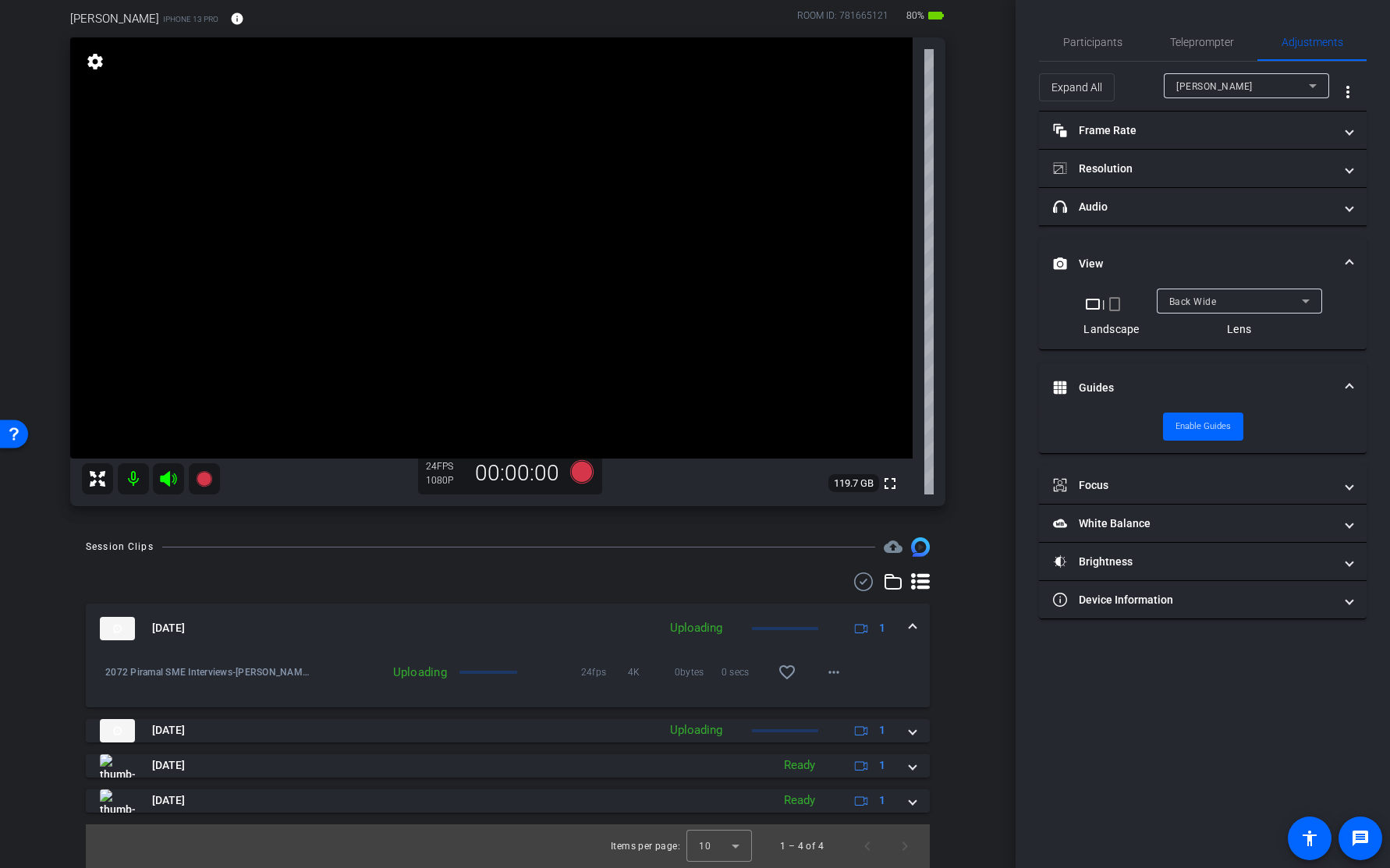
click at [465, 217] on video at bounding box center [491, 247] width 843 height 421
click at [1167, 173] on mat-panel-title "Resolution" at bounding box center [1194, 169] width 281 height 17
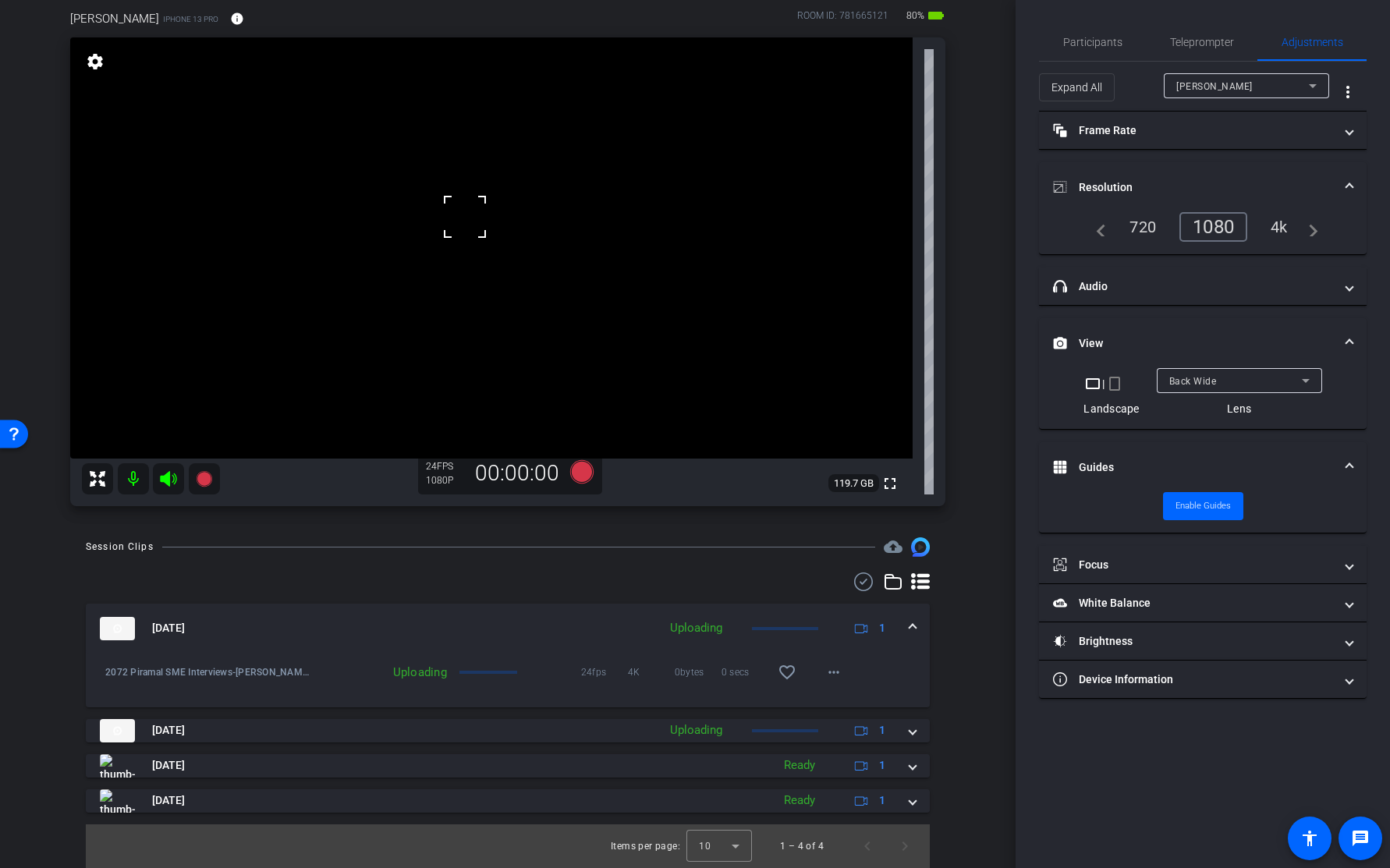
click at [1277, 225] on div "4k" at bounding box center [1280, 227] width 41 height 26
click at [489, 202] on video at bounding box center [491, 247] width 843 height 421
click at [1074, 44] on span "Participants" at bounding box center [1093, 42] width 60 height 11
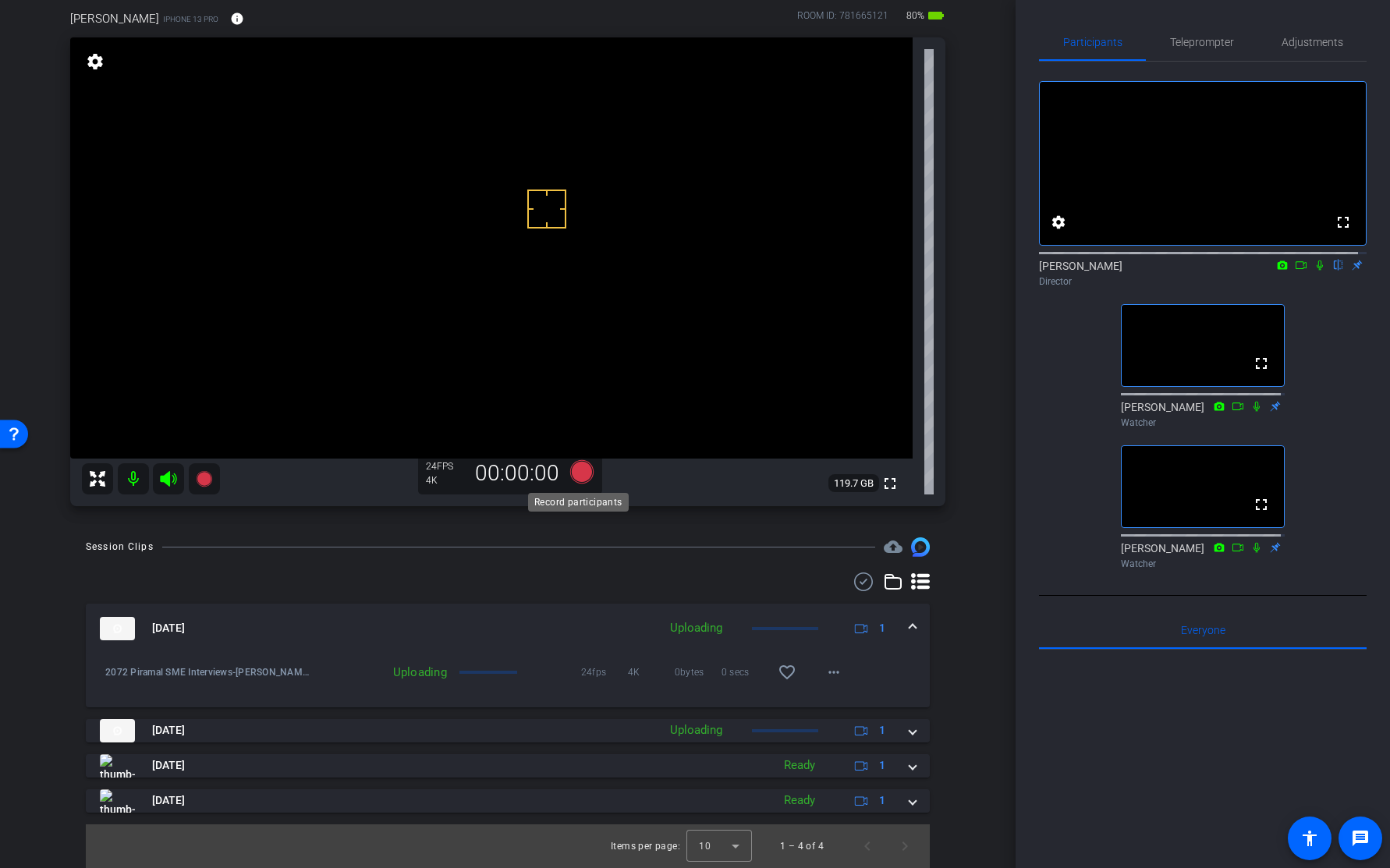
click at [582, 474] on icon at bounding box center [582, 472] width 23 height 23
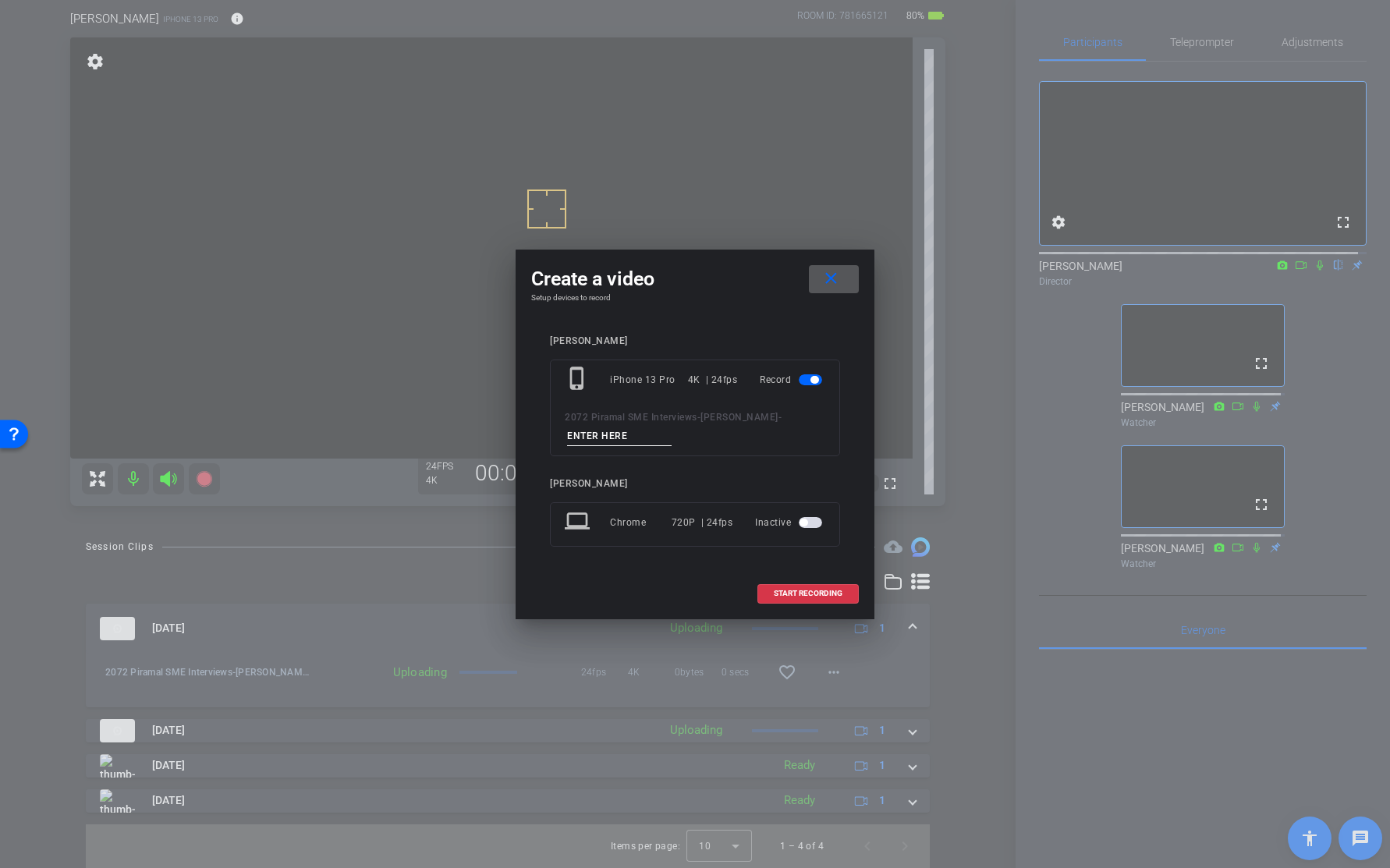
click at [626, 437] on input at bounding box center [619, 436] width 105 height 20
type input "T3"
click at [807, 590] on span "START RECORDING" at bounding box center [808, 594] width 68 height 8
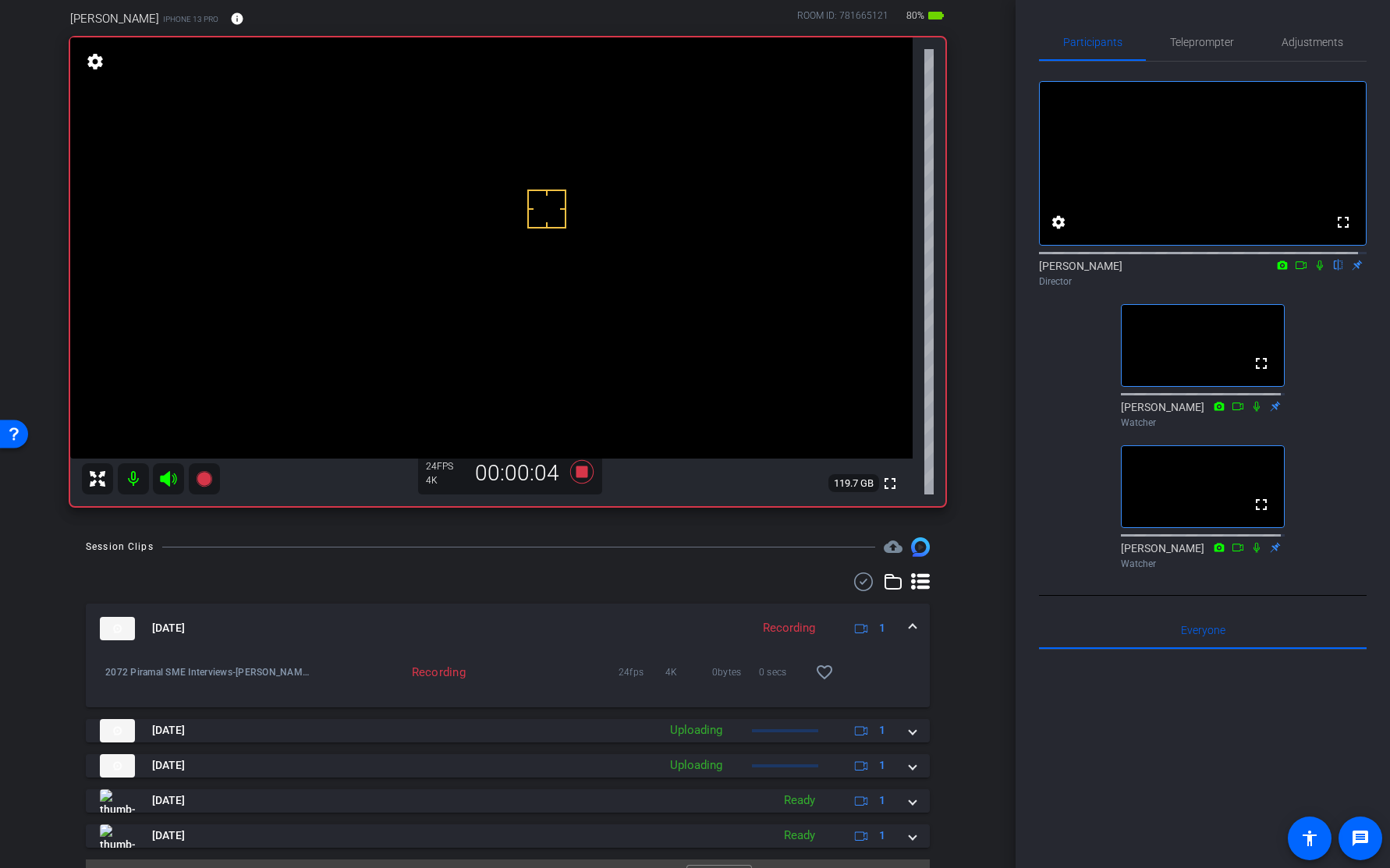
click at [1314, 270] on icon at bounding box center [1320, 265] width 13 height 11
click at [578, 471] on icon at bounding box center [582, 472] width 23 height 23
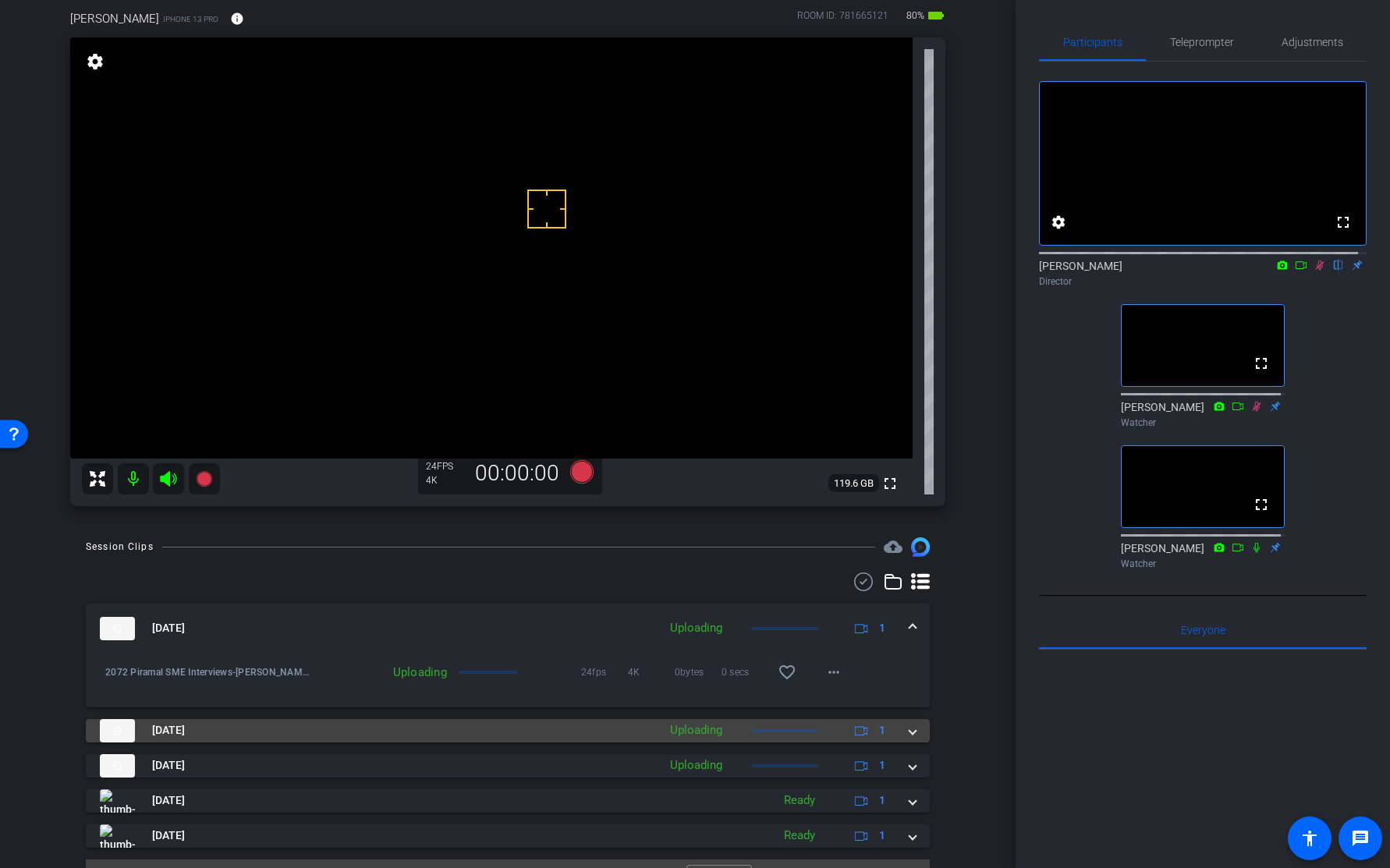
drag, startPoint x: 901, startPoint y: 763, endPoint x: 905, endPoint y: 740, distance: 23.3
click at [909, 762] on span at bounding box center [912, 765] width 6 height 17
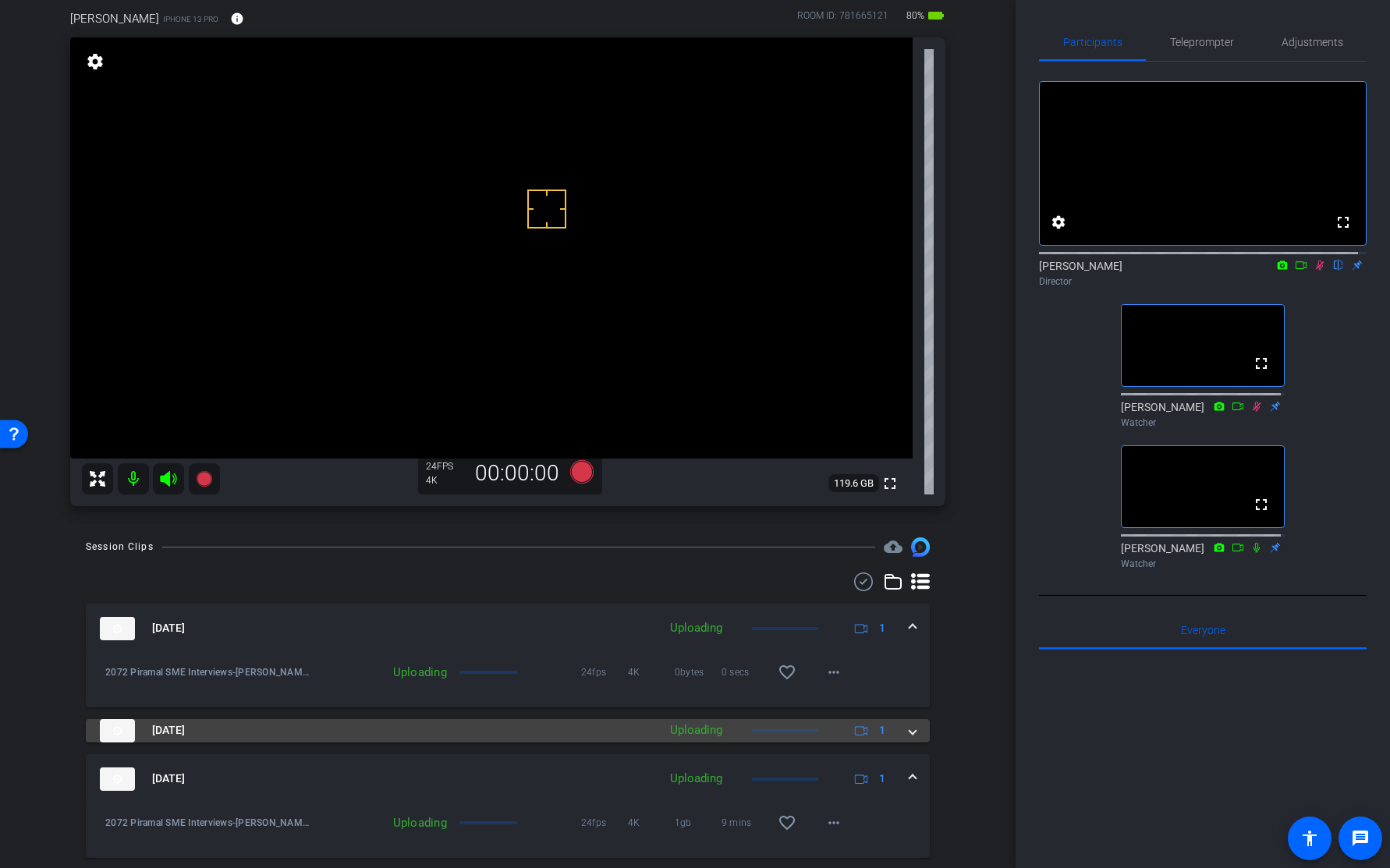
click at [909, 727] on span at bounding box center [912, 730] width 6 height 17
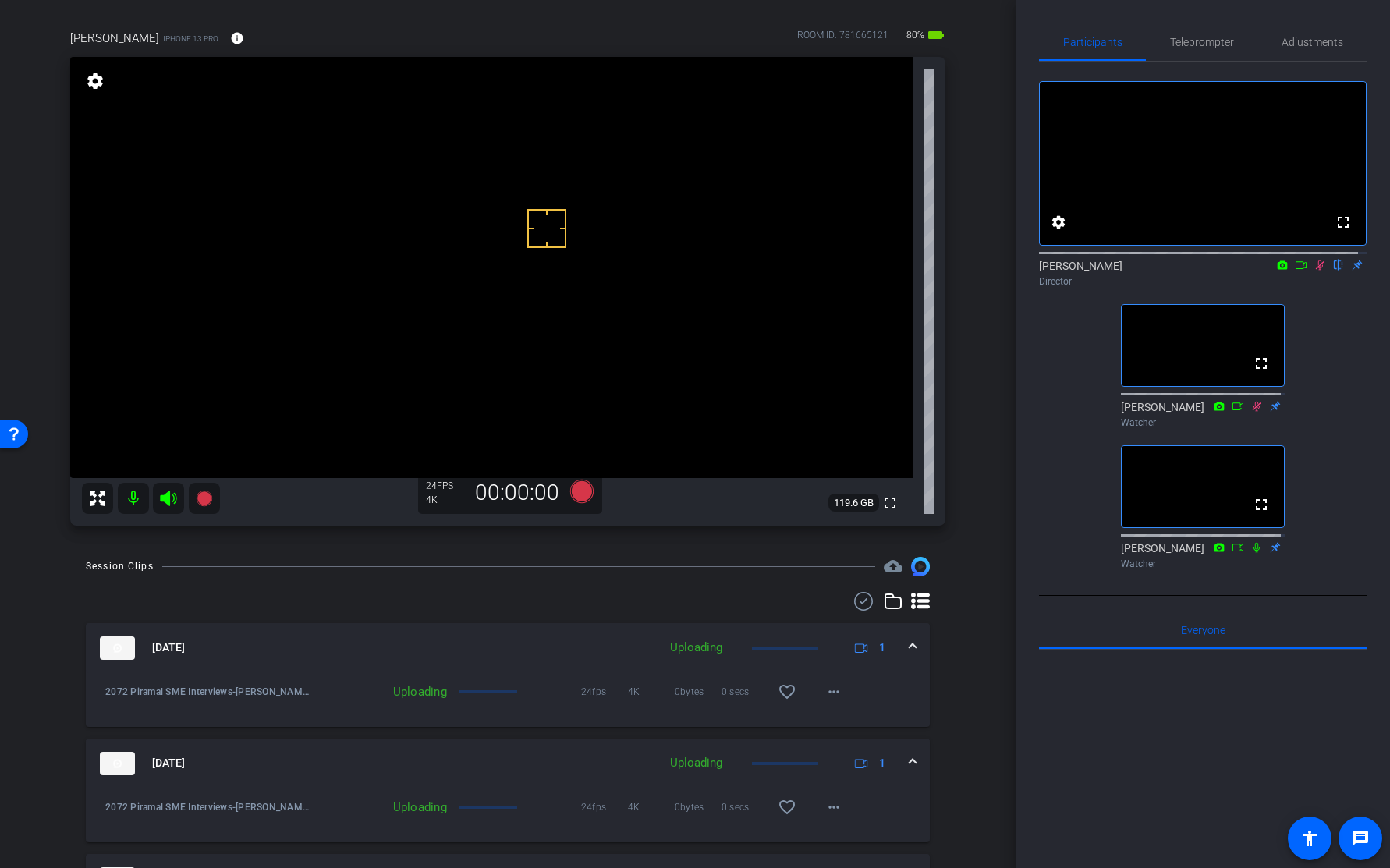
scroll to position [76, 0]
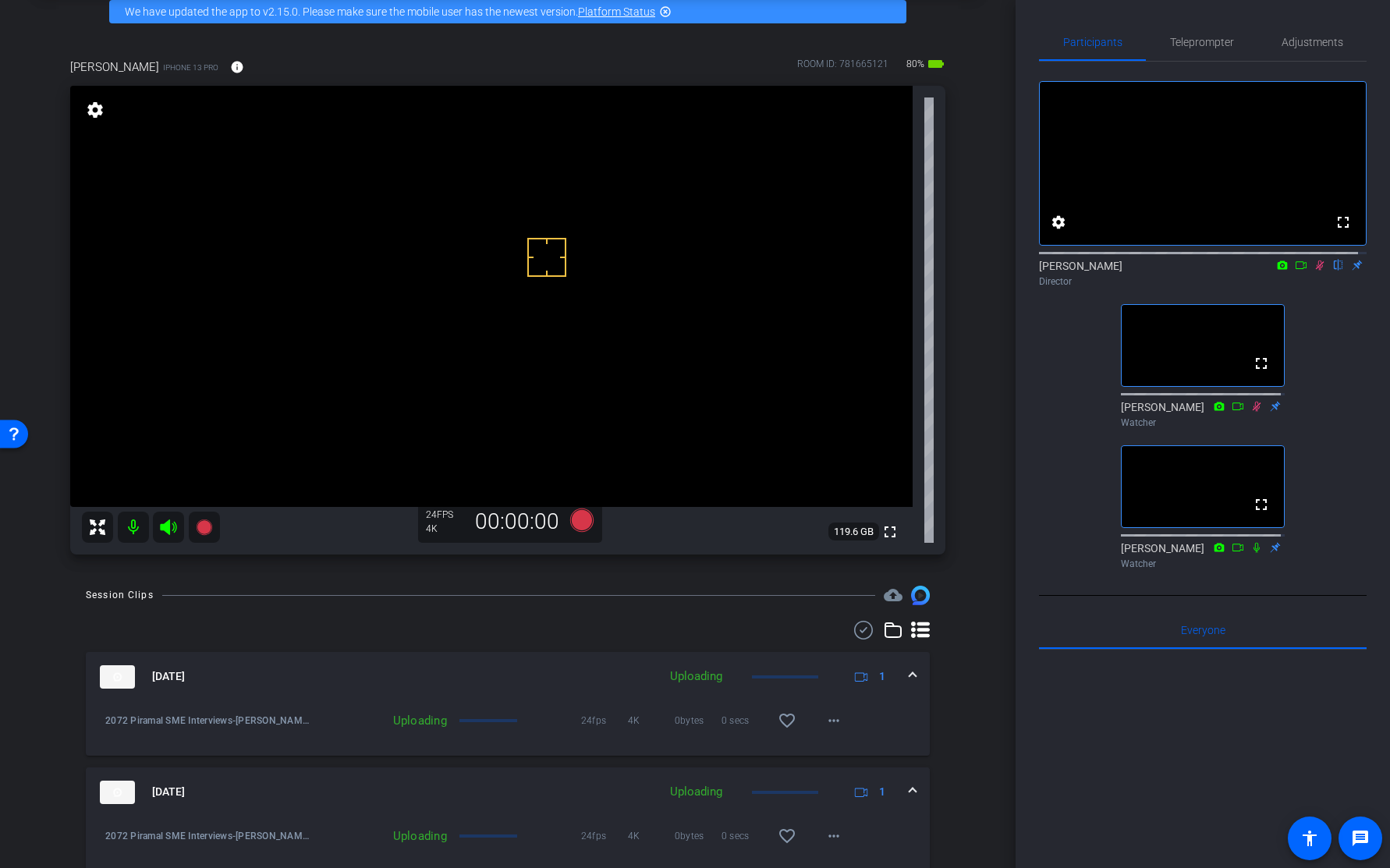
click at [1314, 270] on icon at bounding box center [1320, 265] width 13 height 11
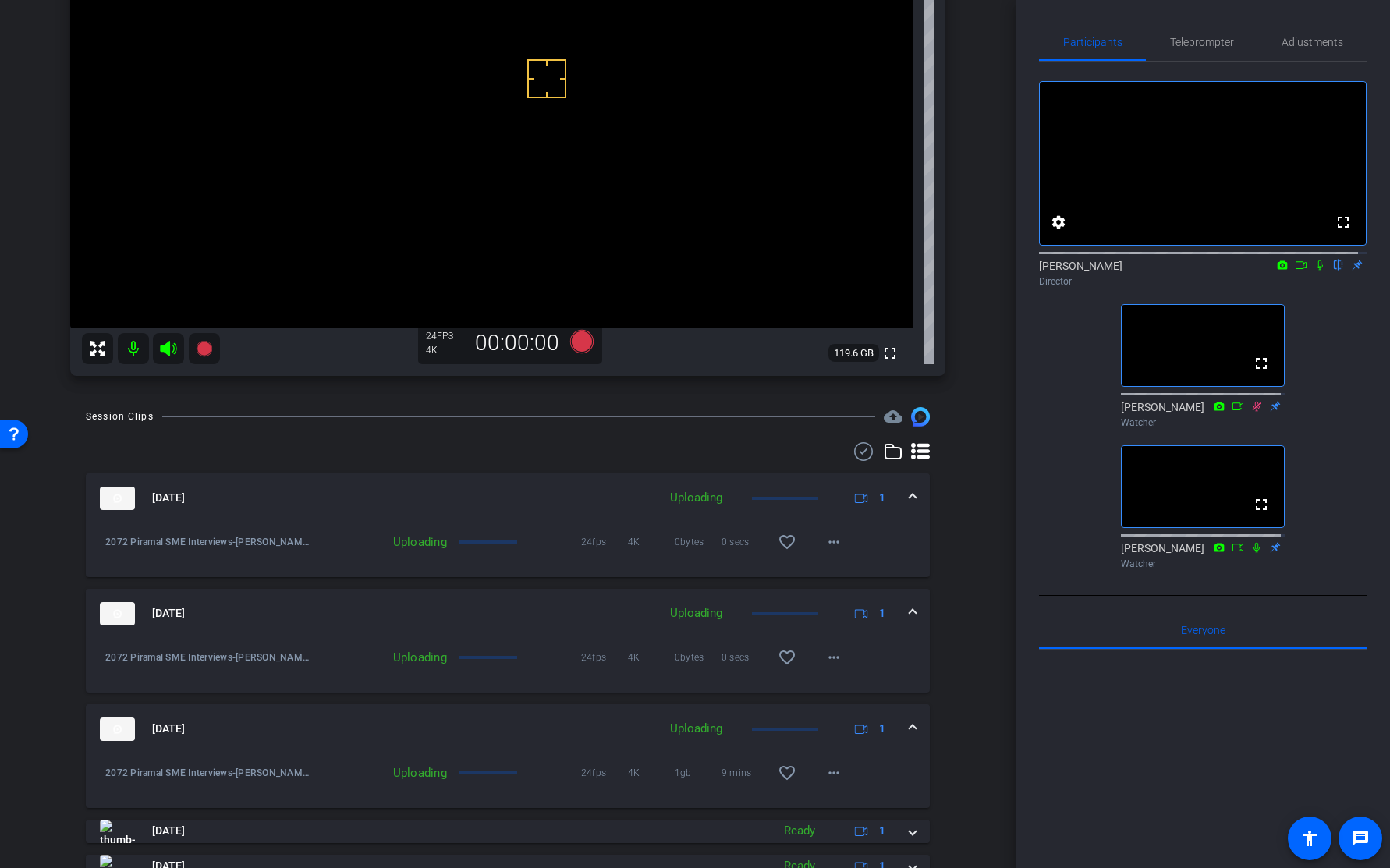
scroll to position [244, 0]
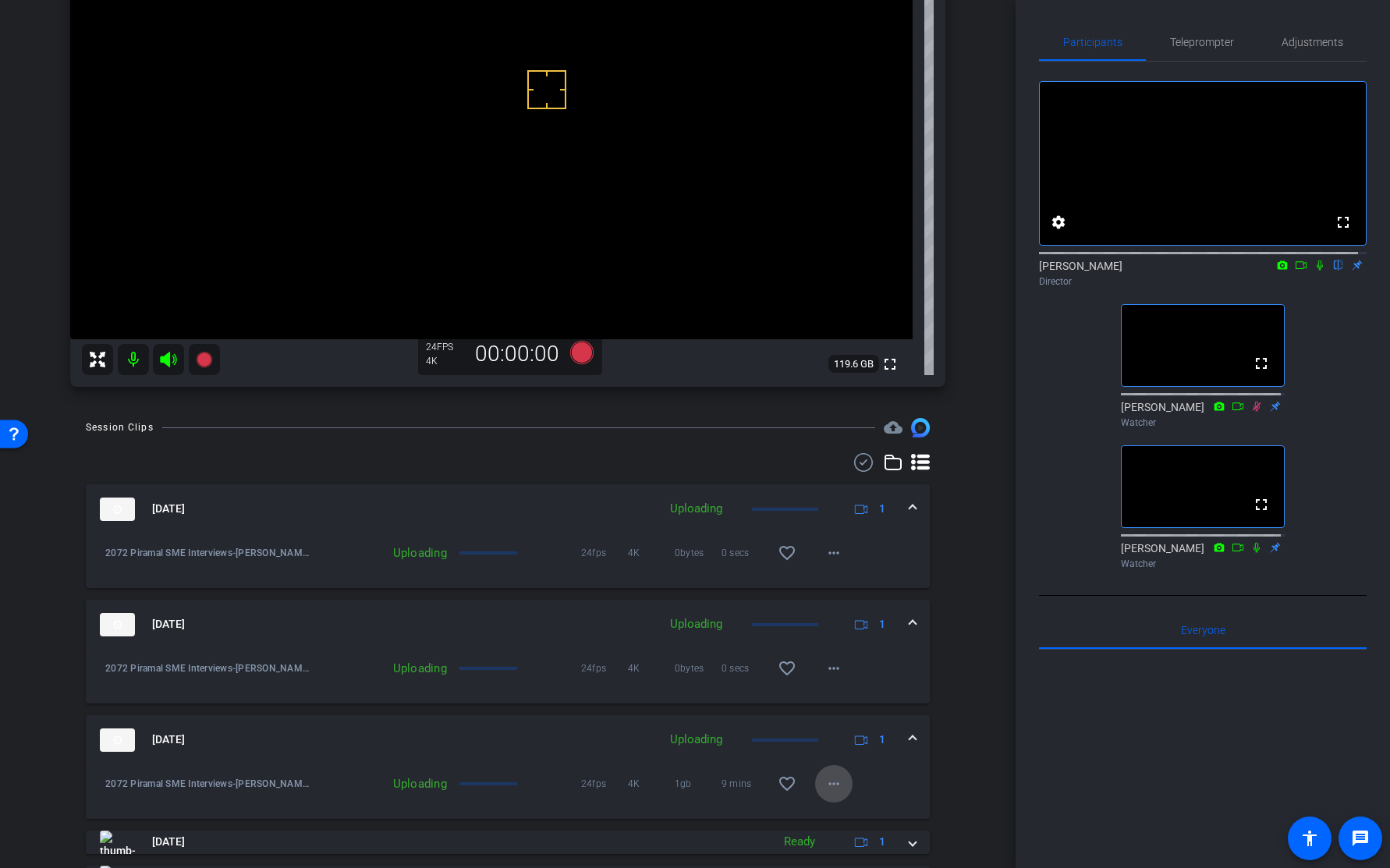
click at [824, 786] on mat-icon "more_horiz" at bounding box center [833, 783] width 19 height 19
click at [966, 768] on div at bounding box center [695, 434] width 1390 height 868
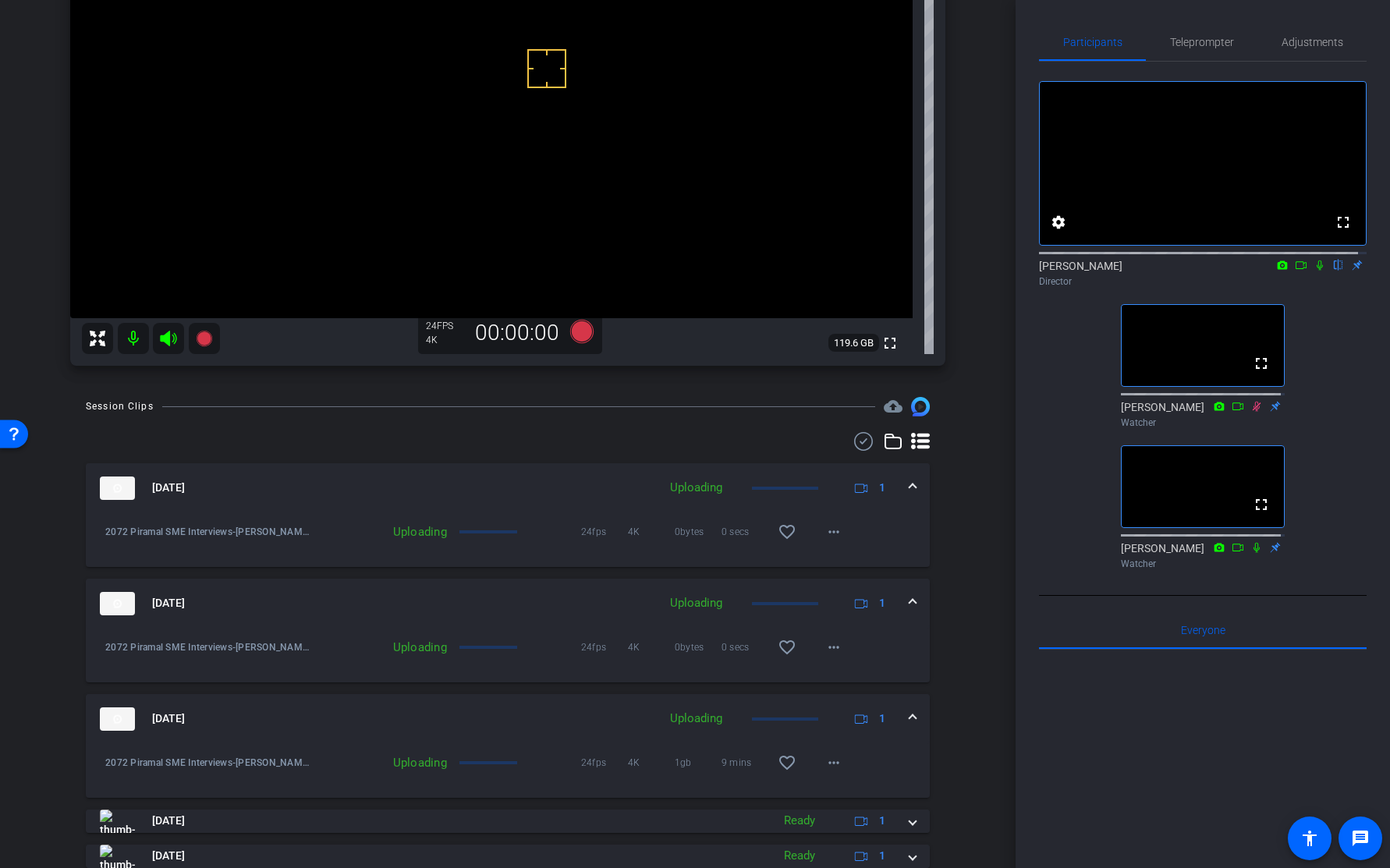
scroll to position [320, 0]
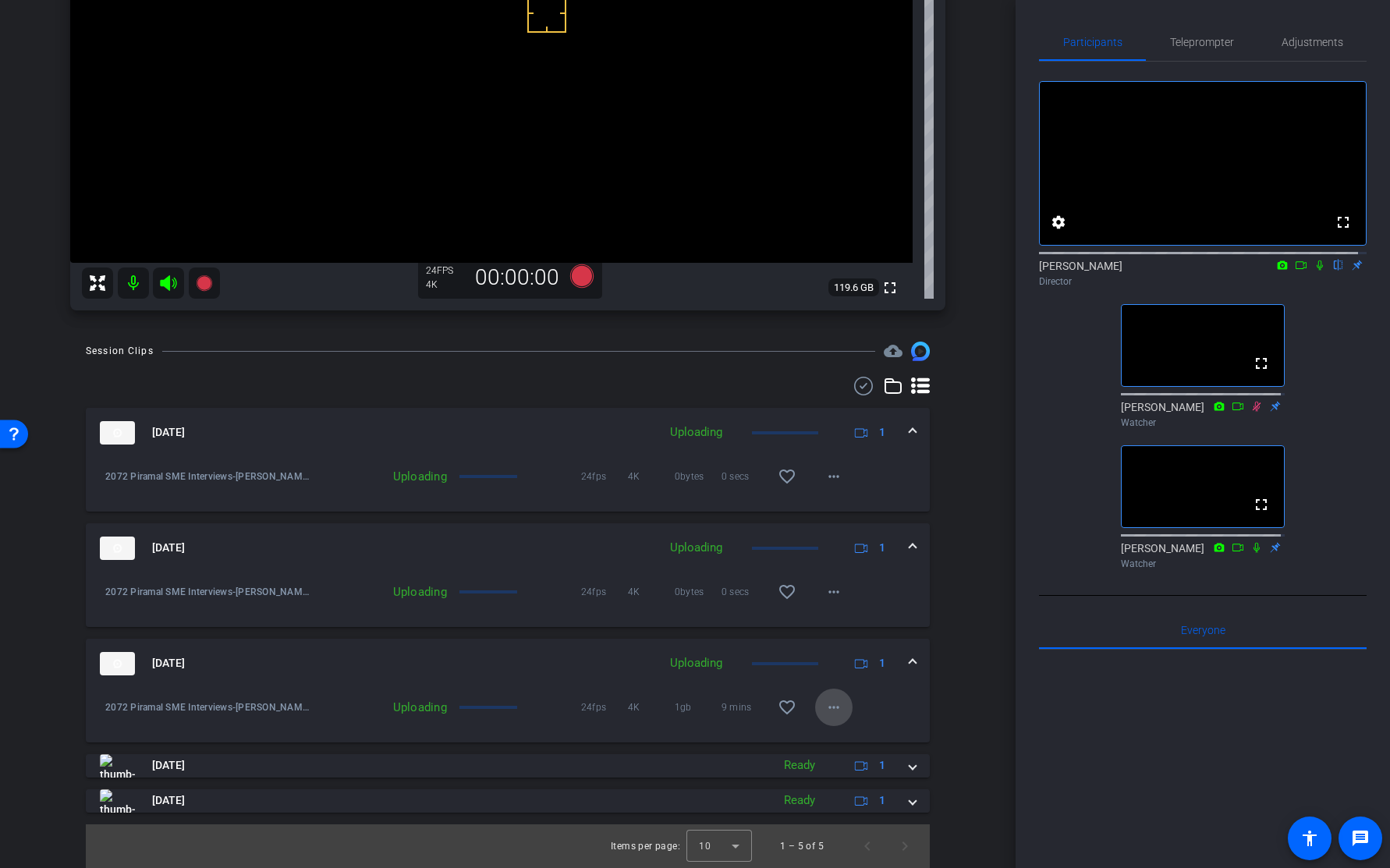
click at [824, 705] on mat-icon "more_horiz" at bounding box center [833, 707] width 19 height 19
click at [827, 738] on span "Cancel Upload" at bounding box center [852, 739] width 65 height 19
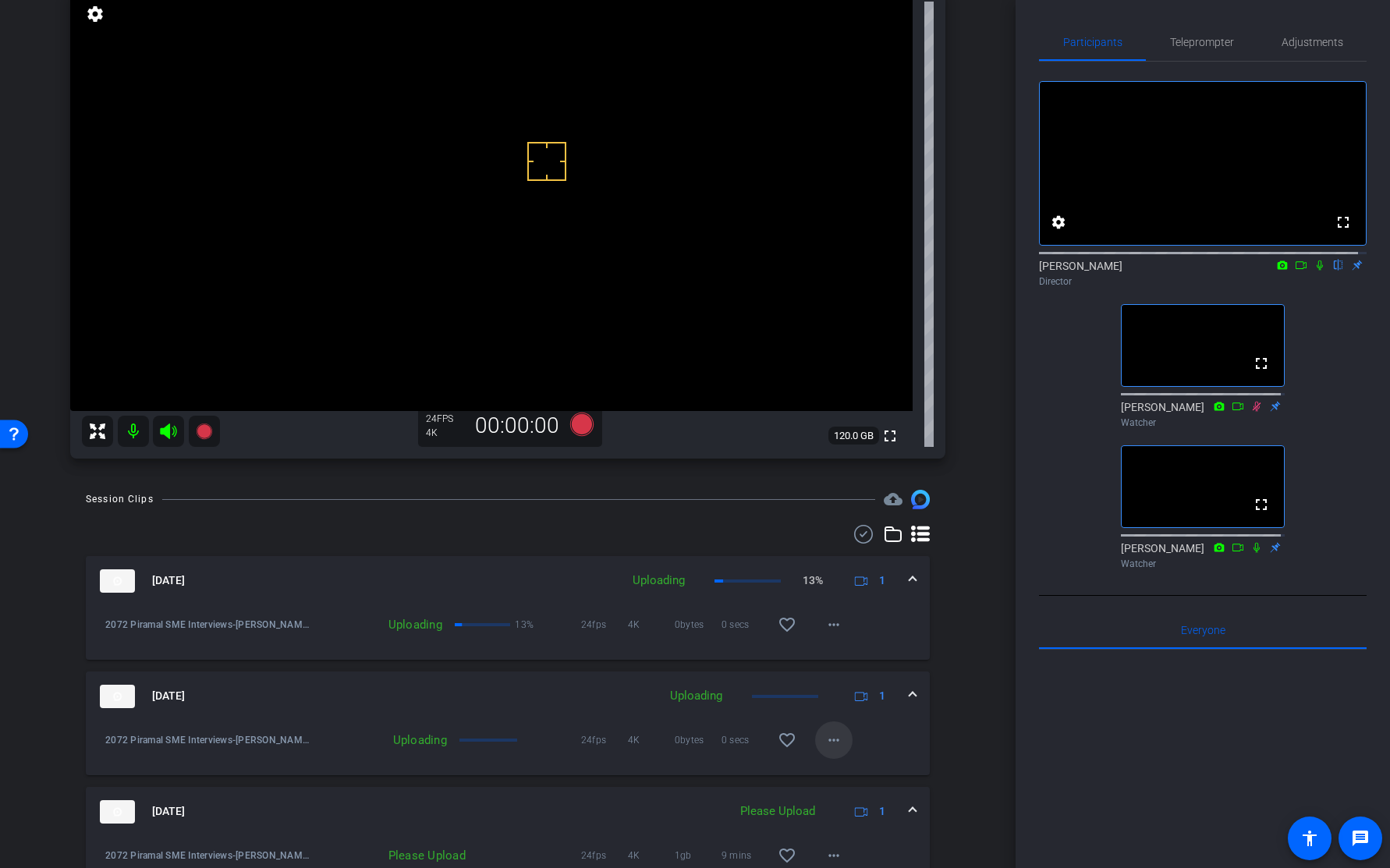
scroll to position [176, 0]
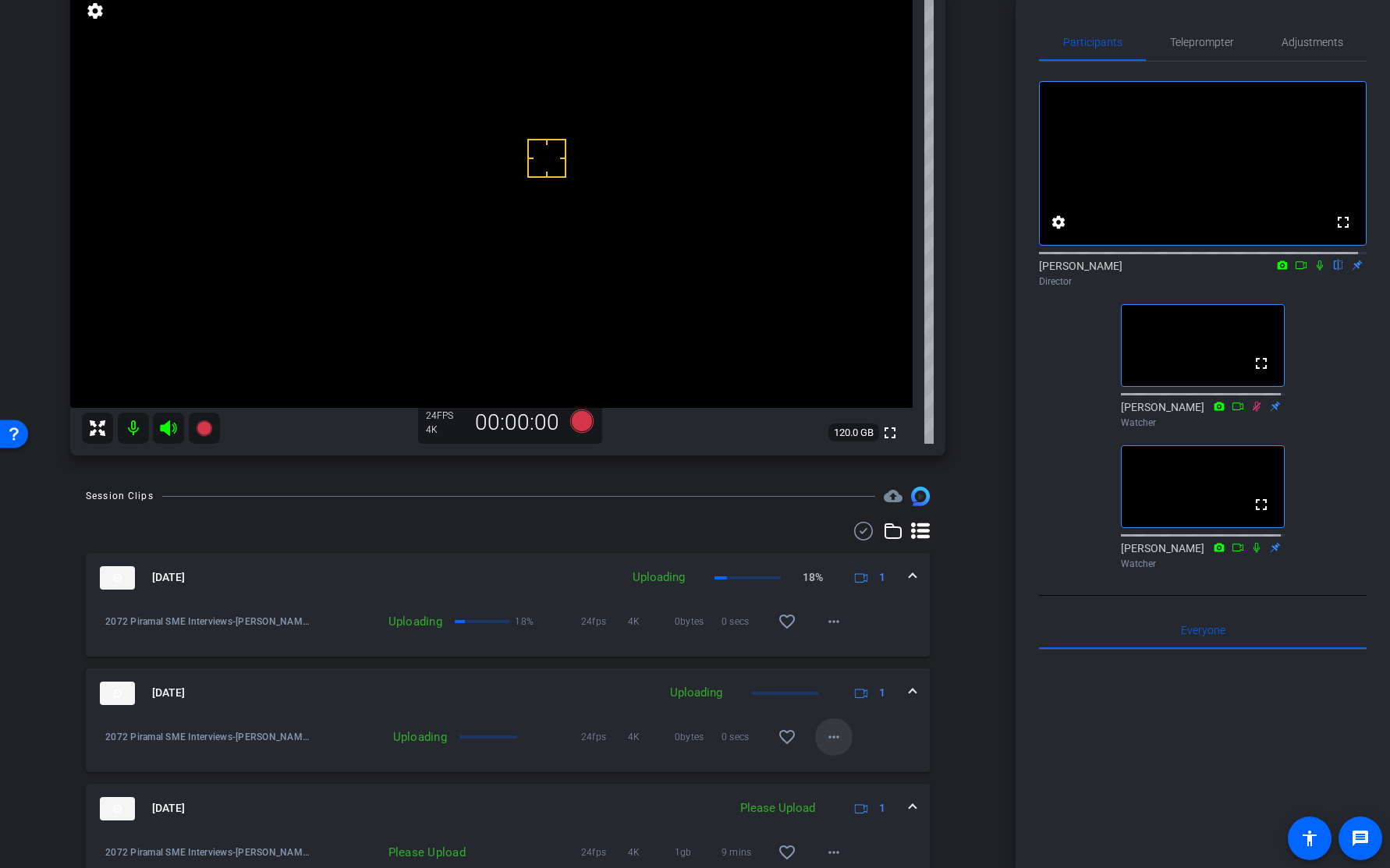
click at [827, 735] on mat-icon "more_horiz" at bounding box center [833, 736] width 19 height 19
click at [839, 772] on span "Cancel Upload" at bounding box center [852, 768] width 65 height 19
click at [484, 157] on video at bounding box center [491, 196] width 843 height 421
click at [833, 615] on mat-icon "more_horiz" at bounding box center [833, 621] width 19 height 19
click at [844, 653] on span "Cancel Upload" at bounding box center [852, 653] width 65 height 19
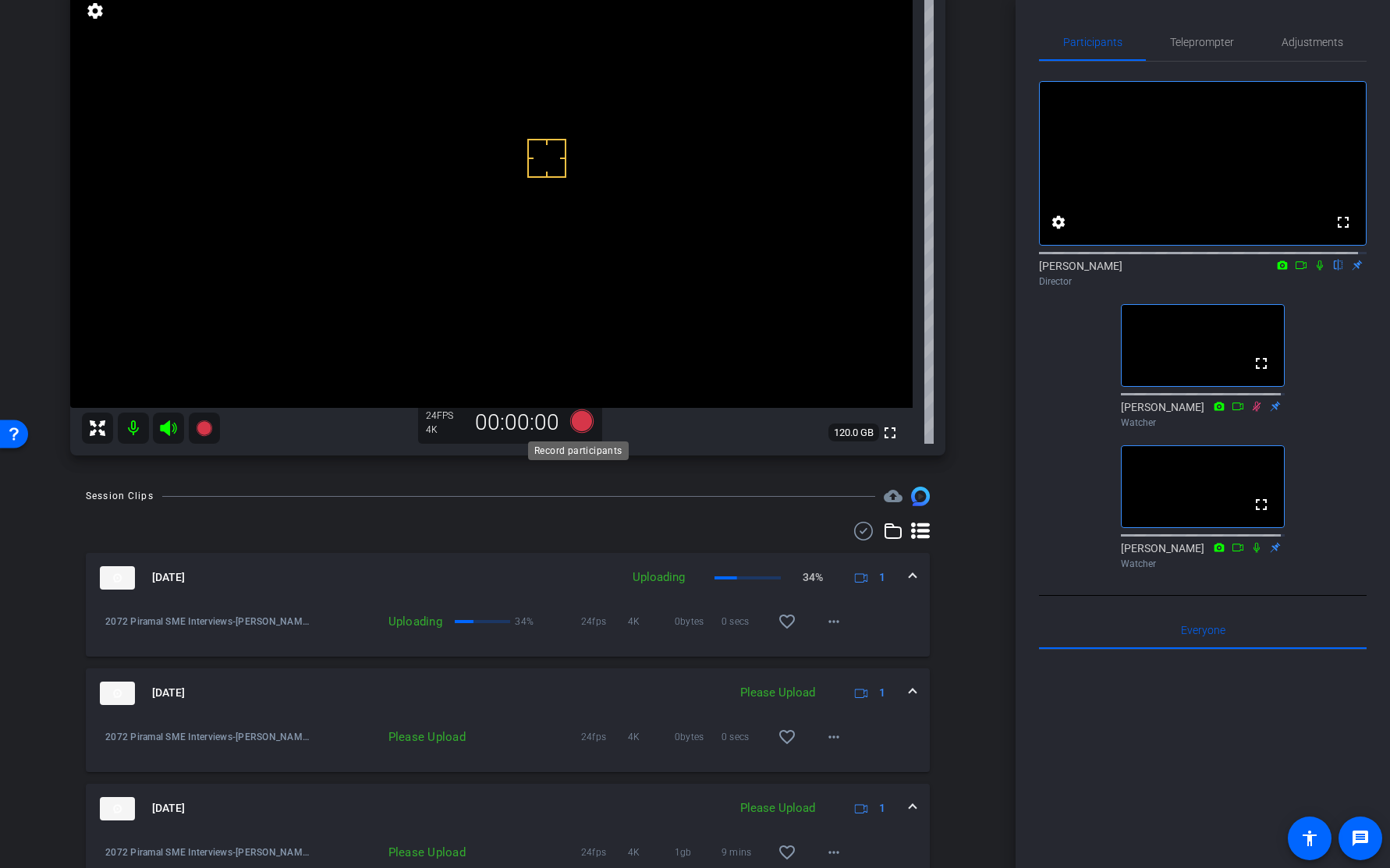
click at [579, 421] on icon at bounding box center [582, 421] width 23 height 23
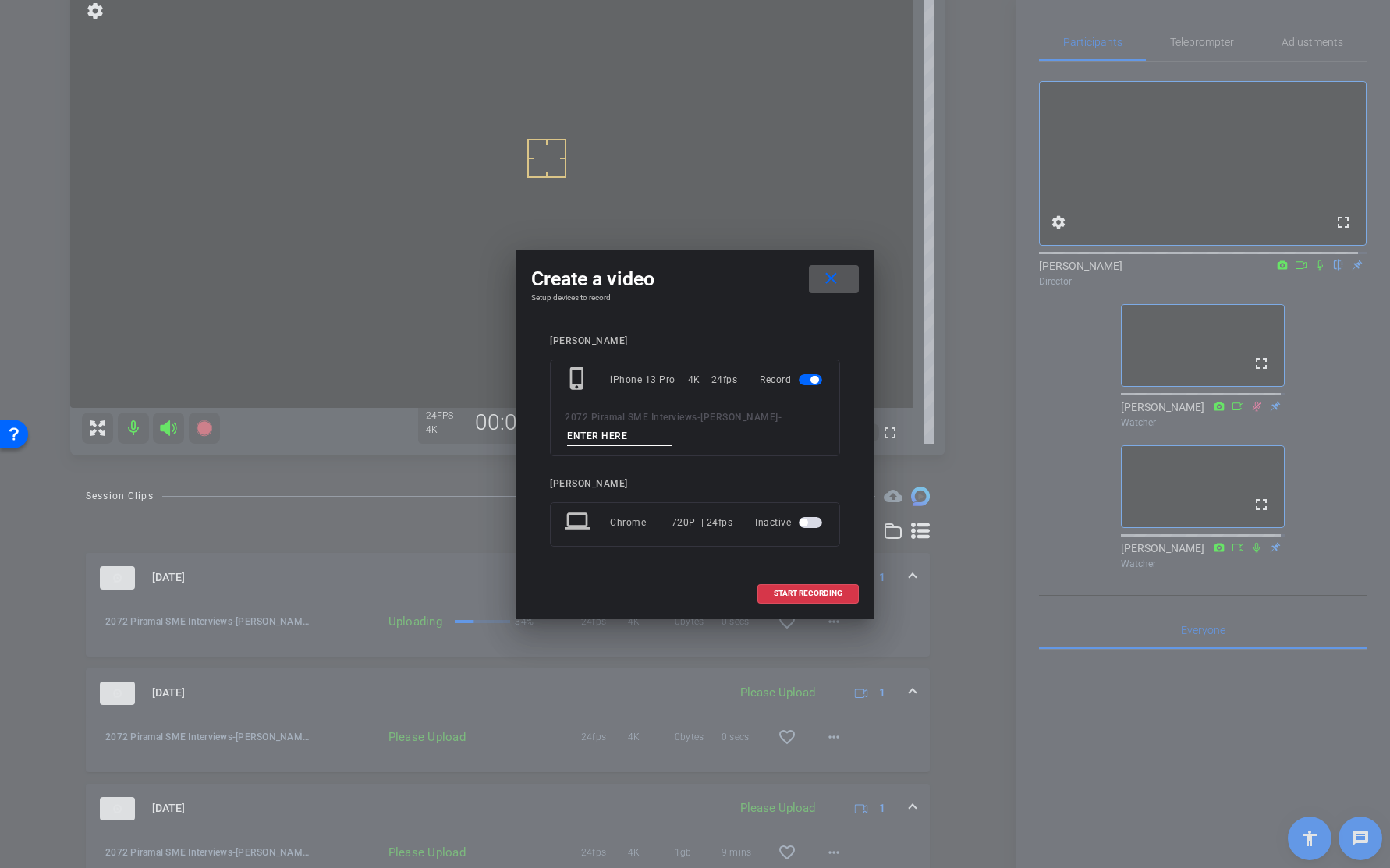
click at [604, 432] on input at bounding box center [619, 436] width 105 height 20
type input "T4"
click at [809, 594] on span "START RECORDING" at bounding box center [808, 594] width 68 height 8
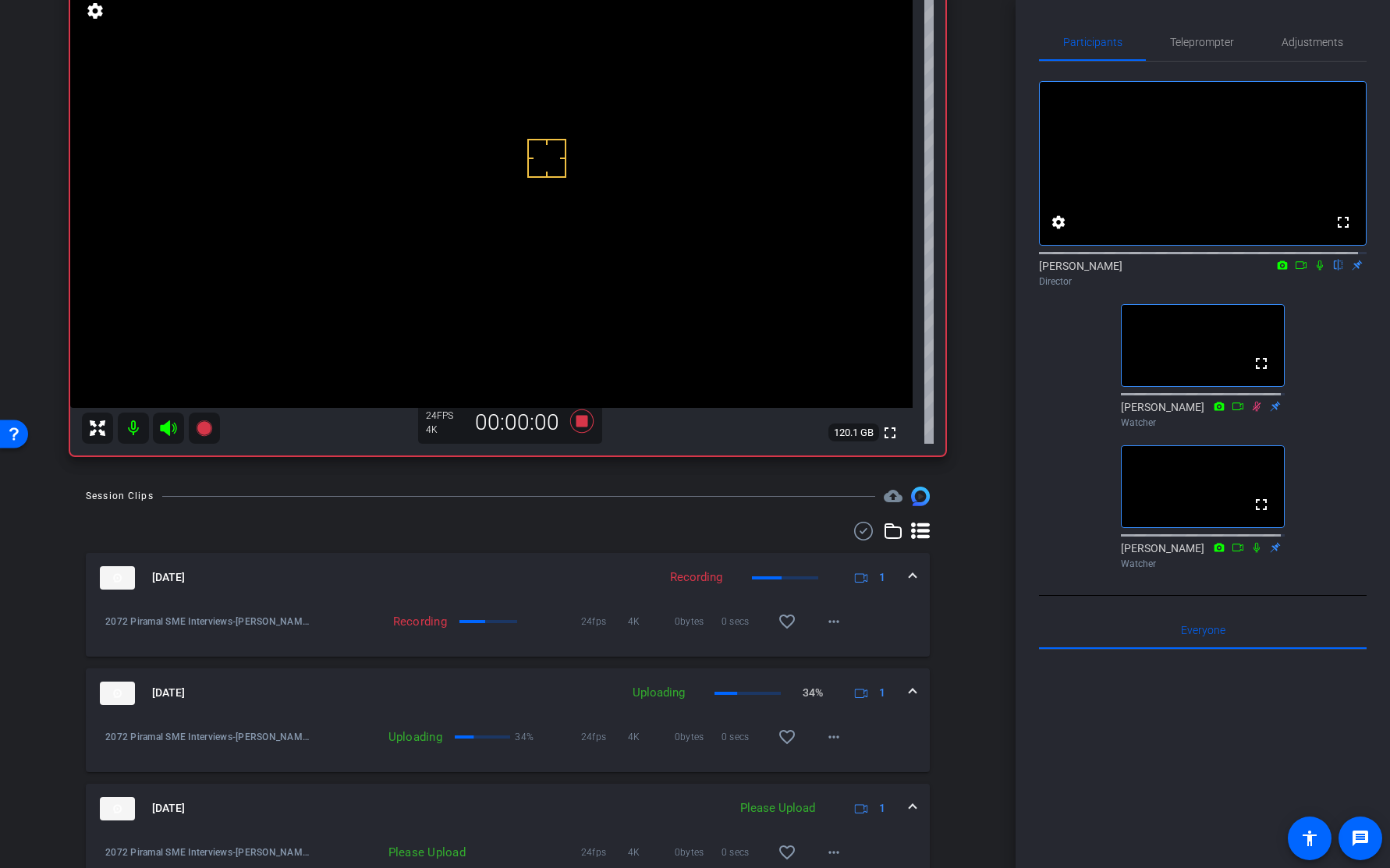
click at [1317, 270] on icon at bounding box center [1320, 266] width 6 height 10
click at [825, 738] on mat-icon "more_horiz" at bounding box center [833, 736] width 19 height 19
click at [832, 766] on span "Cancel Upload" at bounding box center [852, 768] width 65 height 19
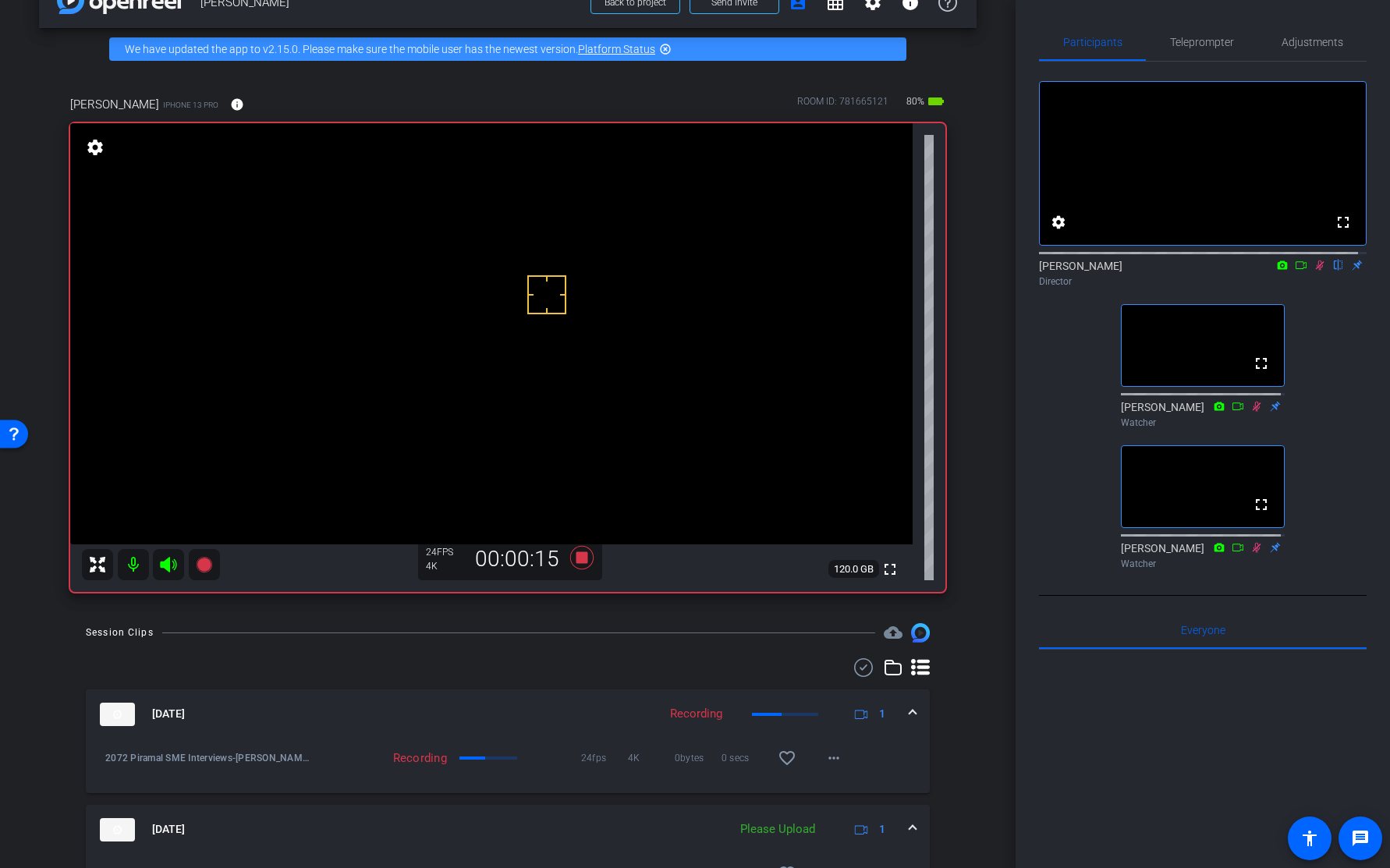
scroll to position [40, 0]
click at [1311, 360] on div "fullscreen settings Paul C. Rosen flip Director fullscreen Edith Bert Watcher f…" at bounding box center [1202, 318] width 327 height 514
click at [1314, 270] on icon at bounding box center [1320, 265] width 13 height 11
click at [469, 290] on video at bounding box center [491, 332] width 843 height 421
click at [1317, 270] on icon at bounding box center [1320, 266] width 6 height 10
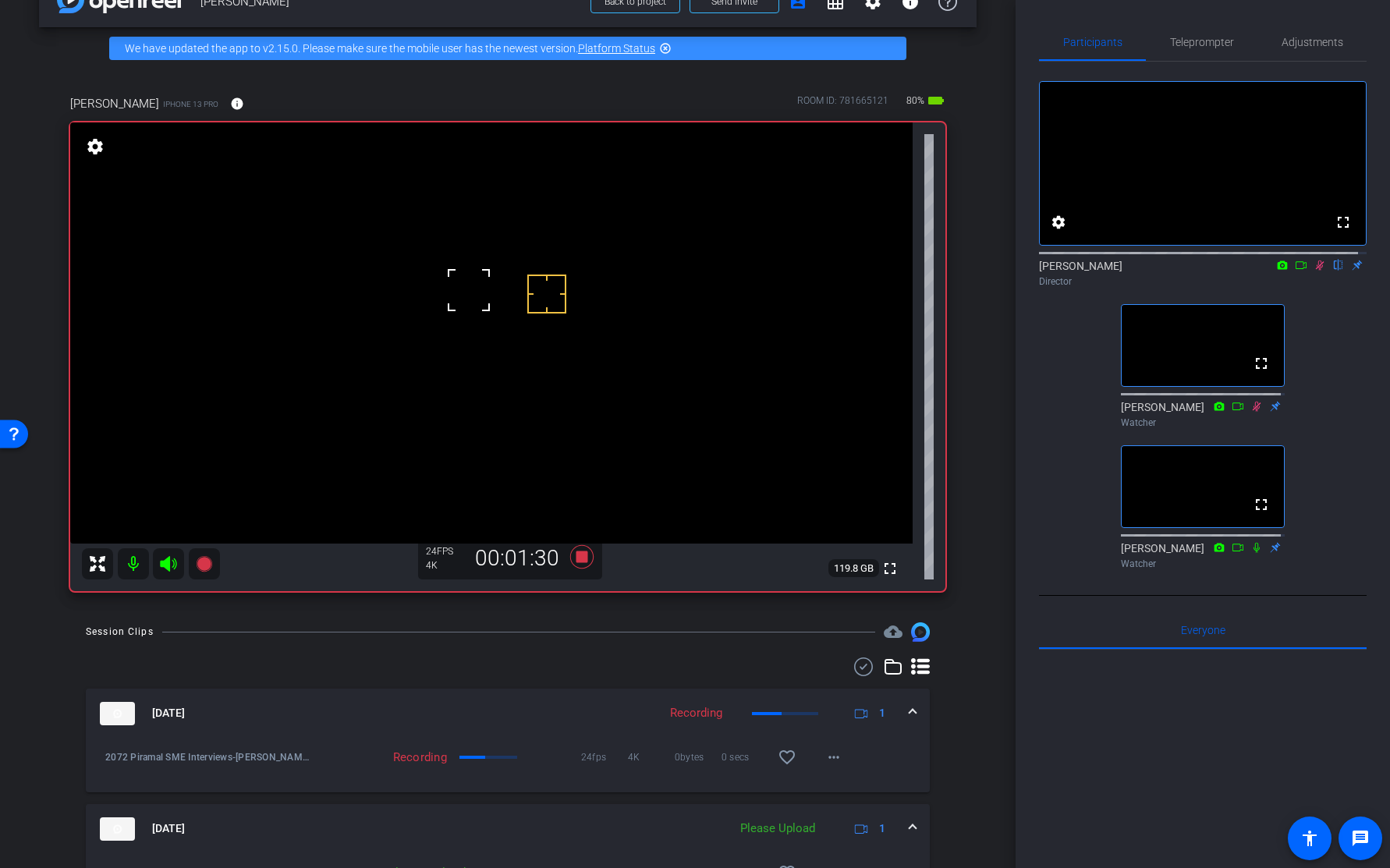
click at [1314, 270] on icon at bounding box center [1320, 265] width 13 height 11
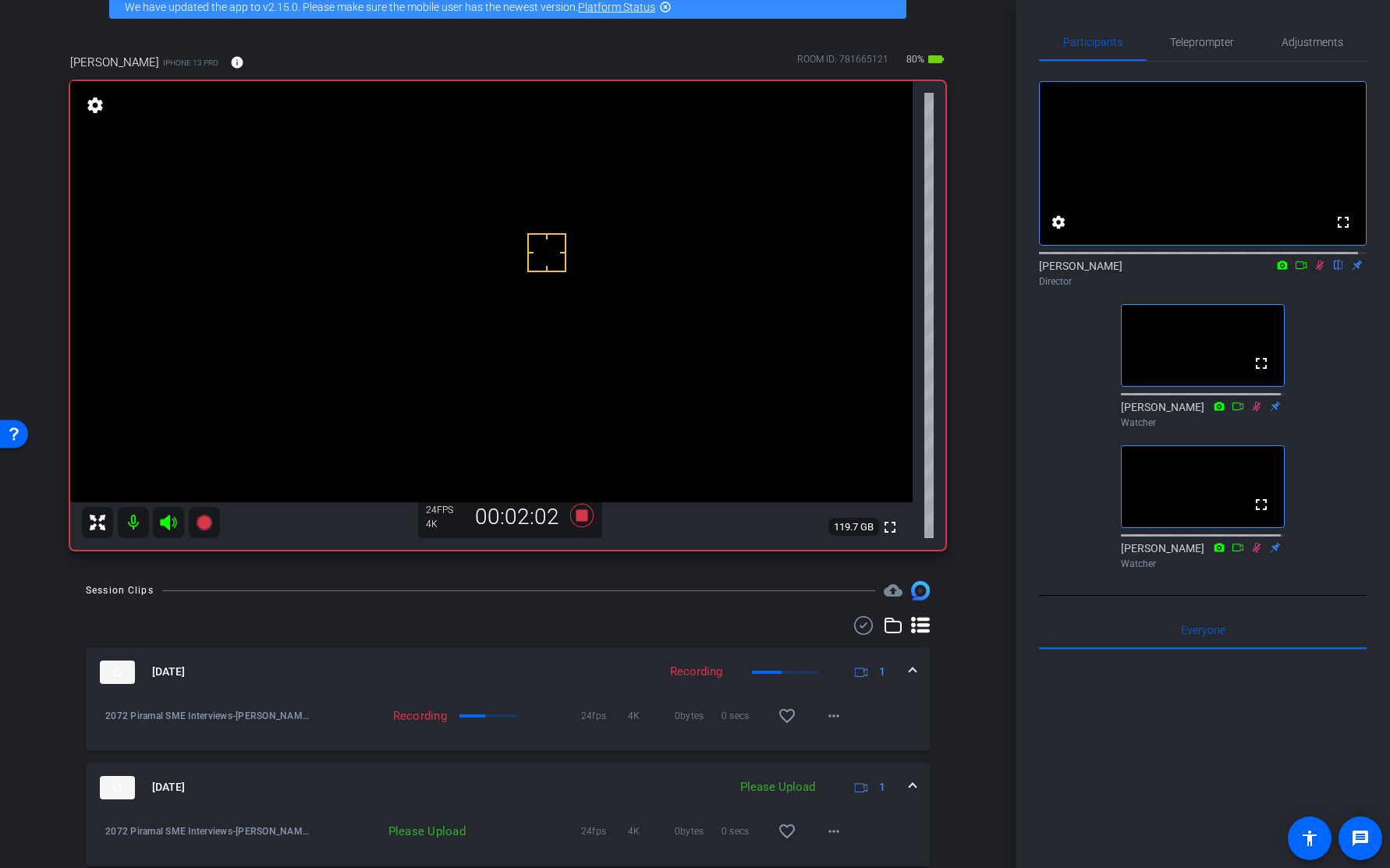
scroll to position [83, 0]
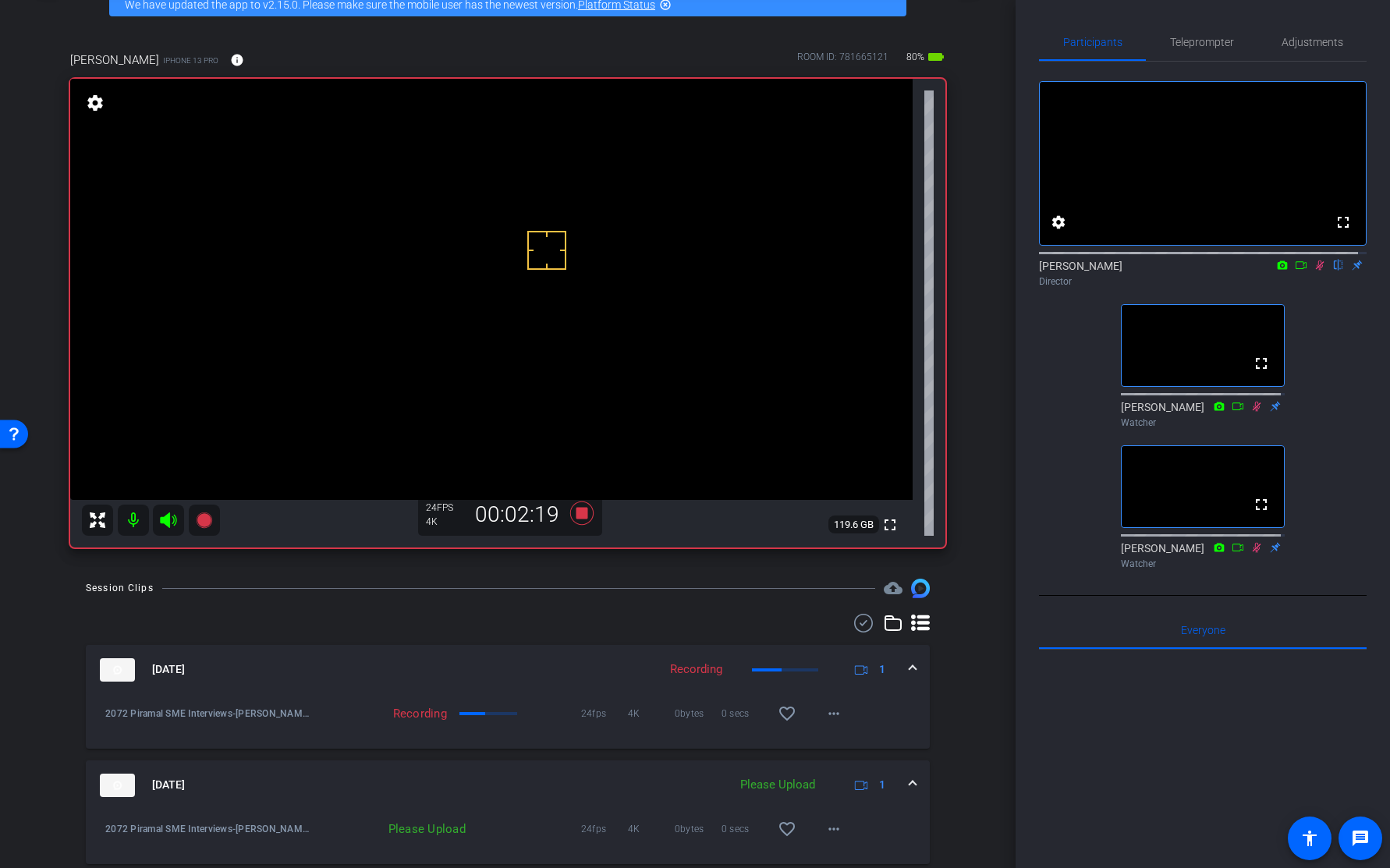
click at [1312, 293] on div "Paul C. Rosen flip Director" at bounding box center [1202, 269] width 327 height 48
click at [1314, 270] on icon at bounding box center [1320, 265] width 13 height 11
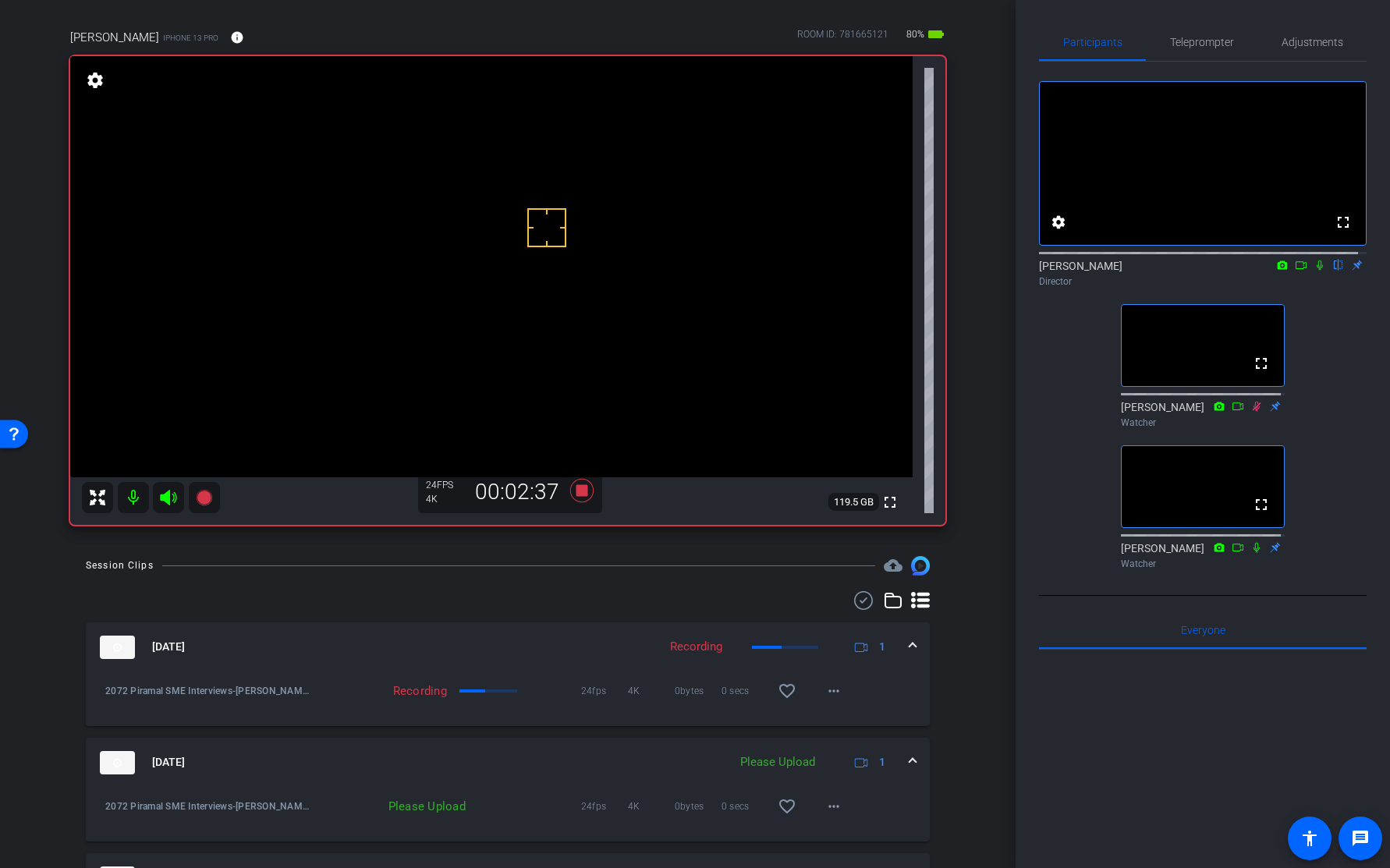
scroll to position [106, 0]
click at [1314, 270] on icon at bounding box center [1320, 265] width 13 height 11
click at [1316, 270] on icon at bounding box center [1320, 266] width 9 height 10
click at [1316, 270] on icon at bounding box center [1320, 265] width 13 height 11
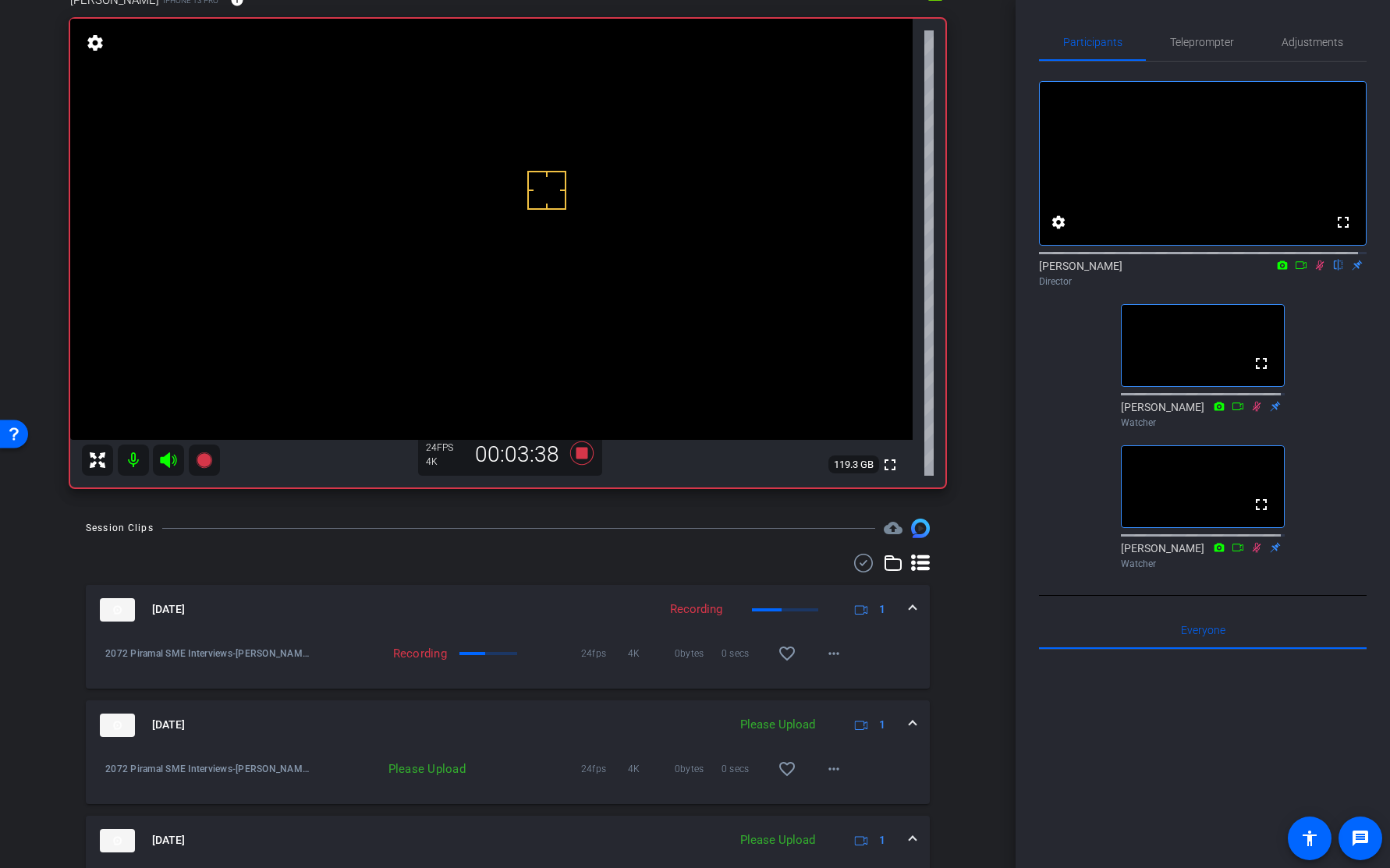
scroll to position [142, 0]
click at [1316, 270] on icon at bounding box center [1320, 266] width 9 height 10
click at [1314, 270] on icon at bounding box center [1320, 265] width 13 height 11
click at [1316, 289] on div "Director" at bounding box center [1202, 281] width 327 height 14
click at [494, 214] on video at bounding box center [491, 230] width 843 height 421
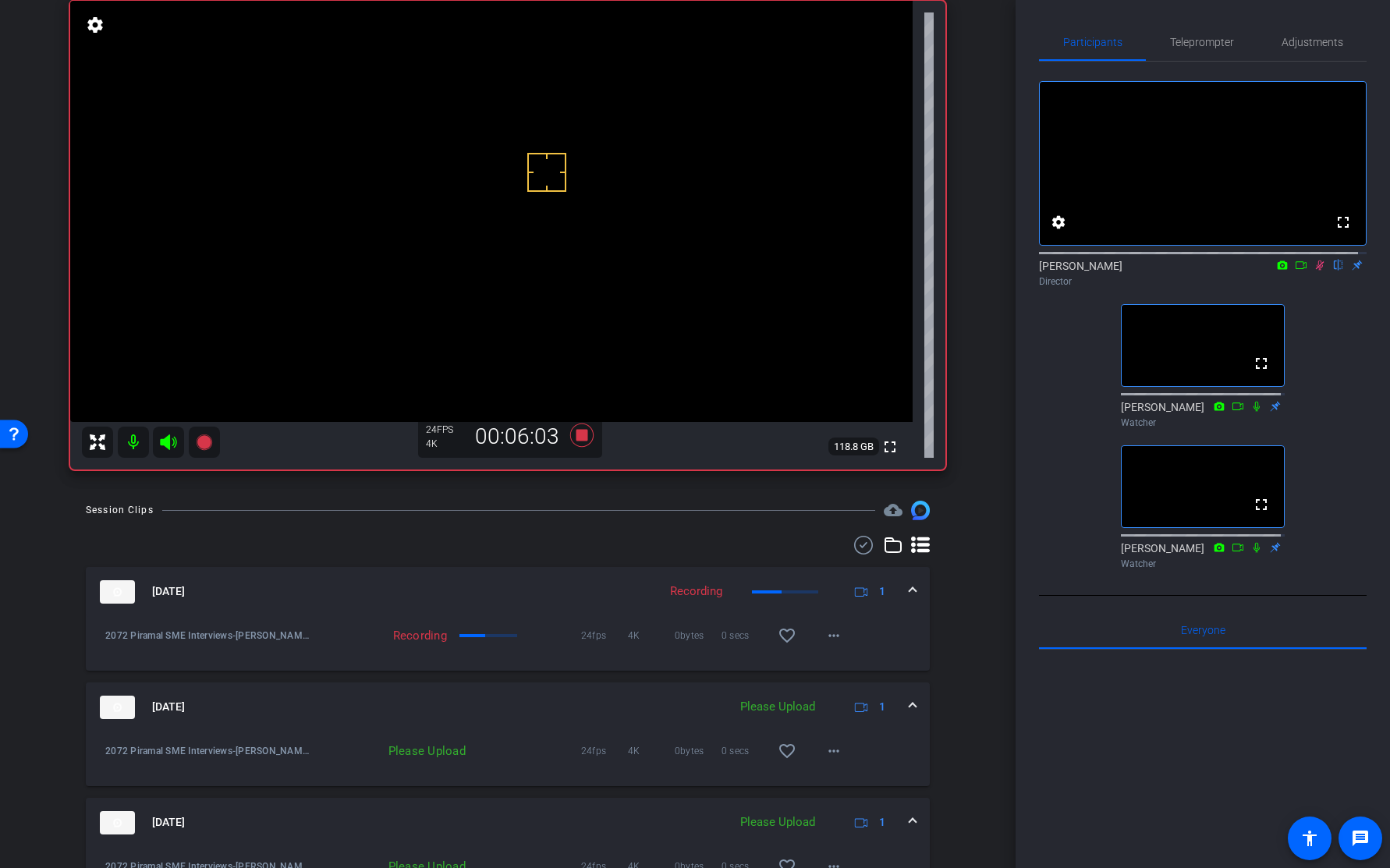
scroll to position [148, 0]
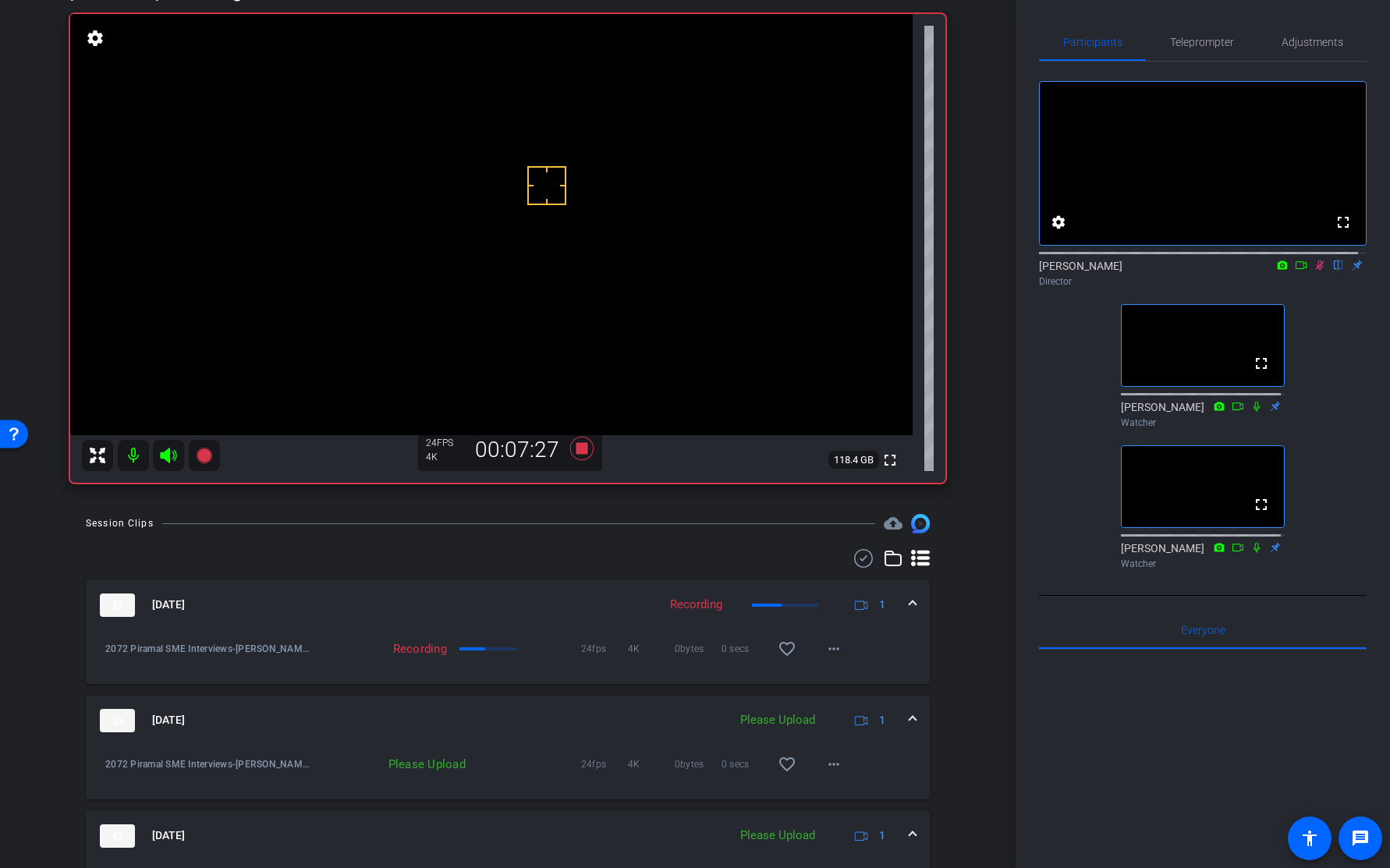
click at [1316, 270] on icon at bounding box center [1320, 266] width 9 height 10
click at [577, 448] on icon at bounding box center [582, 448] width 23 height 23
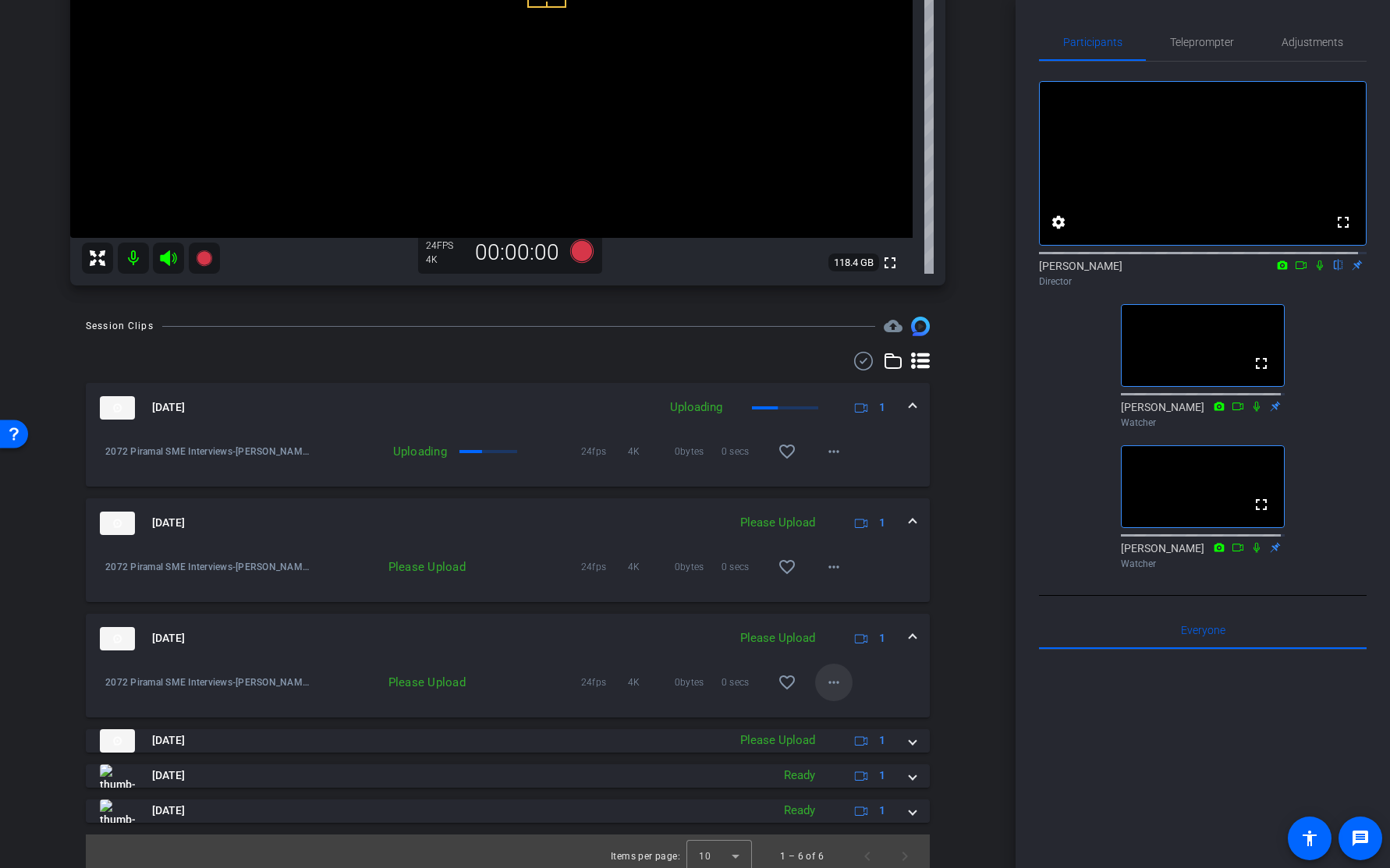
scroll to position [345, 0]
click at [824, 679] on mat-icon "more_horiz" at bounding box center [833, 682] width 19 height 19
click at [843, 713] on span "Upload" at bounding box center [851, 715] width 63 height 19
click at [824, 565] on mat-icon "more_horiz" at bounding box center [833, 567] width 19 height 19
click at [848, 600] on span "Upload" at bounding box center [851, 599] width 63 height 19
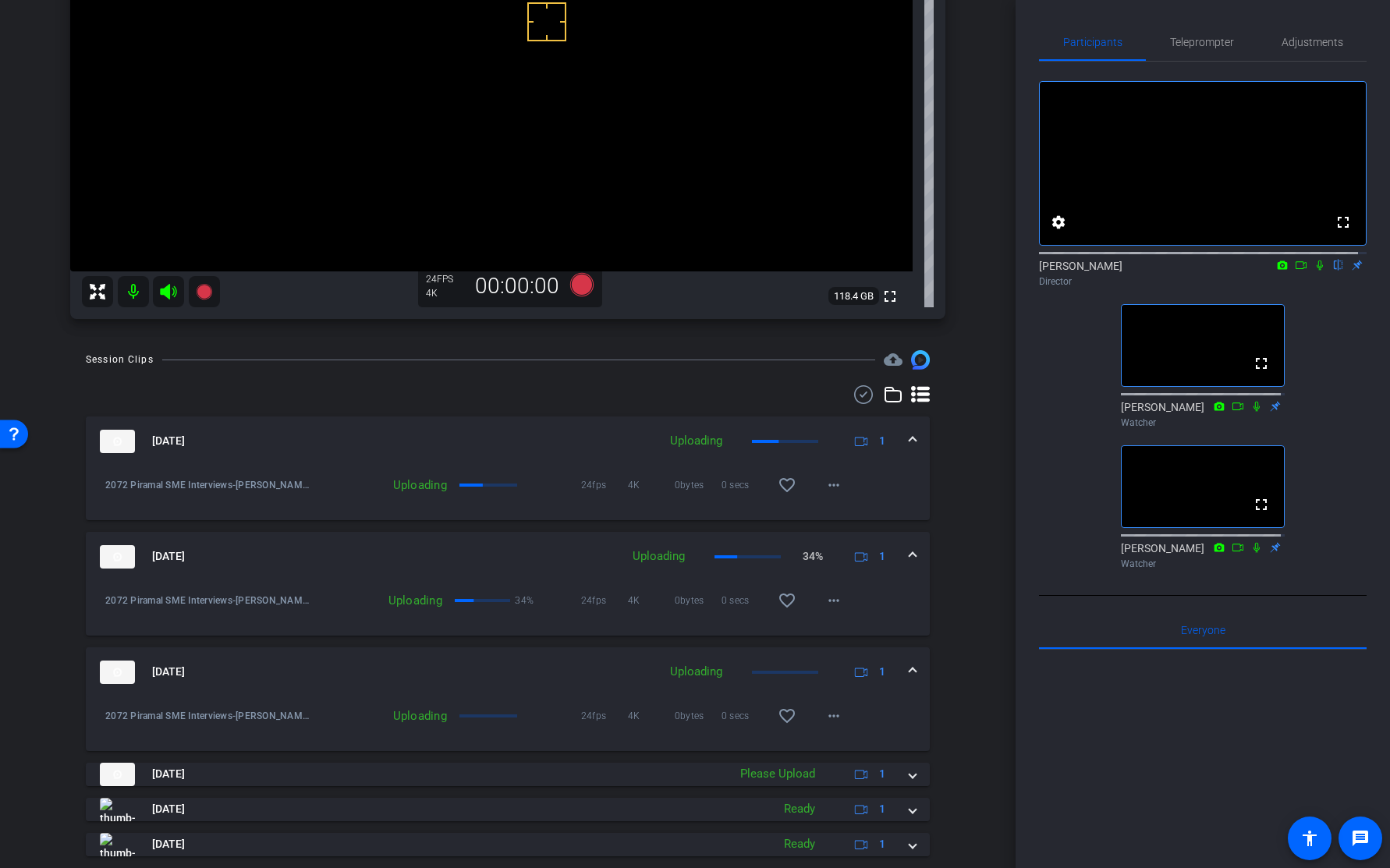
scroll to position [315, 0]
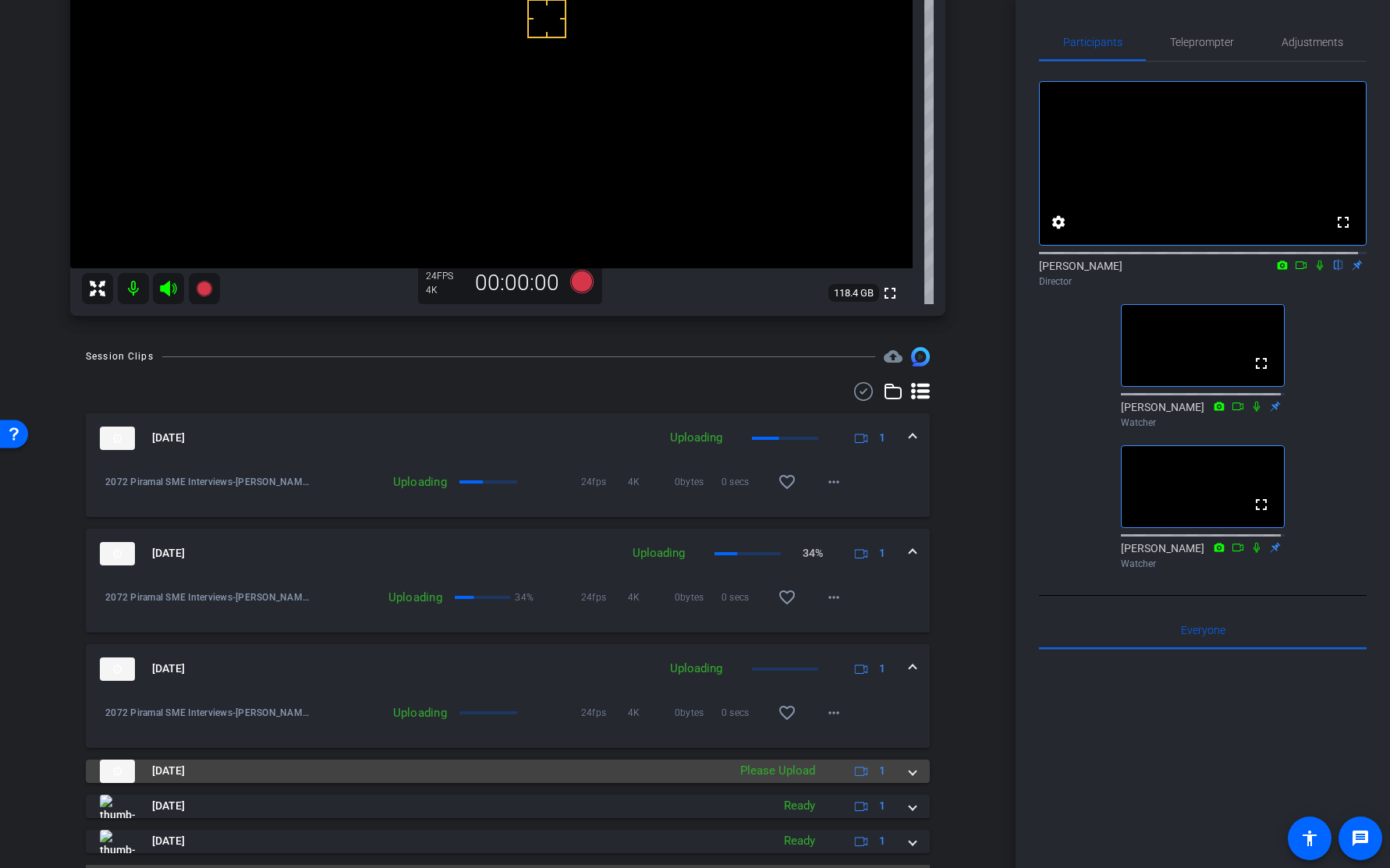
click at [898, 772] on div "Oct 7, 2025 Please Upload 1" at bounding box center [504, 771] width 810 height 23
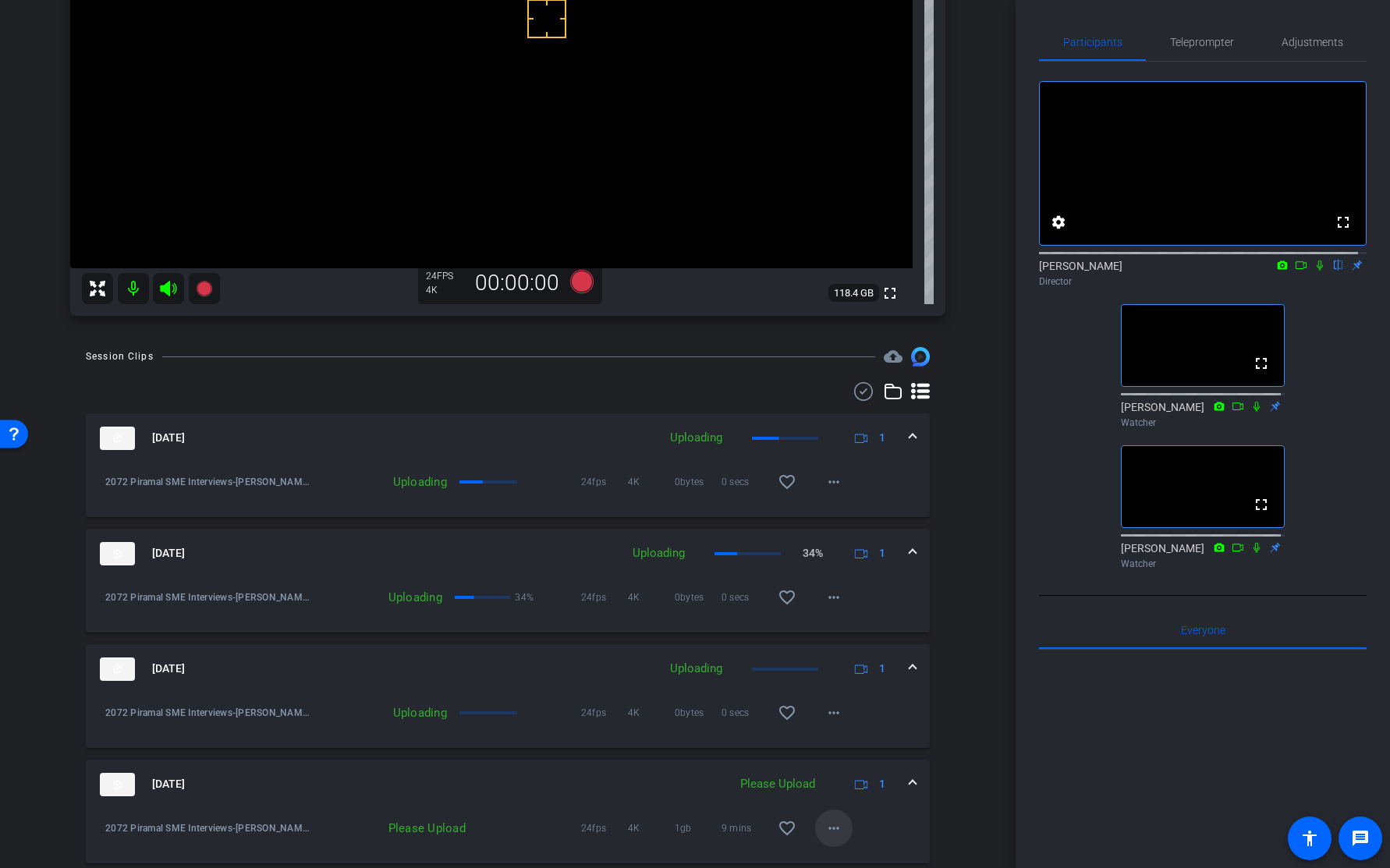
click at [825, 820] on mat-icon "more_horiz" at bounding box center [833, 828] width 19 height 19
click at [844, 758] on span "Upload" at bounding box center [851, 756] width 63 height 19
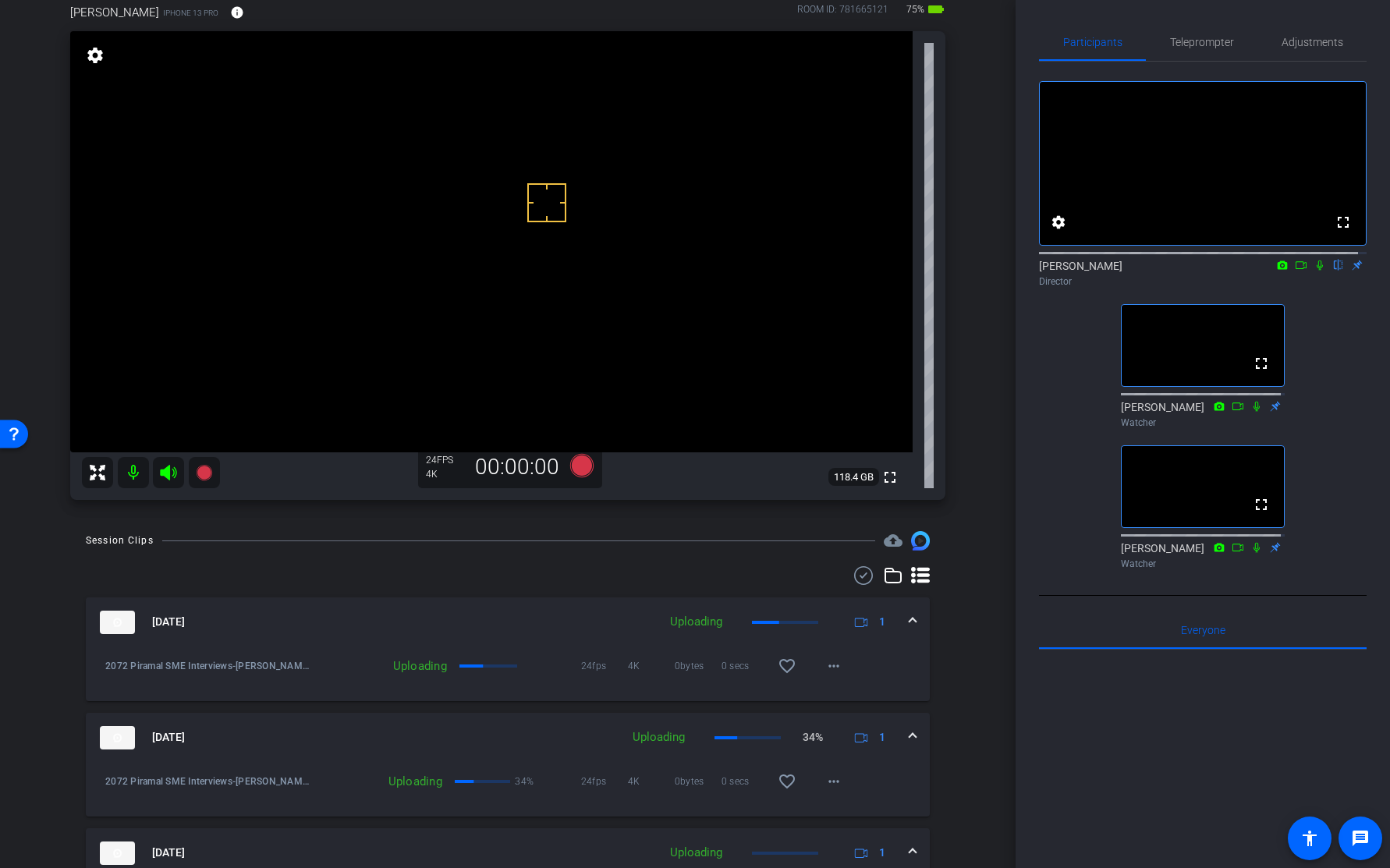
scroll to position [128, 0]
click at [244, 16] on mat-icon "info" at bounding box center [237, 16] width 14 height 14
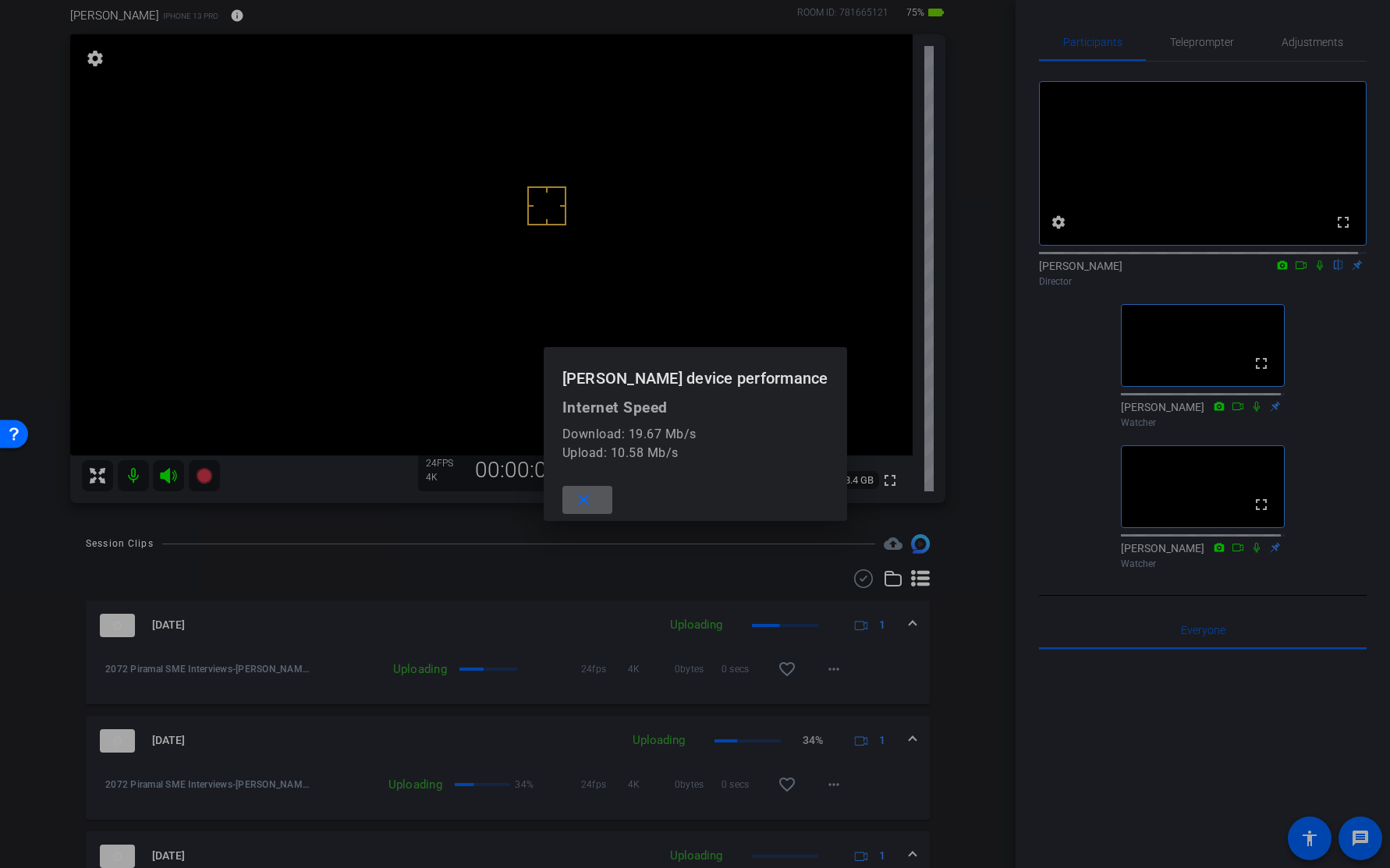
click at [574, 507] on mat-icon "close" at bounding box center [584, 500] width 20 height 20
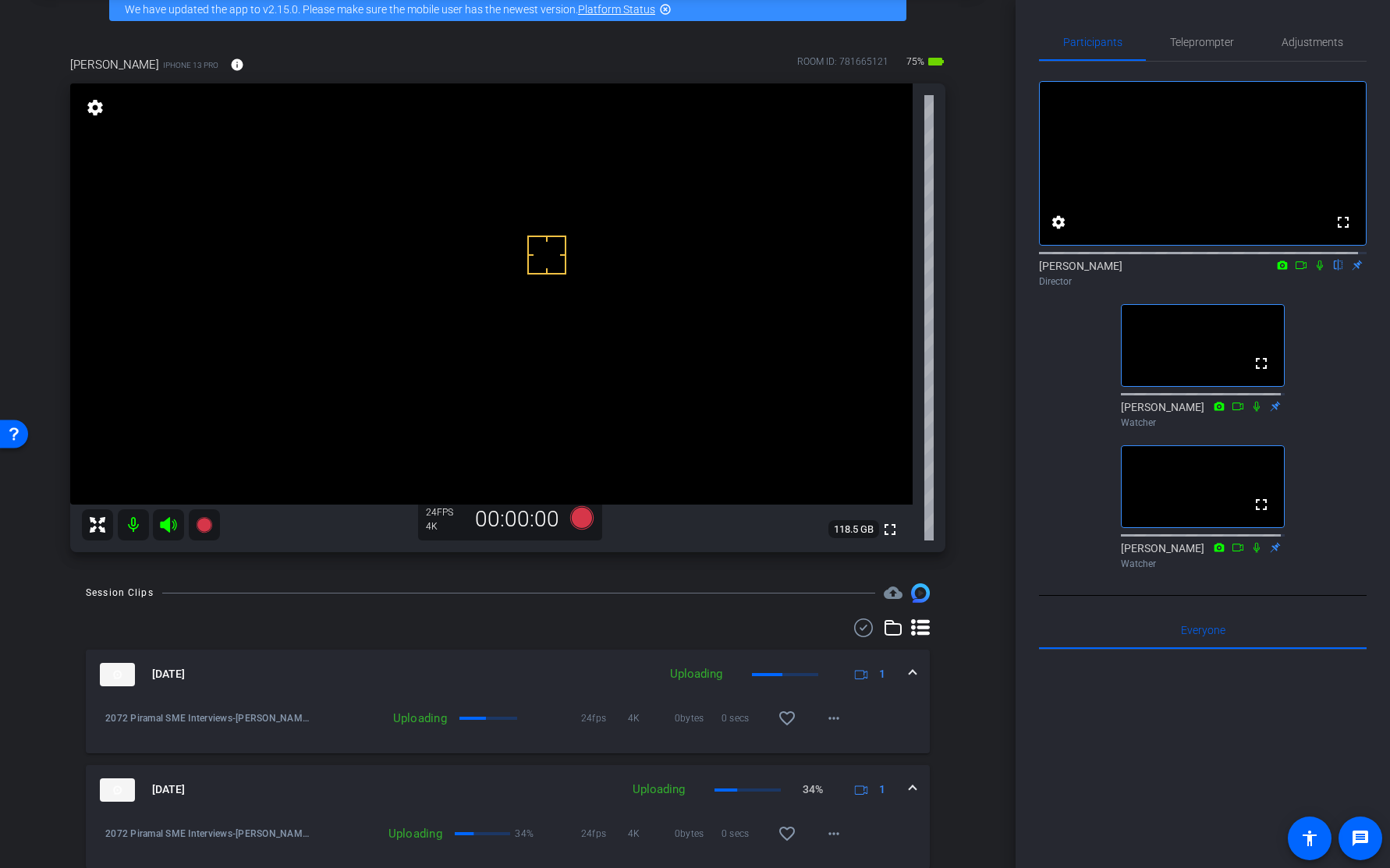
scroll to position [82, 0]
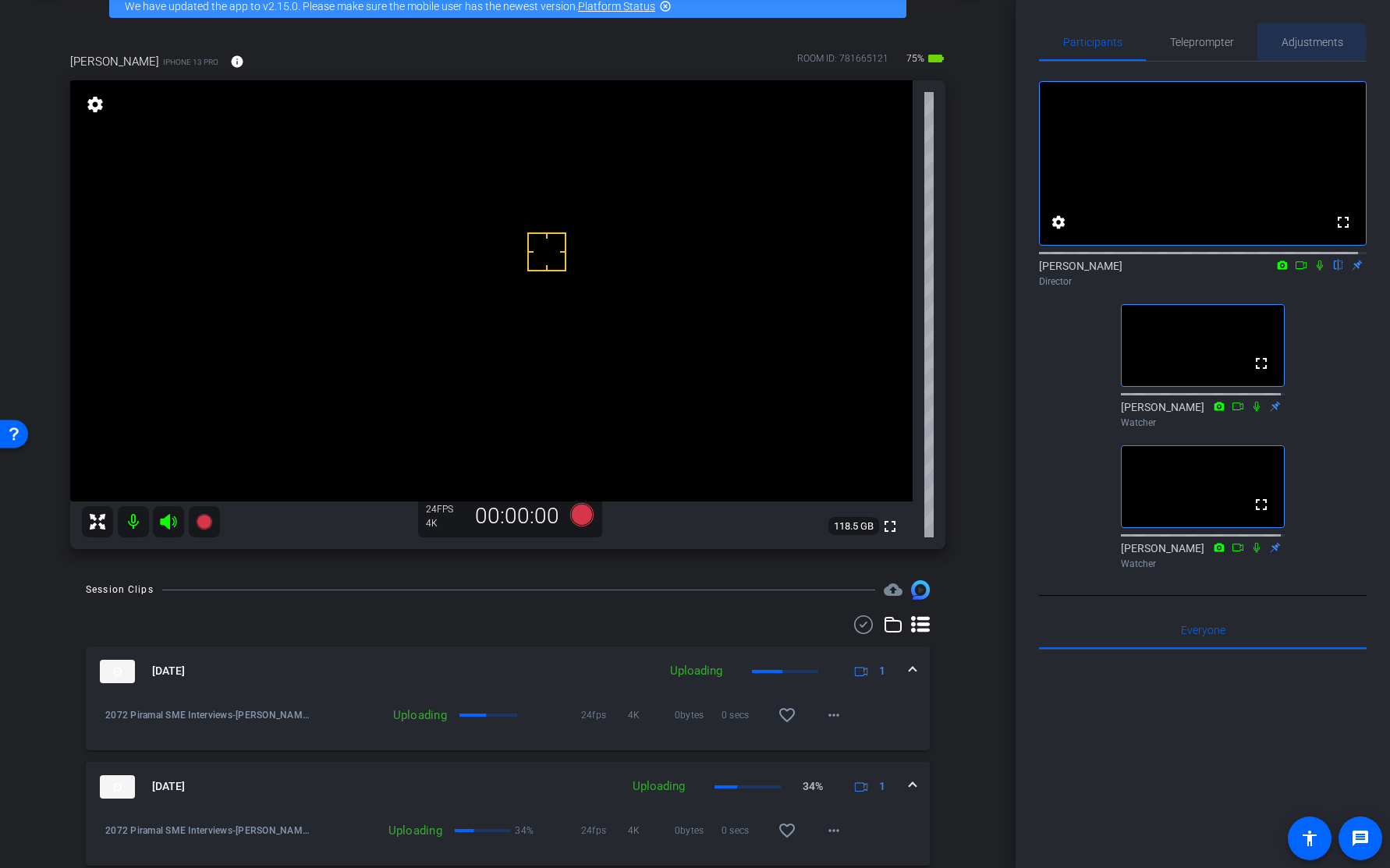
click at [1292, 43] on span "Adjustments" at bounding box center [1312, 42] width 62 height 11
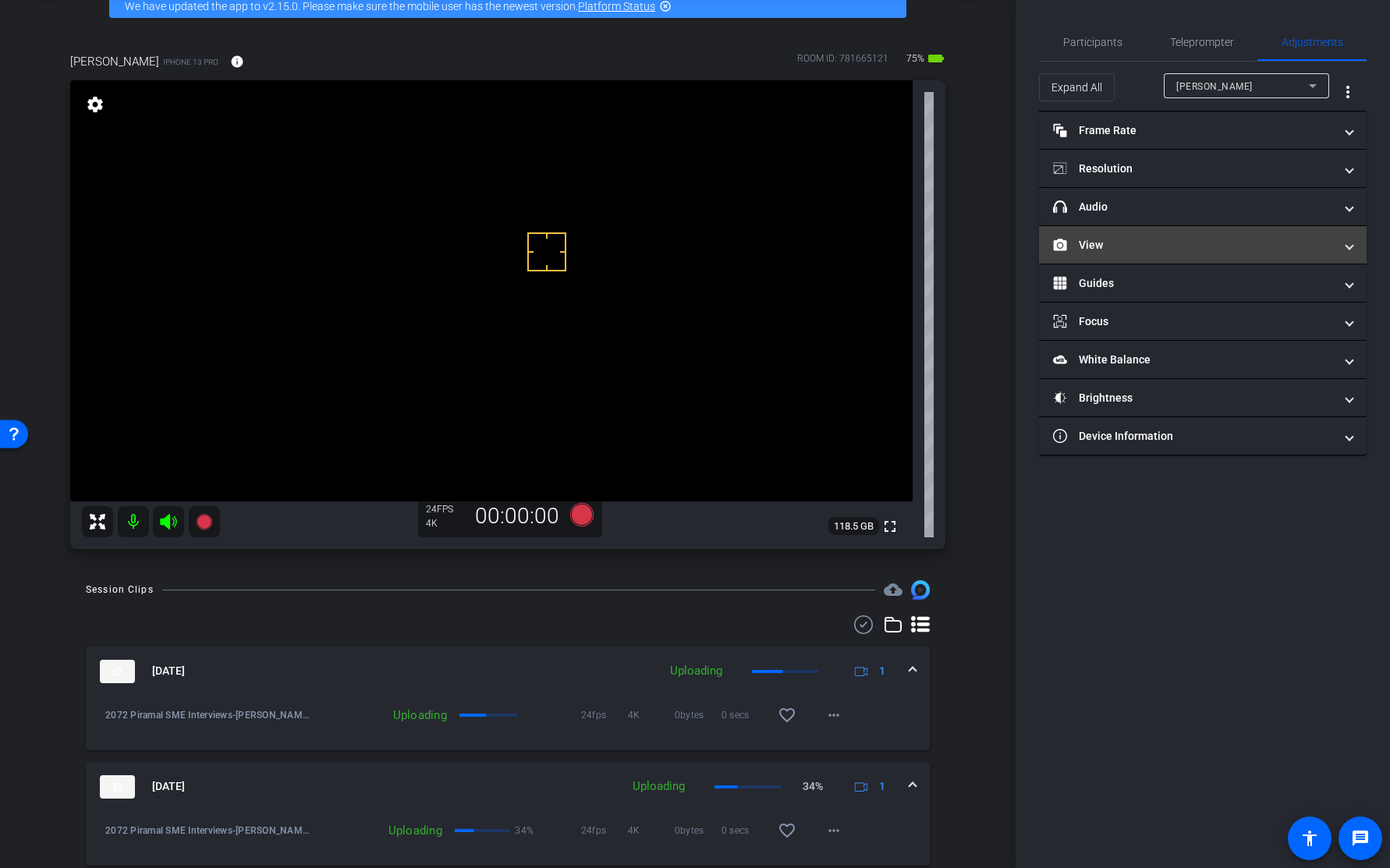
click at [1132, 238] on mat-panel-title "View" at bounding box center [1194, 245] width 281 height 17
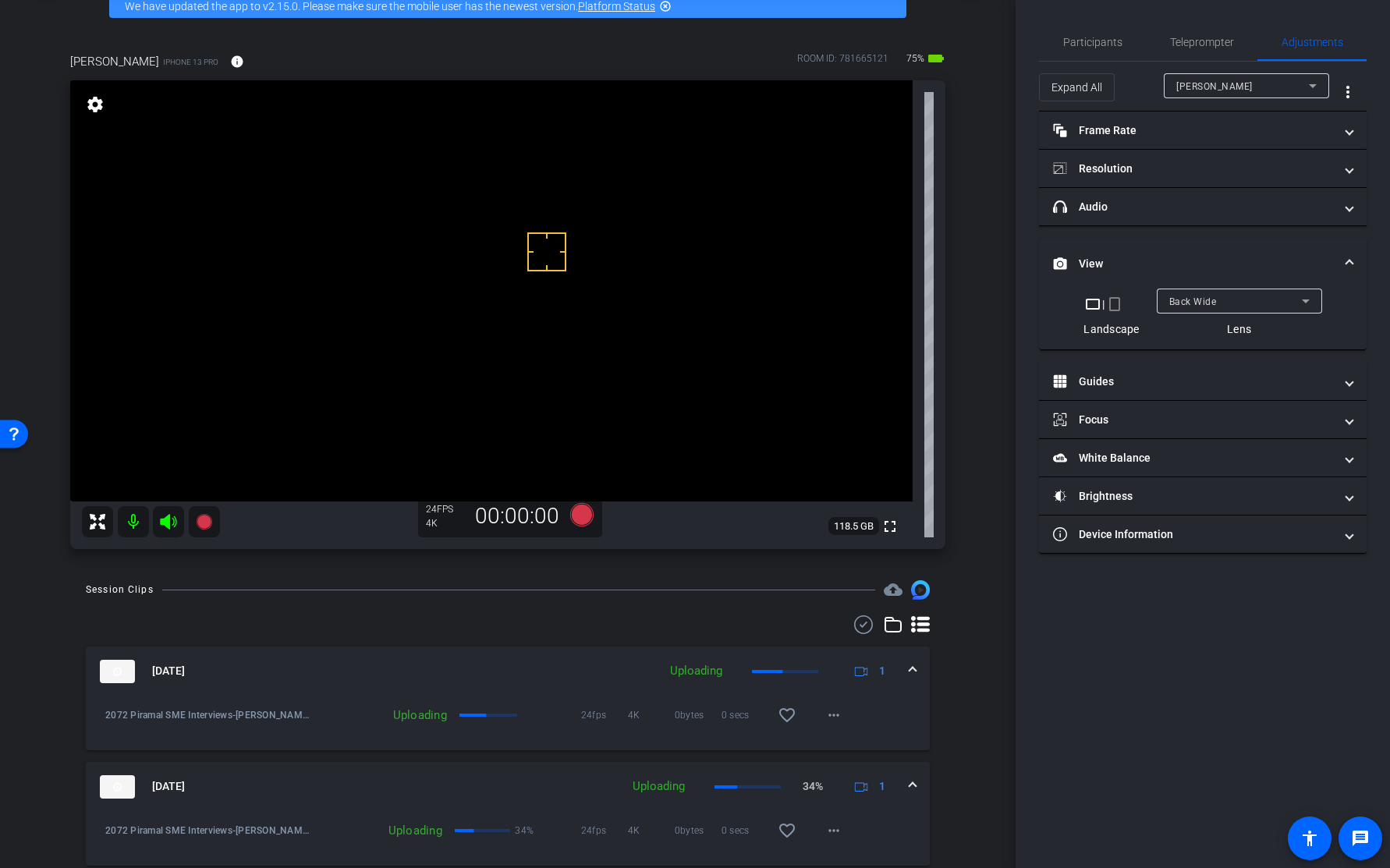
click at [1203, 299] on span "Back Wide" at bounding box center [1193, 302] width 48 height 11
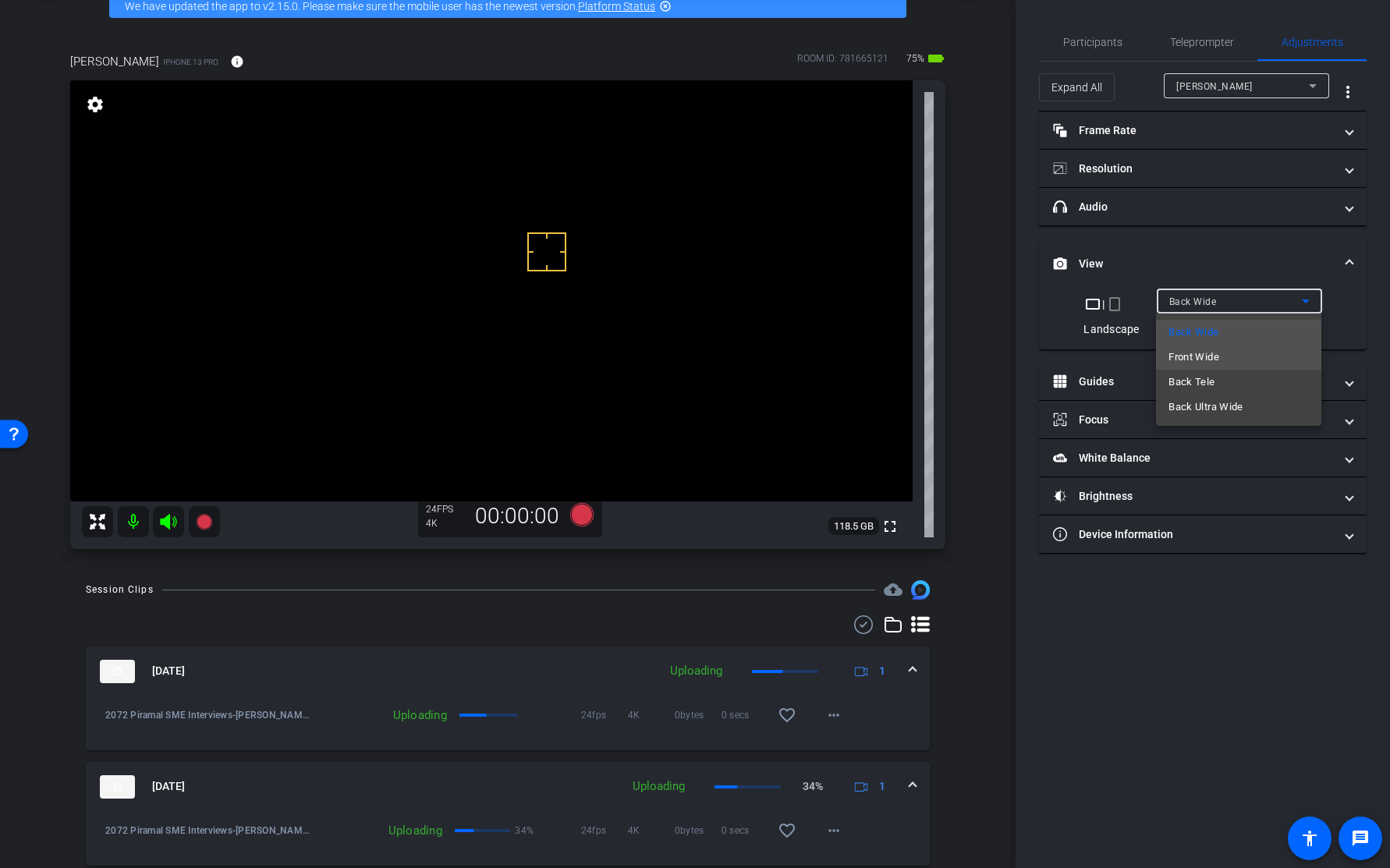
click at [1205, 363] on span "Front Wide" at bounding box center [1194, 356] width 51 height 19
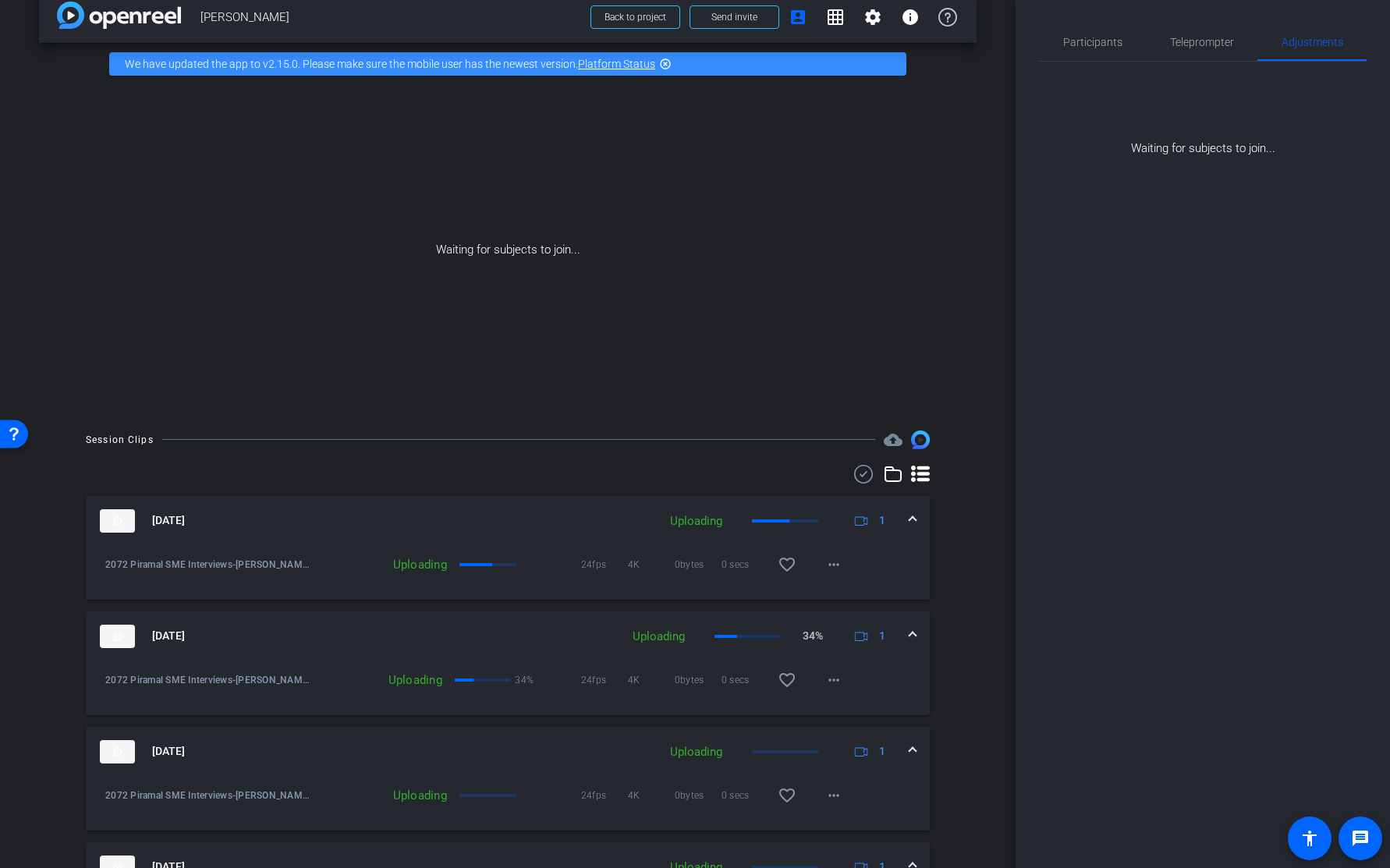
scroll to position [0, 0]
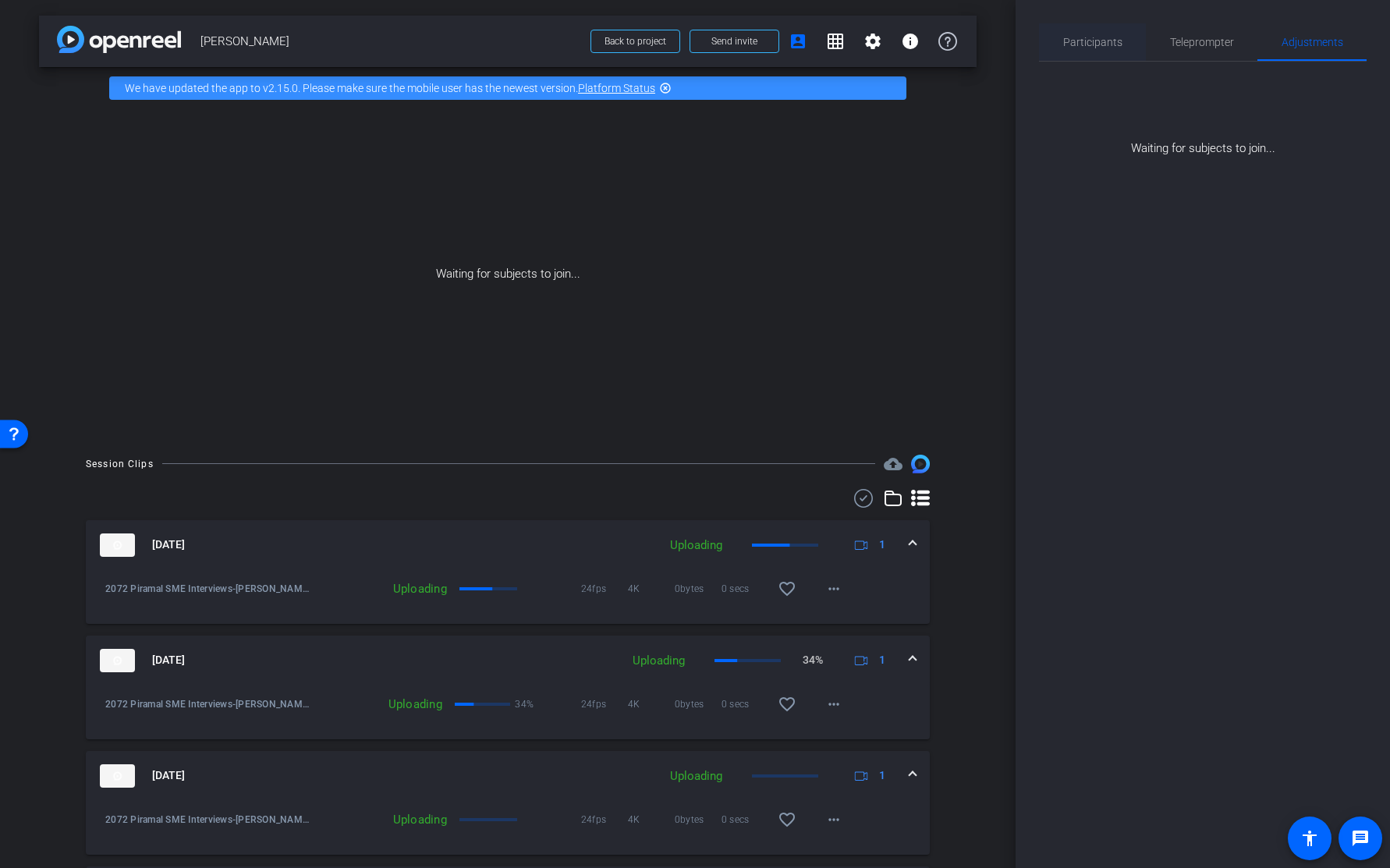
click at [1077, 51] on span "Participants" at bounding box center [1093, 42] width 60 height 37
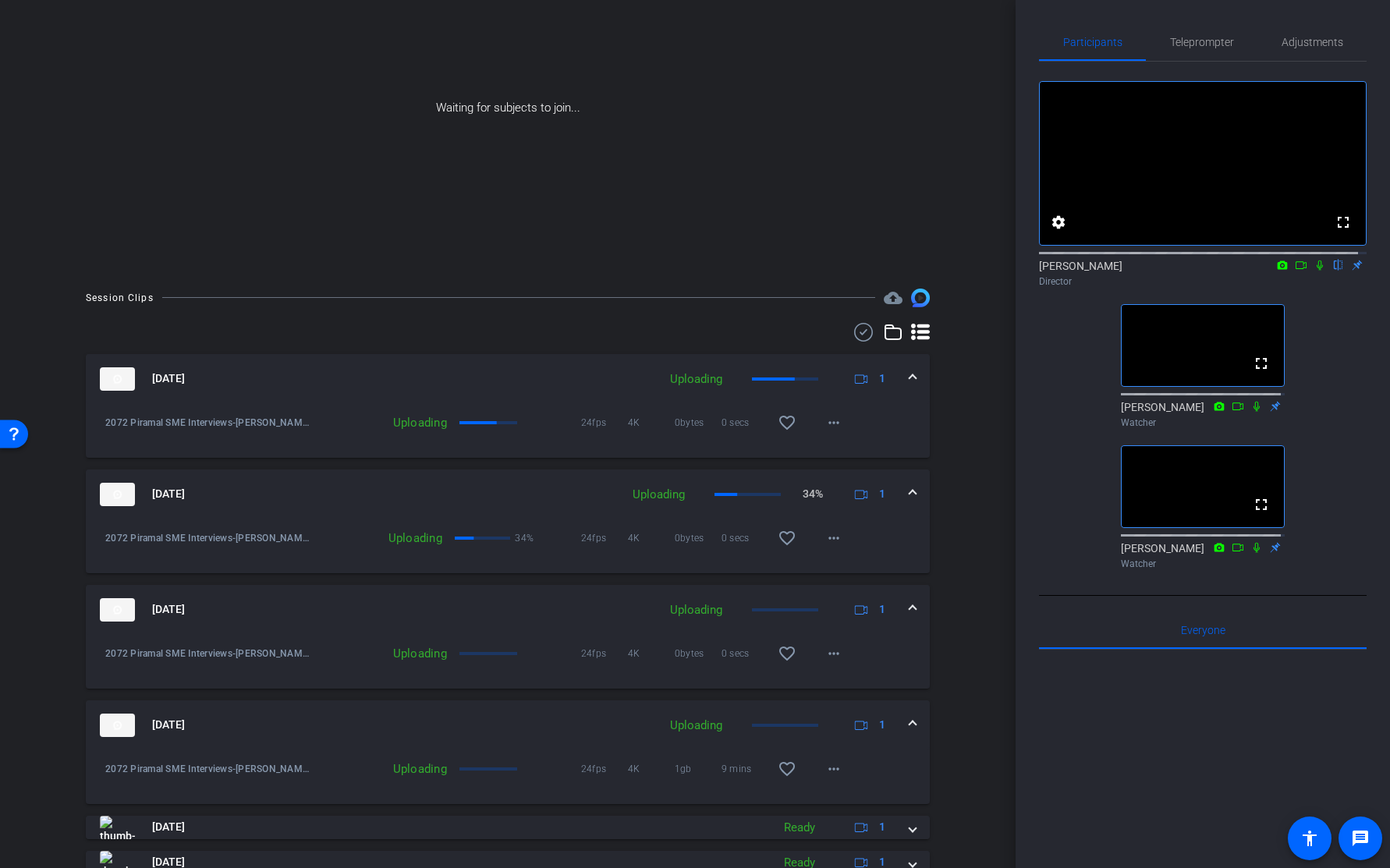
scroll to position [165, 0]
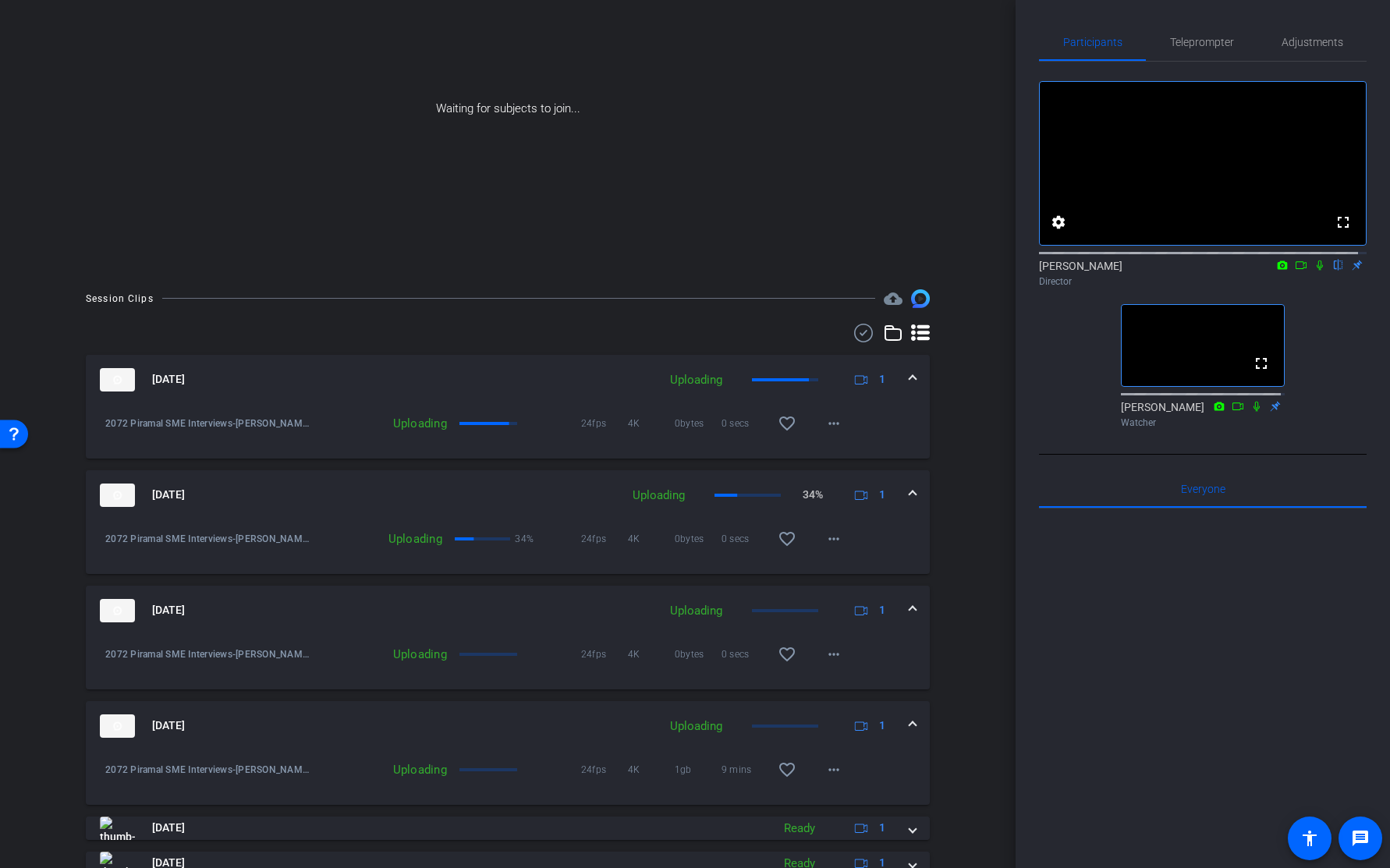
click at [1314, 270] on icon at bounding box center [1320, 265] width 13 height 11
click at [1295, 270] on icon at bounding box center [1301, 265] width 13 height 11
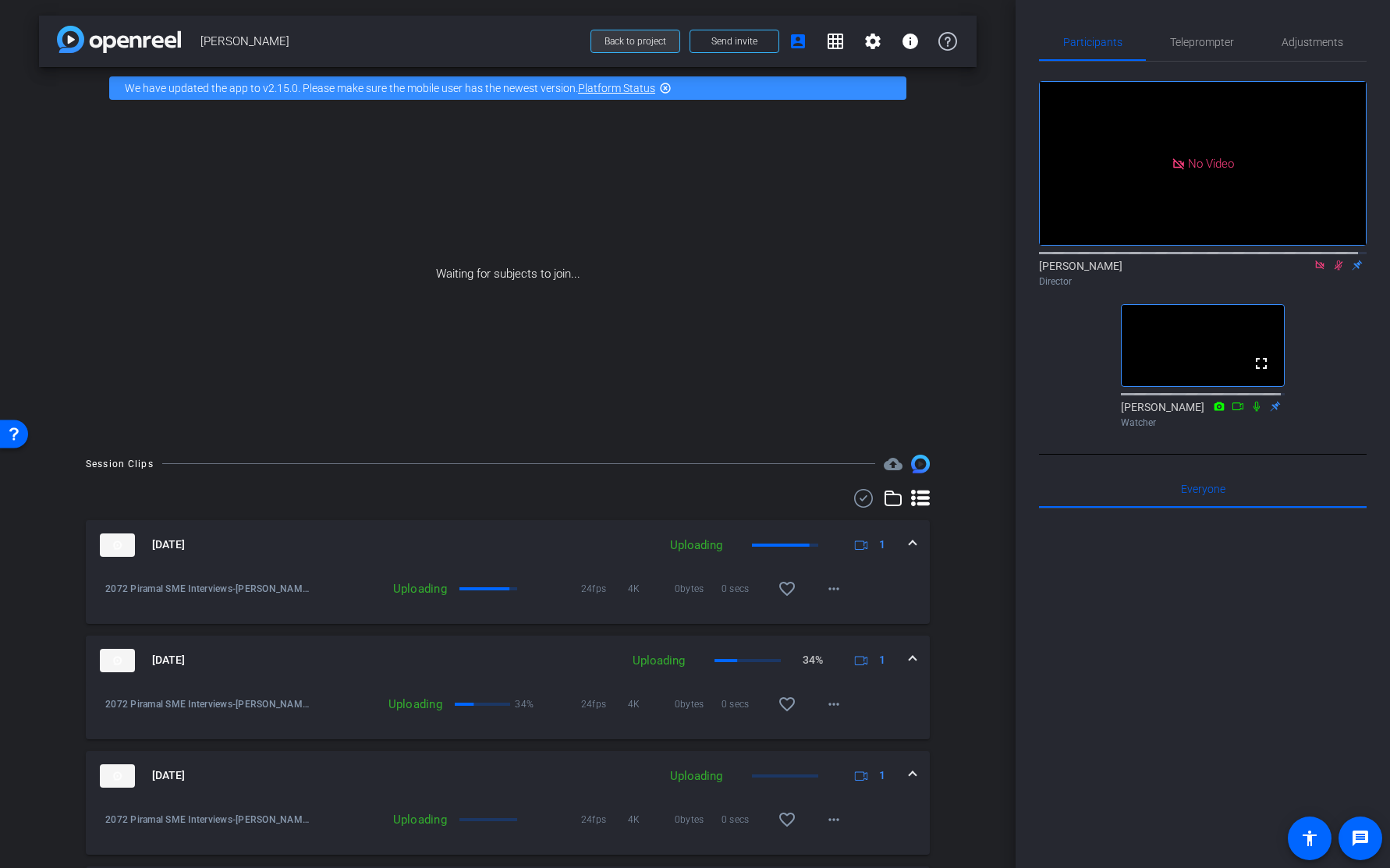
click at [626, 42] on span "Back to project" at bounding box center [635, 41] width 62 height 11
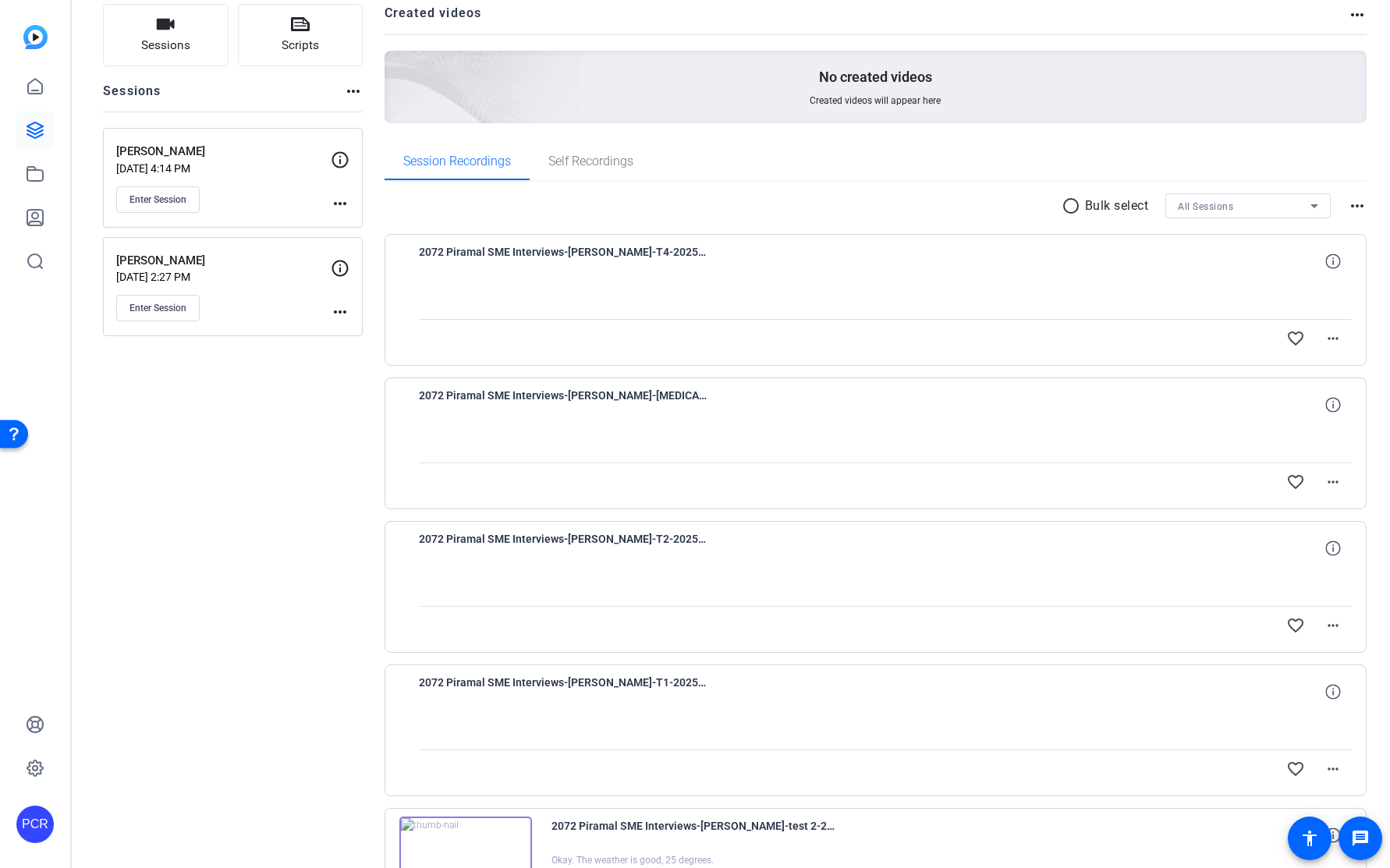
scroll to position [107, 0]
click at [1327, 335] on mat-icon "more_horiz" at bounding box center [1332, 340] width 19 height 19
click at [1150, 308] on div at bounding box center [695, 434] width 1390 height 868
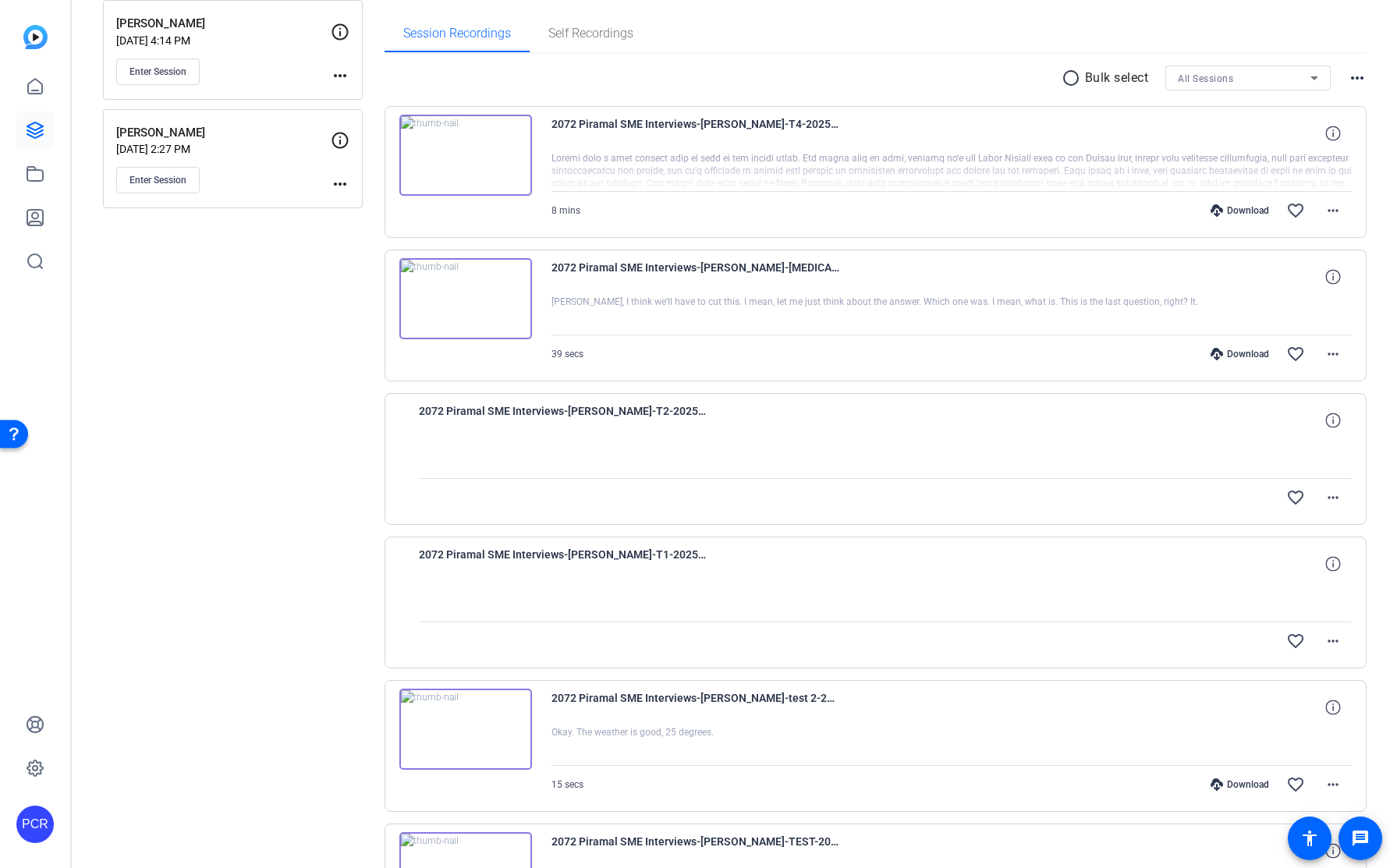
scroll to position [236, 0]
click at [173, 183] on span "Enter Session" at bounding box center [158, 181] width 57 height 13
click at [172, 63] on button "Enter Session" at bounding box center [157, 72] width 83 height 26
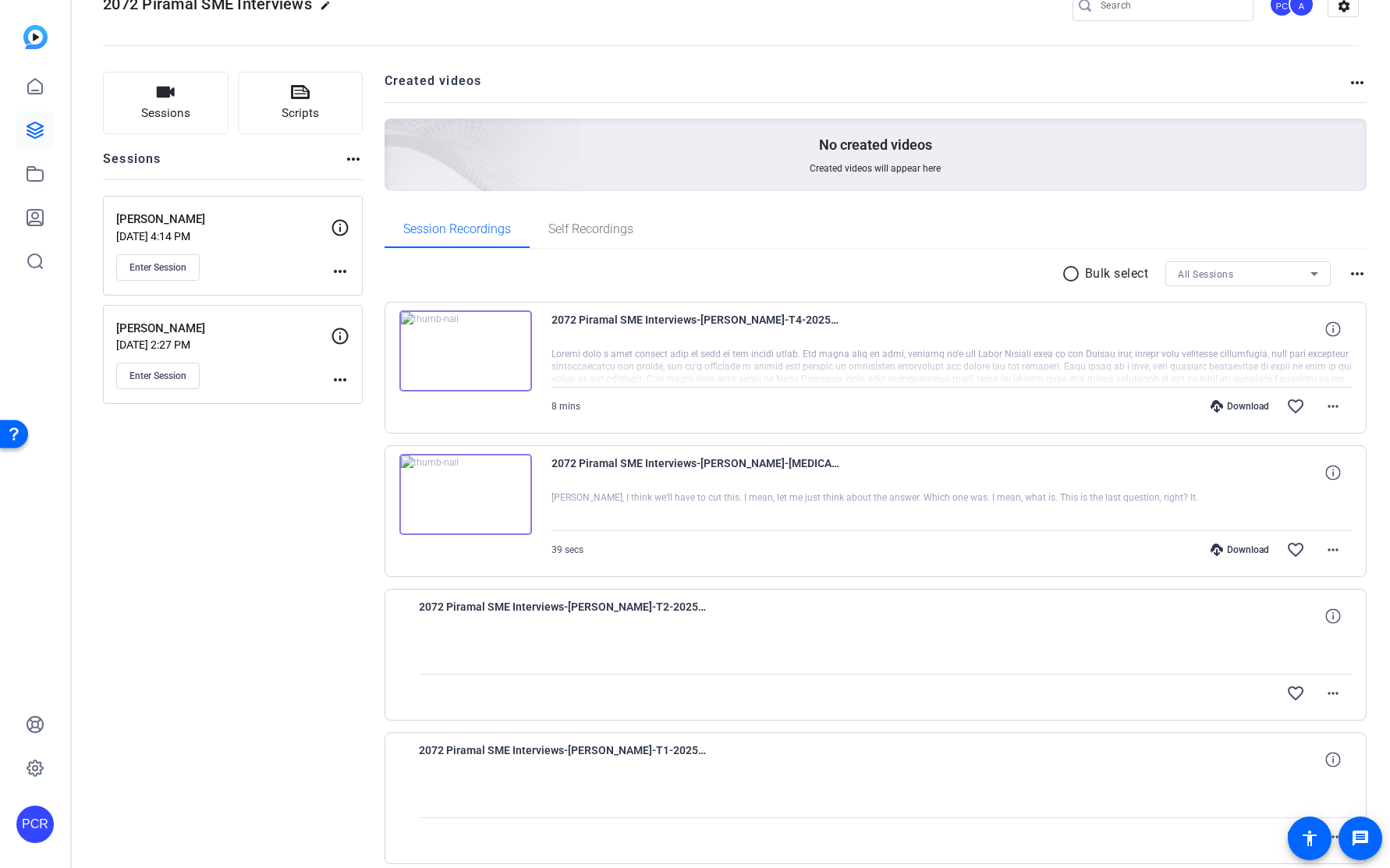
scroll to position [129, 0]
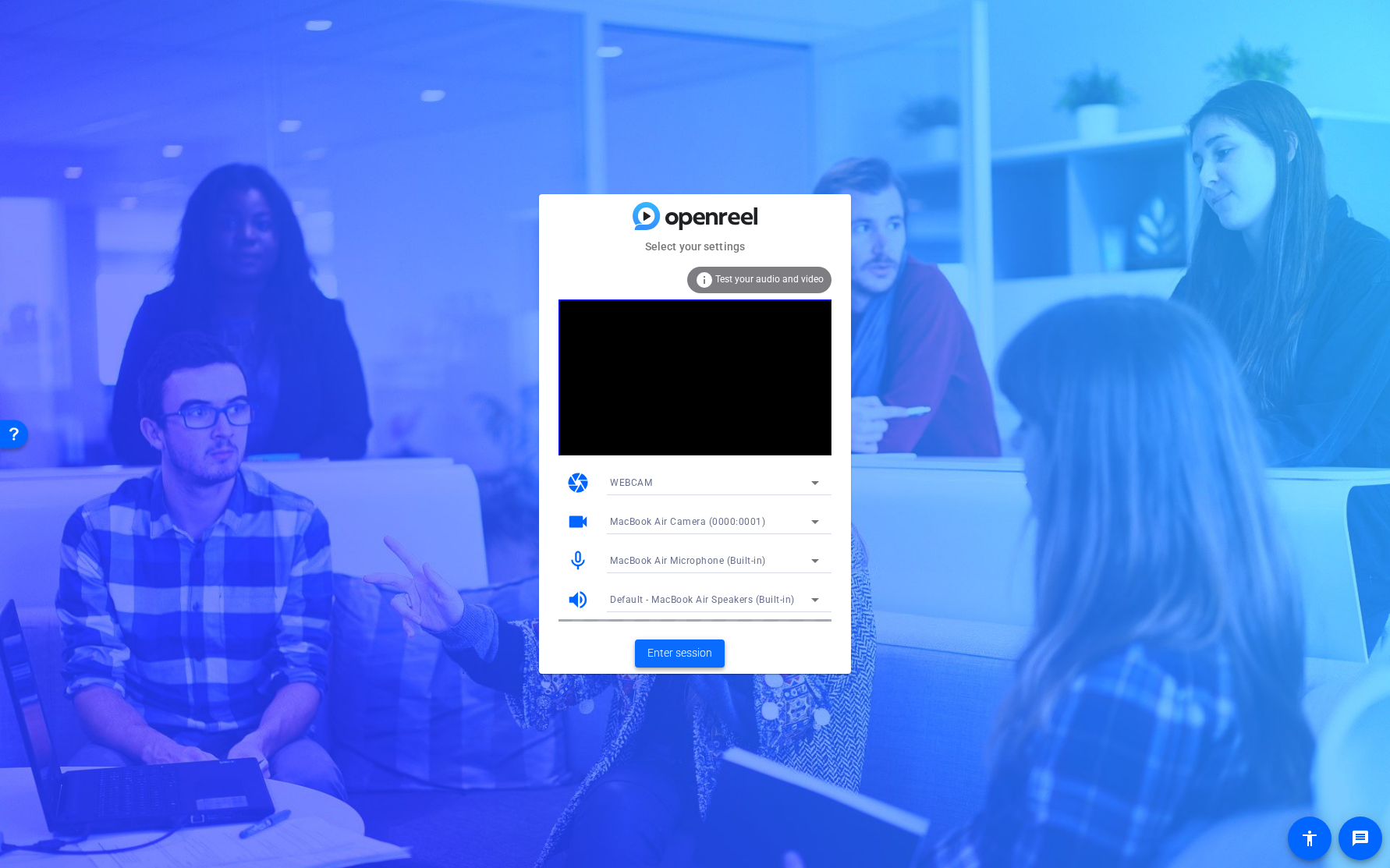
click at [699, 647] on span "Enter session" at bounding box center [680, 653] width 64 height 17
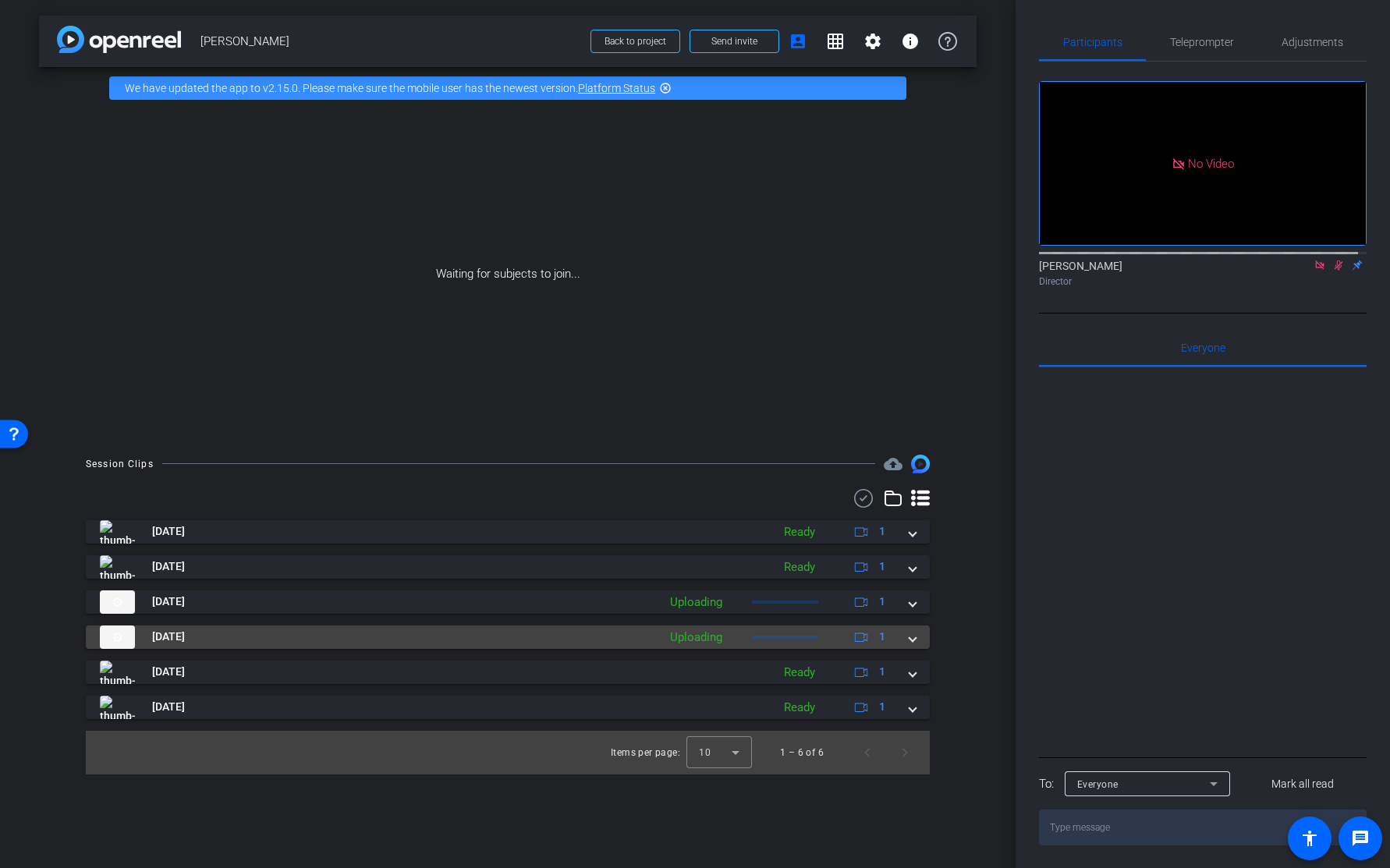
drag, startPoint x: 910, startPoint y: 633, endPoint x: 912, endPoint y: 617, distance: 16.1
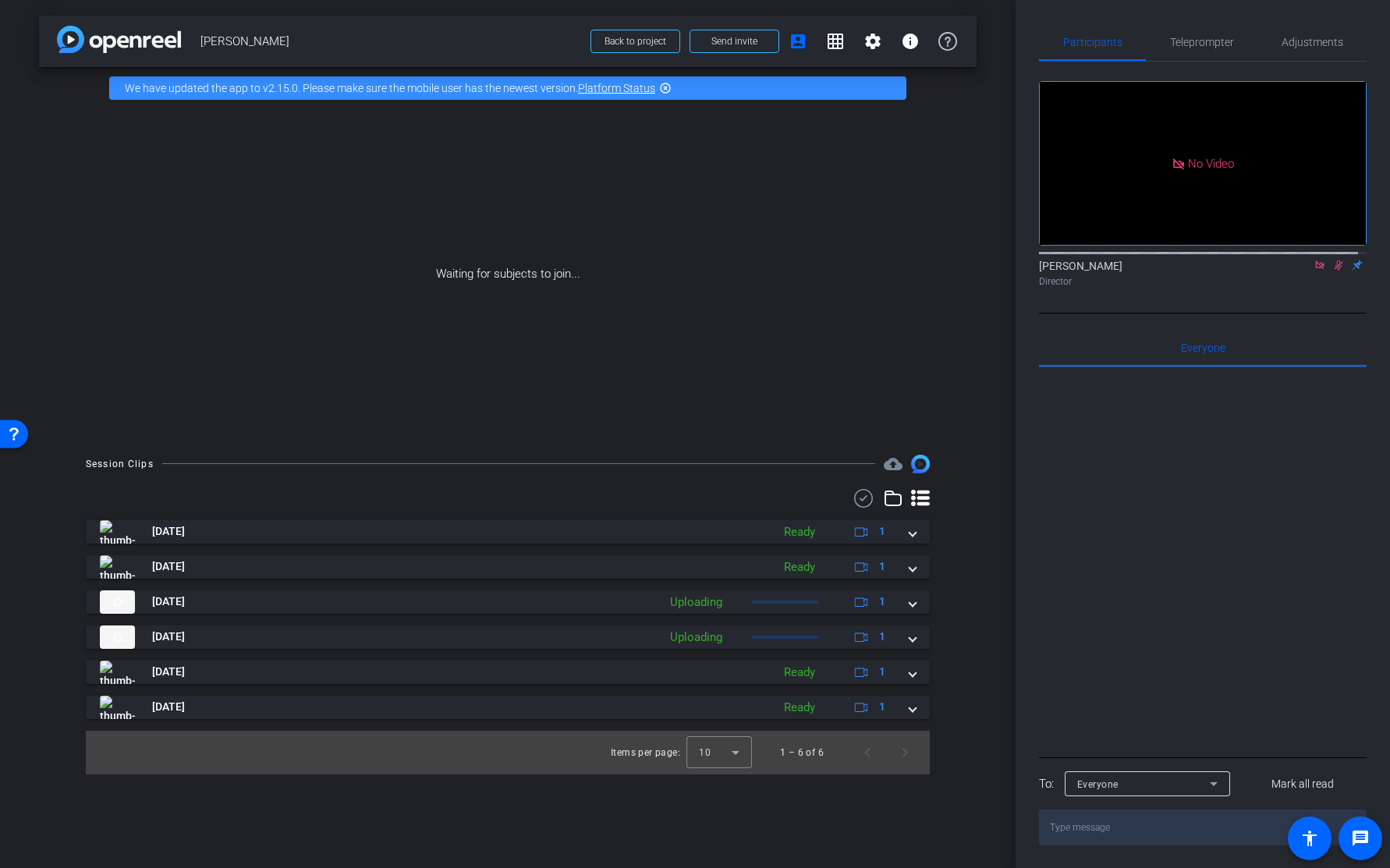
click at [910, 633] on span at bounding box center [912, 637] width 6 height 17
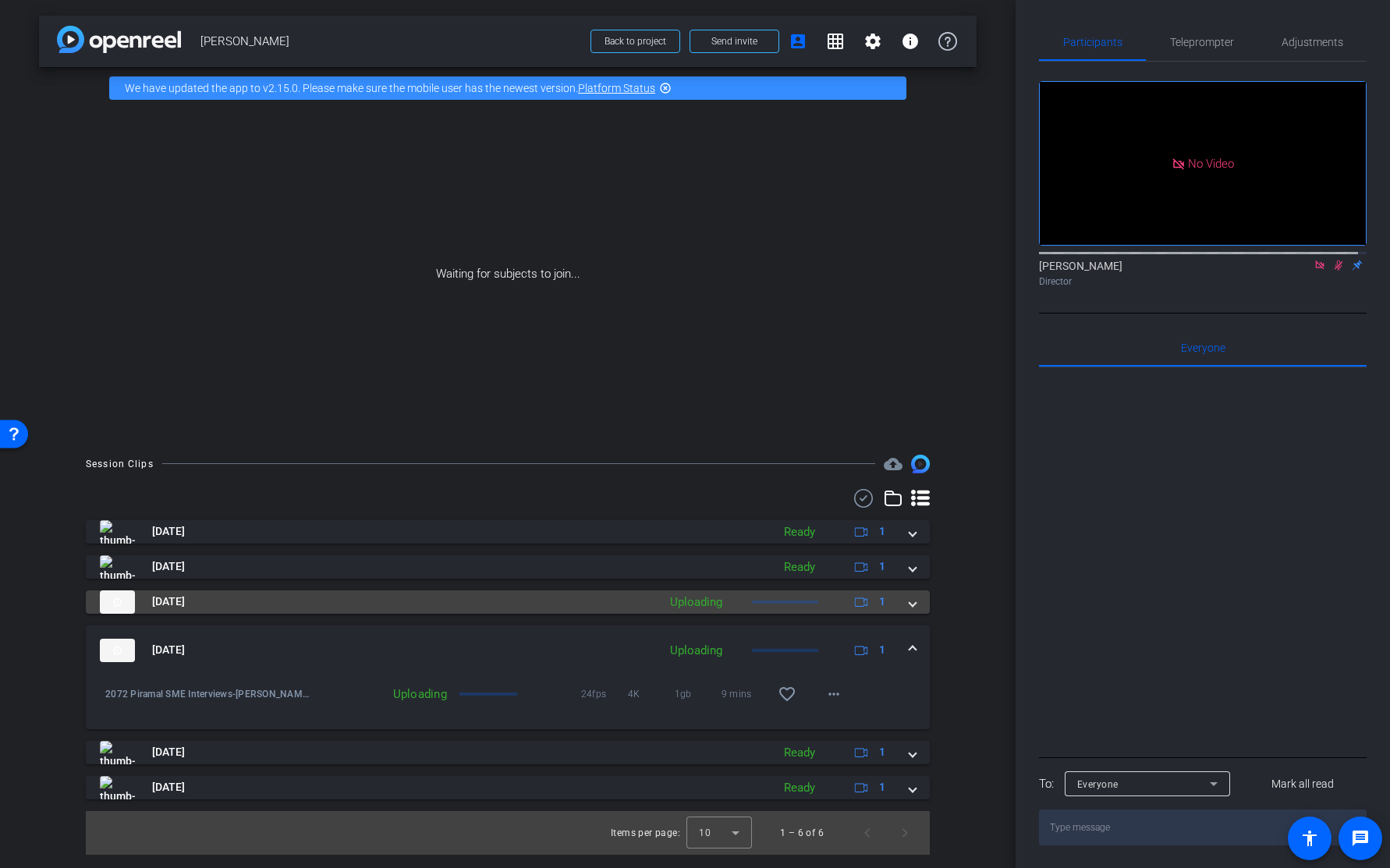
click at [913, 602] on span at bounding box center [912, 601] width 6 height 17
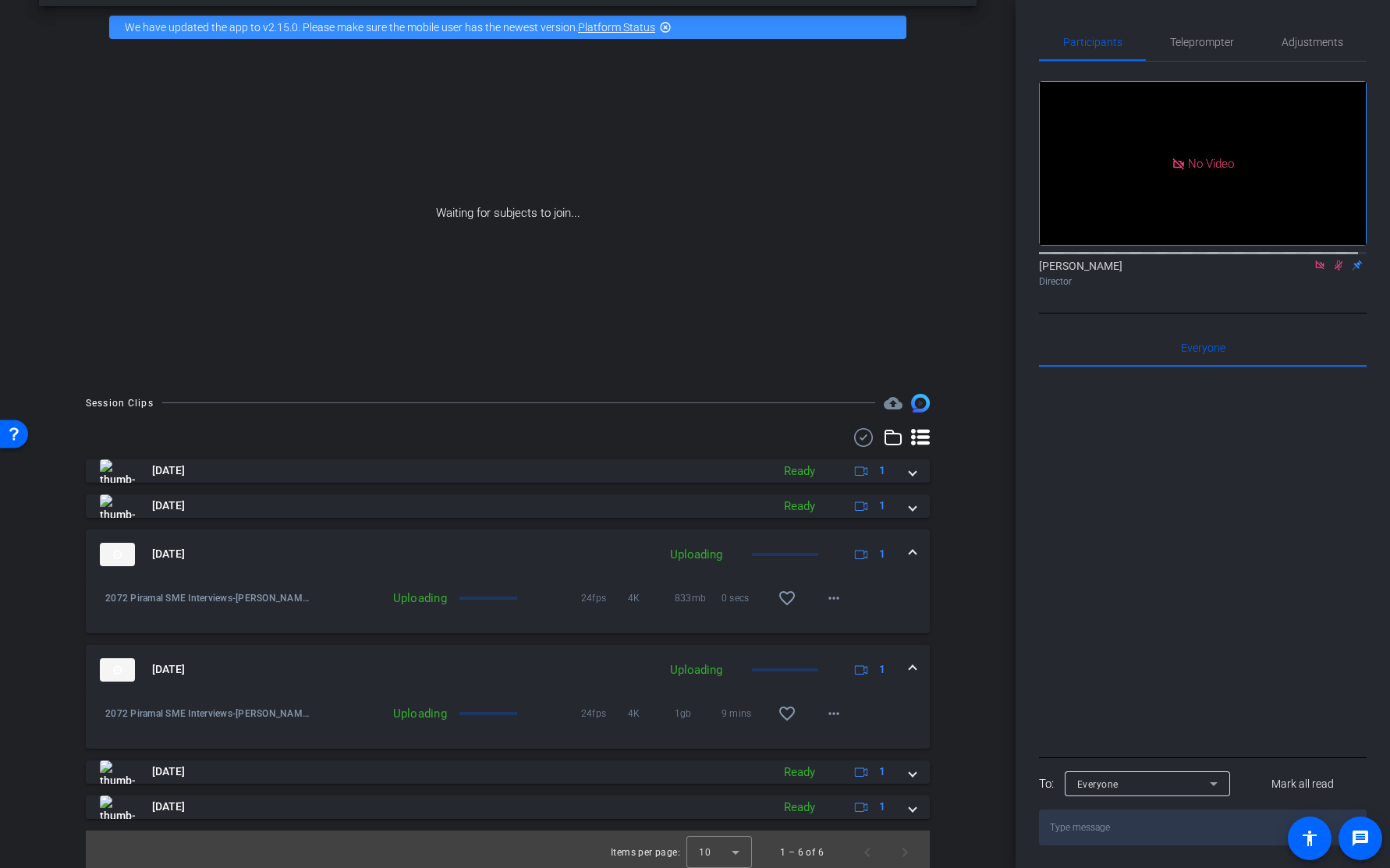
scroll to position [67, 0]
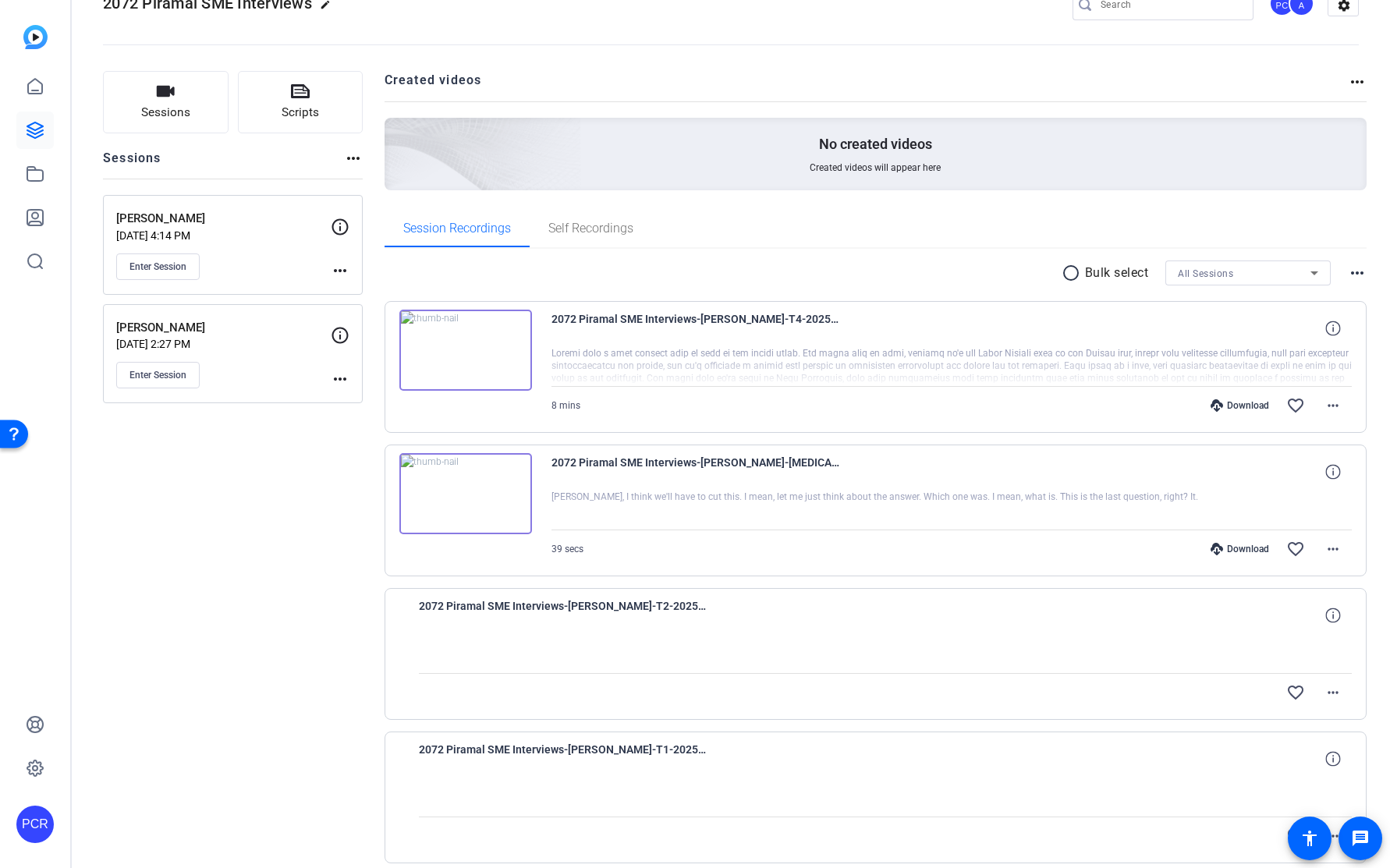
scroll to position [43, 0]
